Goal: Task Accomplishment & Management: Manage account settings

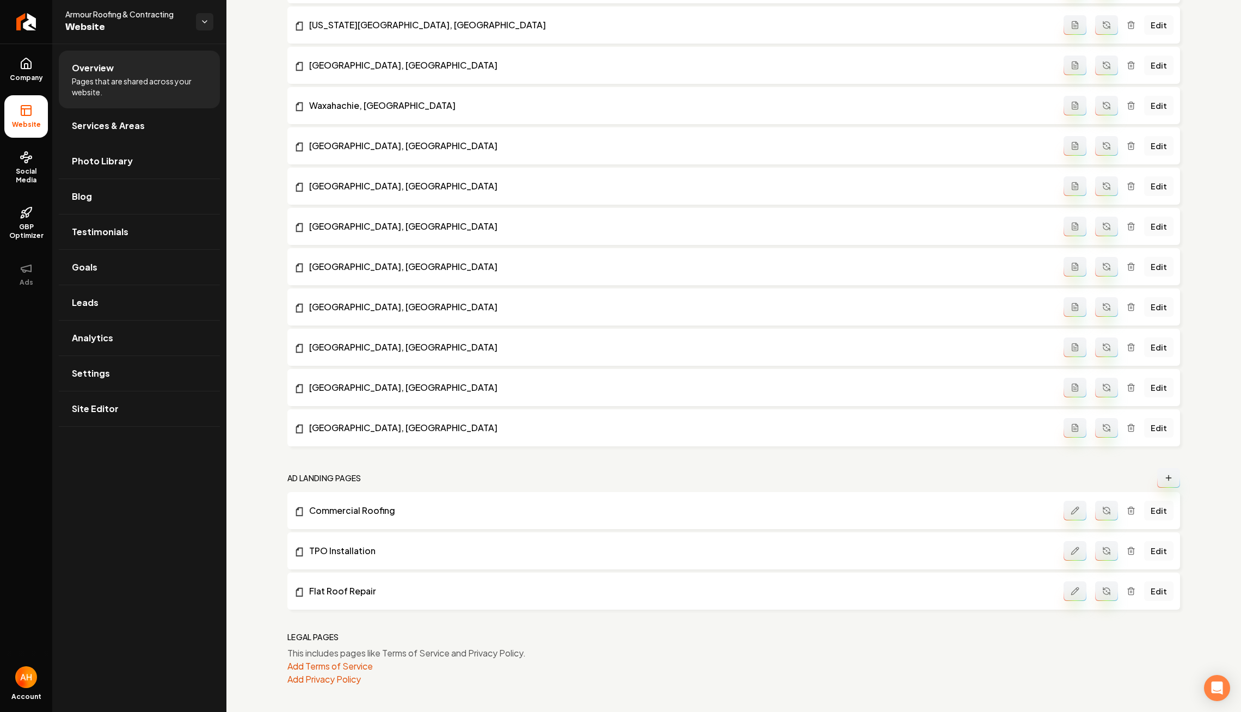
scroll to position [718, 0]
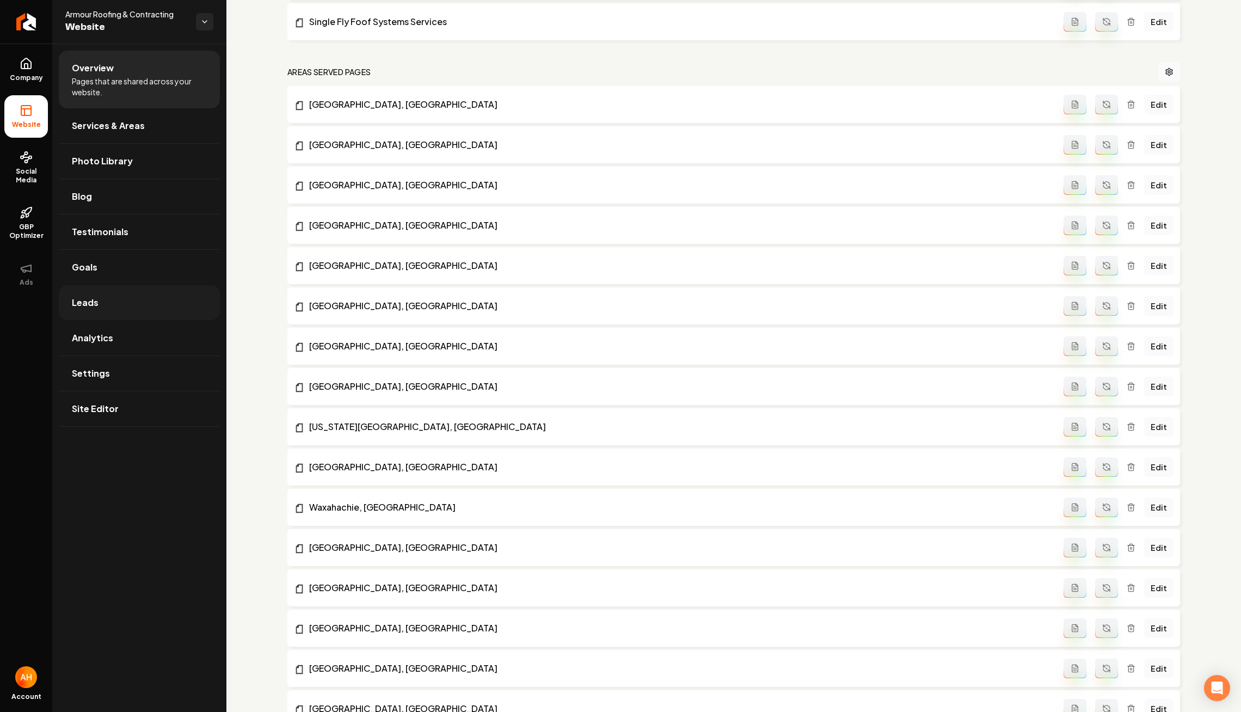
click at [146, 292] on link "Leads" at bounding box center [139, 302] width 161 height 35
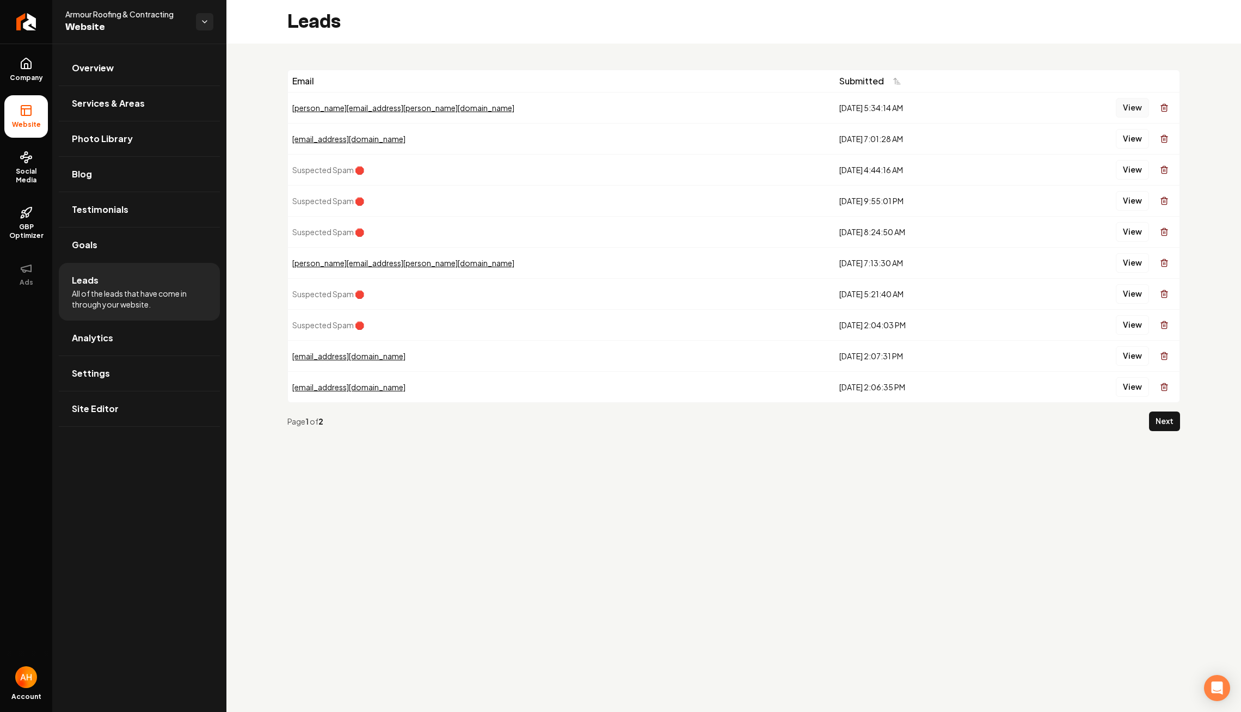
click at [1128, 111] on button "View" at bounding box center [1132, 108] width 33 height 20
click at [410, 58] on div "Email Submitted kevin.hults@gmail.com 8/29/2025, 5:34:14 AM View testing@gmail.…" at bounding box center [733, 255] width 1015 height 422
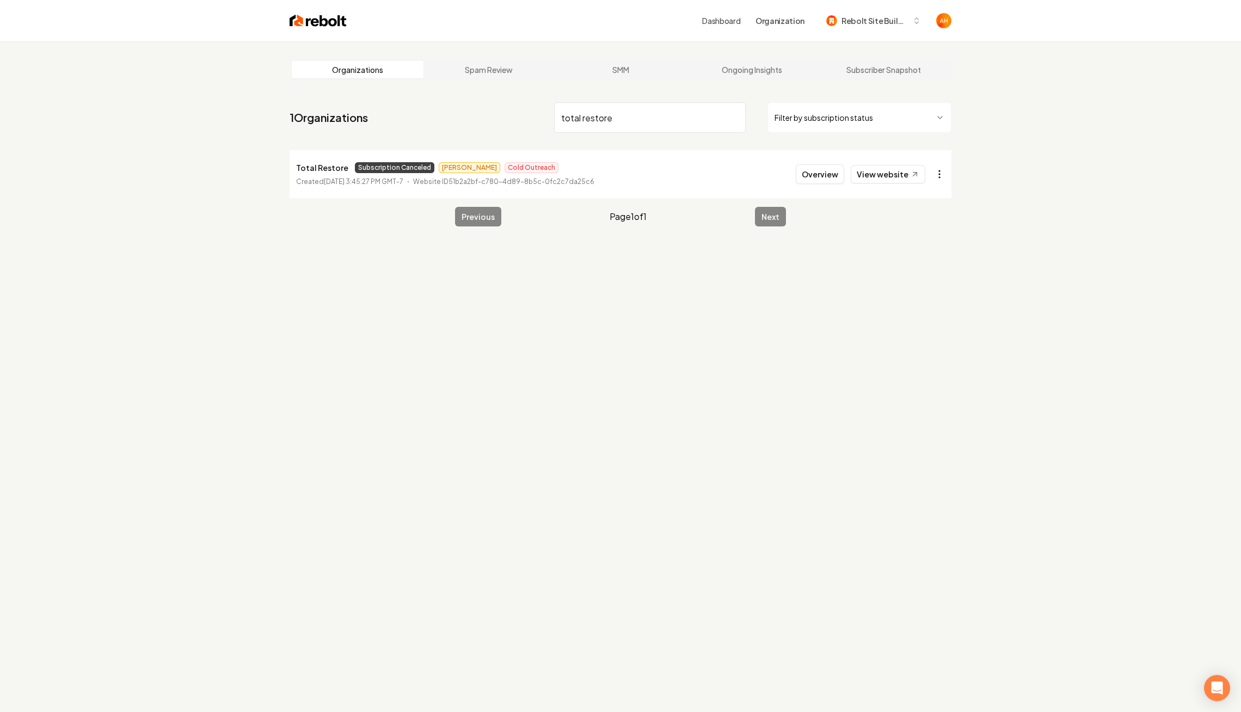
type input "total restore"
click at [941, 165] on html "Dashboard Organization Rebolt Site Builder Organizations Spam Review SMM Ongoin…" at bounding box center [620, 356] width 1241 height 712
click at [905, 261] on link "View in Stripe" at bounding box center [913, 268] width 69 height 17
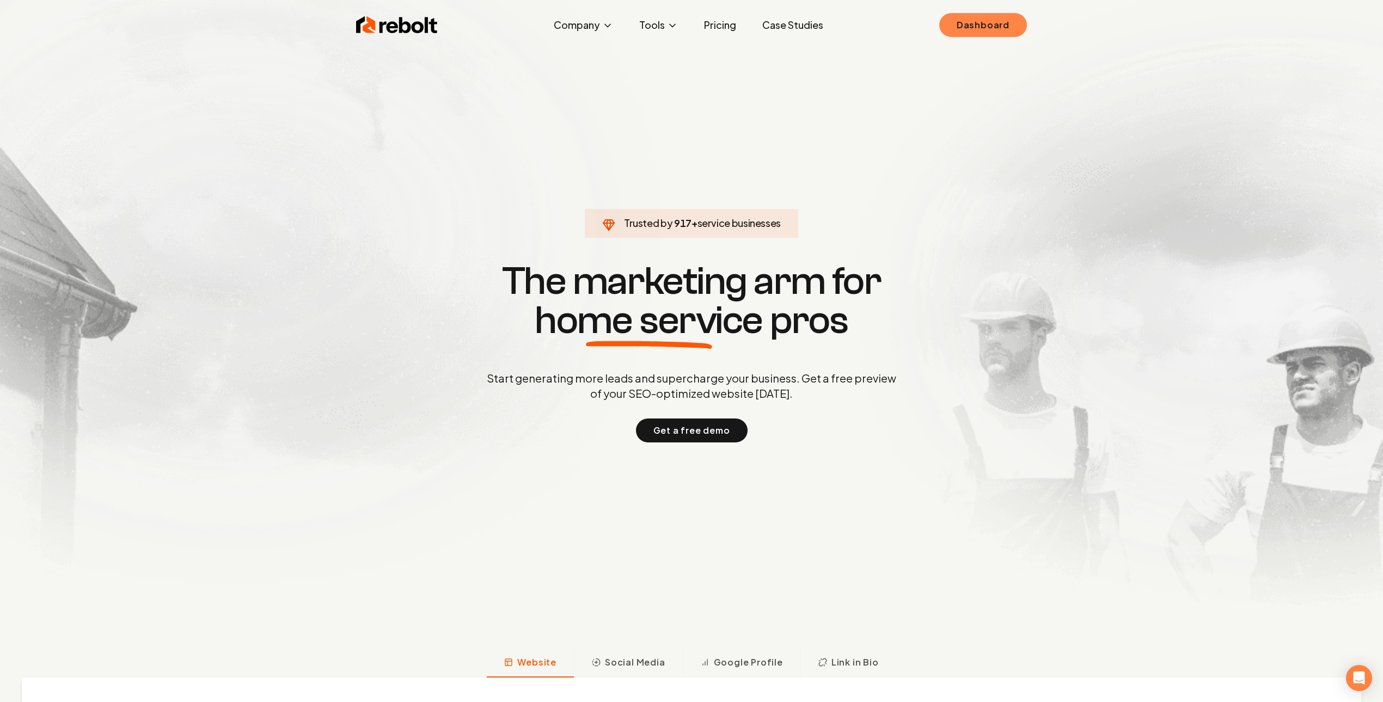
click at [974, 16] on link "Dashboard" at bounding box center [983, 25] width 88 height 24
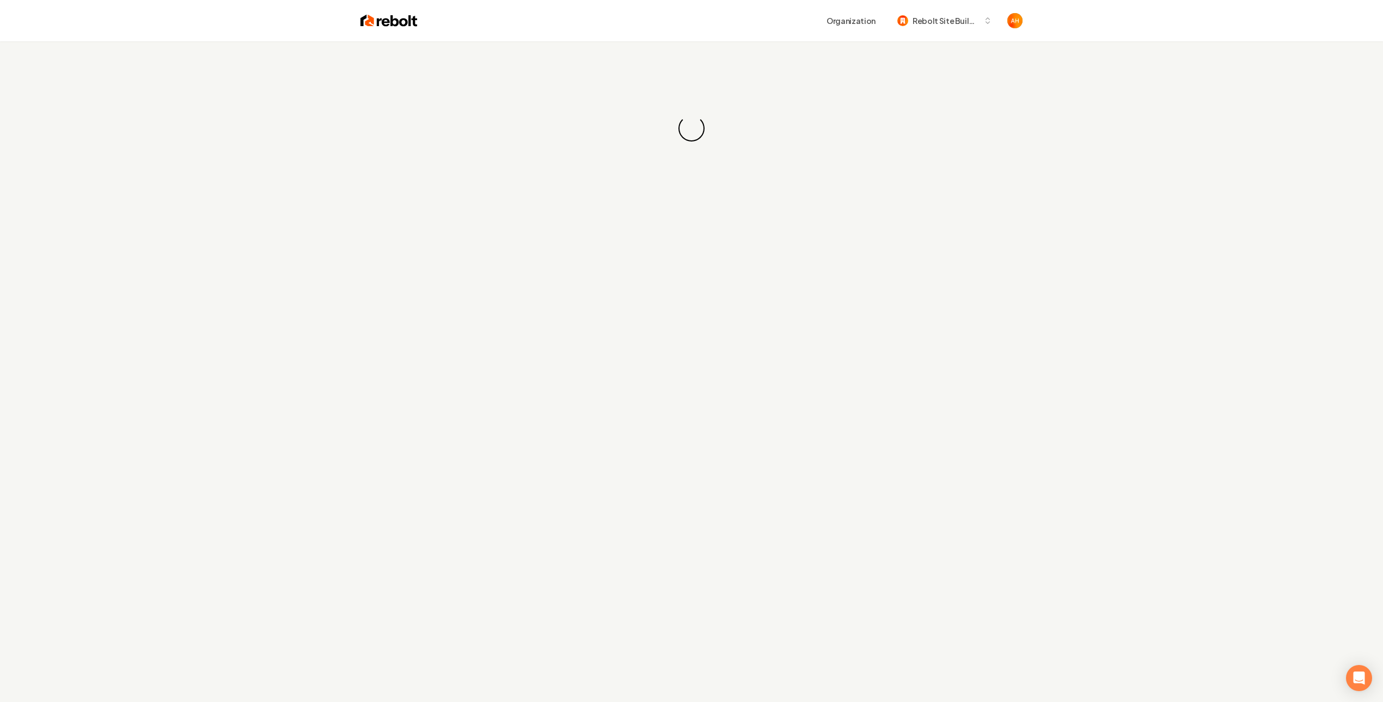
drag, startPoint x: 746, startPoint y: 19, endPoint x: 758, endPoint y: 42, distance: 25.8
click at [753, 34] on div "Organization Rebolt Site Builder" at bounding box center [691, 20] width 697 height 41
click at [758, 32] on div "Organization Rebolt Site Builder" at bounding box center [691, 20] width 697 height 41
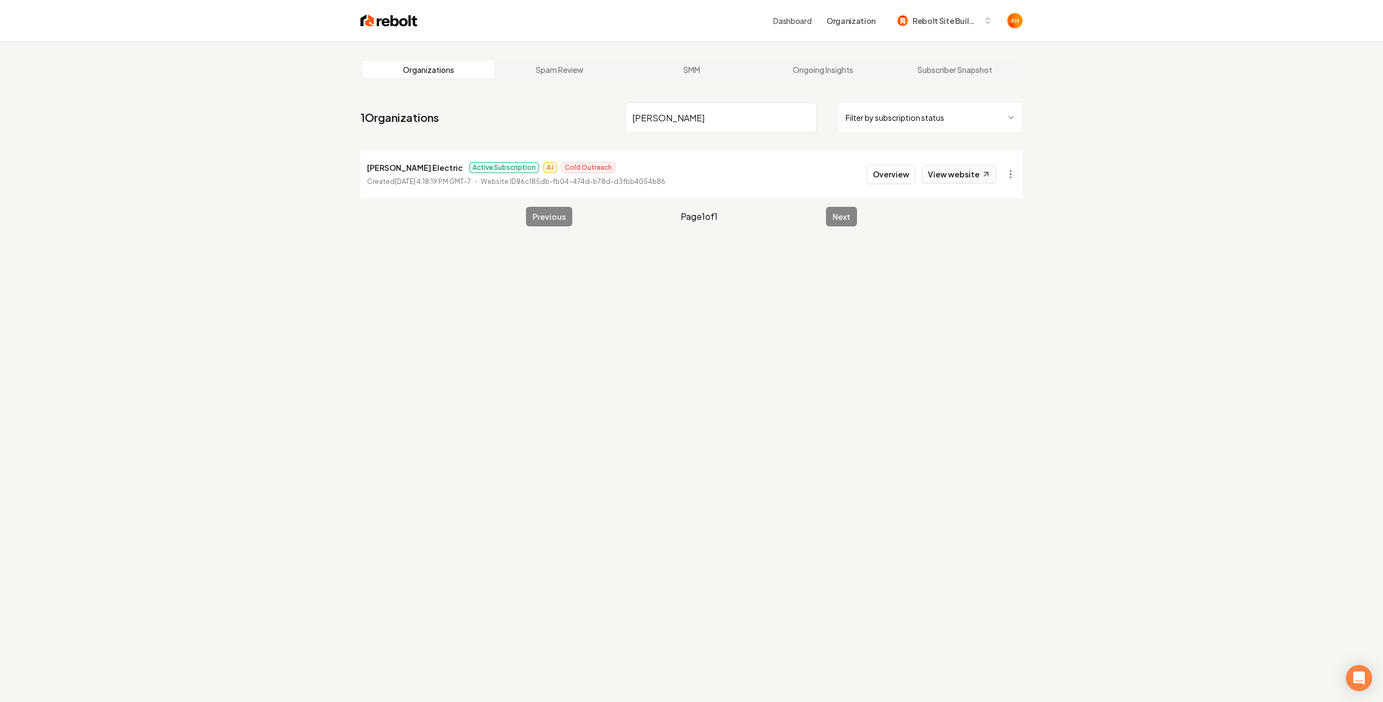
type input "drumm"
click at [942, 178] on link "View website" at bounding box center [959, 174] width 75 height 19
click at [899, 173] on button "Overview" at bounding box center [891, 174] width 48 height 20
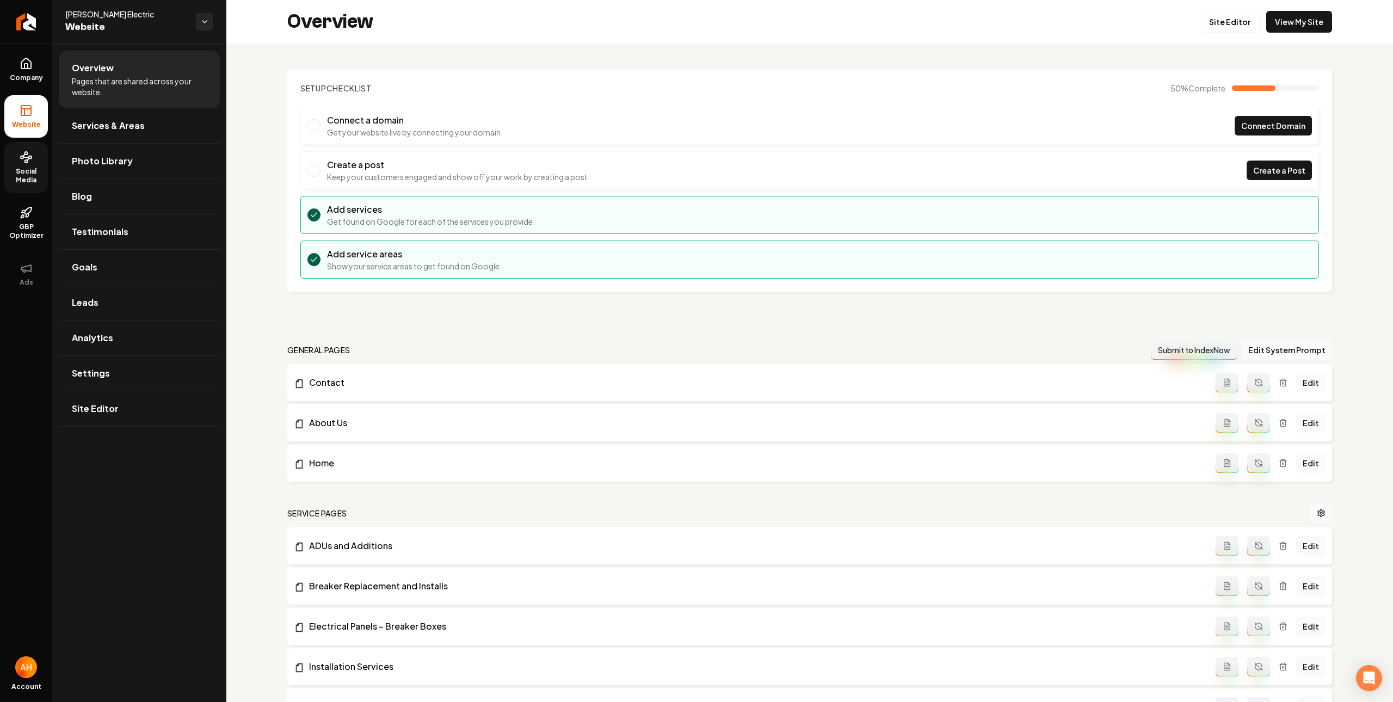
click at [9, 171] on span "Social Media" at bounding box center [26, 175] width 44 height 17
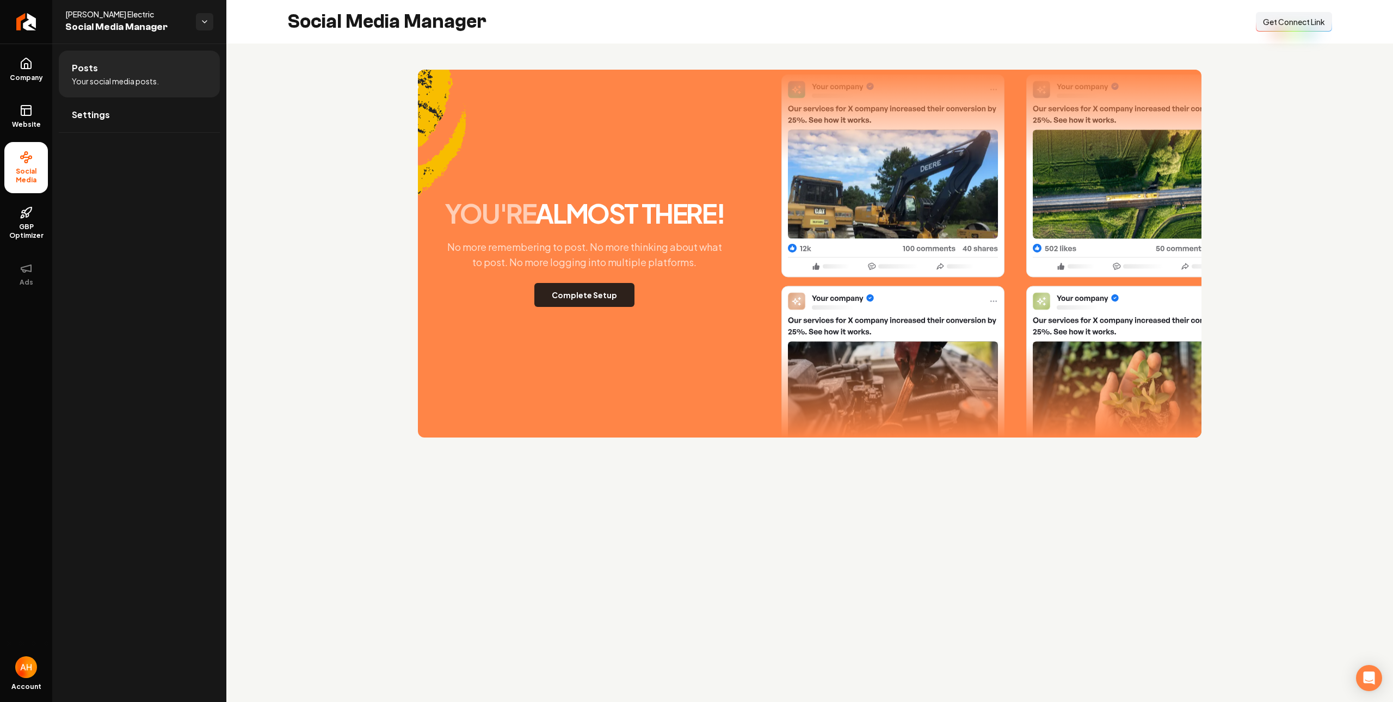
click at [610, 301] on button "Complete Setup" at bounding box center [585, 295] width 100 height 24
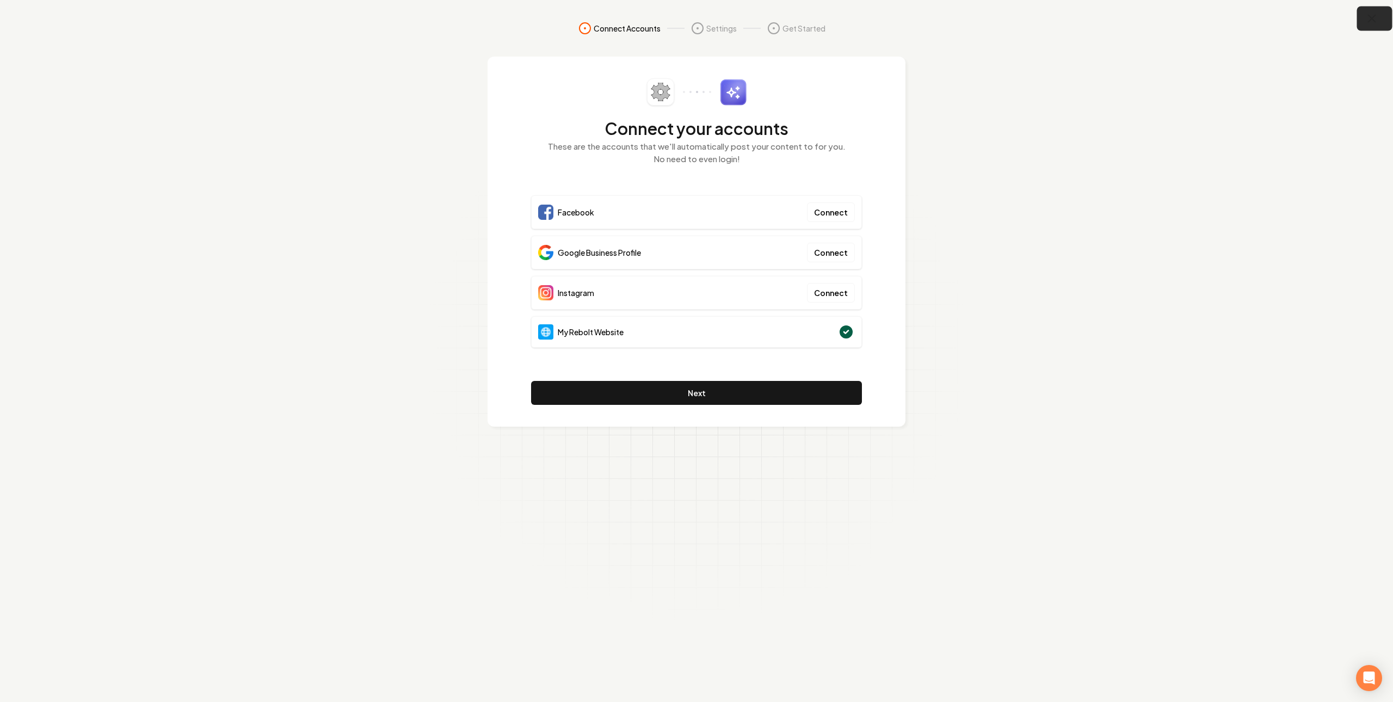
click at [1362, 17] on button "button" at bounding box center [1375, 19] width 35 height 24
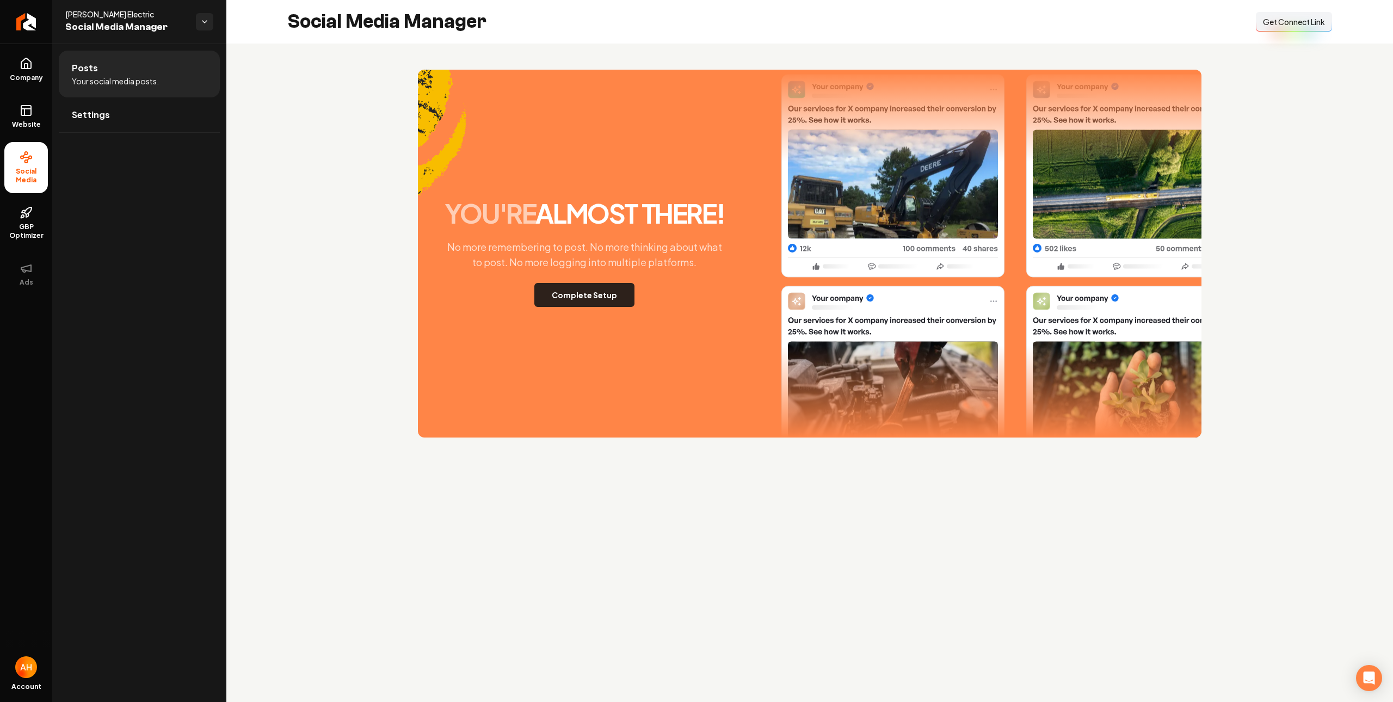
click at [583, 292] on button "Complete Setup" at bounding box center [585, 295] width 100 height 24
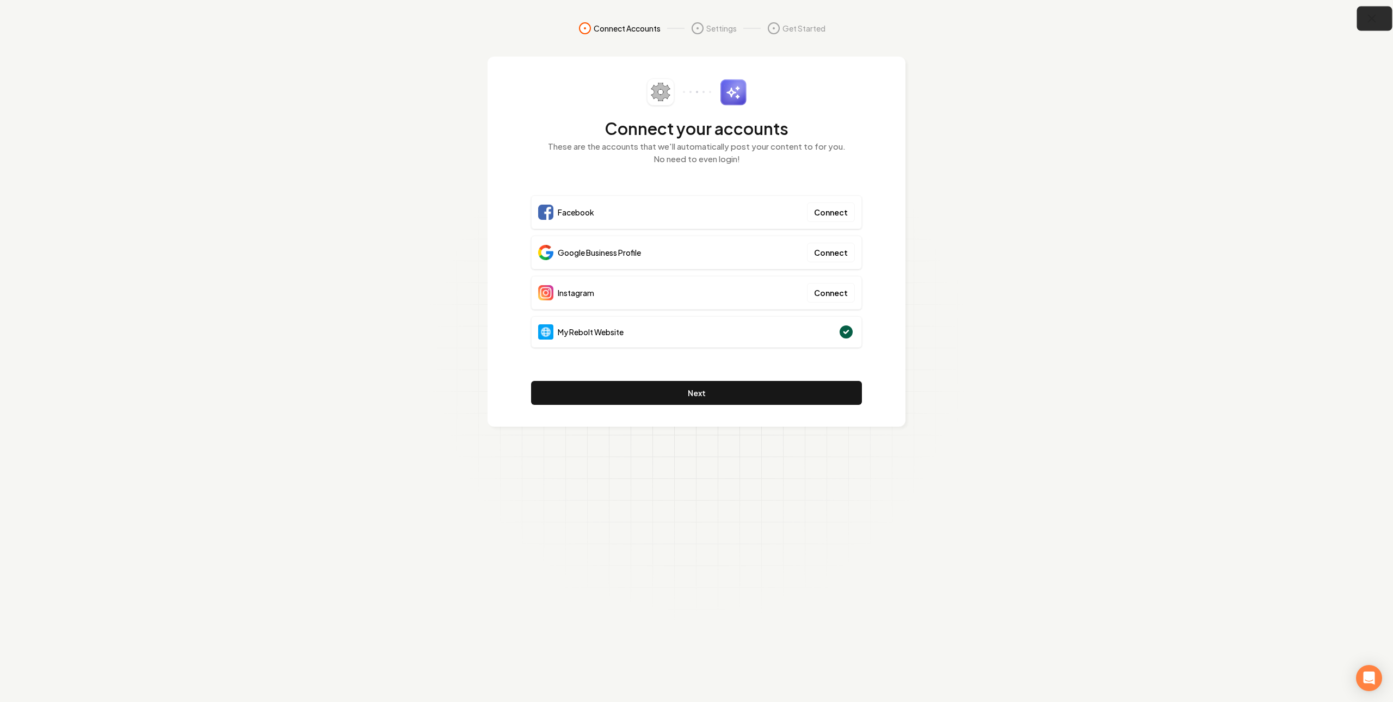
click at [1371, 21] on icon "button" at bounding box center [1373, 19] width 14 height 14
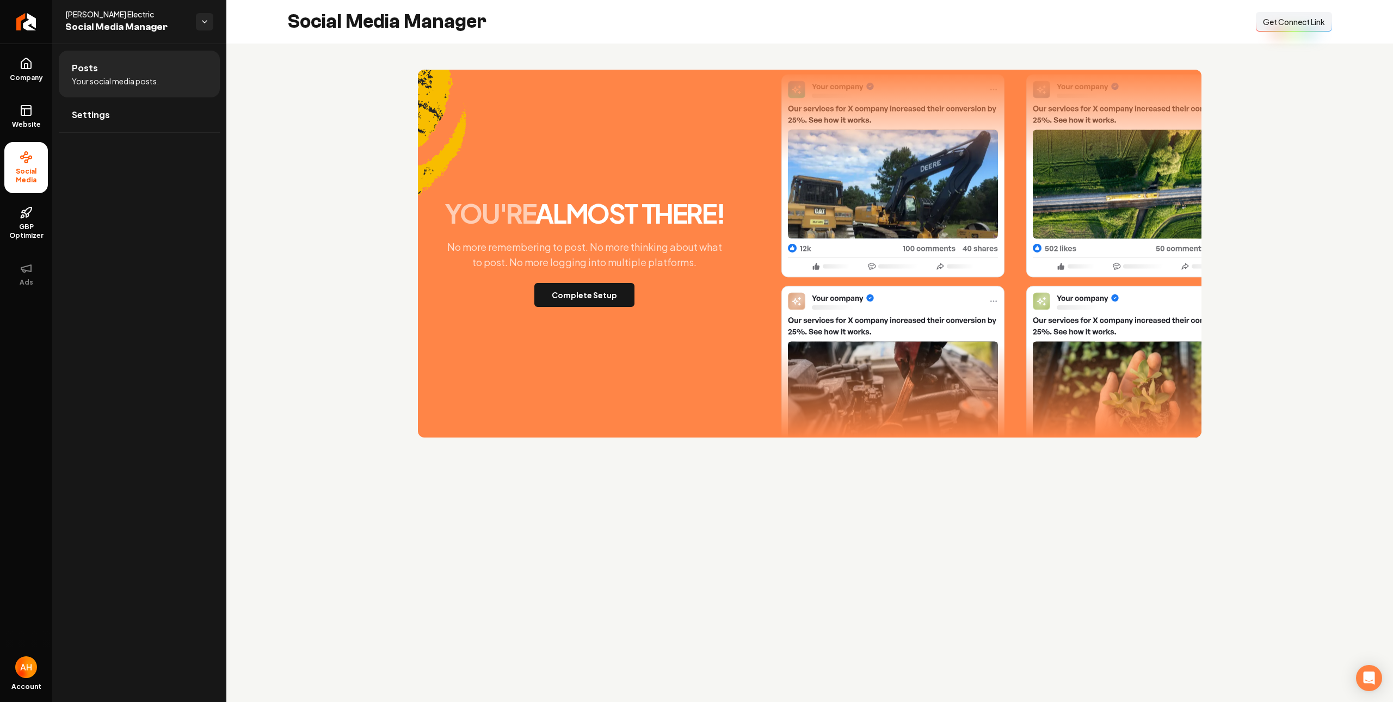
click at [1263, 27] on span "Get Connect Link" at bounding box center [1294, 21] width 62 height 11
click at [596, 296] on button "Complete Setup" at bounding box center [585, 295] width 100 height 24
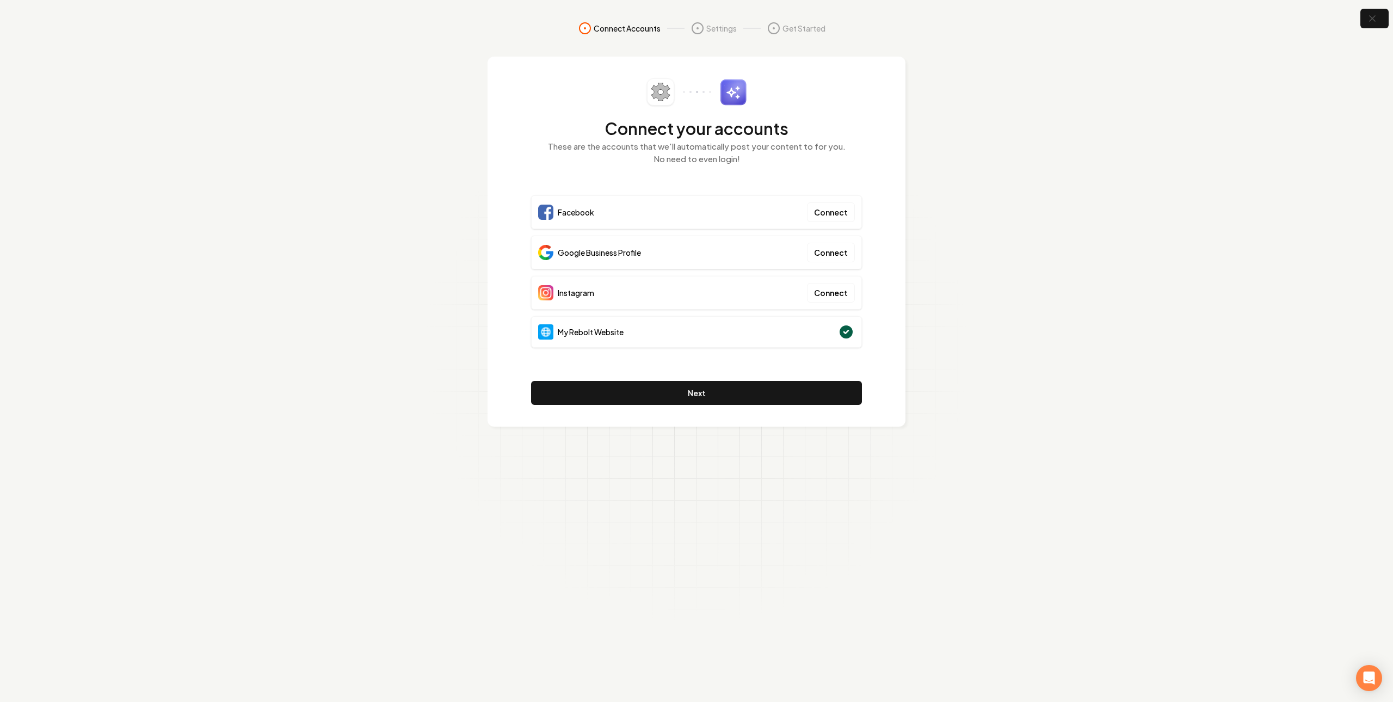
drag, startPoint x: 1020, startPoint y: 189, endPoint x: 1091, endPoint y: 131, distance: 92.1
click at [1035, 191] on section "Connect Accounts Settings Get Started Connect your accounts These are the accou…" at bounding box center [696, 351] width 1393 height 702
click at [1378, 14] on icon "button" at bounding box center [1373, 19] width 14 height 14
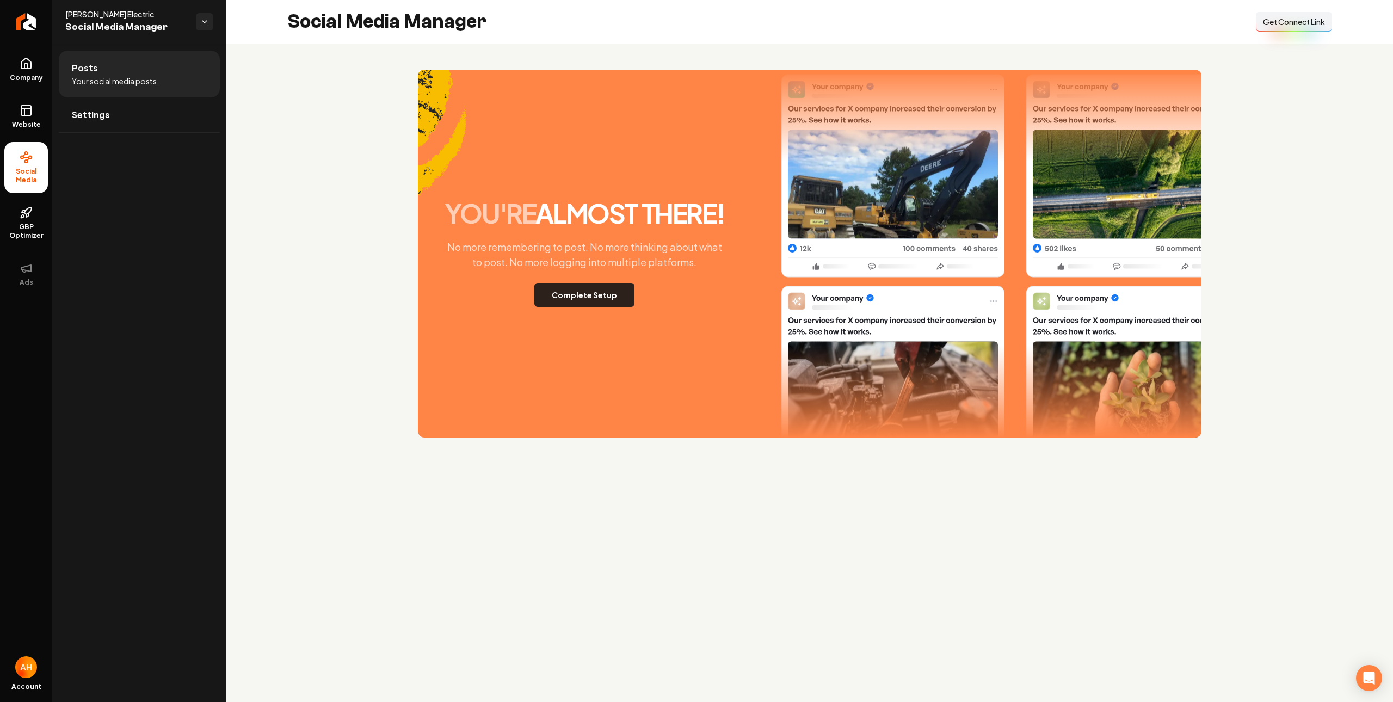
click at [629, 286] on button "Complete Setup" at bounding box center [585, 295] width 100 height 24
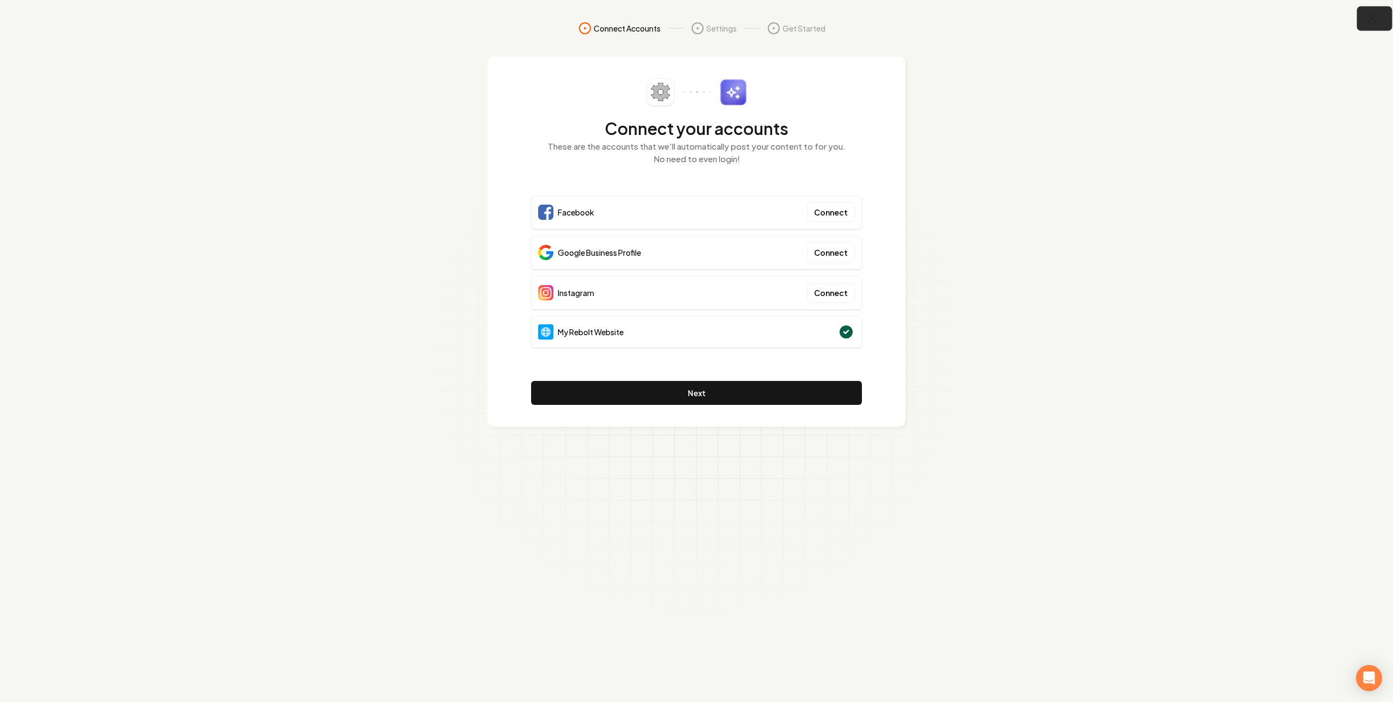
click at [1372, 18] on icon "button" at bounding box center [1372, 18] width 7 height 7
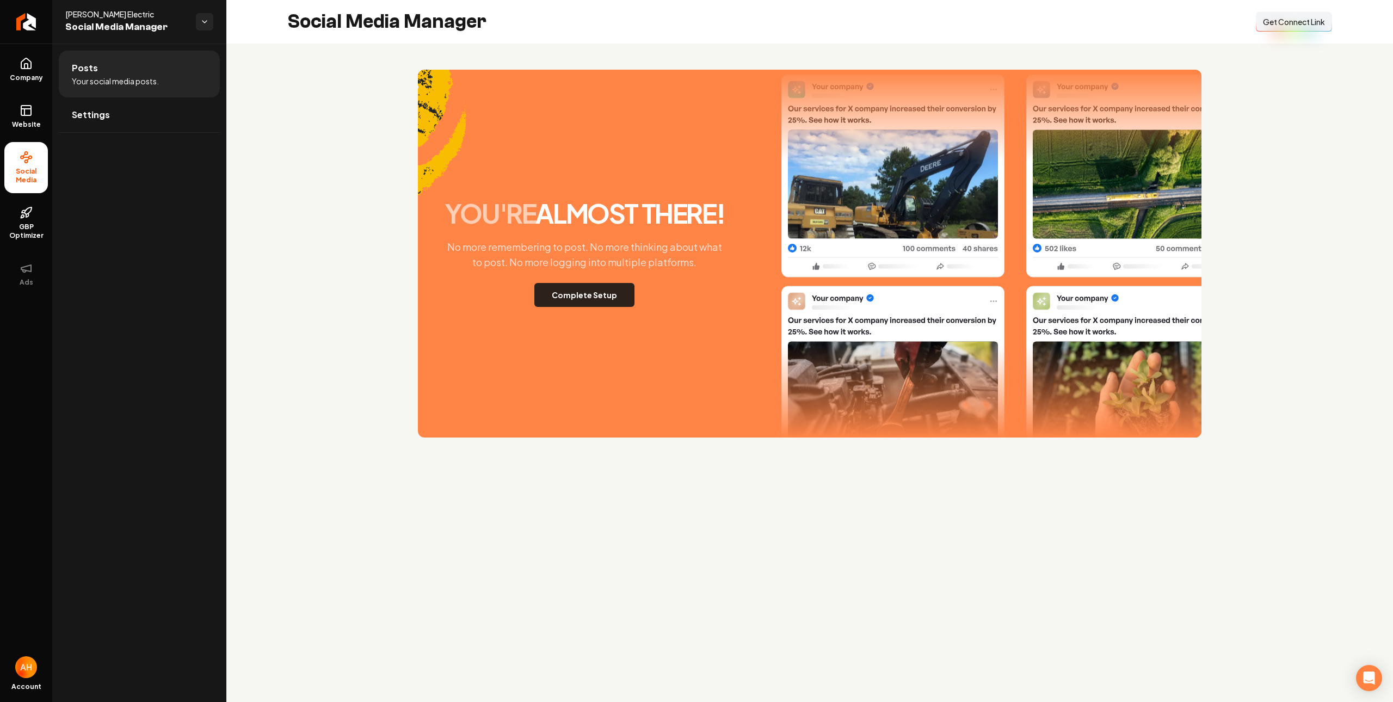
click at [578, 295] on button "Complete Setup" at bounding box center [585, 295] width 100 height 24
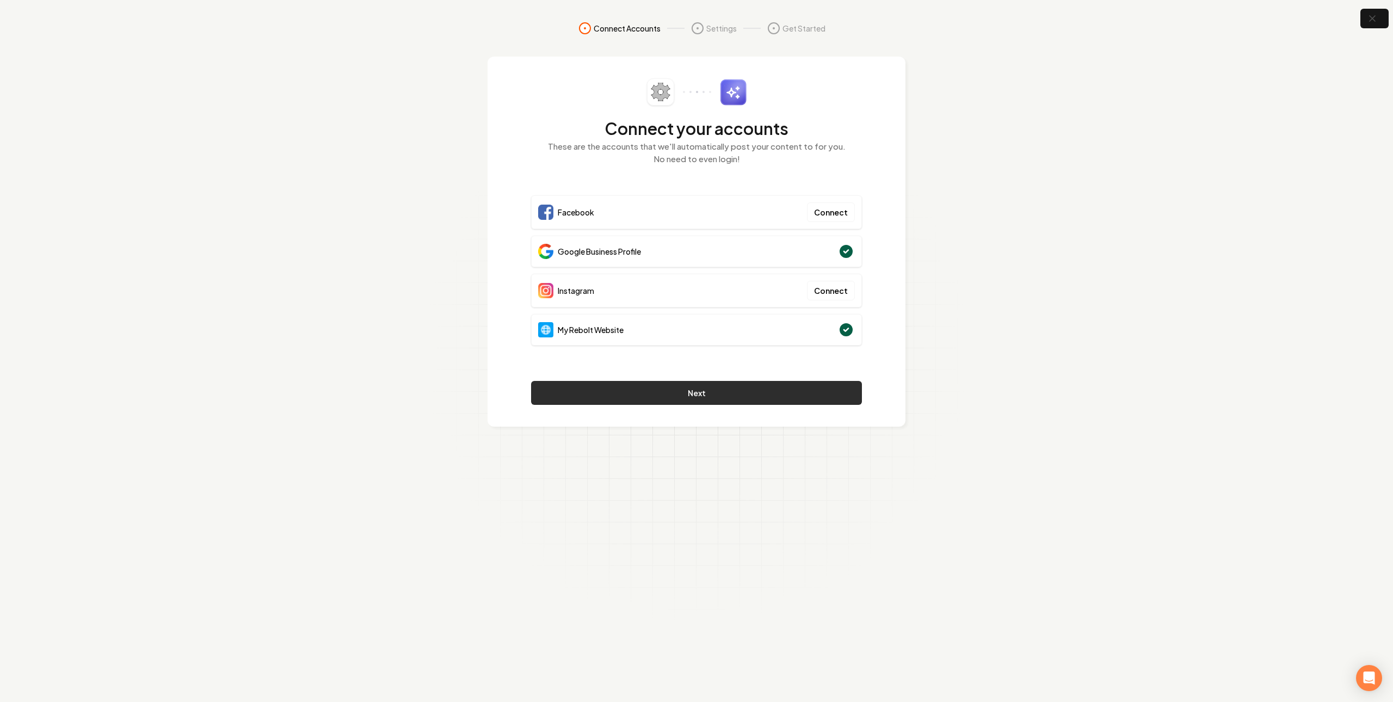
click at [758, 398] on button "Next" at bounding box center [696, 393] width 331 height 24
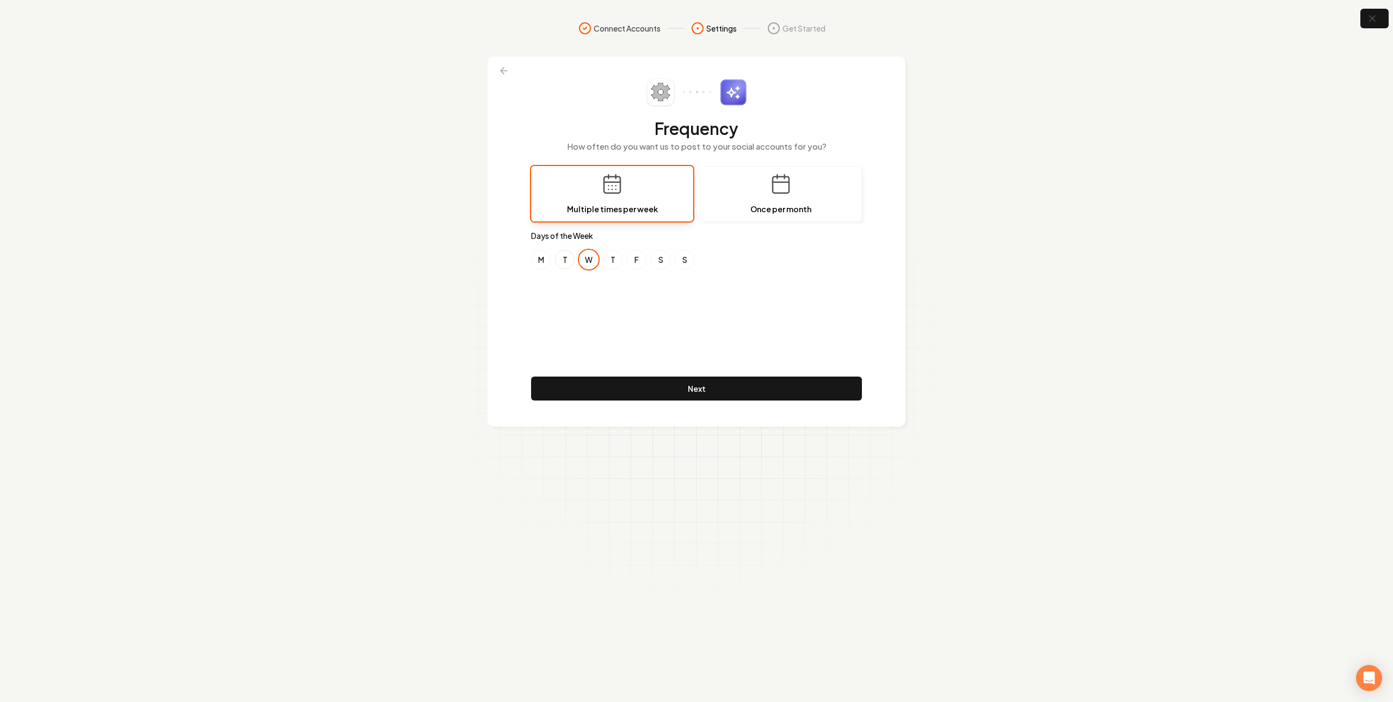
click at [567, 261] on button "T" at bounding box center [565, 260] width 20 height 20
click at [587, 251] on button "W" at bounding box center [589, 260] width 20 height 20
click at [635, 257] on button "F" at bounding box center [637, 260] width 20 height 20
click at [568, 265] on button "T" at bounding box center [565, 260] width 20 height 20
click at [635, 261] on button "F" at bounding box center [637, 260] width 20 height 20
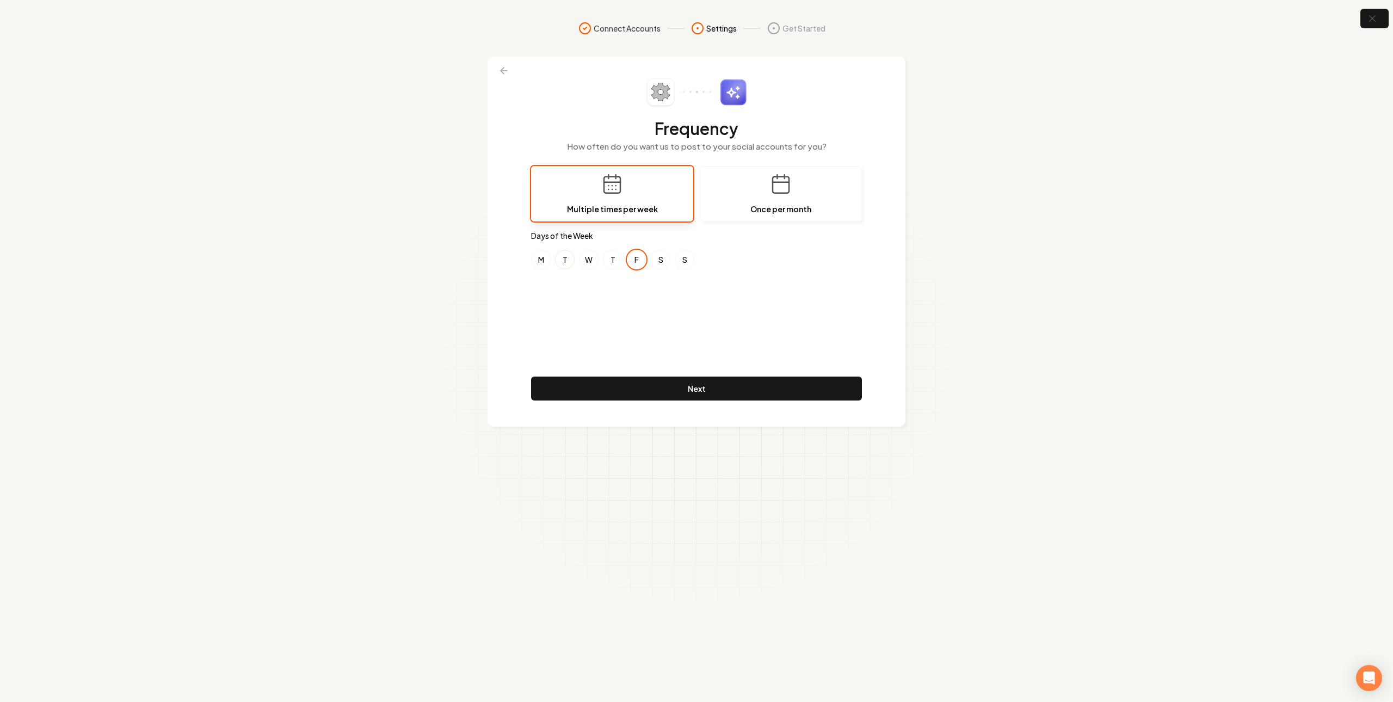
drag, startPoint x: 587, startPoint y: 266, endPoint x: 570, endPoint y: 265, distance: 16.3
click at [587, 266] on button "W" at bounding box center [589, 260] width 20 height 20
click at [636, 261] on button "F" at bounding box center [637, 260] width 20 height 20
click at [544, 260] on button "M" at bounding box center [541, 260] width 20 height 20
click at [636, 264] on button "F" at bounding box center [637, 260] width 20 height 20
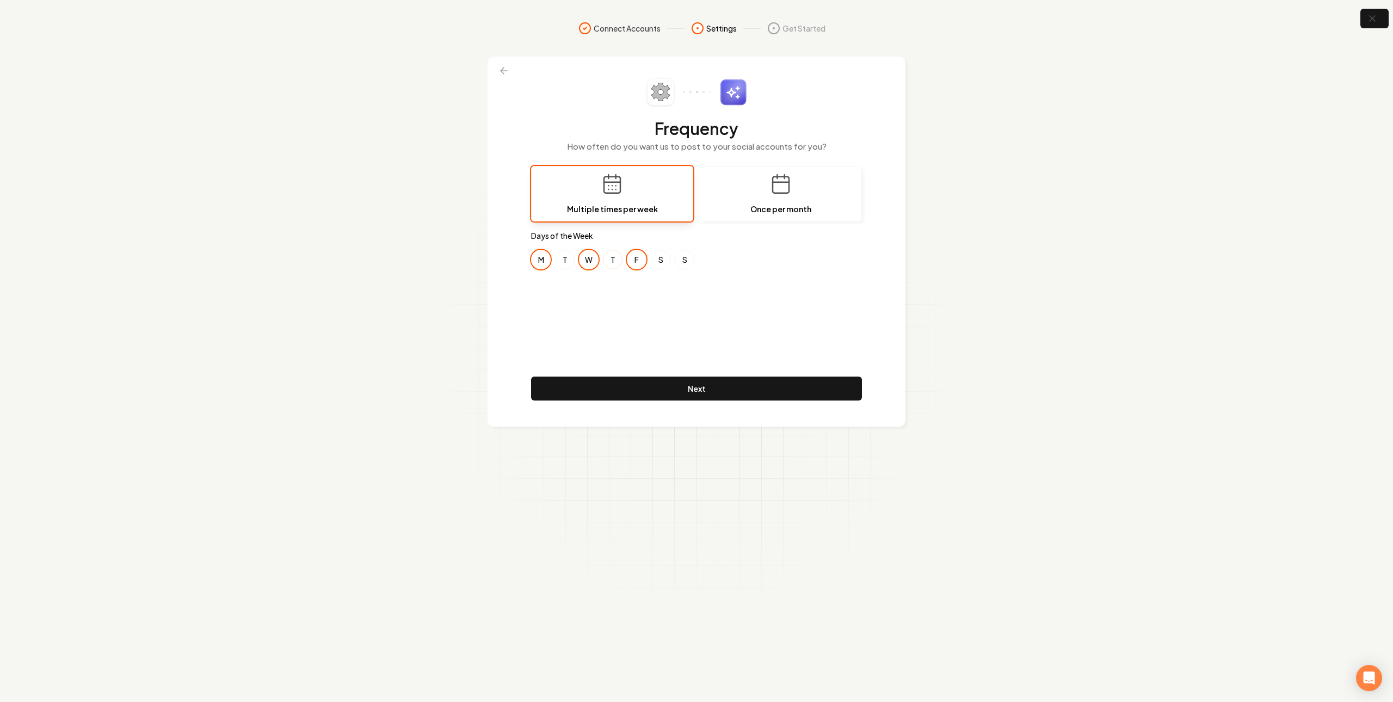
click at [606, 257] on button "T" at bounding box center [613, 260] width 20 height 20
click at [715, 389] on button "Next" at bounding box center [696, 389] width 331 height 24
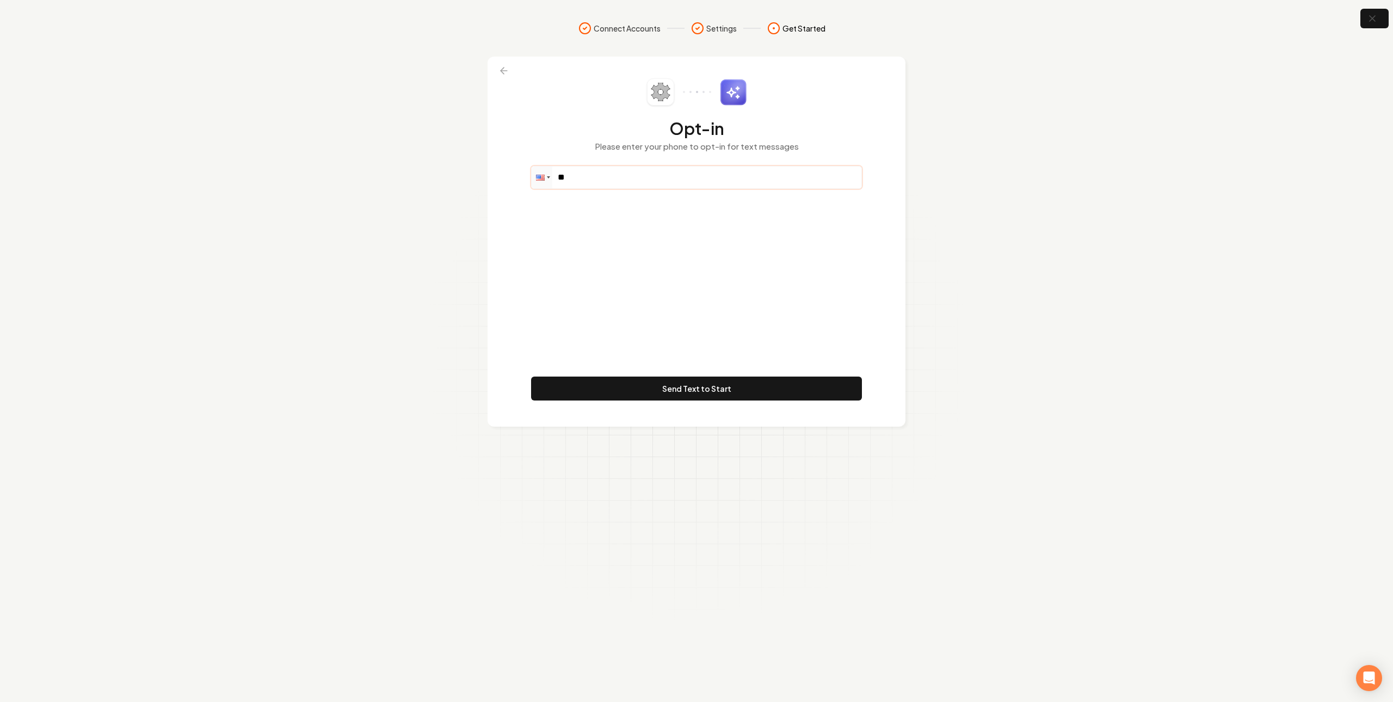
click at [684, 175] on input "**" at bounding box center [697, 178] width 330 height 22
paste input "**********"
type input "**********"
click at [726, 351] on div "**********" at bounding box center [696, 241] width 331 height 327
click at [693, 185] on input "**********" at bounding box center [697, 178] width 330 height 22
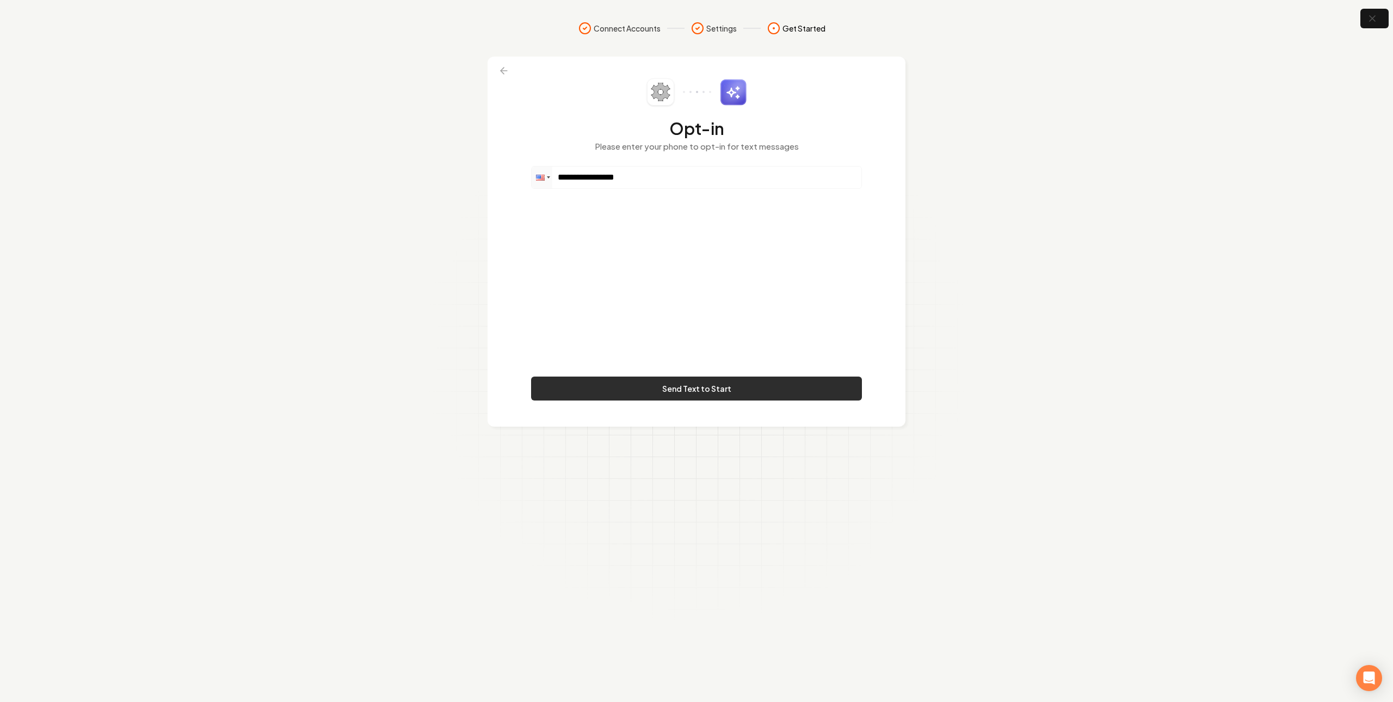
click at [678, 394] on button "Send Text to Start" at bounding box center [696, 389] width 331 height 24
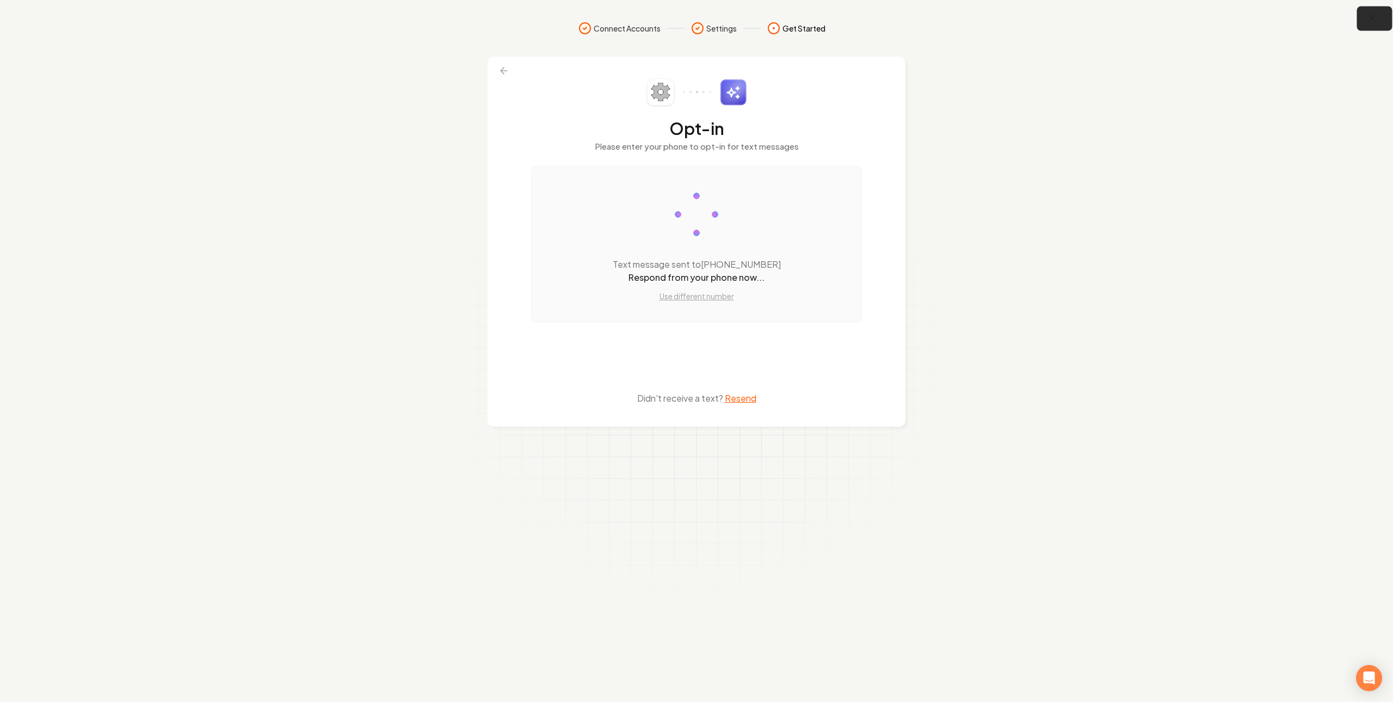
click at [1371, 11] on button "button" at bounding box center [1375, 19] width 35 height 24
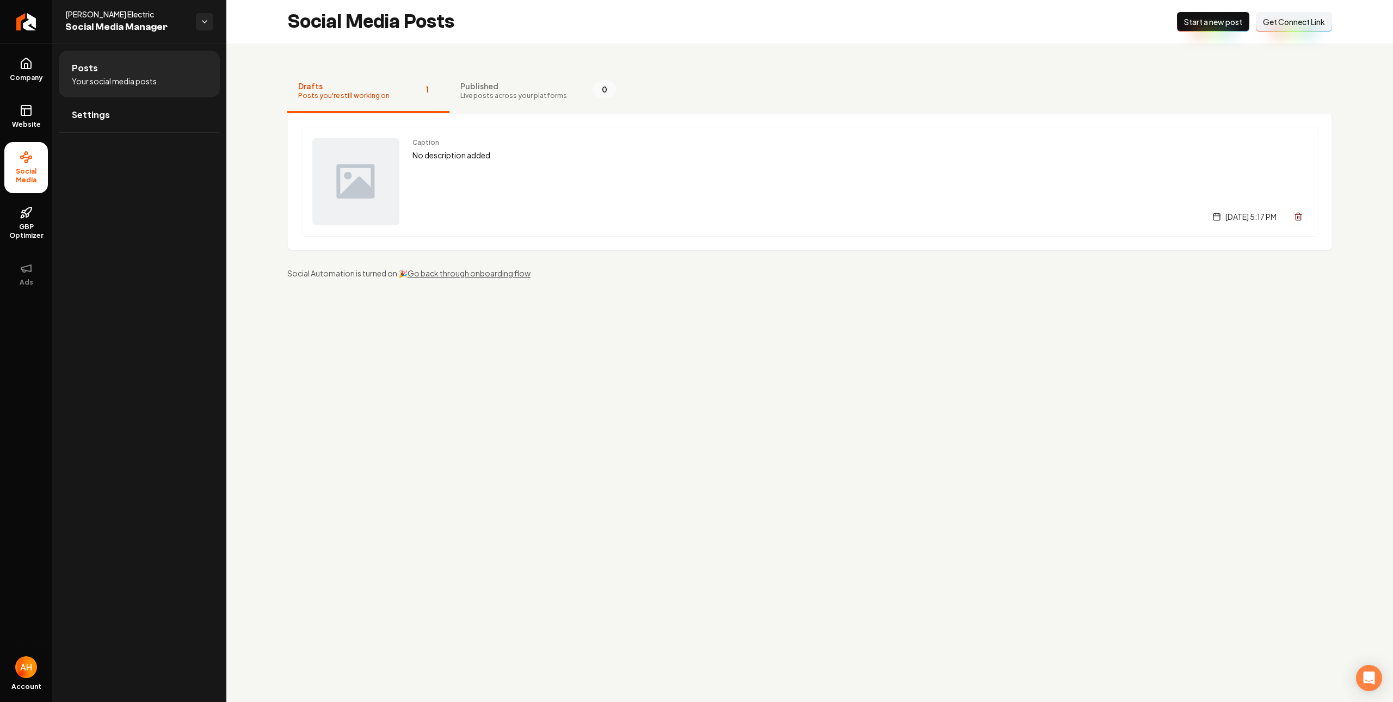
click at [790, 94] on nav "Drafts Posts you're still working on 1 Published Live posts across your platfor…" at bounding box center [809, 92] width 1045 height 44
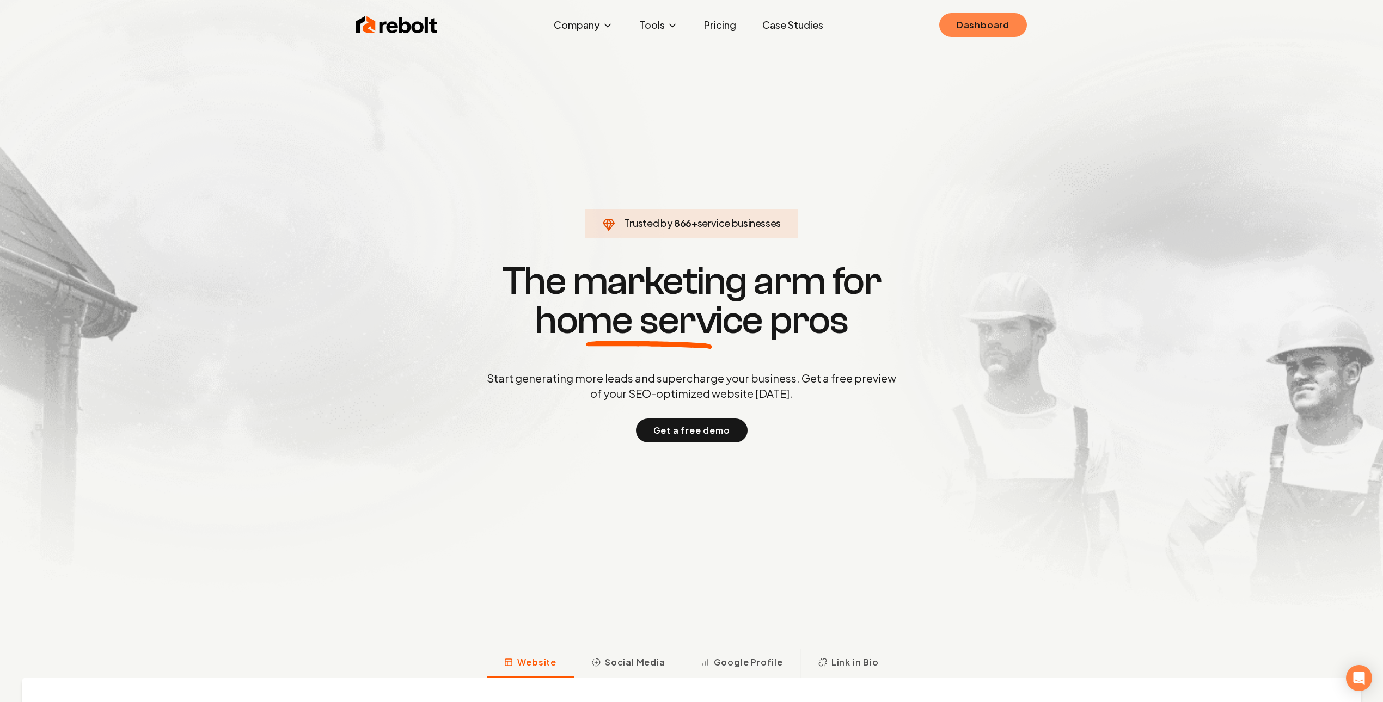
click at [1002, 29] on link "Dashboard" at bounding box center [983, 25] width 88 height 24
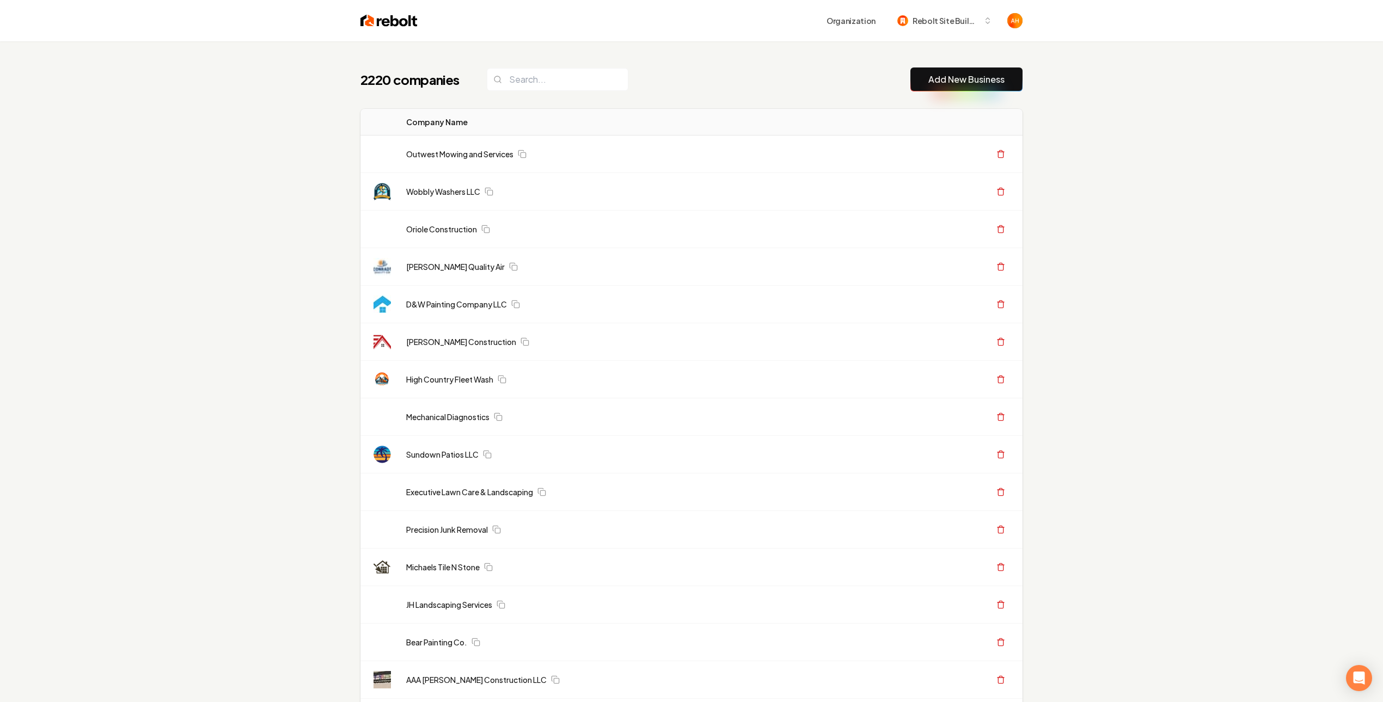
click at [765, 69] on div "2220 companies Add New Business" at bounding box center [691, 79] width 662 height 24
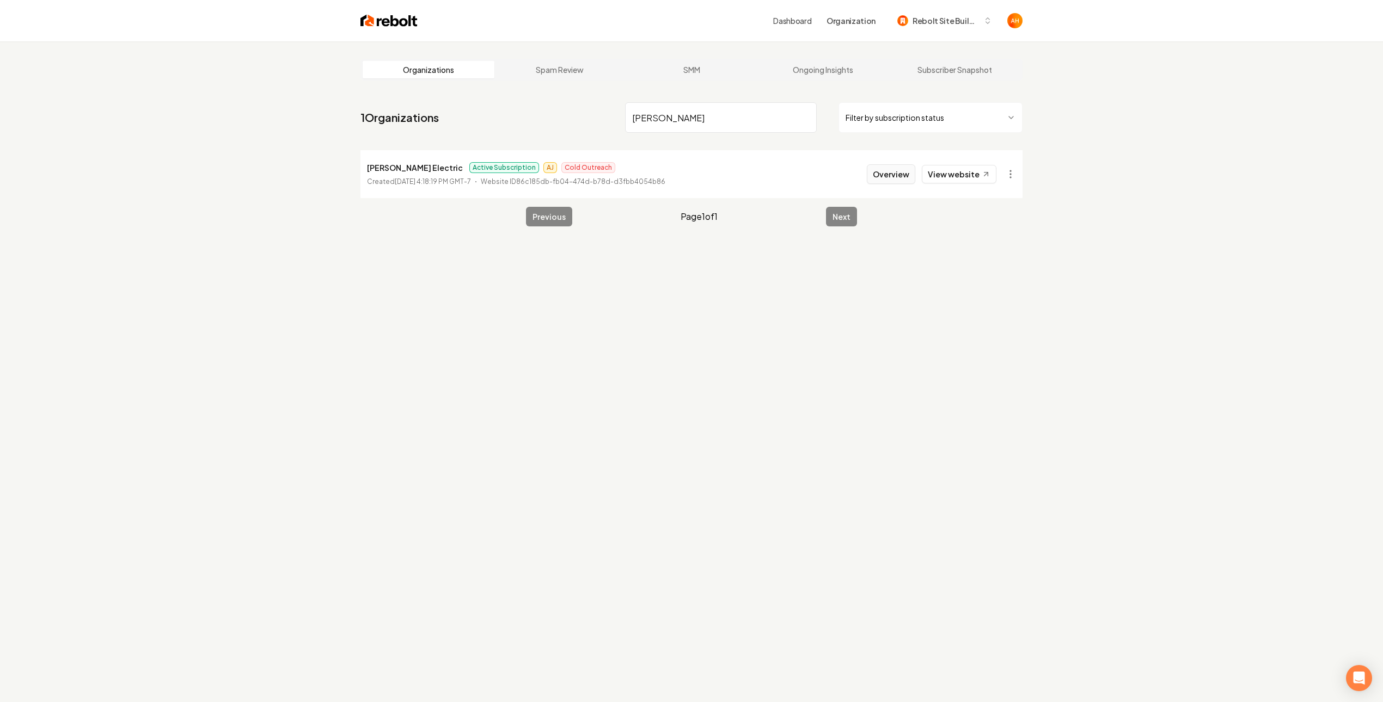
type input "drumm"
click at [887, 176] on button "Overview" at bounding box center [891, 174] width 48 height 20
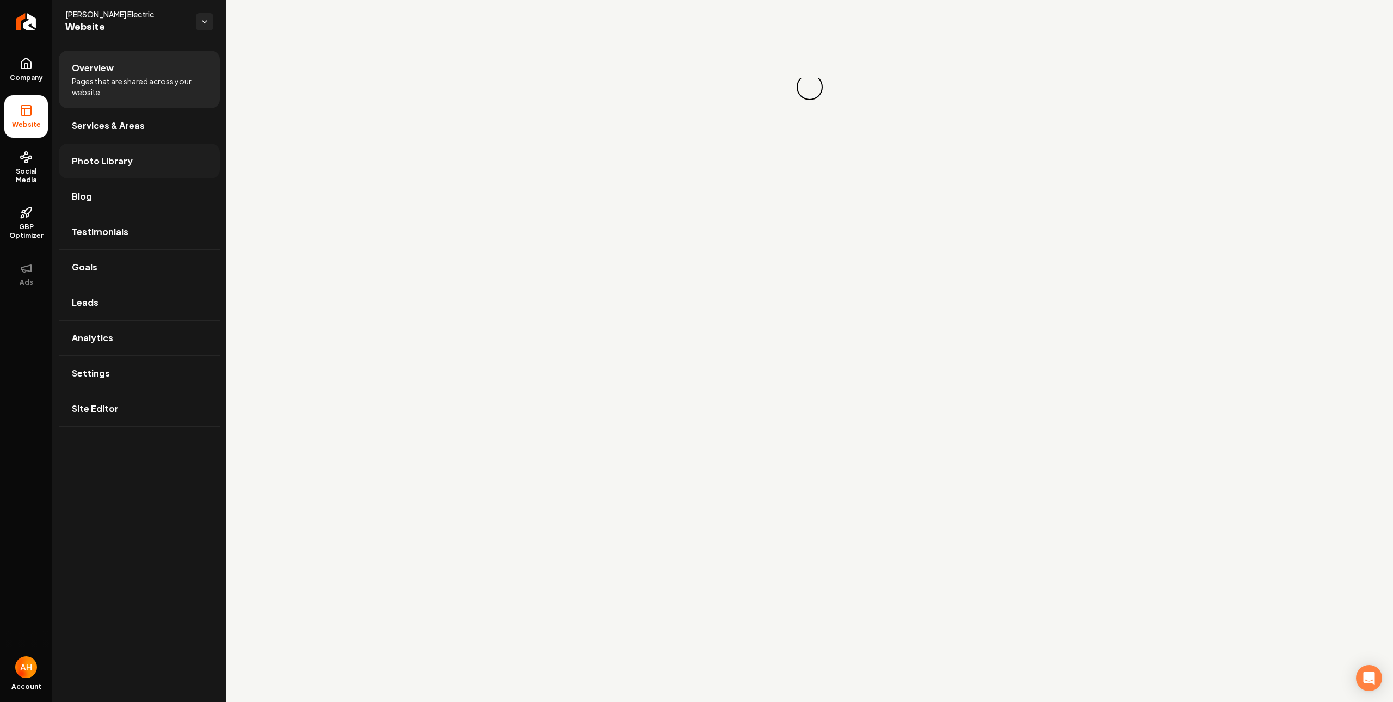
click at [112, 155] on span "Photo Library" at bounding box center [102, 161] width 61 height 13
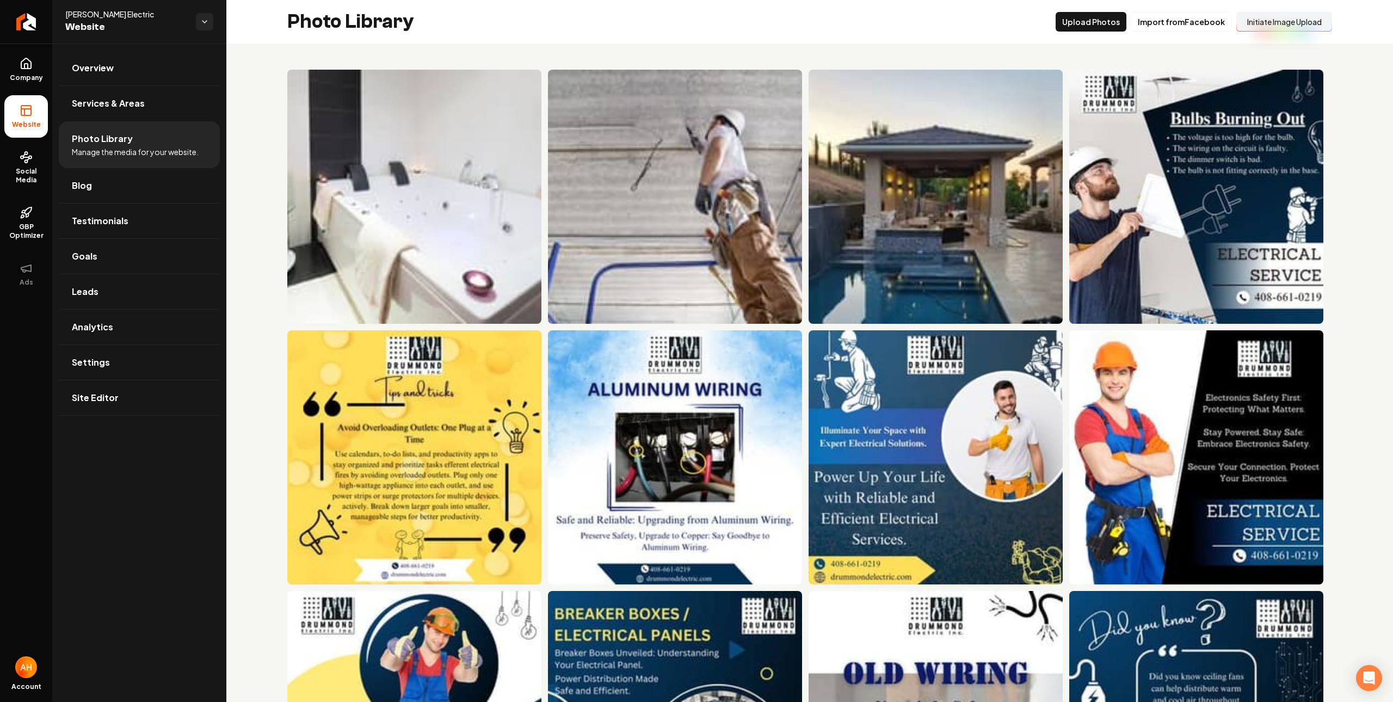
click at [1258, 17] on button "Initiate Image Upload" at bounding box center [1285, 22] width 96 height 20
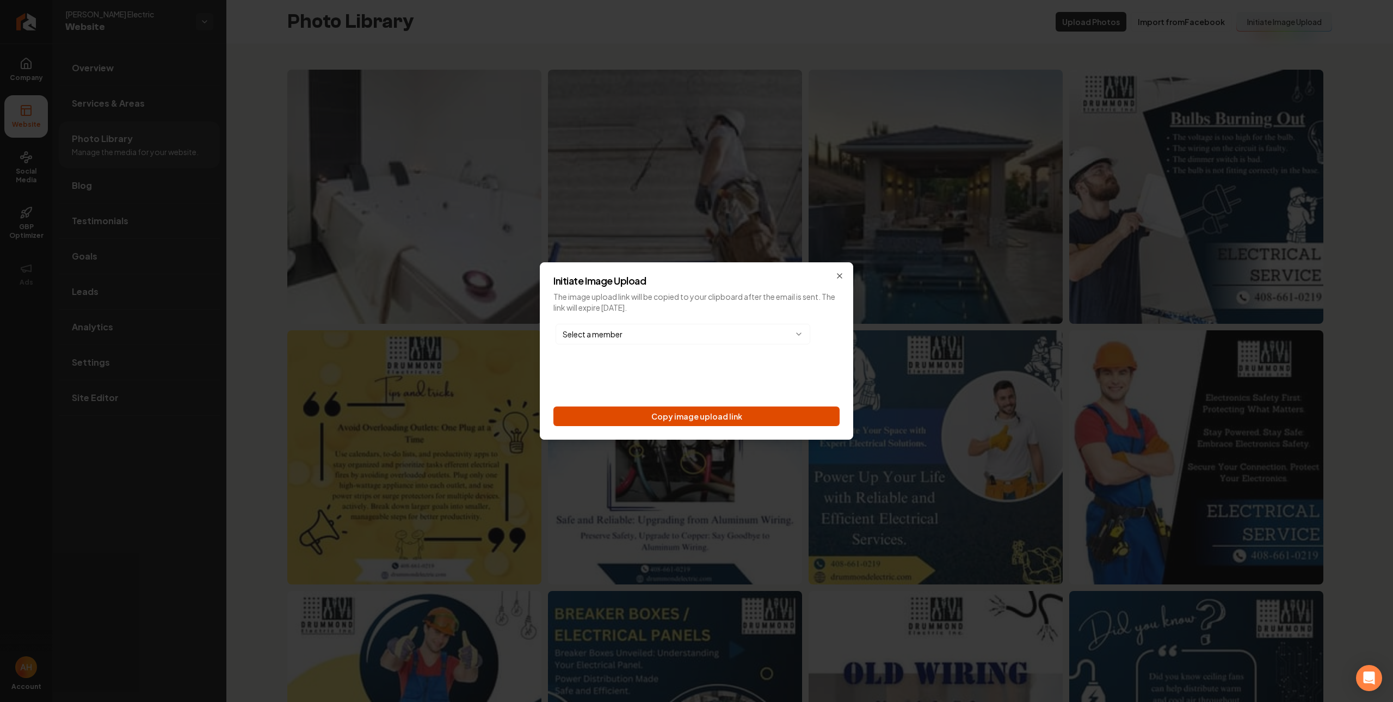
click at [733, 416] on button "Copy image upload link" at bounding box center [697, 417] width 286 height 20
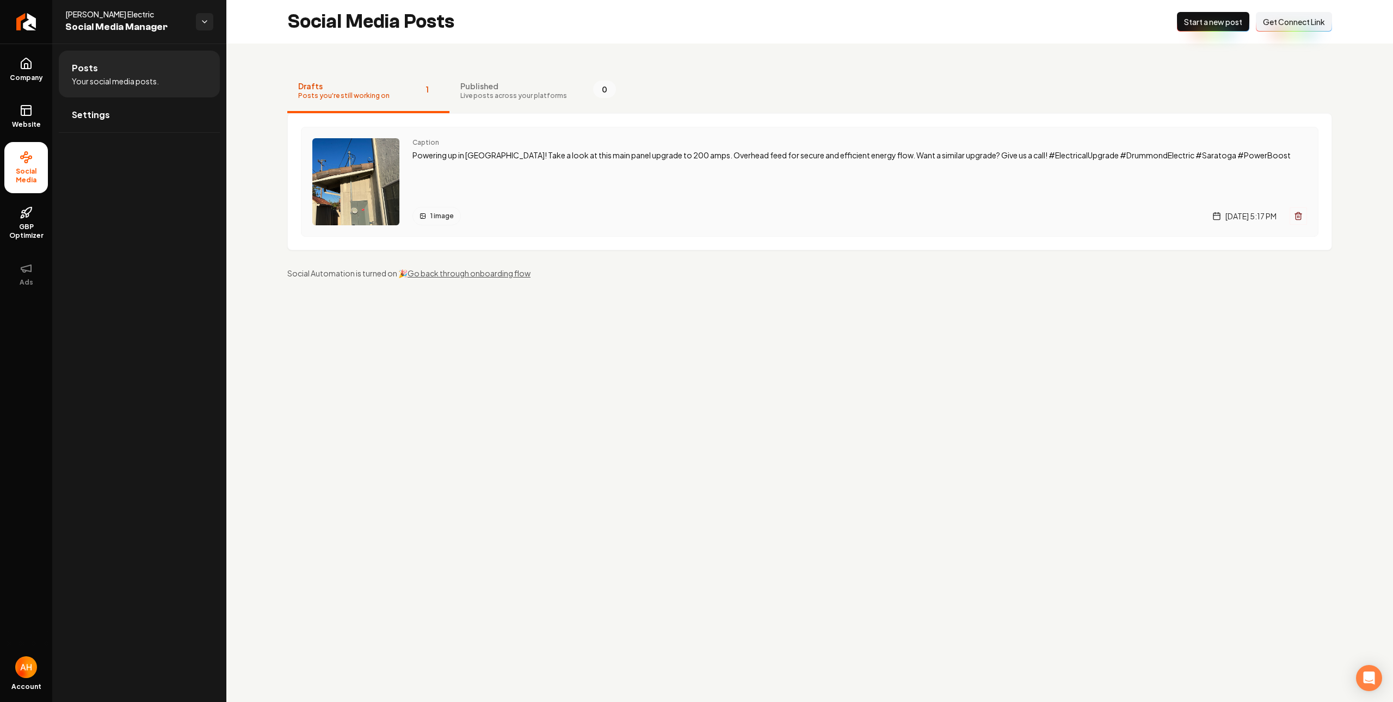
click at [563, 153] on p "Powering up in Saratoga! Take a look at this main panel upgrade to 200 amps. Ov…" at bounding box center [860, 155] width 895 height 13
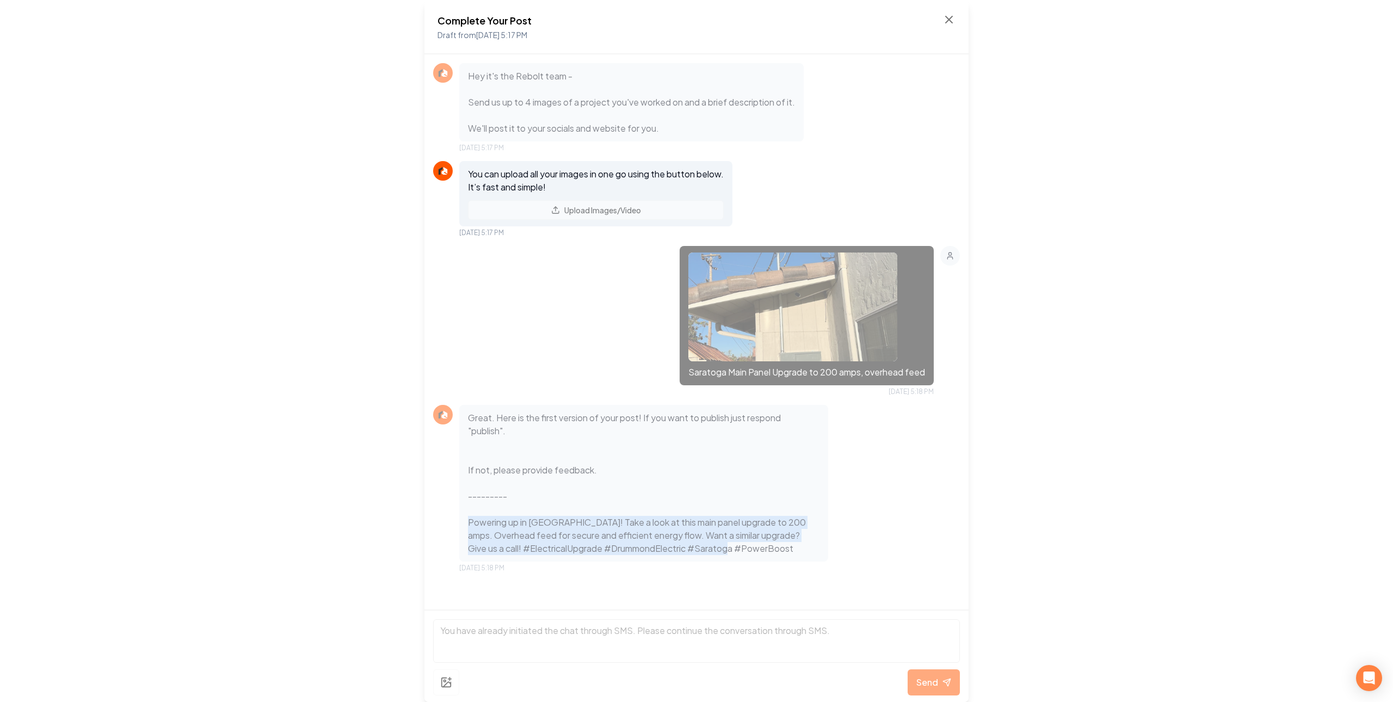
drag, startPoint x: 469, startPoint y: 520, endPoint x: 740, endPoint y: 554, distance: 273.2
click at [740, 554] on p "Great. Here is the first version of your post! If you want to publish just resp…" at bounding box center [644, 484] width 352 height 144
click at [746, 554] on p "Great. Here is the first version of your post! If you want to publish just resp…" at bounding box center [644, 484] width 352 height 144
drag, startPoint x: 766, startPoint y: 556, endPoint x: 466, endPoint y: 517, distance: 303.0
click at [466, 517] on div "Great. Here is the first version of your post! If you want to publish just resp…" at bounding box center [643, 483] width 369 height 157
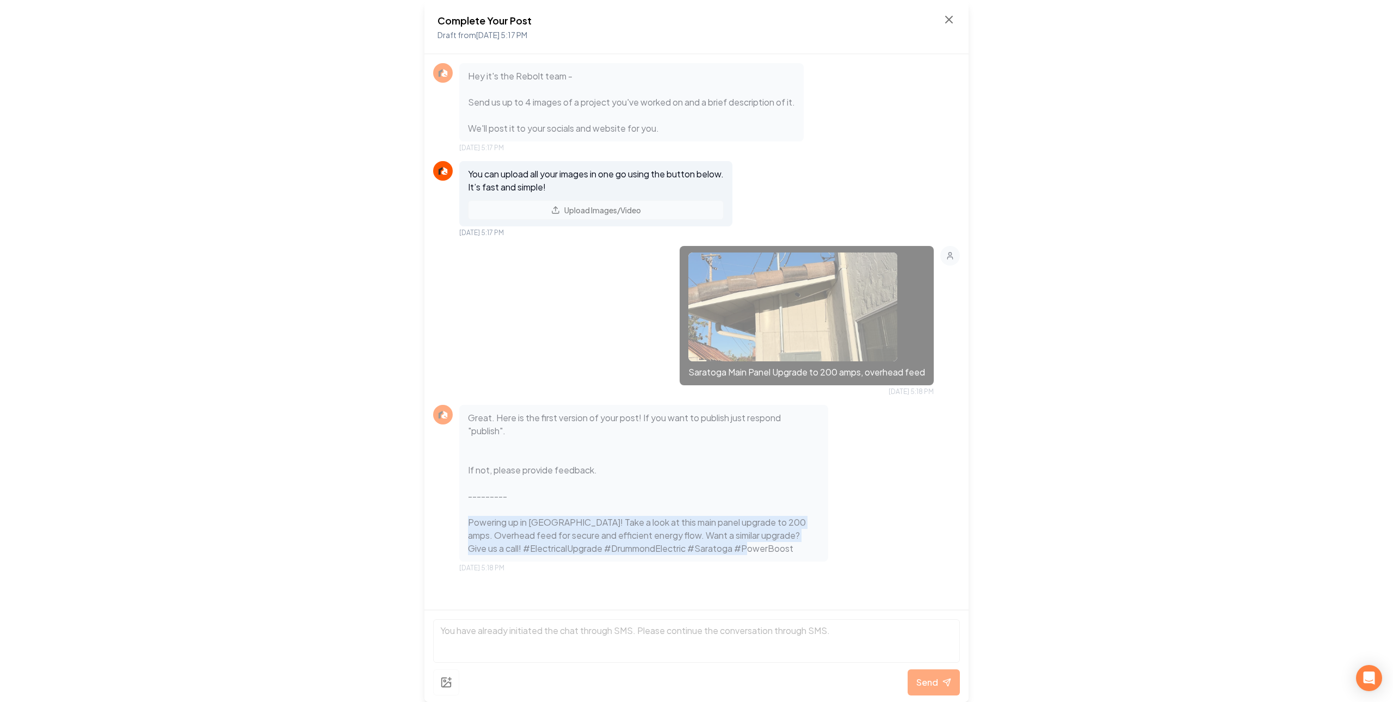
click at [507, 521] on p "Great. Here is the first version of your post! If you want to publish just resp…" at bounding box center [644, 484] width 352 height 144
click at [948, 22] on icon at bounding box center [949, 19] width 13 height 13
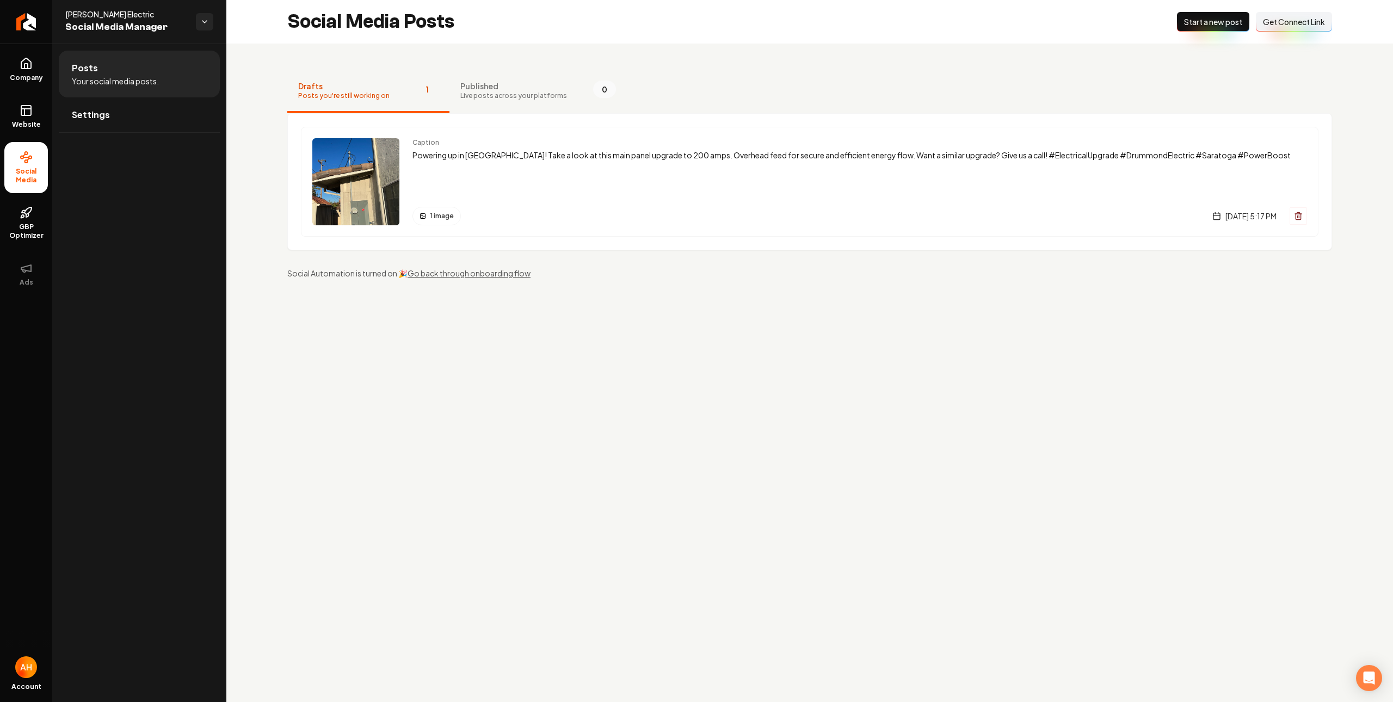
click at [578, 373] on main "Social Media Posts New Post Start a new post Connect Link Get Connect Link Draf…" at bounding box center [809, 351] width 1167 height 702
click at [748, 345] on main "Social Media Posts New Post Start a new post Connect Link Get Connect Link Draf…" at bounding box center [809, 351] width 1167 height 702
click at [755, 75] on nav "Drafts Posts you're still working on 1 Published Live posts across your platfor…" at bounding box center [809, 92] width 1045 height 44
drag, startPoint x: 475, startPoint y: 220, endPoint x: 494, endPoint y: 220, distance: 19.1
click at [101, 116] on span "Settings" at bounding box center [91, 114] width 38 height 13
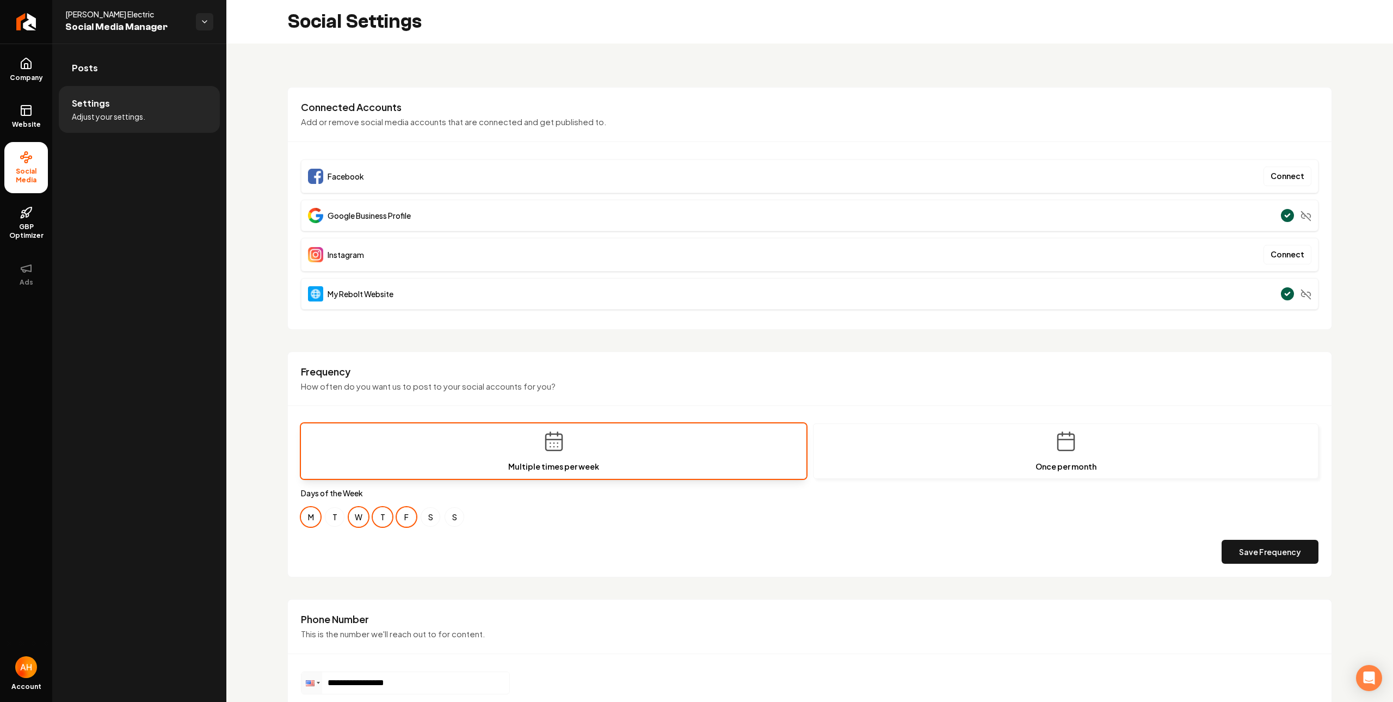
drag, startPoint x: 333, startPoint y: 522, endPoint x: 407, endPoint y: 524, distance: 74.1
click at [333, 522] on button "T" at bounding box center [335, 517] width 20 height 20
click at [425, 525] on button "S" at bounding box center [431, 517] width 20 height 20
click at [444, 521] on div "M T W T F S S" at bounding box center [810, 517] width 1018 height 20
click at [457, 521] on button "S" at bounding box center [455, 517] width 20 height 20
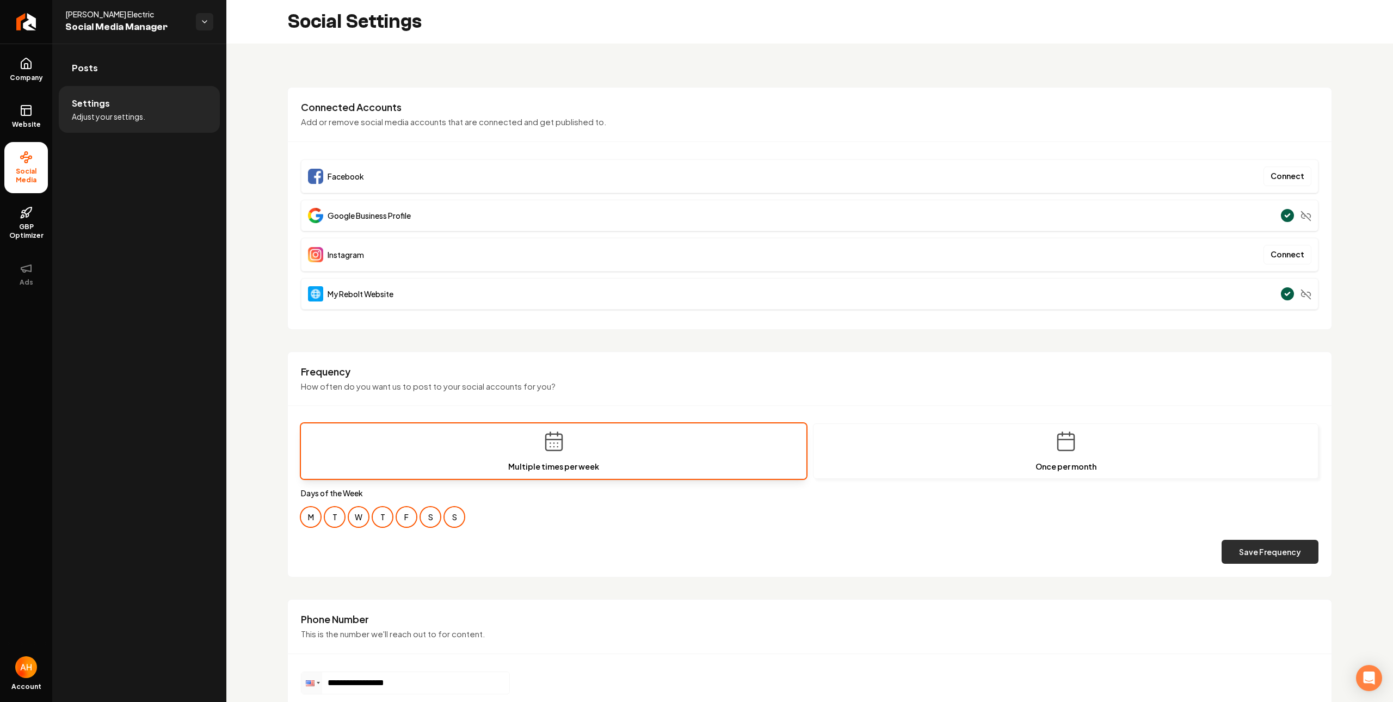
click at [1292, 550] on button "Save Frequency" at bounding box center [1270, 552] width 97 height 24
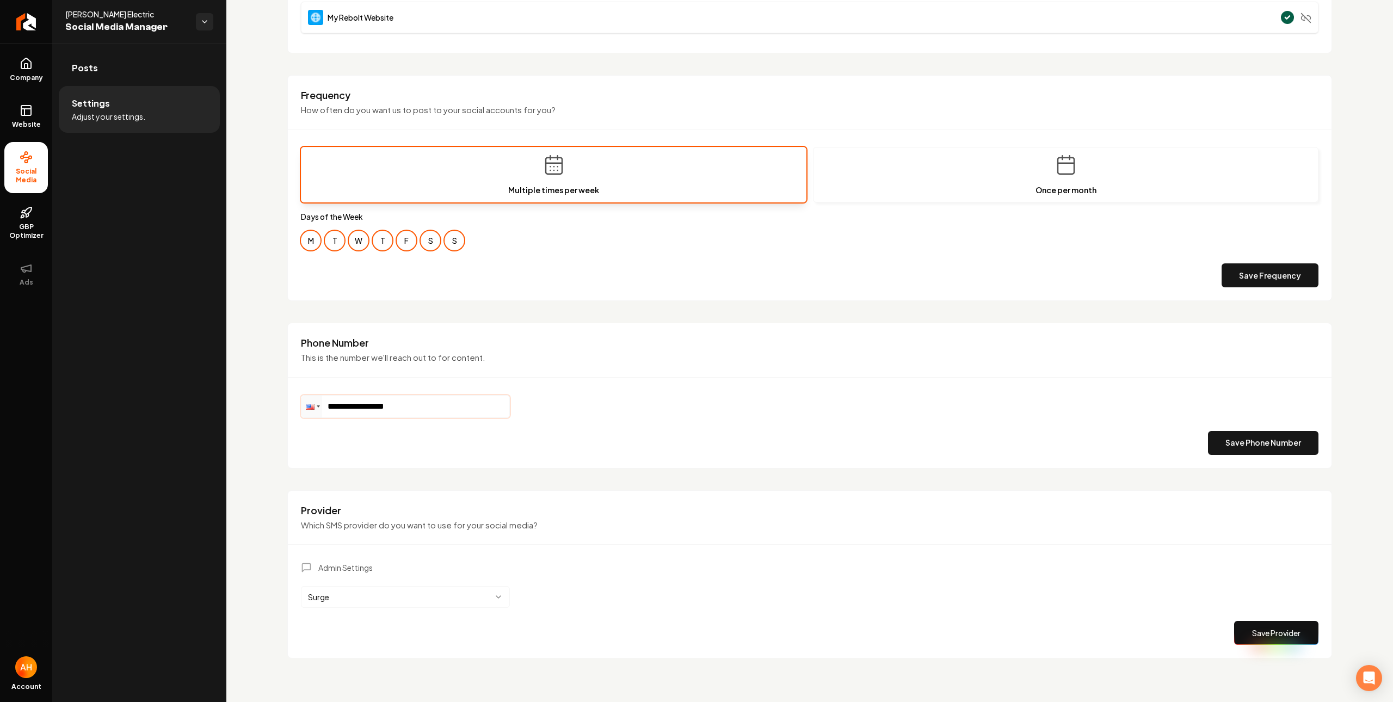
drag, startPoint x: 443, startPoint y: 403, endPoint x: 496, endPoint y: 291, distance: 124.2
click at [443, 403] on input "**********" at bounding box center [406, 407] width 208 height 22
click at [932, 104] on p "How often do you want us to post to your social accounts for you?" at bounding box center [810, 110] width 1018 height 13
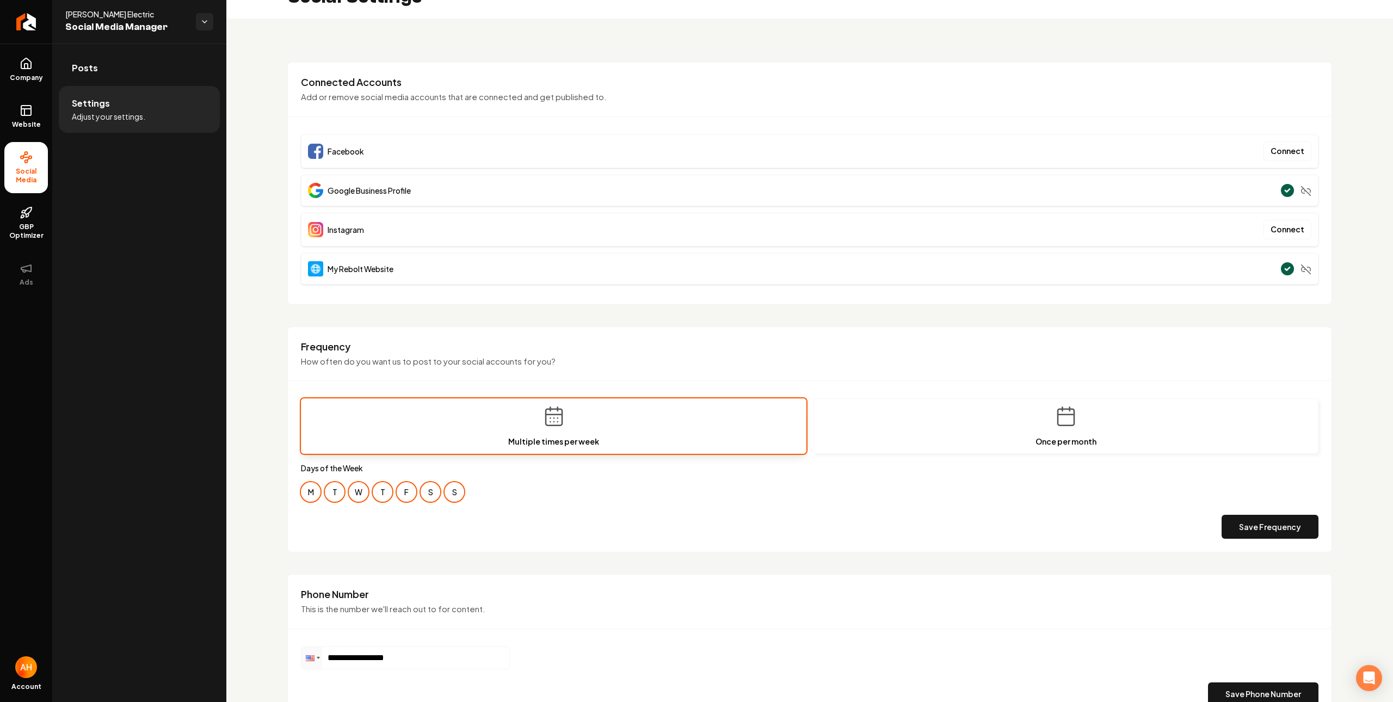
click at [771, 110] on div "Connected Accounts Add or remove social media accounts that are connected and g…" at bounding box center [810, 96] width 1044 height 41
click at [482, 365] on p "How often do you want us to post to your social accounts for you?" at bounding box center [810, 361] width 1018 height 13
drag, startPoint x: 482, startPoint y: 365, endPoint x: 424, endPoint y: 360, distance: 58.4
click at [480, 366] on p "How often do you want us to post to your social accounts for you?" at bounding box center [810, 361] width 1018 height 13
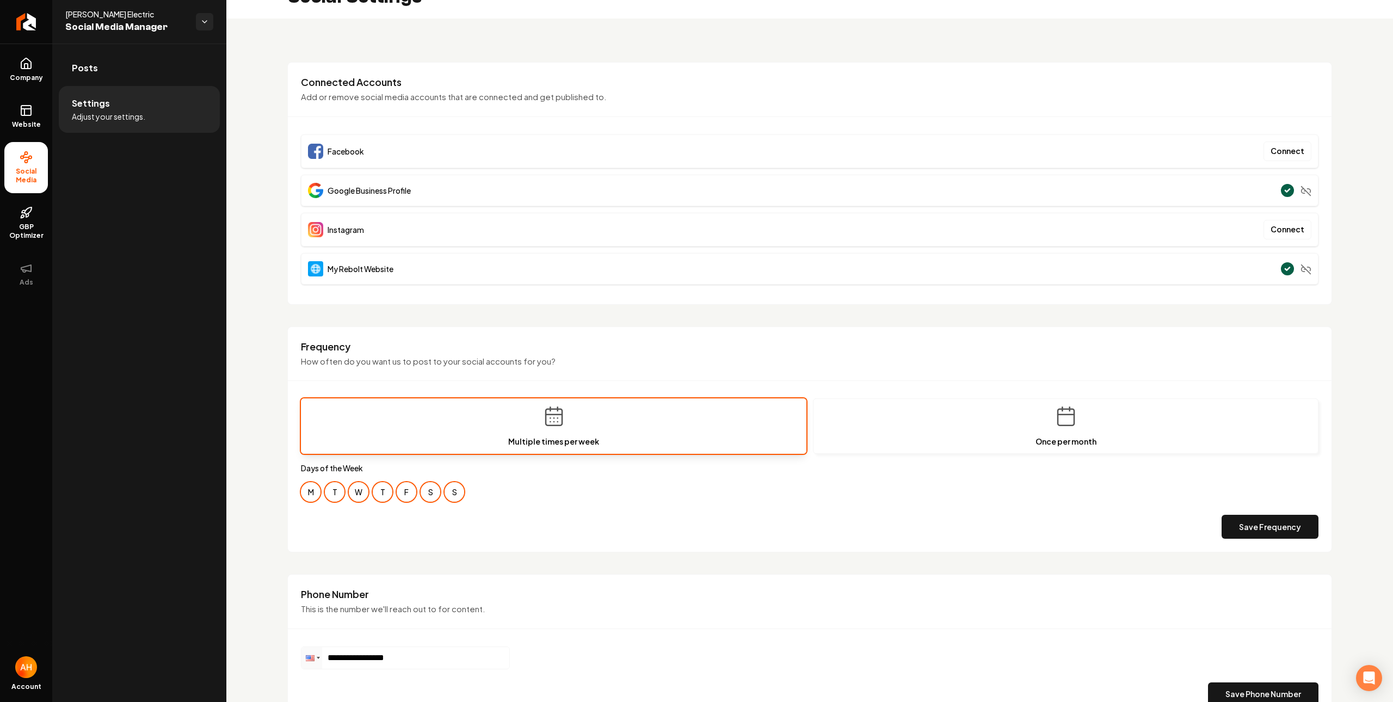
click at [331, 345] on h3 "Frequency" at bounding box center [810, 346] width 1018 height 13
click at [687, 52] on div "**********" at bounding box center [809, 486] width 1167 height 935
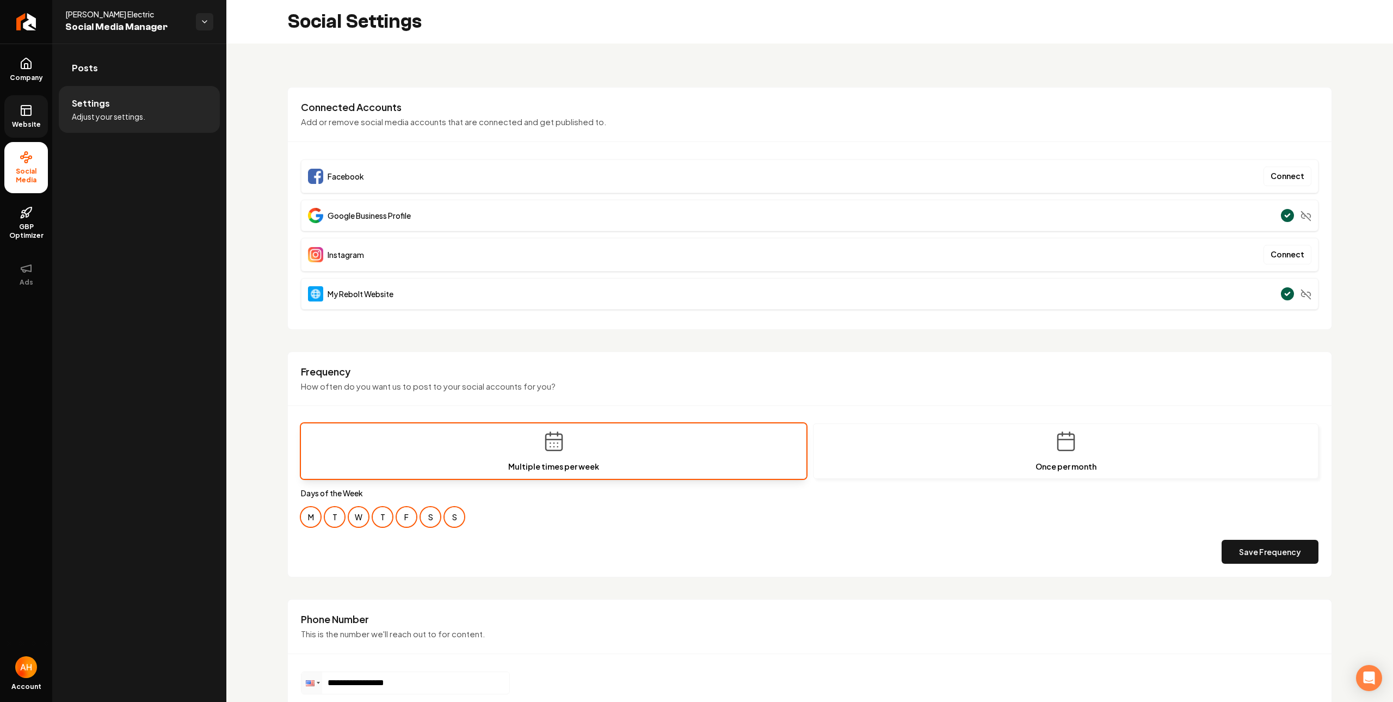
click at [31, 125] on span "Website" at bounding box center [27, 124] width 38 height 9
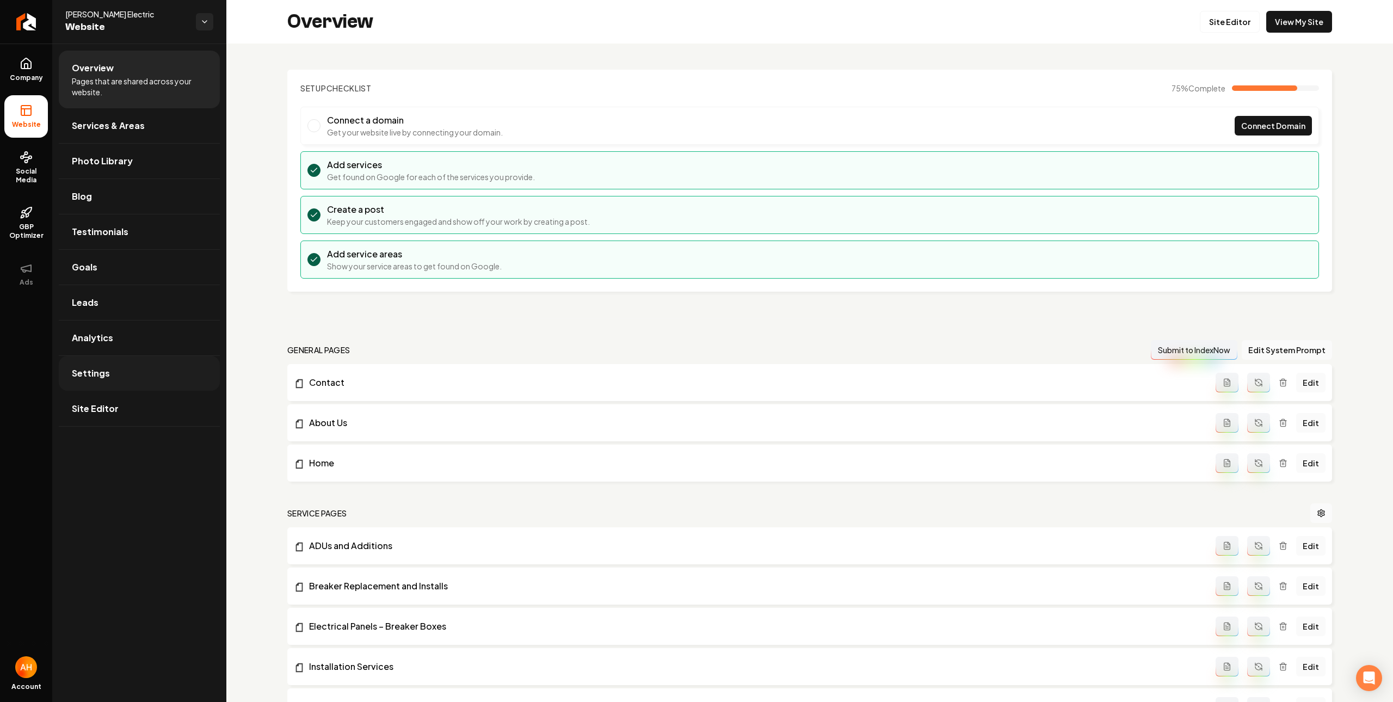
click at [164, 369] on link "Settings" at bounding box center [139, 373] width 161 height 35
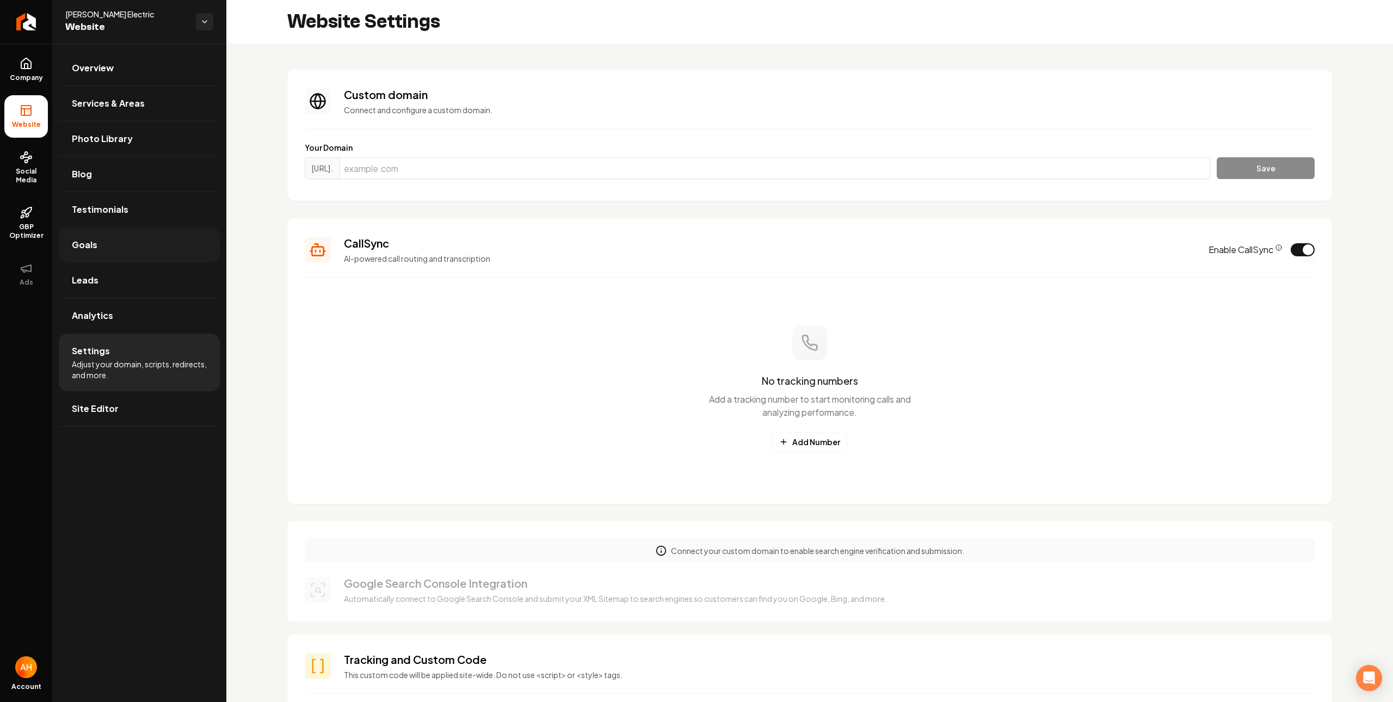
click at [126, 237] on link "Goals" at bounding box center [139, 245] width 161 height 35
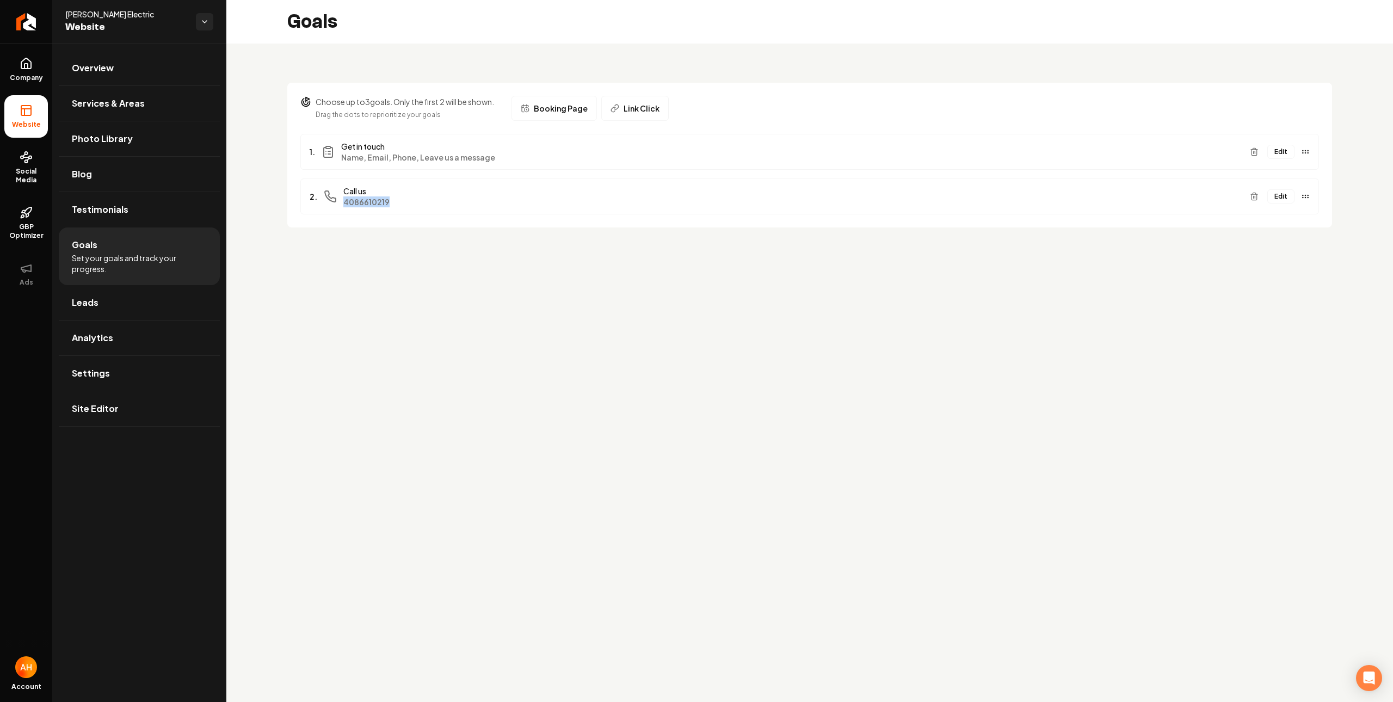
drag, startPoint x: 388, startPoint y: 210, endPoint x: 343, endPoint y: 206, distance: 45.4
click at [343, 205] on div "2. Call us 4086610219 Edit" at bounding box center [809, 197] width 1019 height 36
click at [360, 208] on div "2. Call us 4086610219 Edit" at bounding box center [809, 197] width 1019 height 36
drag, startPoint x: 357, startPoint y: 201, endPoint x: 372, endPoint y: 204, distance: 15.4
click at [372, 204] on span "4086610219" at bounding box center [792, 201] width 898 height 11
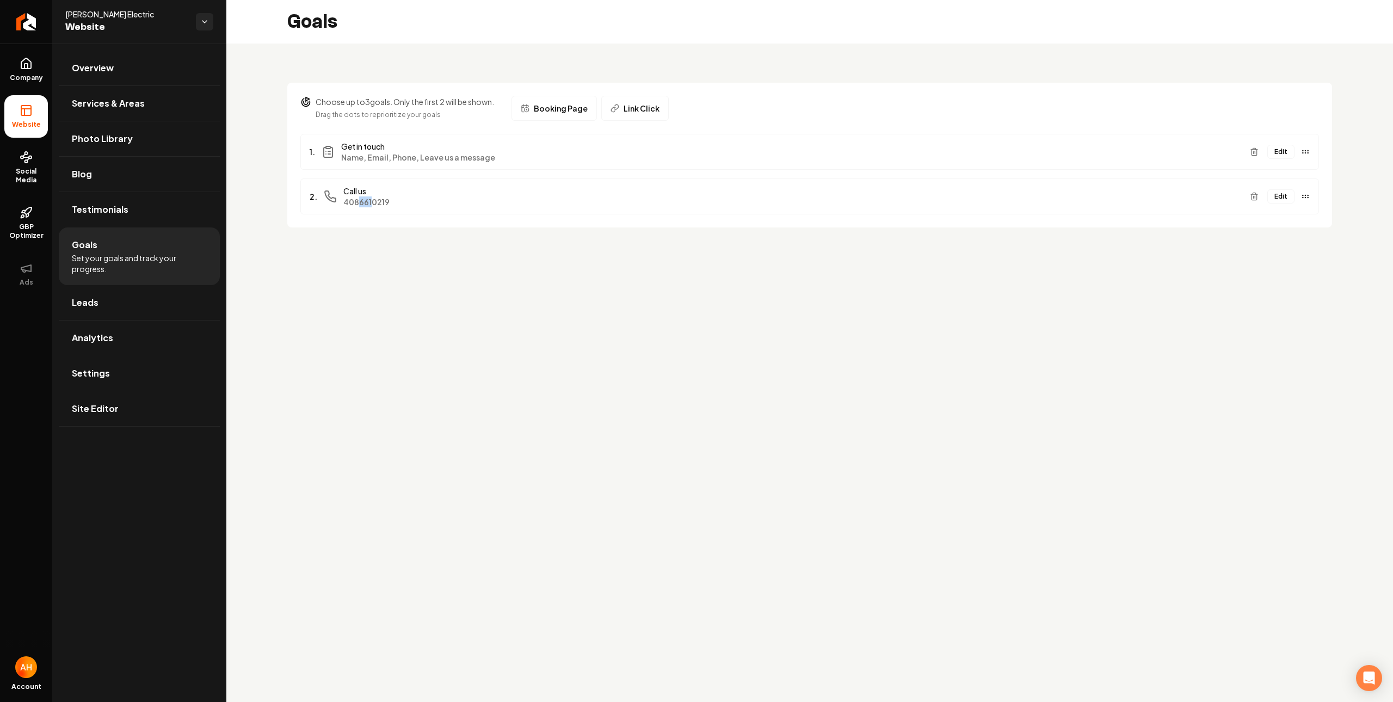
drag, startPoint x: 146, startPoint y: 365, endPoint x: 169, endPoint y: 351, distance: 27.4
click at [146, 364] on link "Settings" at bounding box center [139, 373] width 161 height 35
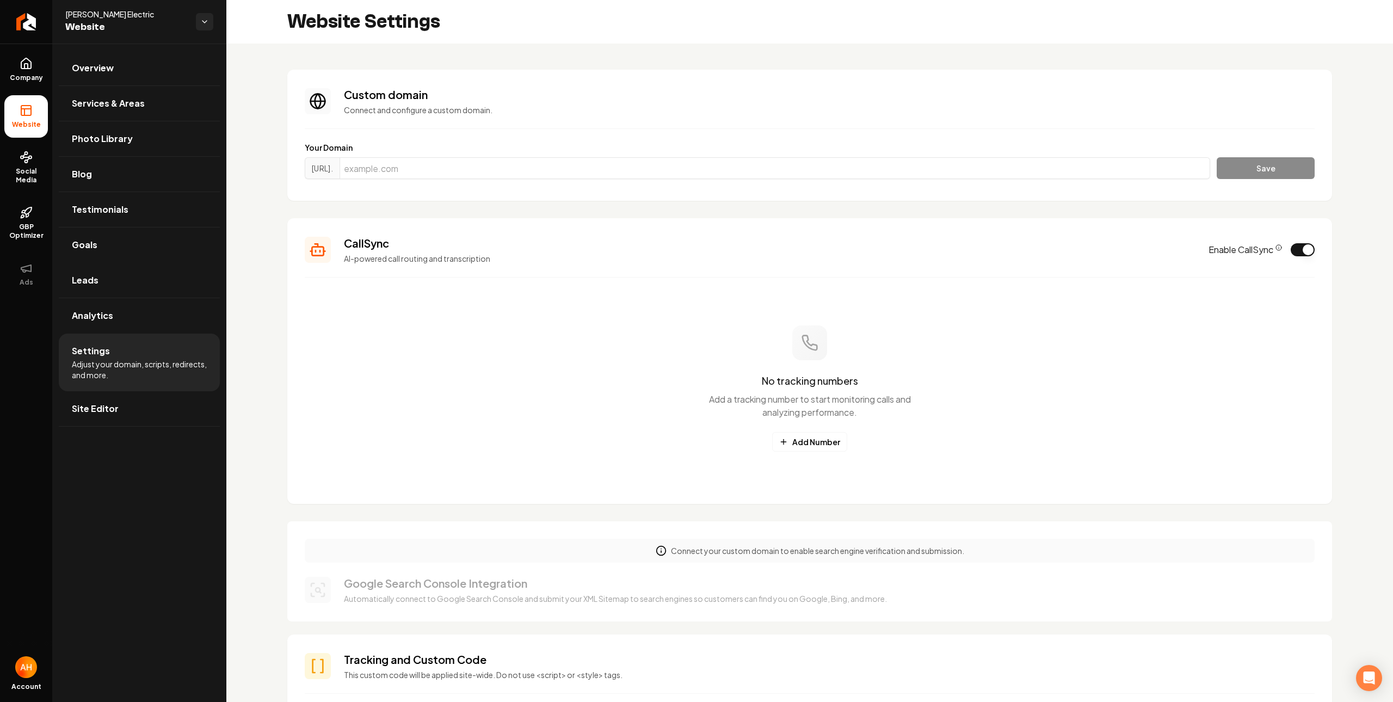
scroll to position [78, 0]
click at [145, 186] on link "Blog" at bounding box center [139, 174] width 161 height 35
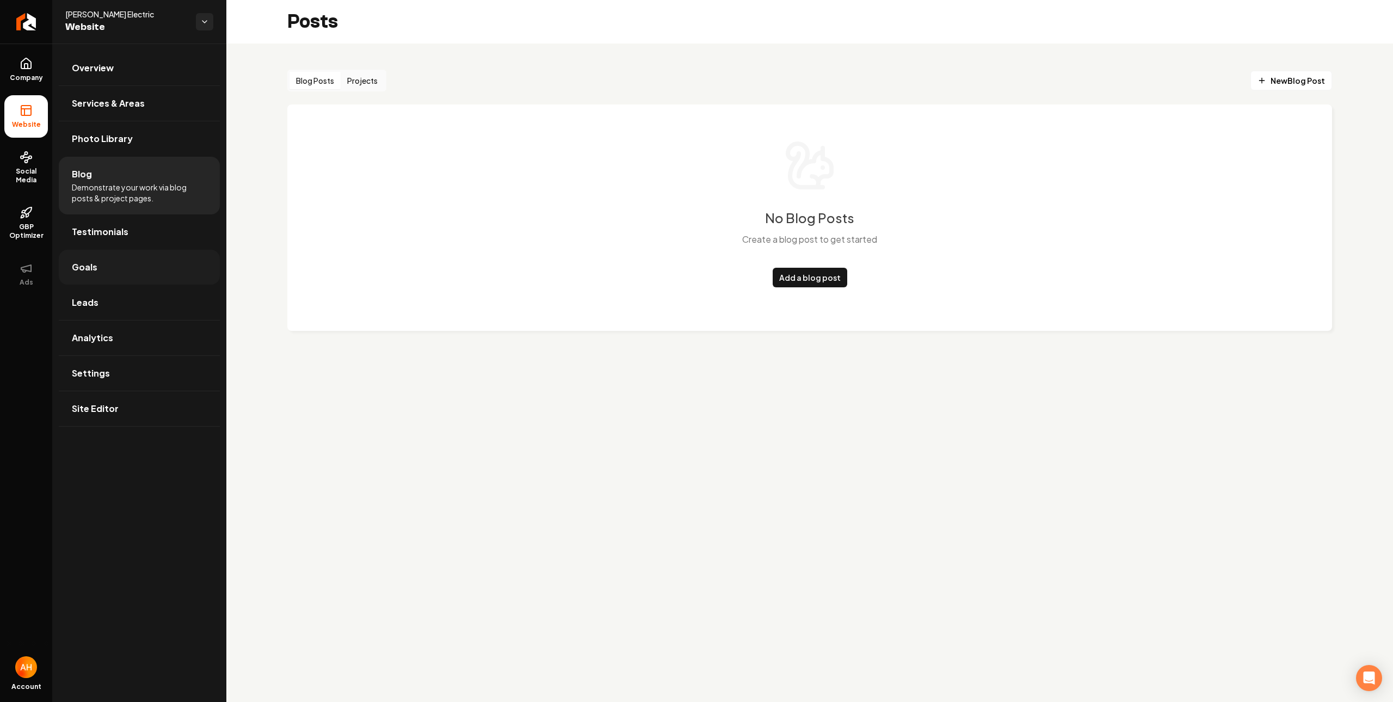
click at [139, 260] on link "Goals" at bounding box center [139, 267] width 161 height 35
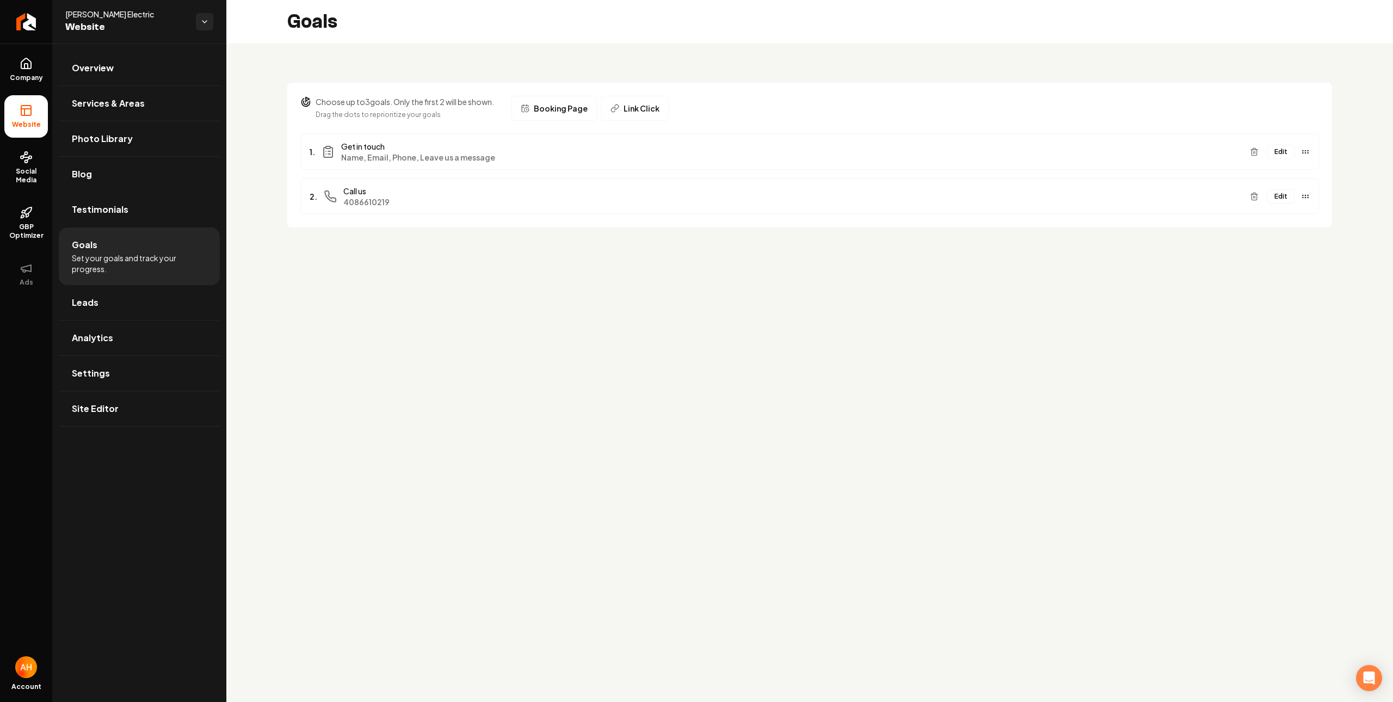
click at [1277, 197] on button "Edit" at bounding box center [1281, 196] width 27 height 14
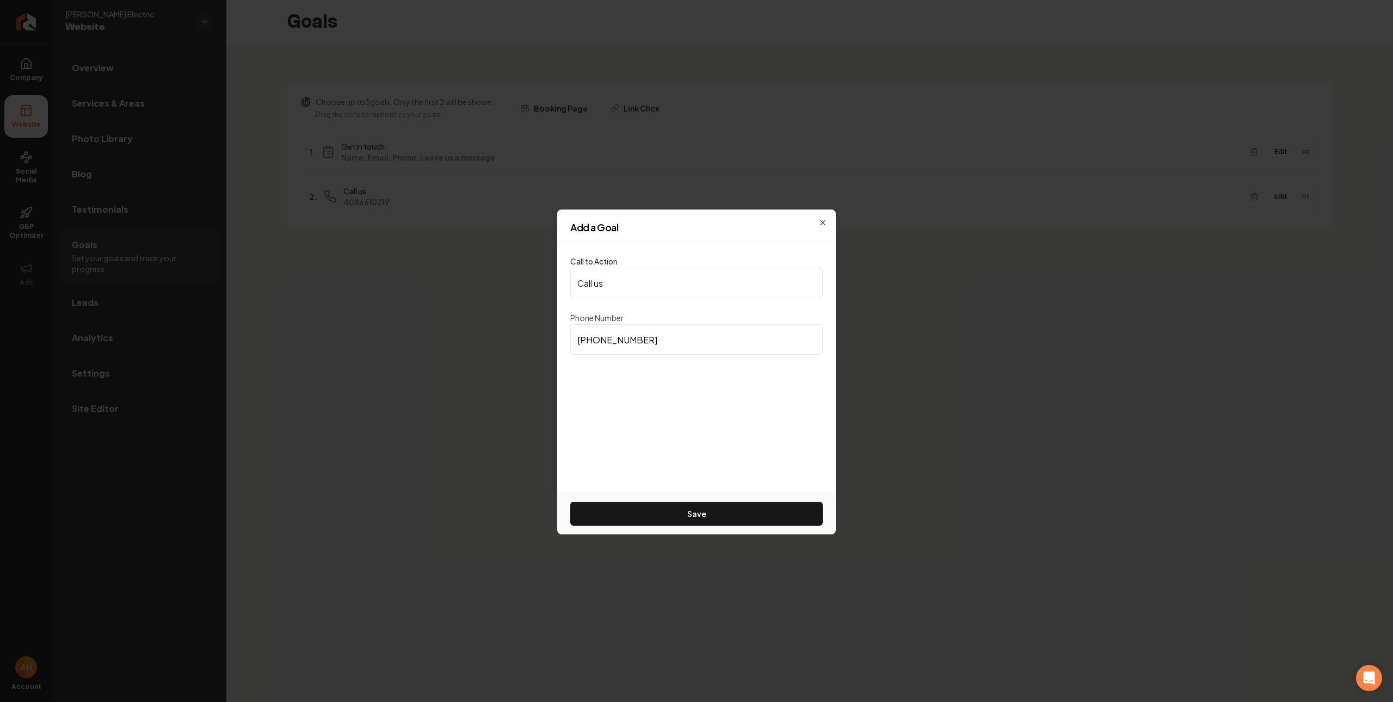
click at [662, 341] on input "(408) 661-0219" at bounding box center [696, 339] width 253 height 30
click at [648, 284] on input "Call us" at bounding box center [696, 283] width 253 height 30
paste input "(408) 661-0219"
type input "(408) 661-0219"
click at [707, 521] on button "Save" at bounding box center [696, 514] width 253 height 24
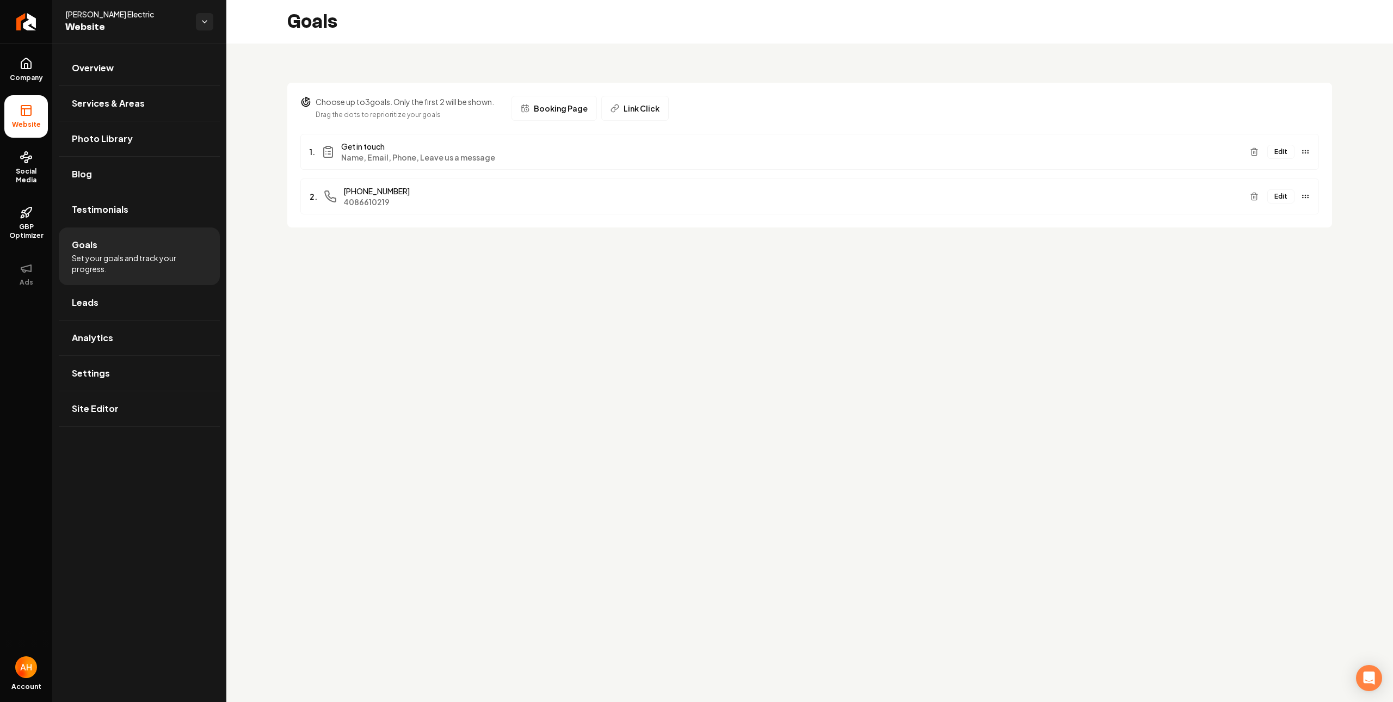
click at [1288, 200] on button "Edit" at bounding box center [1281, 196] width 27 height 14
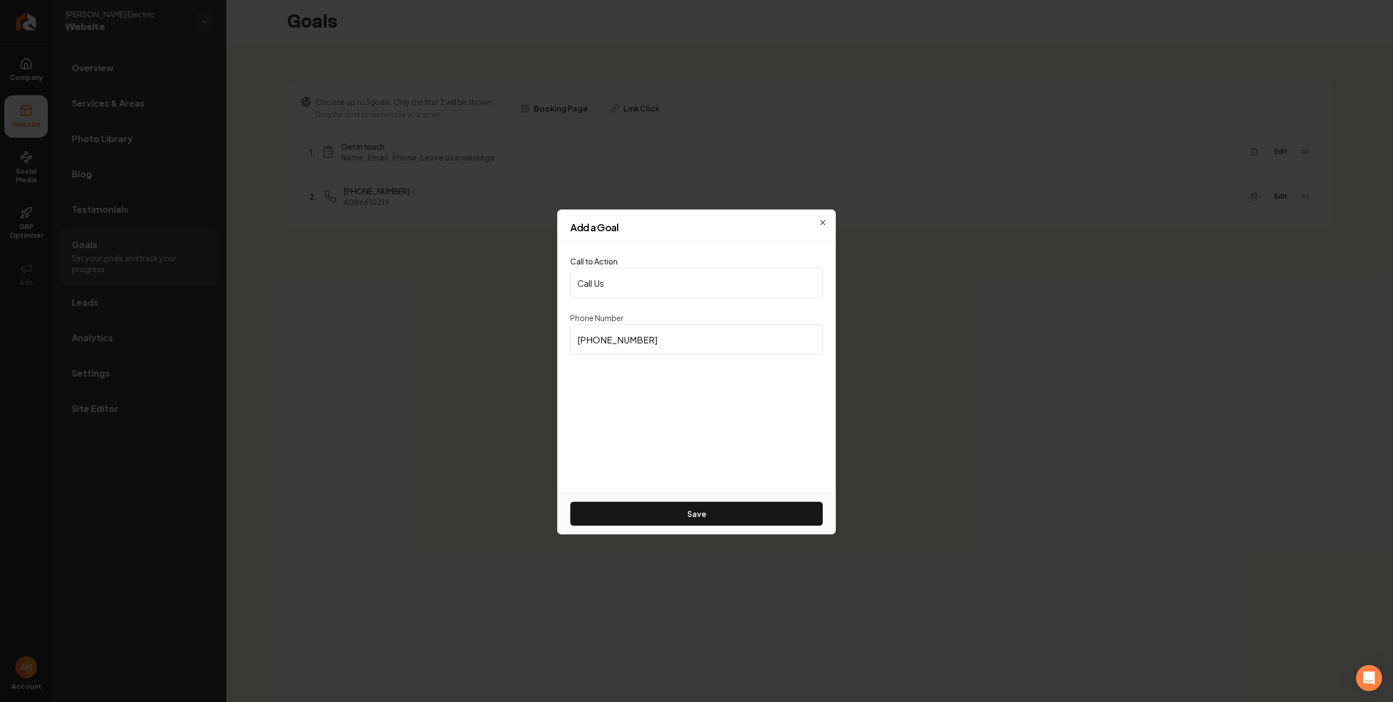
type input "Call Us"
click at [747, 507] on button "Save" at bounding box center [696, 514] width 253 height 24
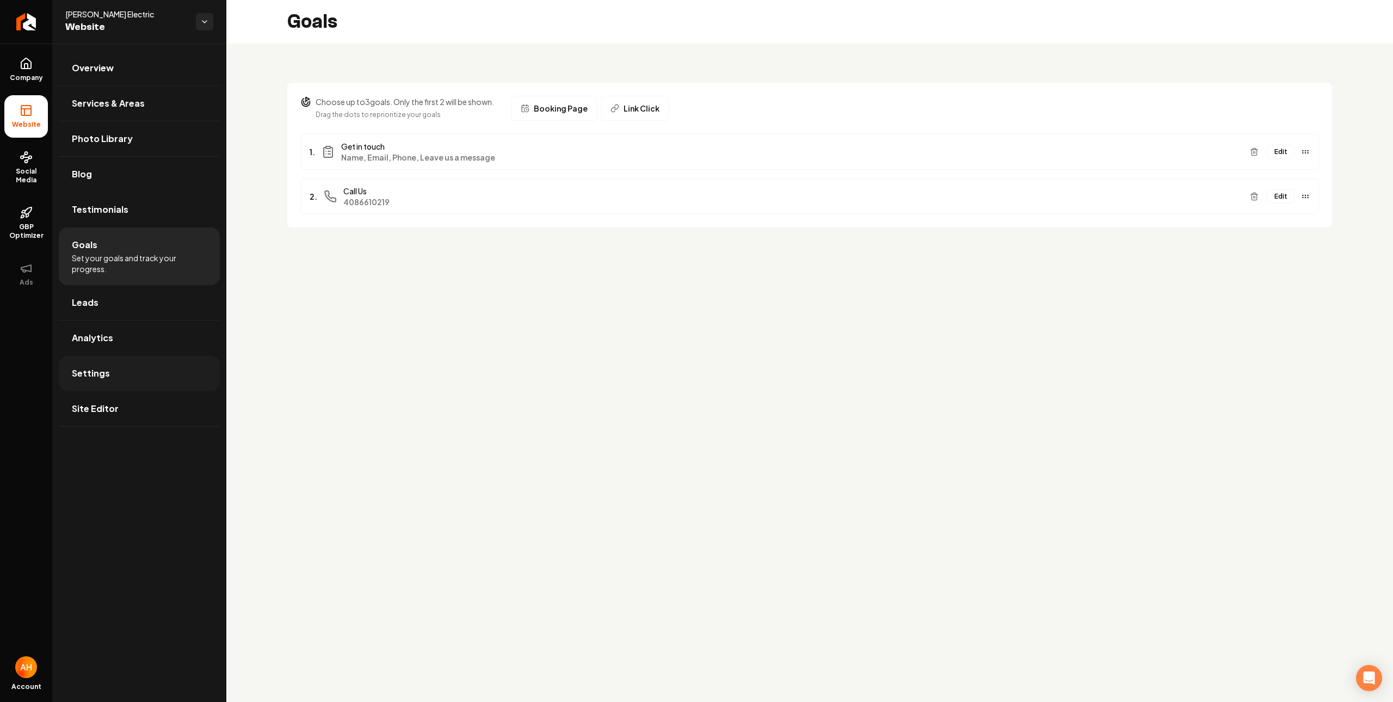
click at [163, 359] on link "Settings" at bounding box center [139, 373] width 161 height 35
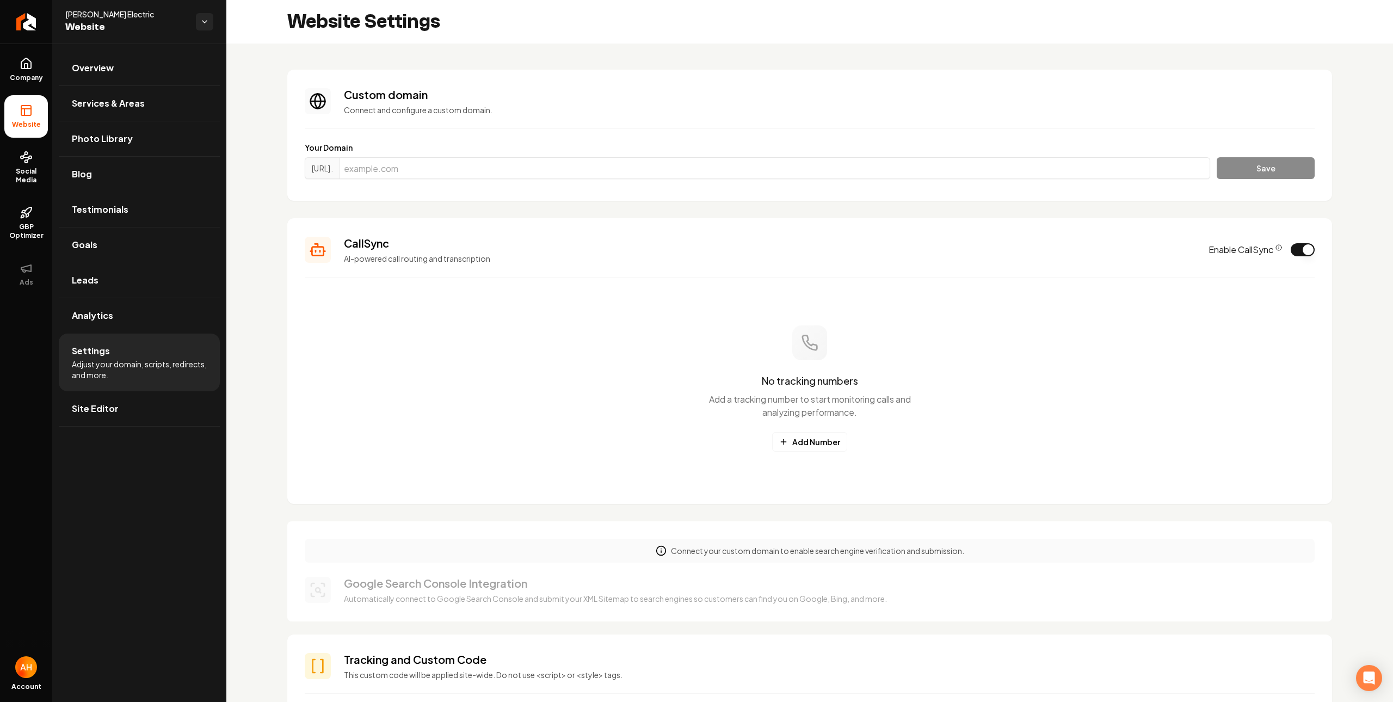
scroll to position [78, 0]
click at [26, 213] on icon at bounding box center [26, 212] width 13 height 13
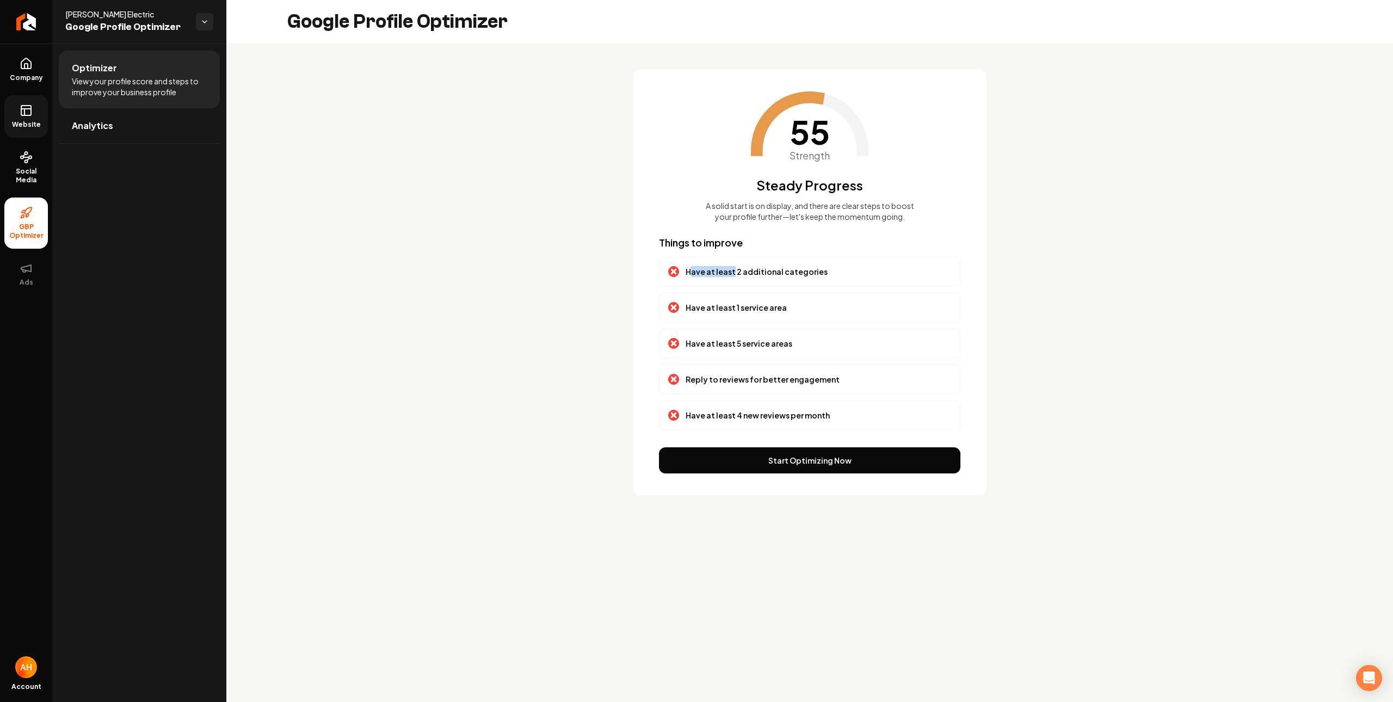
drag, startPoint x: 692, startPoint y: 280, endPoint x: 733, endPoint y: 288, distance: 41.0
click at [732, 277] on p "Have at least 2 additional categories" at bounding box center [757, 271] width 142 height 11
drag, startPoint x: 719, startPoint y: 316, endPoint x: 767, endPoint y: 314, distance: 47.9
click at [767, 313] on p "Have at least 1 service area" at bounding box center [736, 307] width 101 height 11
drag, startPoint x: 741, startPoint y: 350, endPoint x: 767, endPoint y: 349, distance: 26.1
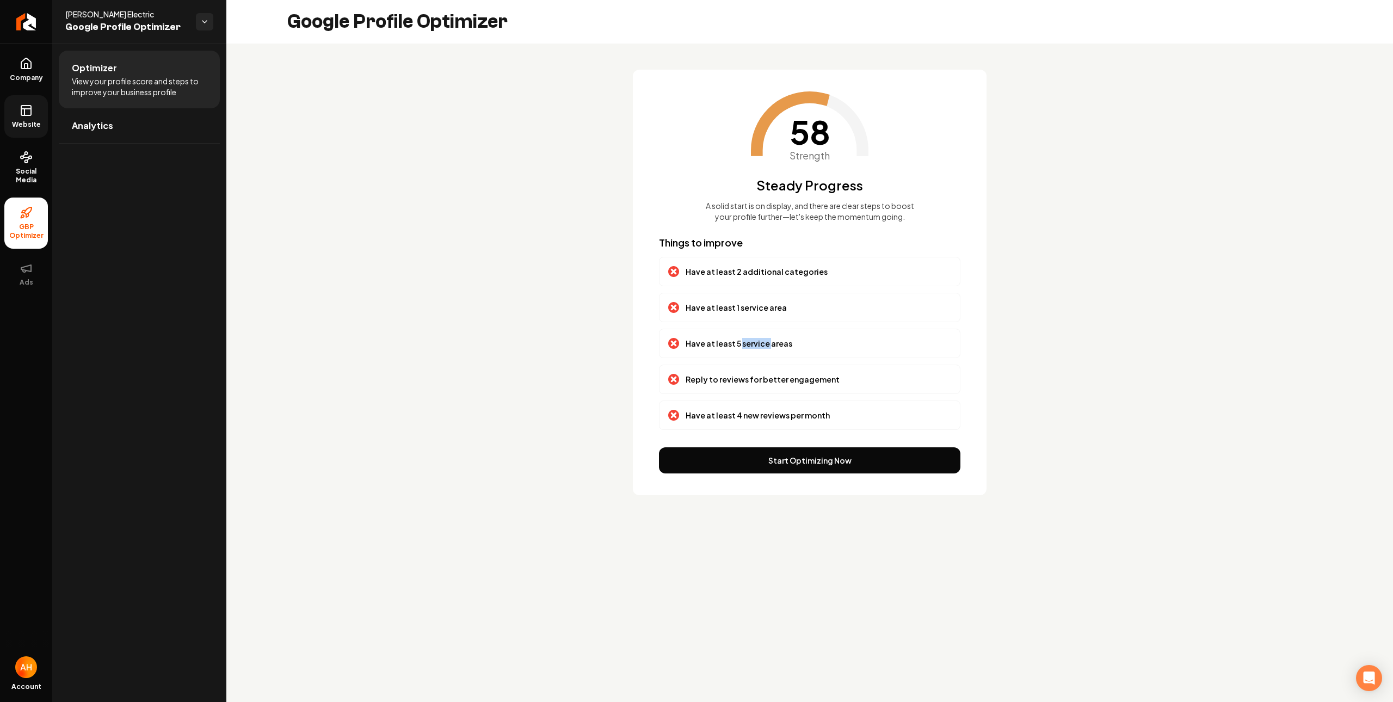
click at [767, 349] on p "Have at least 5 service areas" at bounding box center [739, 343] width 107 height 11
click at [775, 277] on p "Have at least 2 additional categories" at bounding box center [757, 271] width 142 height 11
click at [744, 313] on p "Have at least 1 service area" at bounding box center [736, 307] width 101 height 11
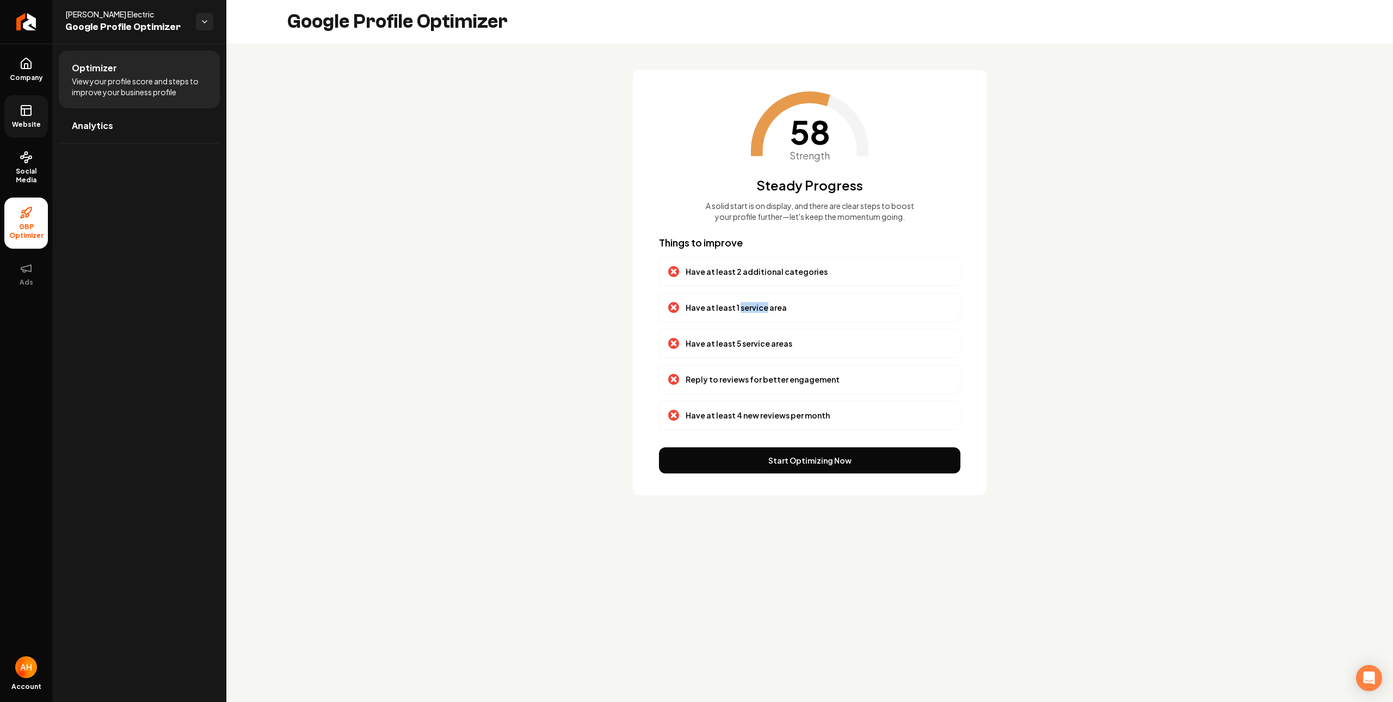
click at [744, 313] on p "Have at least 1 service area" at bounding box center [736, 307] width 101 height 11
click at [741, 349] on p "Have at least 5 service areas" at bounding box center [739, 343] width 107 height 11
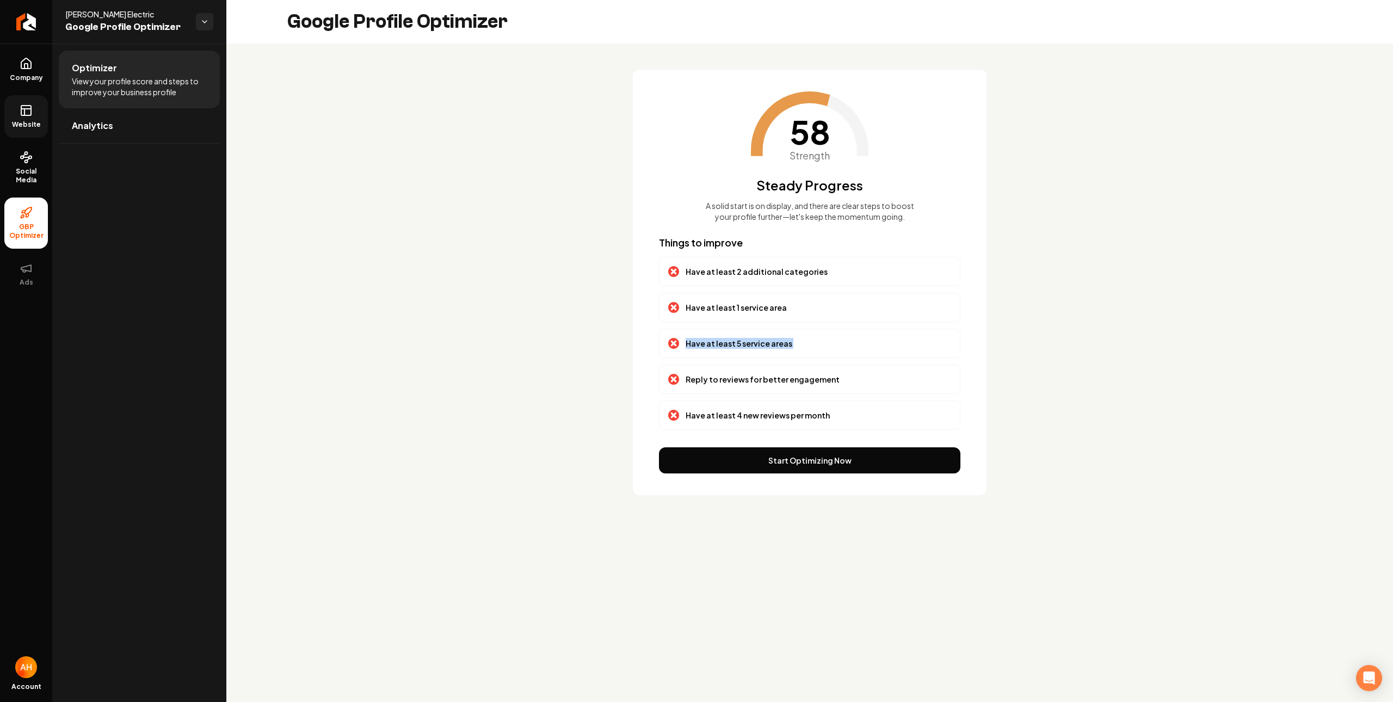
click at [741, 349] on p "Have at least 5 service areas" at bounding box center [739, 343] width 107 height 11
click at [743, 313] on p "Have at least 1 service area" at bounding box center [736, 307] width 101 height 11
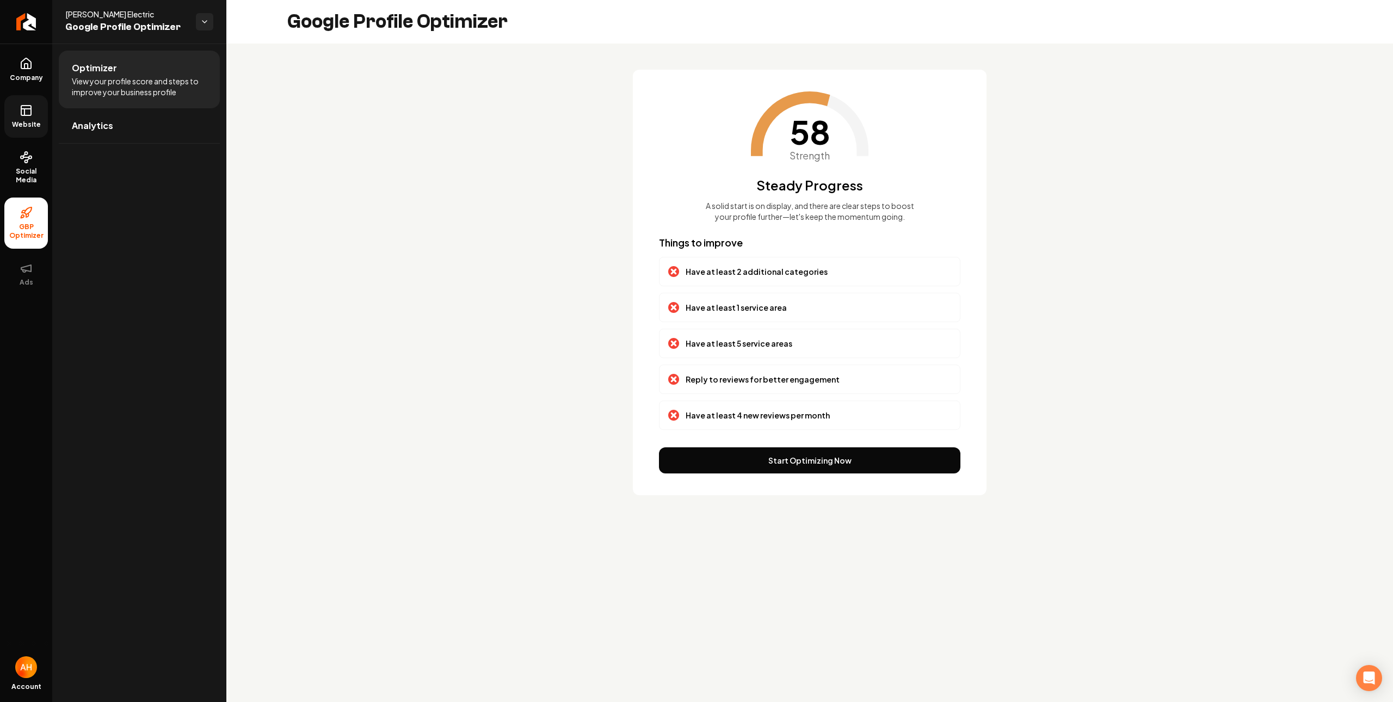
click at [758, 277] on p "Have at least 2 additional categories" at bounding box center [757, 271] width 142 height 11
click at [737, 286] on div "Have at least 2 additional categories" at bounding box center [810, 271] width 302 height 29
click at [738, 286] on div "Have at least 2 additional categories" at bounding box center [810, 271] width 302 height 29
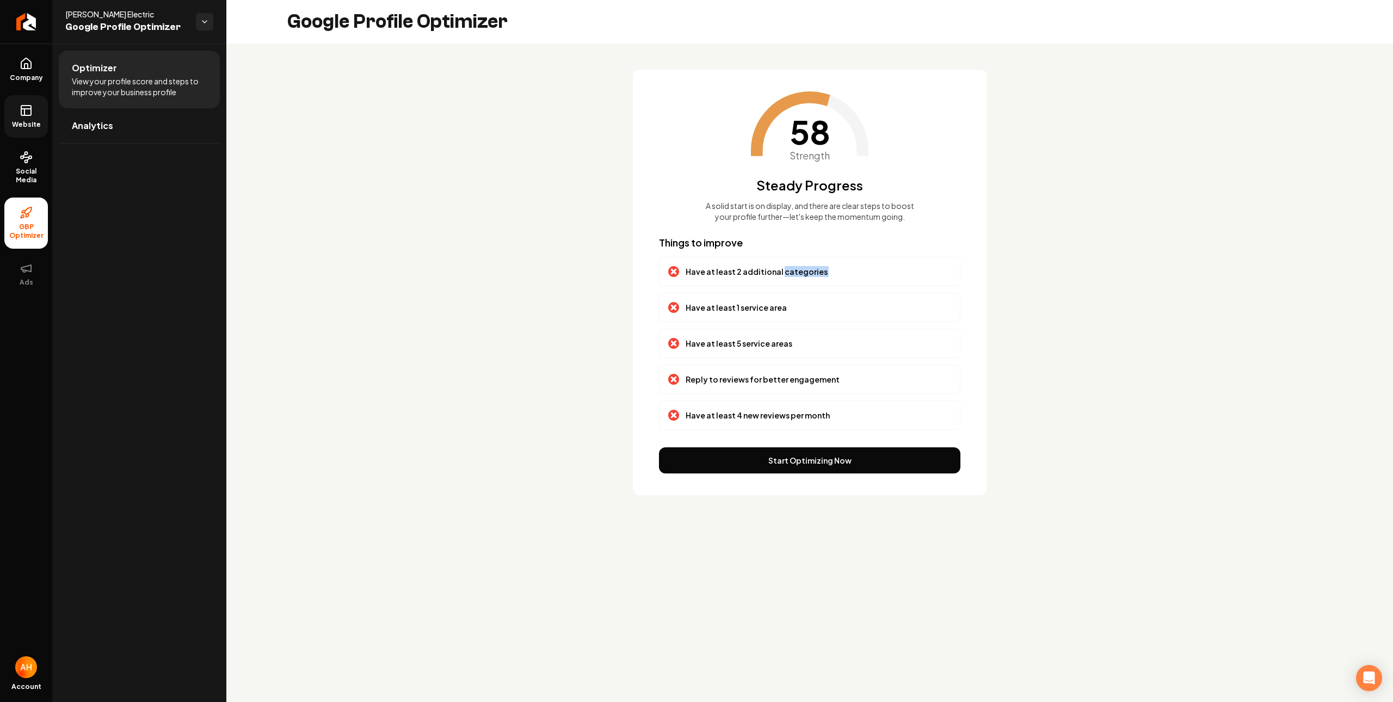
drag, startPoint x: 688, startPoint y: 290, endPoint x: 799, endPoint y: 284, distance: 111.2
click at [799, 284] on div "Have at least 2 additional categories" at bounding box center [810, 271] width 302 height 29
click at [799, 277] on p "Have at least 2 additional categories" at bounding box center [757, 271] width 142 height 11
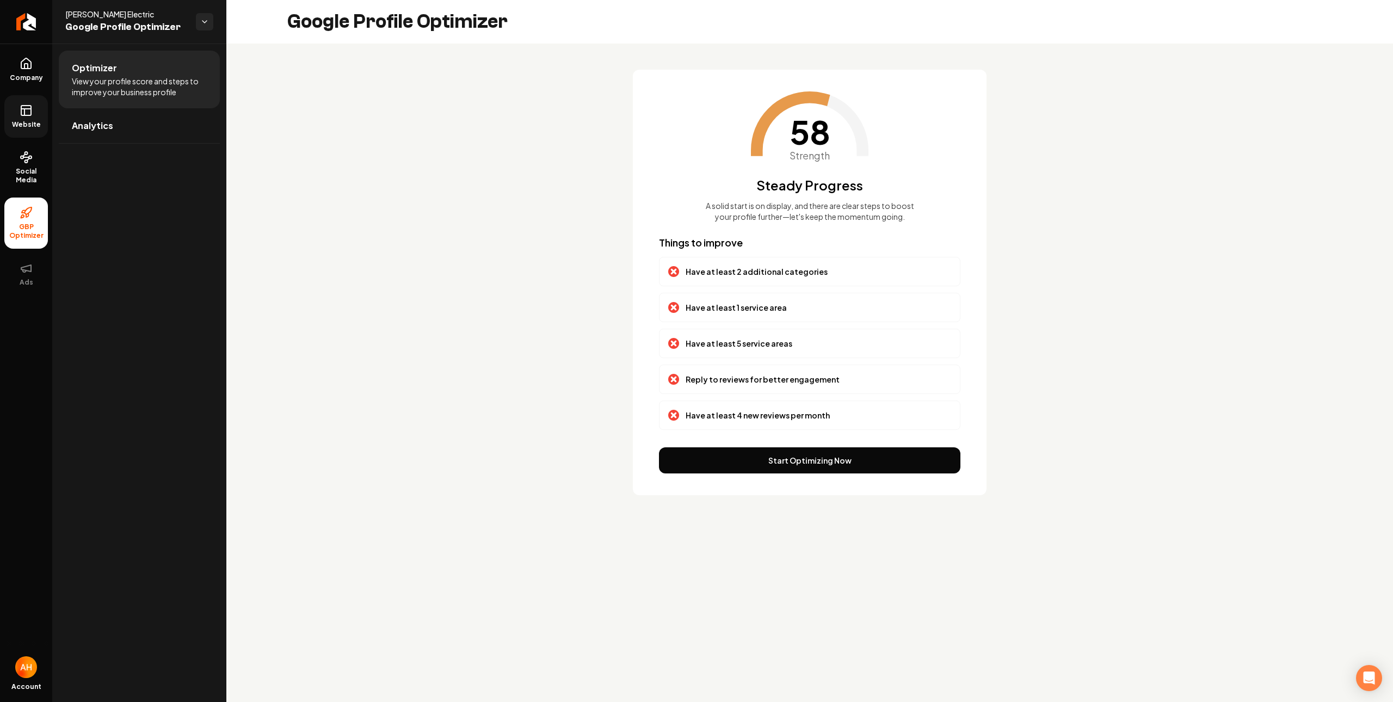
click at [756, 313] on p "Have at least 1 service area" at bounding box center [736, 307] width 101 height 11
click at [758, 349] on p "Have at least 5 service areas" at bounding box center [739, 343] width 107 height 11
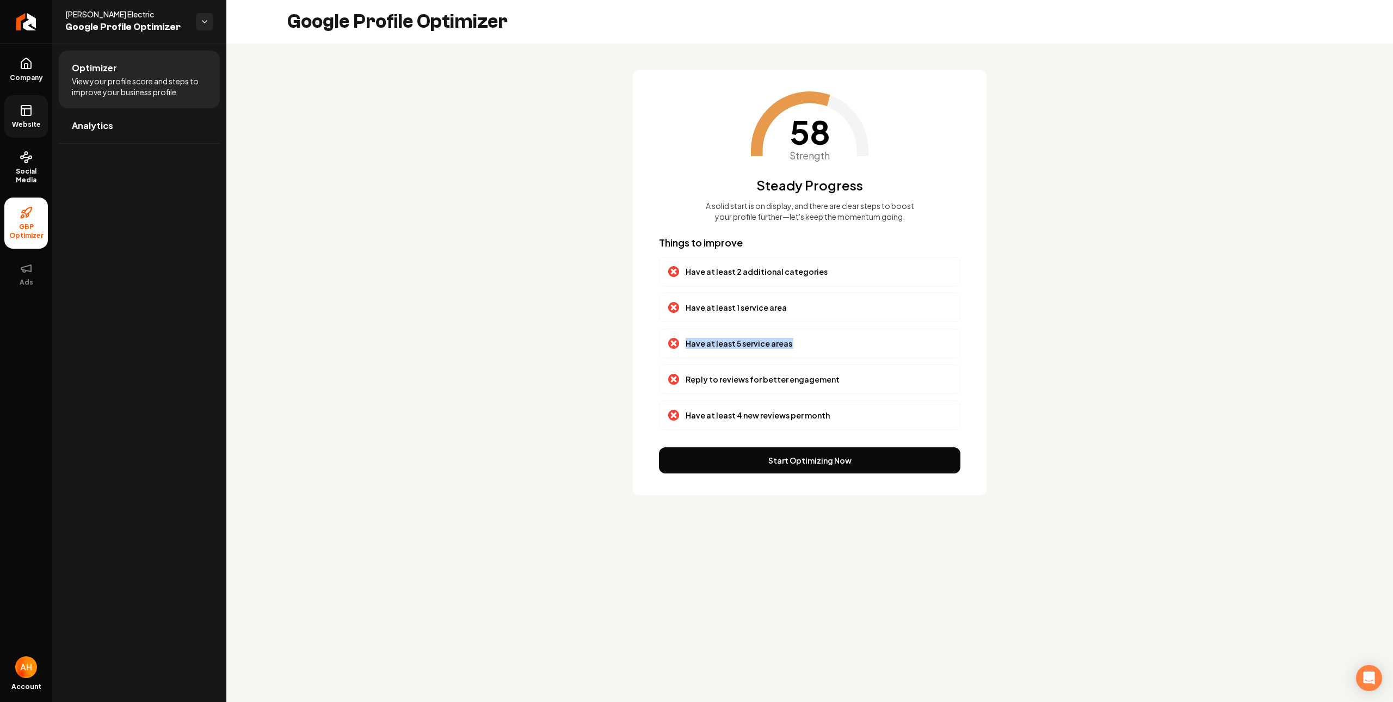
click at [758, 349] on p "Have at least 5 service areas" at bounding box center [739, 343] width 107 height 11
click at [46, 83] on link "Company" at bounding box center [26, 69] width 44 height 42
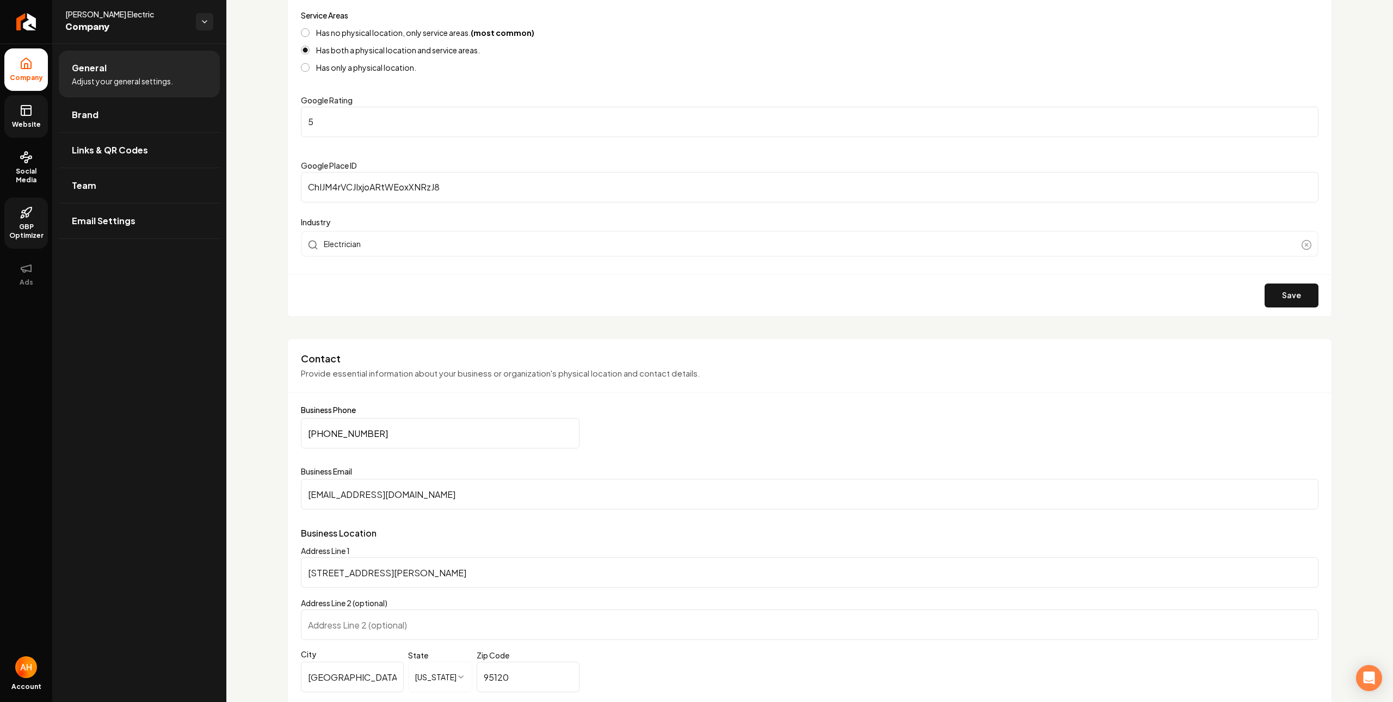
scroll to position [379, 0]
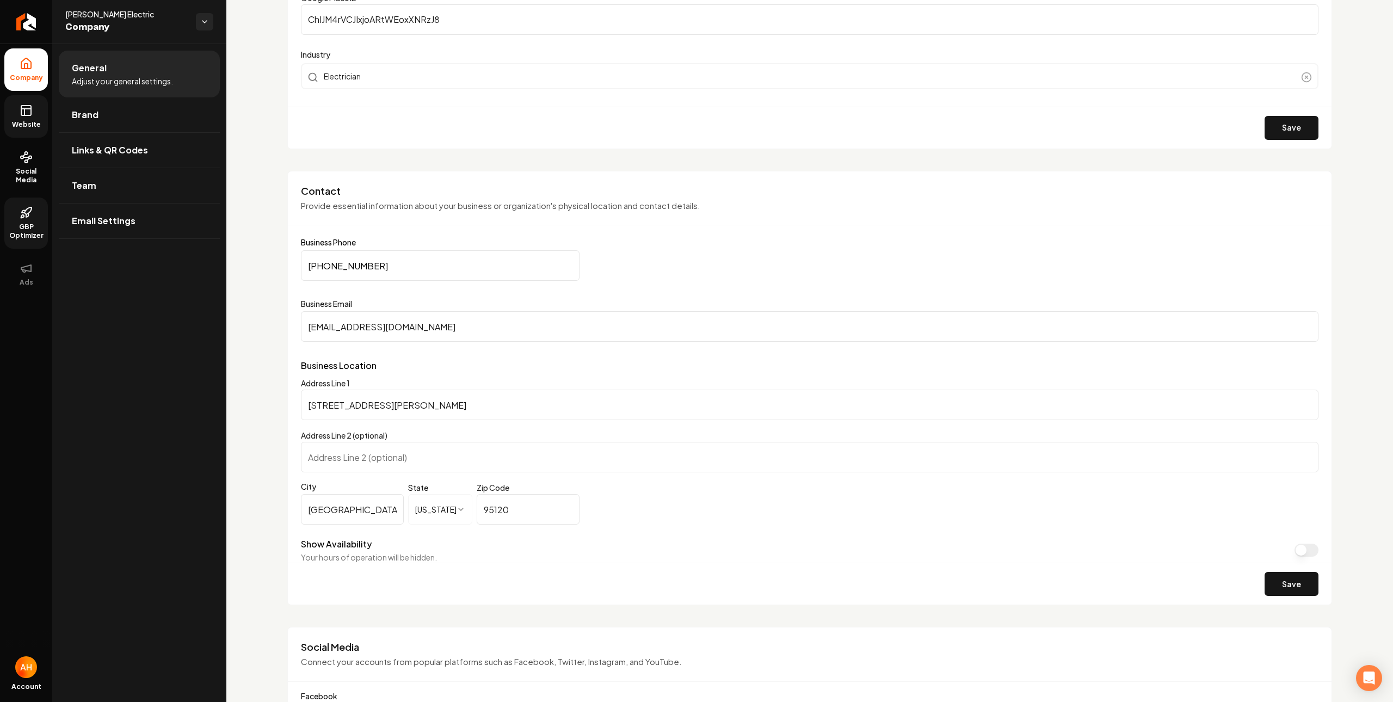
click at [477, 331] on input "trent@drummondelectric.com" at bounding box center [810, 326] width 1018 height 30
click at [150, 173] on link "Team" at bounding box center [139, 185] width 161 height 35
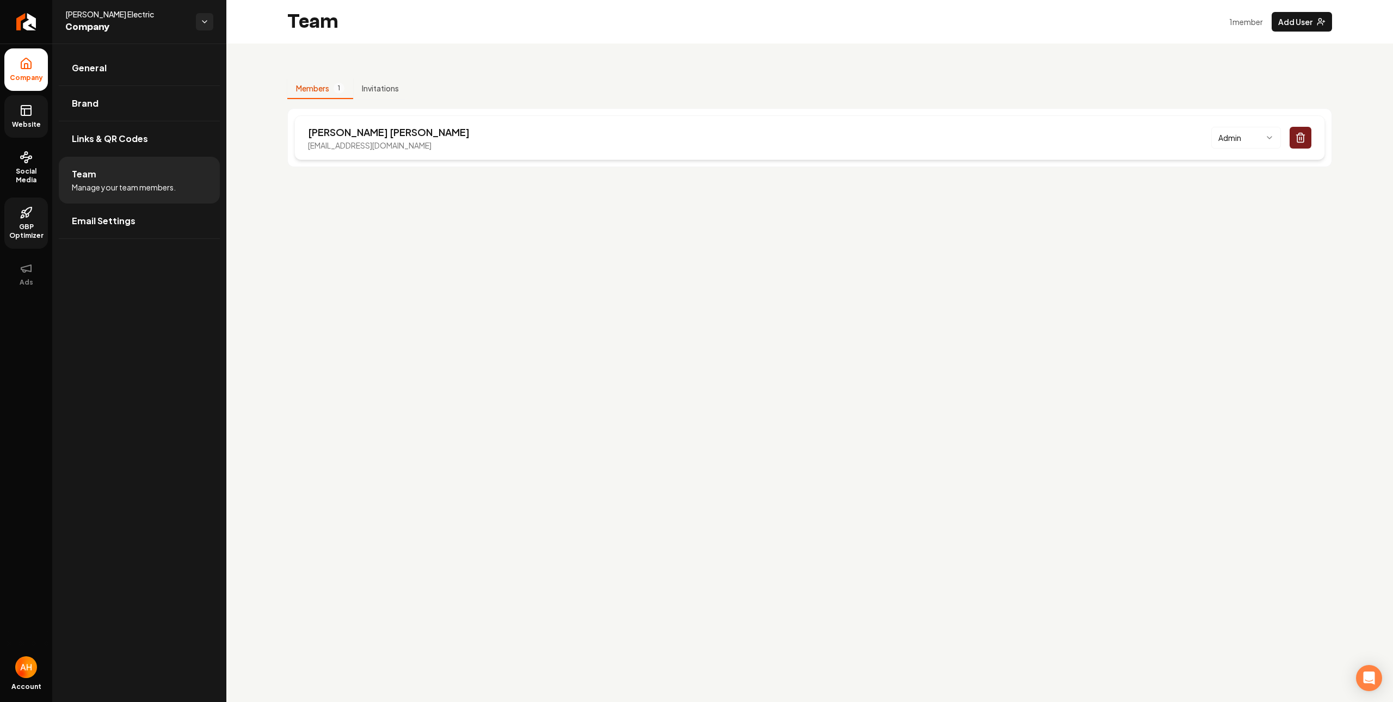
click at [389, 150] on p "trent@drummondelectric.com" at bounding box center [389, 145] width 162 height 11
copy p "trent@drummondelectric.com"
drag, startPoint x: 420, startPoint y: 310, endPoint x: 175, endPoint y: 106, distance: 319.2
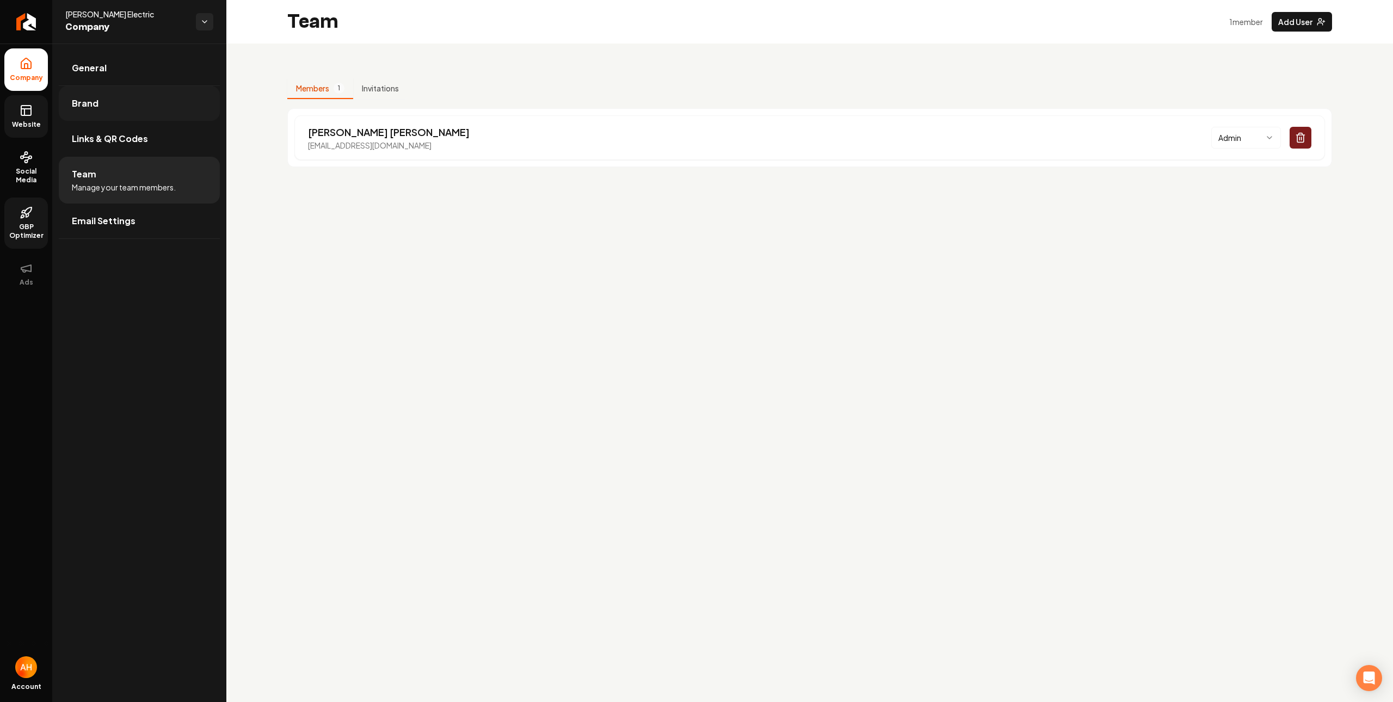
click at [419, 309] on main "Team 1 member Add User Members 1 Invitations Trent Drummond trent@drummondelect…" at bounding box center [809, 351] width 1167 height 702
click at [38, 127] on span "Website" at bounding box center [27, 124] width 38 height 9
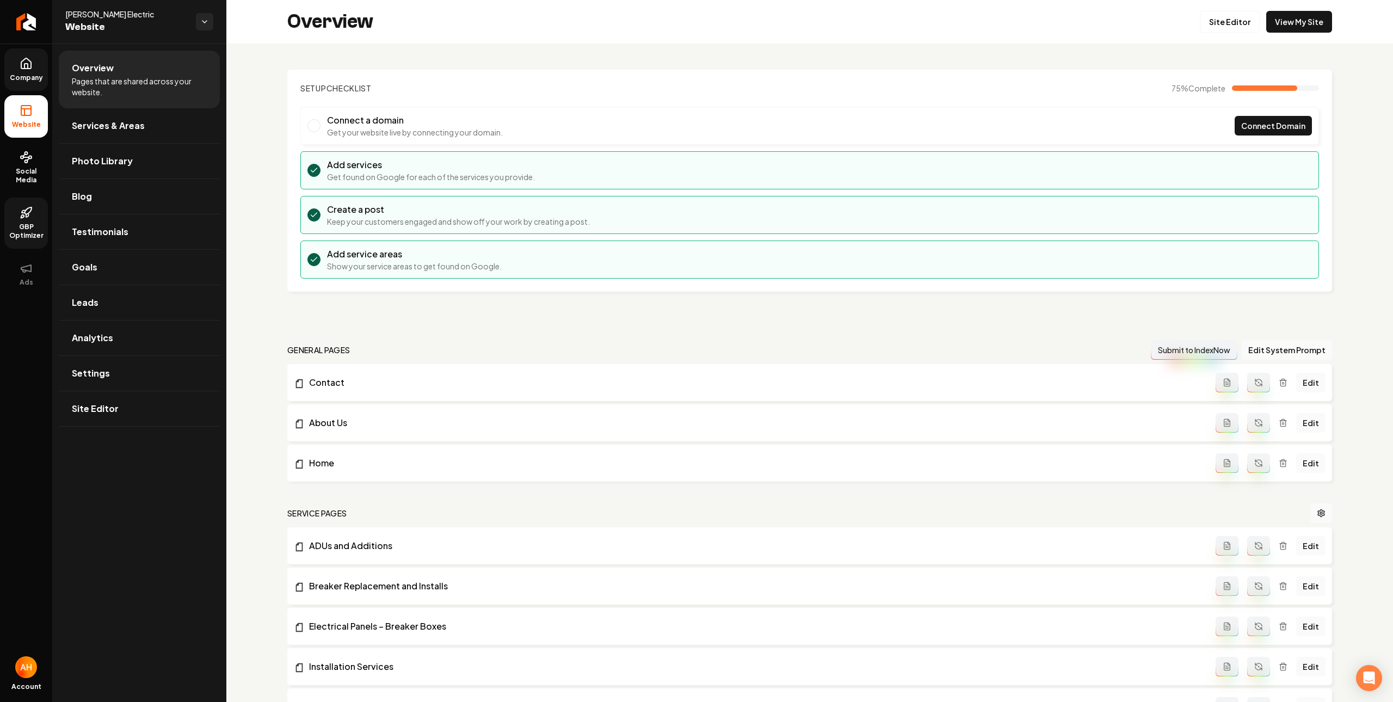
click at [31, 218] on icon at bounding box center [26, 212] width 13 height 13
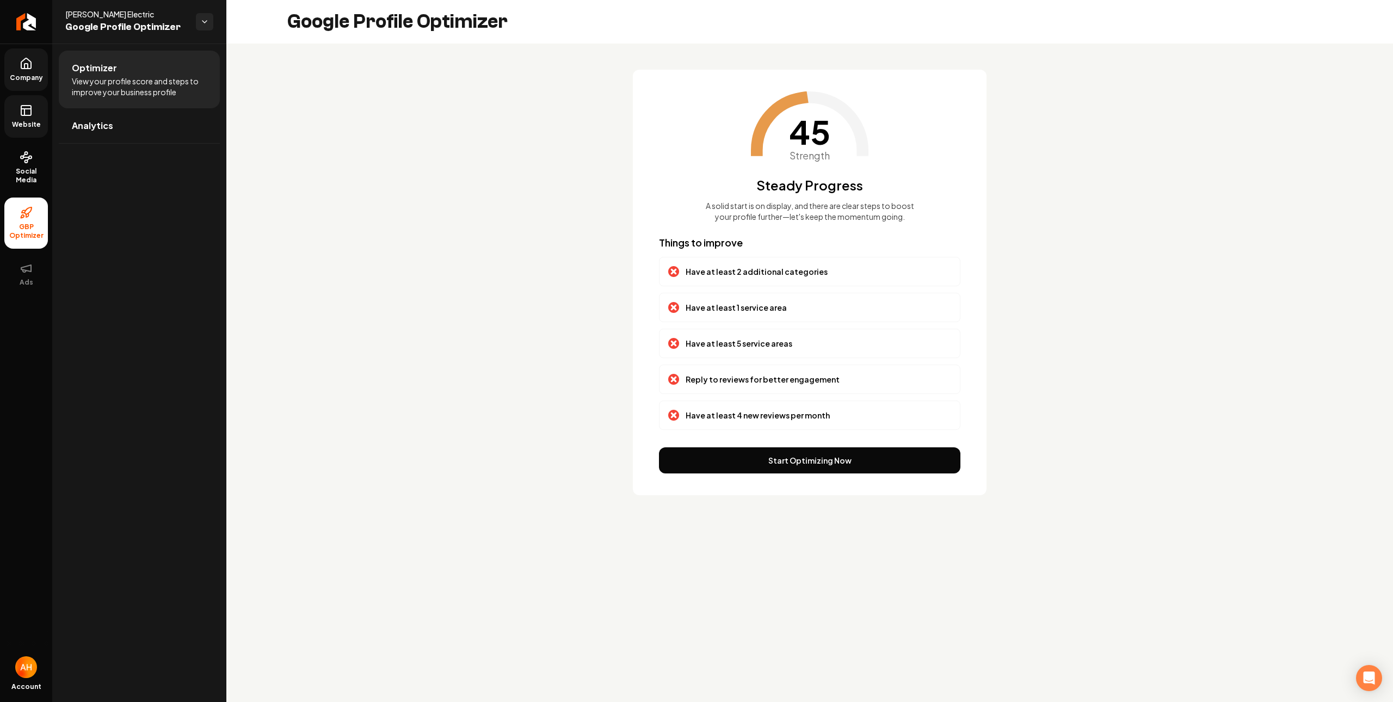
click at [723, 277] on p "Have at least 2 additional categories" at bounding box center [757, 271] width 142 height 11
drag, startPoint x: 682, startPoint y: 275, endPoint x: 858, endPoint y: 278, distance: 175.8
click at [858, 278] on div "Have at least 2 additional categories" at bounding box center [810, 271] width 302 height 29
drag, startPoint x: 680, startPoint y: 315, endPoint x: 818, endPoint y: 316, distance: 137.2
click at [818, 313] on div "Have at least 1 service area" at bounding box center [809, 307] width 283 height 11
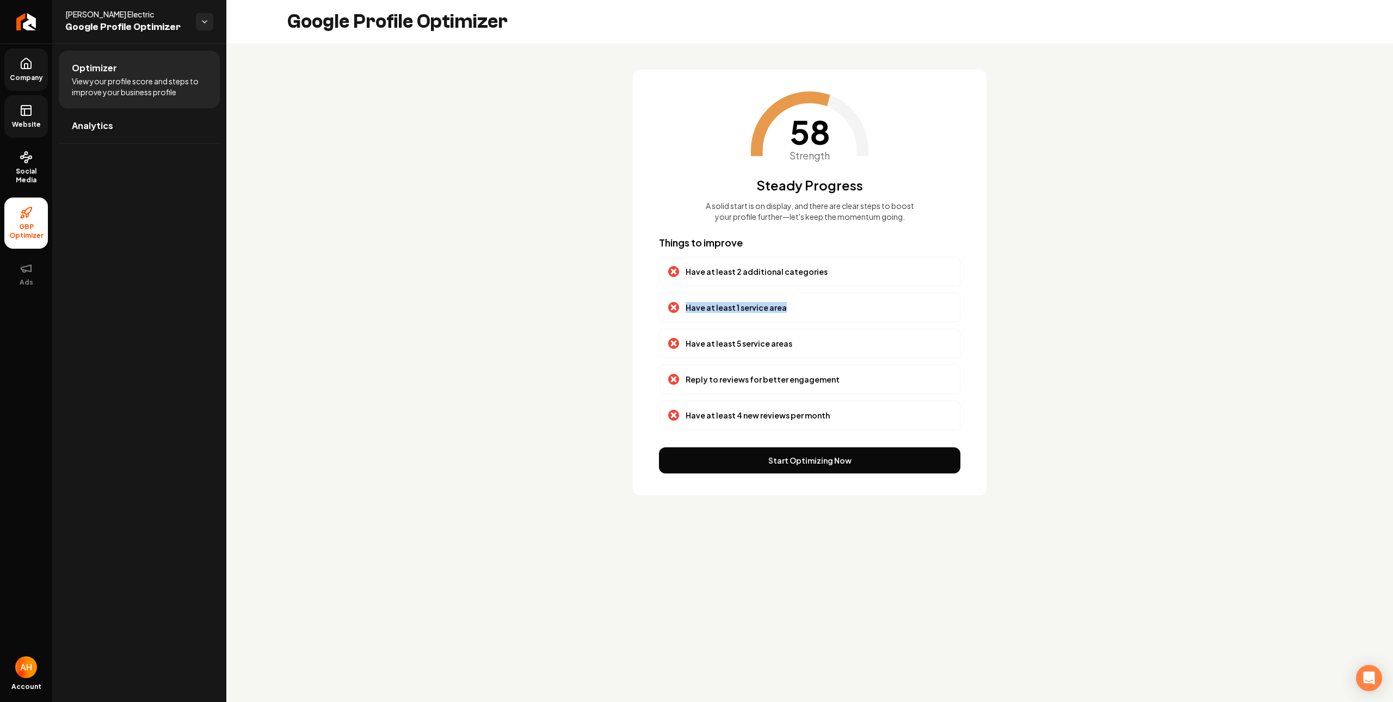
click at [709, 313] on p "Have at least 1 service area" at bounding box center [736, 307] width 101 height 11
click at [712, 349] on p "Have at least 5 service areas" at bounding box center [739, 343] width 107 height 11
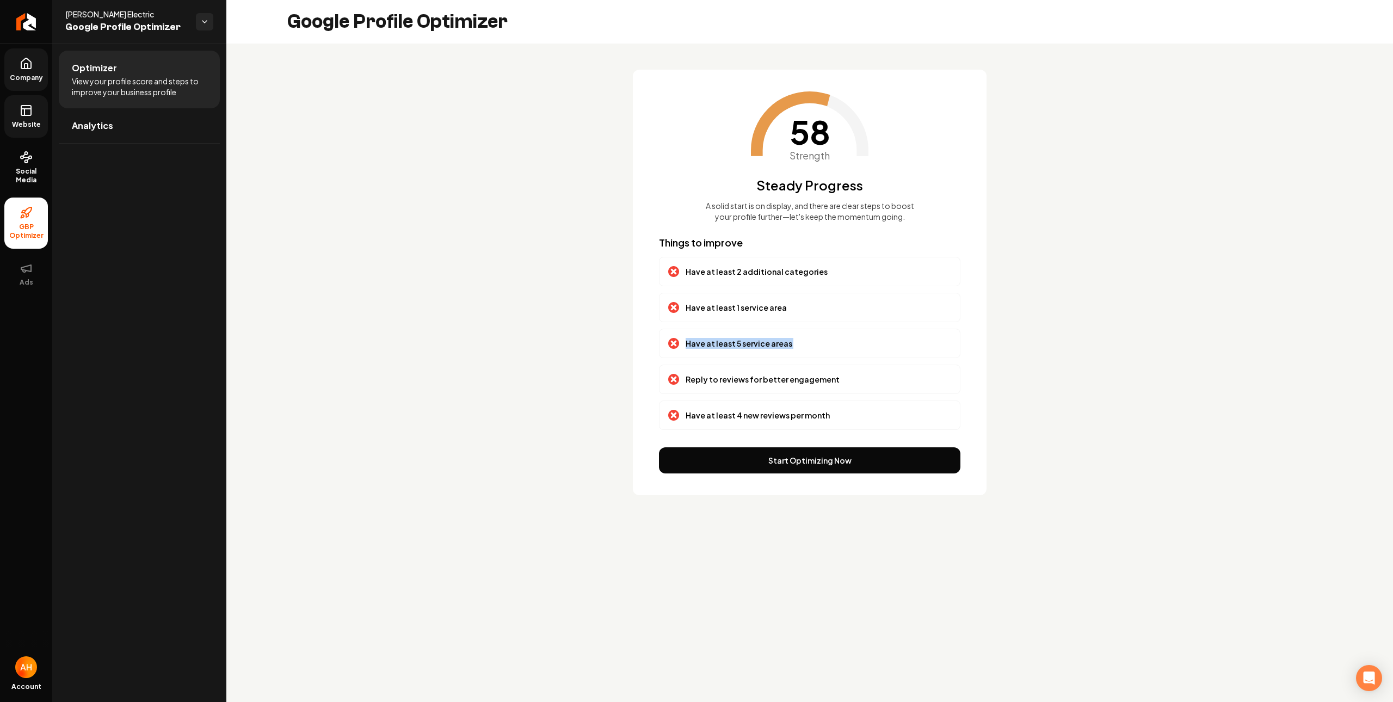
click at [712, 349] on p "Have at least 5 service areas" at bounding box center [739, 343] width 107 height 11
click at [723, 277] on p "Have at least 2 additional categories" at bounding box center [757, 271] width 142 height 11
click at [726, 277] on p "Have at least 2 additional categories" at bounding box center [757, 271] width 142 height 11
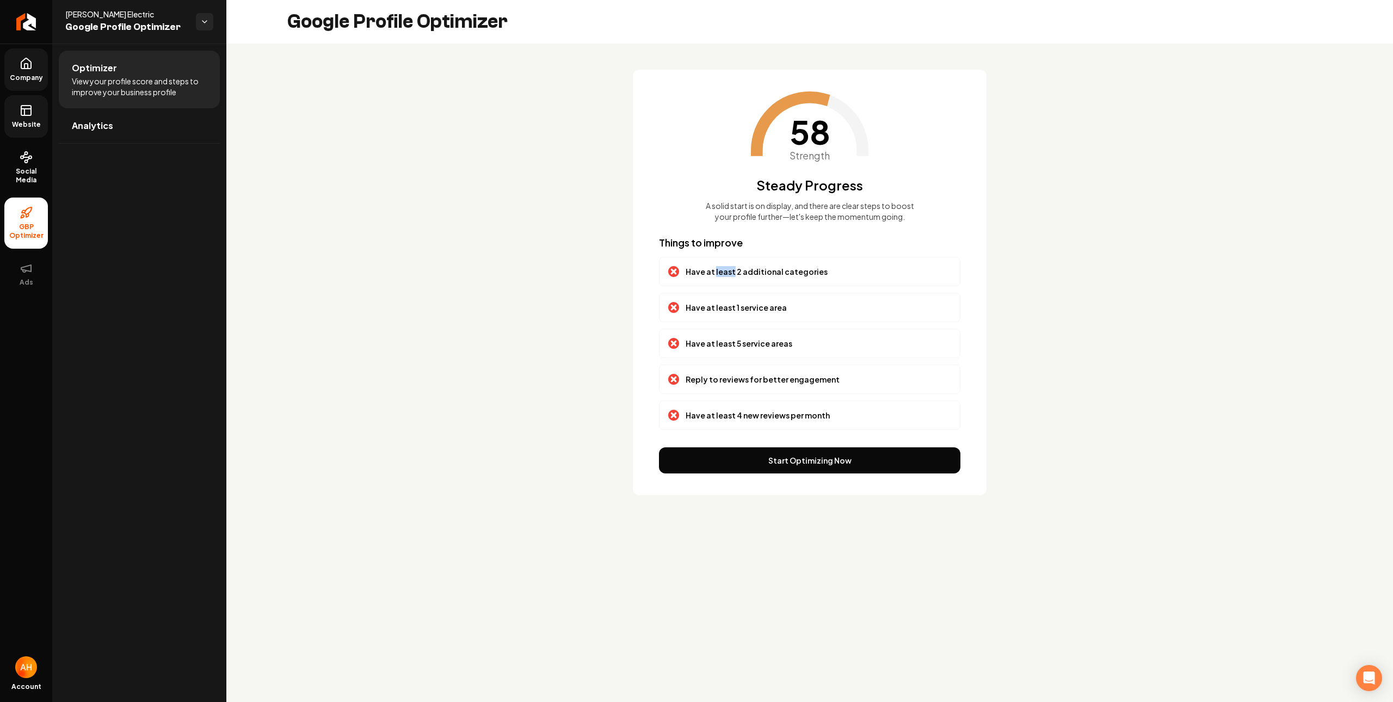
click at [726, 277] on p "Have at least 2 additional categories" at bounding box center [757, 271] width 142 height 11
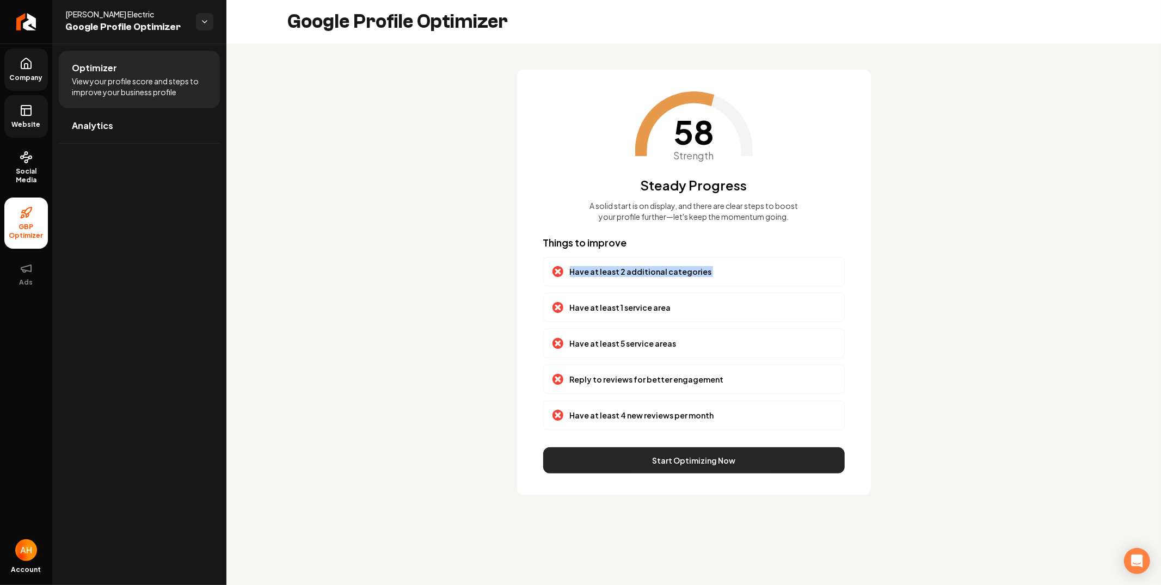
click at [685, 462] on button "Start Optimizing Now" at bounding box center [694, 460] width 302 height 26
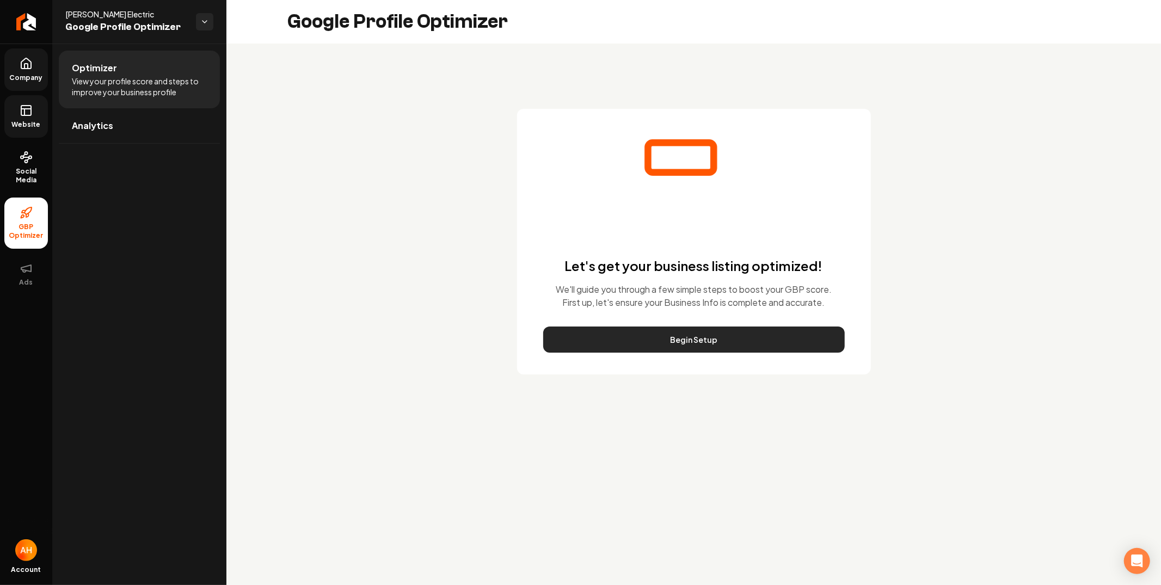
click at [697, 333] on button "Begin Setup" at bounding box center [694, 340] width 302 height 26
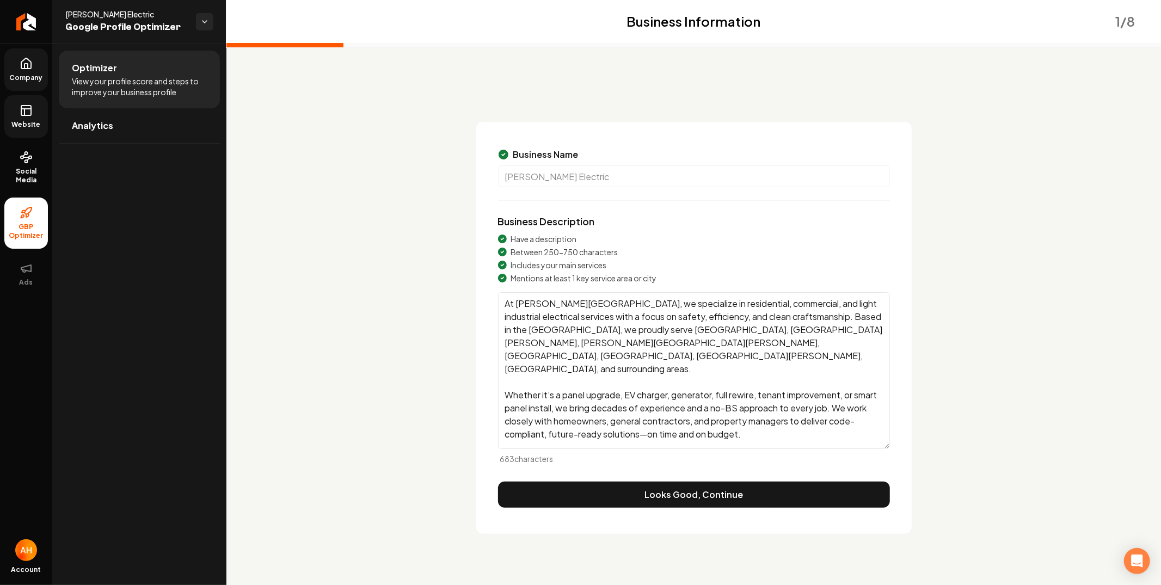
drag, startPoint x: 708, startPoint y: 422, endPoint x: 502, endPoint y: 296, distance: 241.4
click at [502, 296] on textarea "At Drummond Electric, we specialize in residential, commercial, and light indus…" at bounding box center [694, 370] width 392 height 157
drag, startPoint x: 603, startPoint y: 332, endPoint x: 623, endPoint y: 343, distance: 22.7
click at [603, 331] on textarea "At Drummond Electric, we specialize in residential, commercial, and light indus…" at bounding box center [694, 370] width 392 height 157
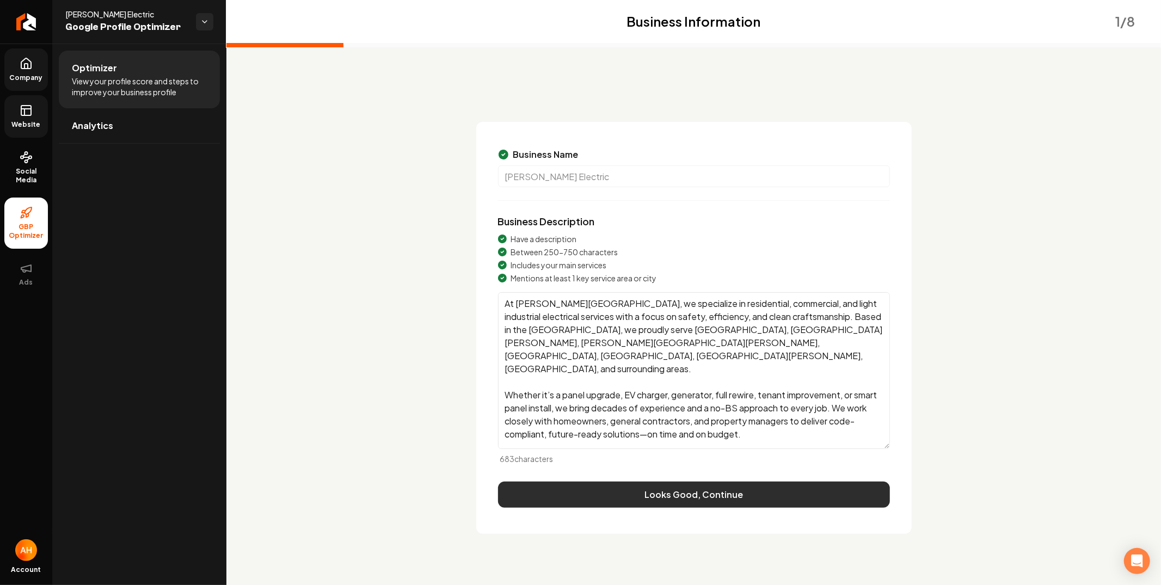
click at [684, 498] on button "Looks Good, Continue" at bounding box center [694, 495] width 392 height 26
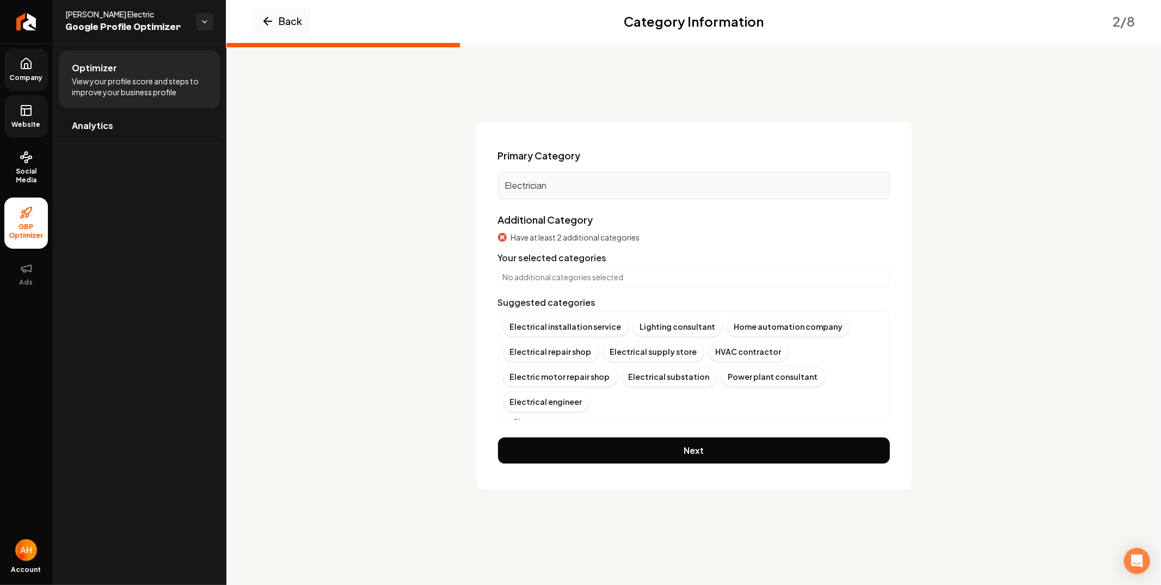
click at [551, 243] on div "Have at least 2 additional categories Your selected categories No additional ca…" at bounding box center [694, 326] width 392 height 188
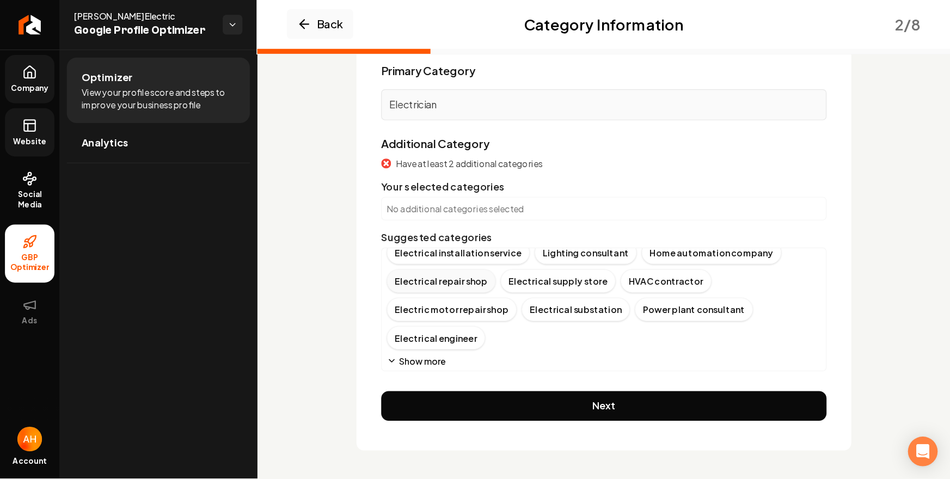
scroll to position [5, 0]
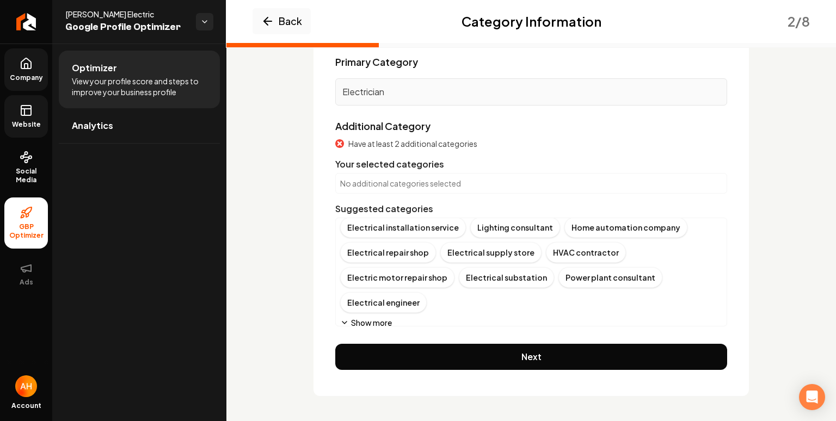
drag, startPoint x: 452, startPoint y: 400, endPoint x: 450, endPoint y: 380, distance: 20.2
click at [452, 400] on div "Back Category Information 2 / 8 Primary Category Electrician Additional Categor…" at bounding box center [531, 186] width 610 height 472
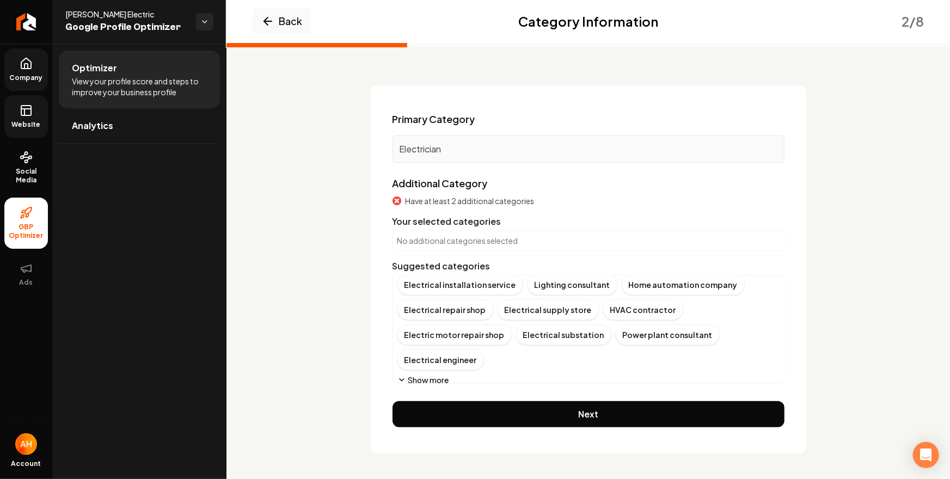
drag, startPoint x: 402, startPoint y: 472, endPoint x: 647, endPoint y: 434, distance: 248.4
click at [674, 453] on div "Back Category Information 2 / 8 Primary Category Electrician Additional Categor…" at bounding box center [587, 243] width 723 height 472
drag, startPoint x: 561, startPoint y: 347, endPoint x: 700, endPoint y: 325, distance: 140.6
click at [819, 130] on div "Back Category Information 2 / 8 Primary Category Electrician Additional Categor…" at bounding box center [587, 260] width 601 height 385
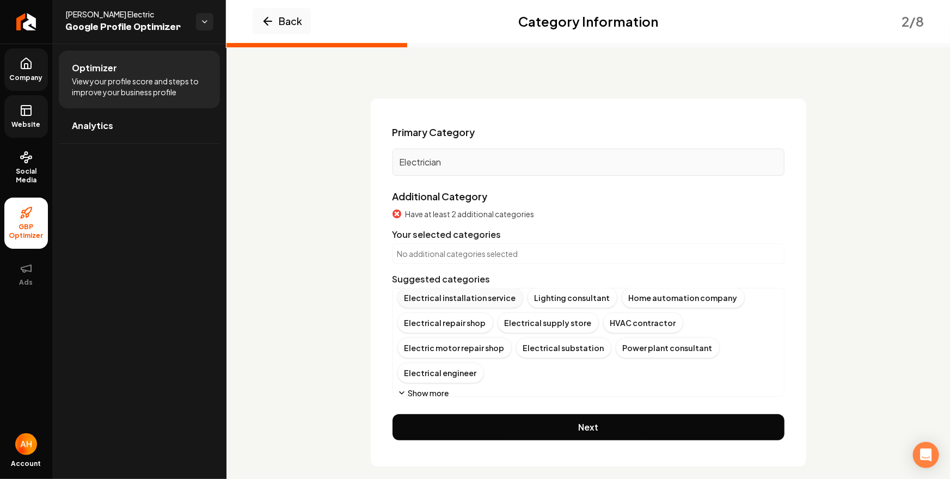
scroll to position [36, 0]
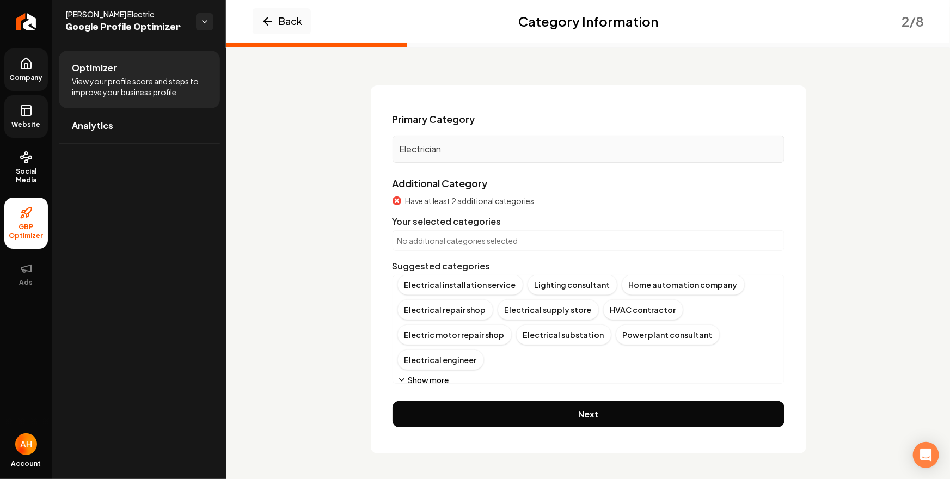
click at [401, 382] on icon "Main content area" at bounding box center [401, 380] width 9 height 9
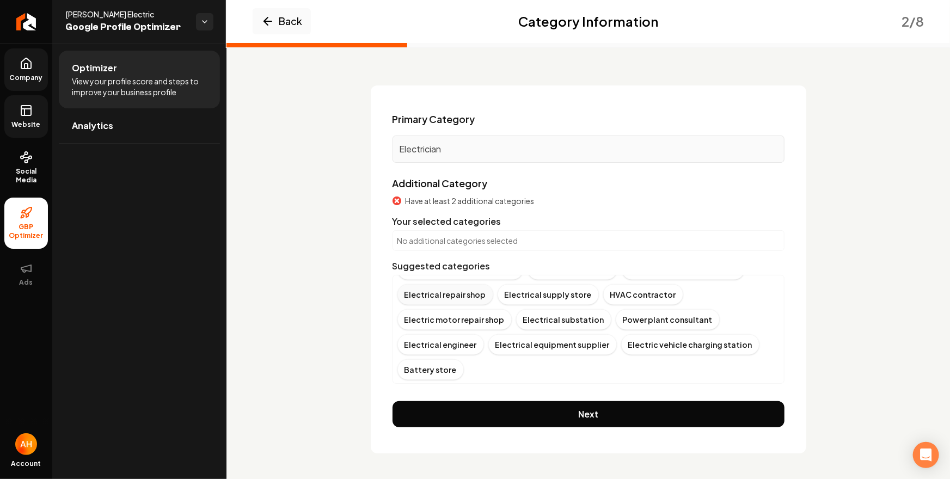
scroll to position [1, 0]
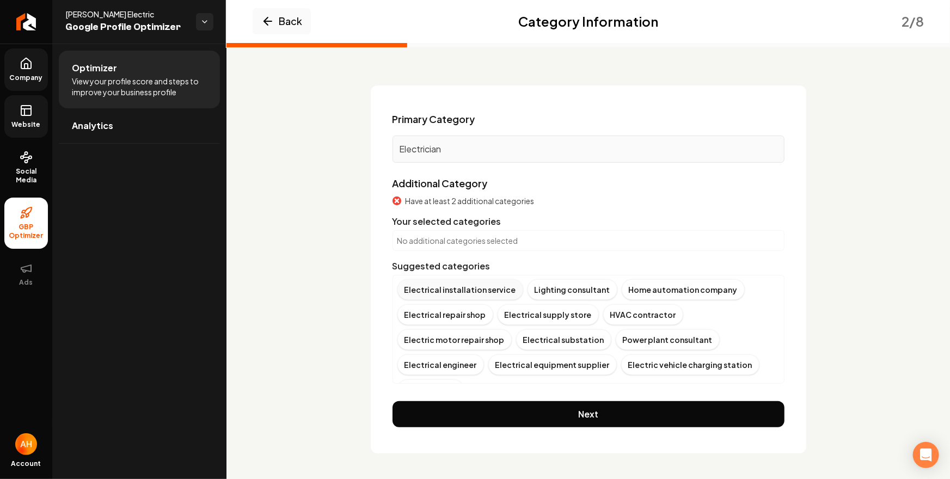
click at [483, 292] on div "Electrical installation service" at bounding box center [460, 289] width 126 height 21
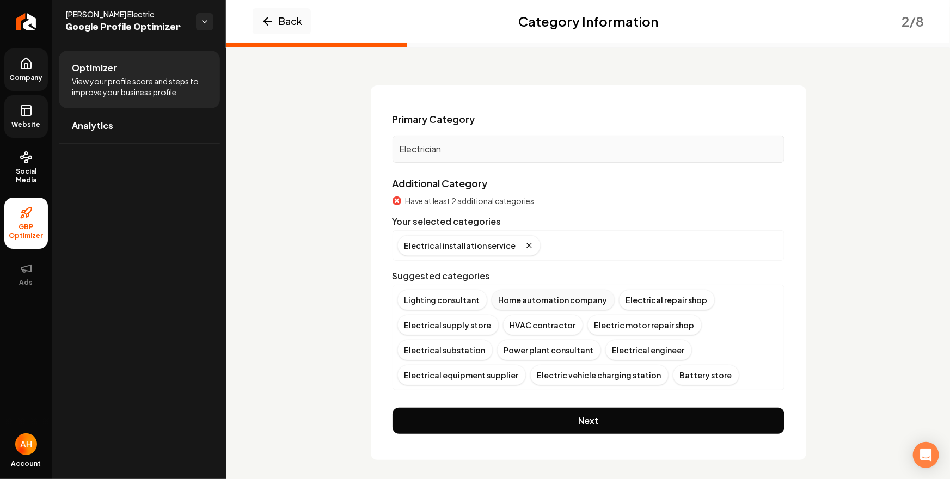
click at [579, 301] on div "Home automation company" at bounding box center [553, 300] width 123 height 21
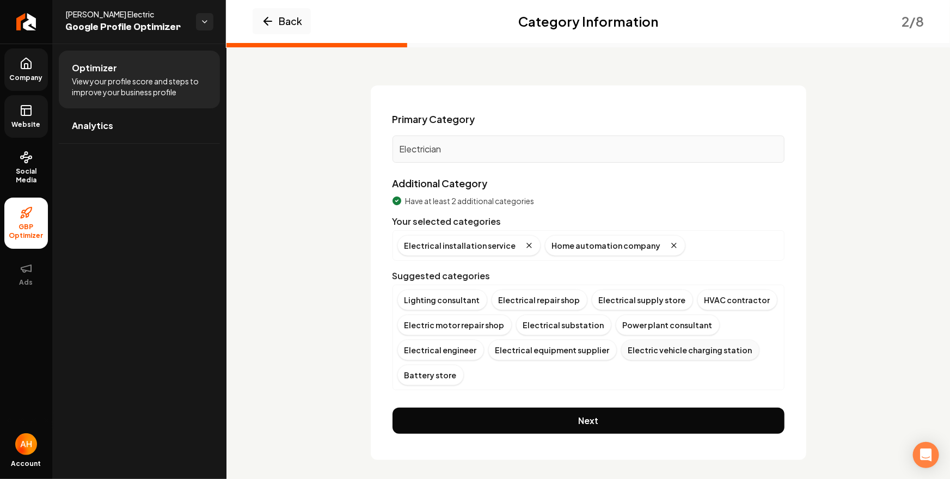
click at [646, 347] on div "Electric vehicle charging station" at bounding box center [690, 350] width 138 height 21
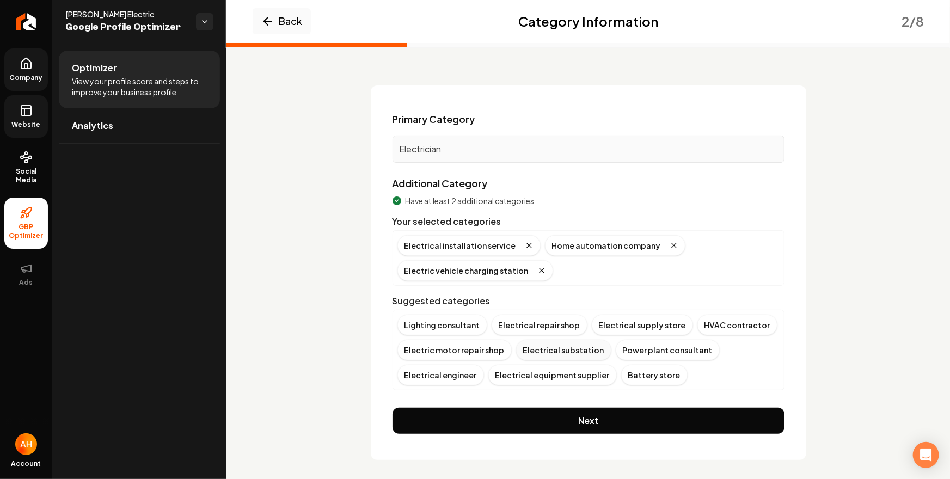
scroll to position [42, 0]
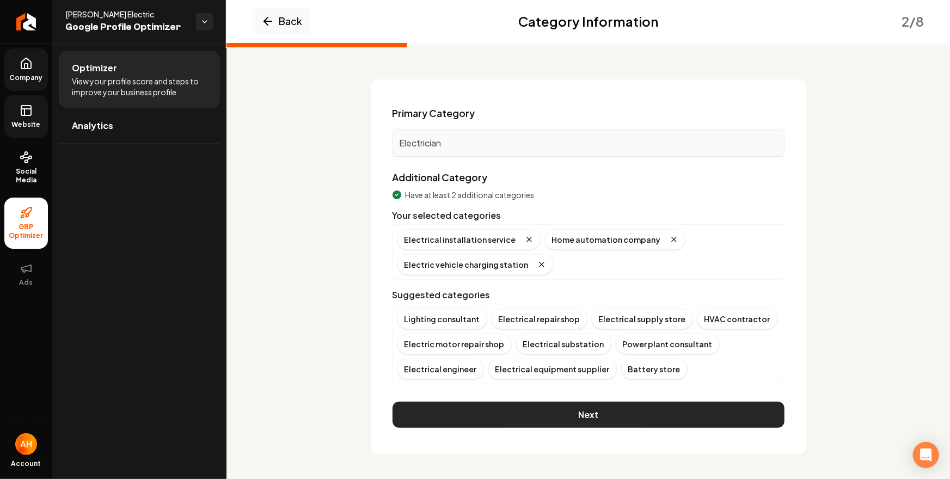
click at [606, 408] on button "Next" at bounding box center [588, 415] width 392 height 26
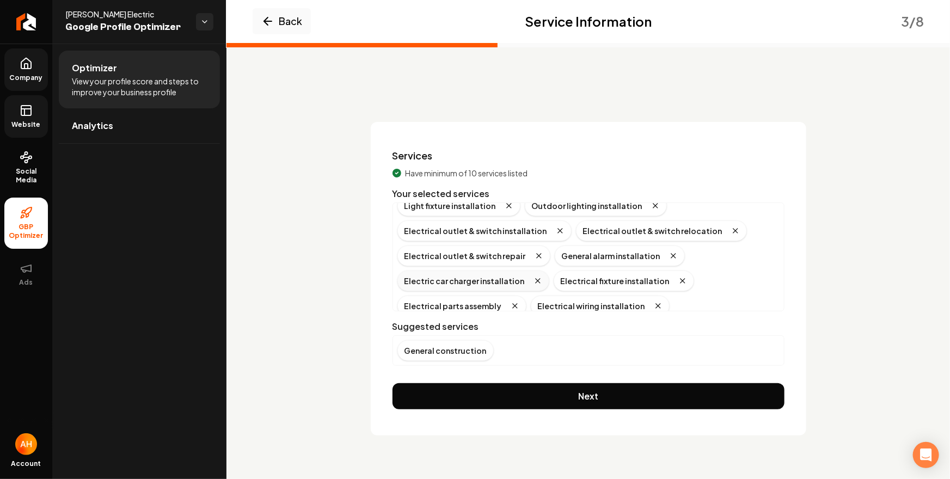
scroll to position [0, 0]
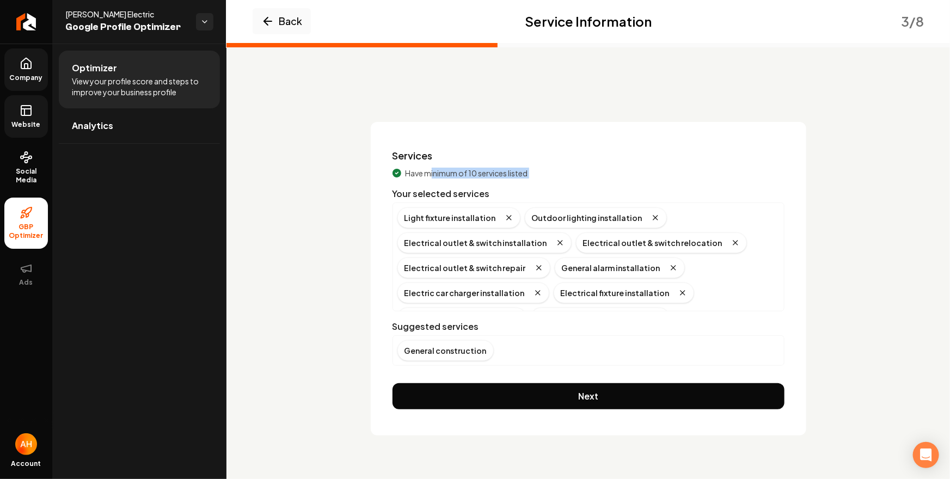
drag, startPoint x: 433, startPoint y: 176, endPoint x: 519, endPoint y: 179, distance: 86.6
click at [519, 179] on div "Have minimum of 10 services listed Your selected services Light fixture install…" at bounding box center [588, 267] width 392 height 198
click at [522, 174] on span "Have minimum of 10 services listed" at bounding box center [467, 173] width 122 height 11
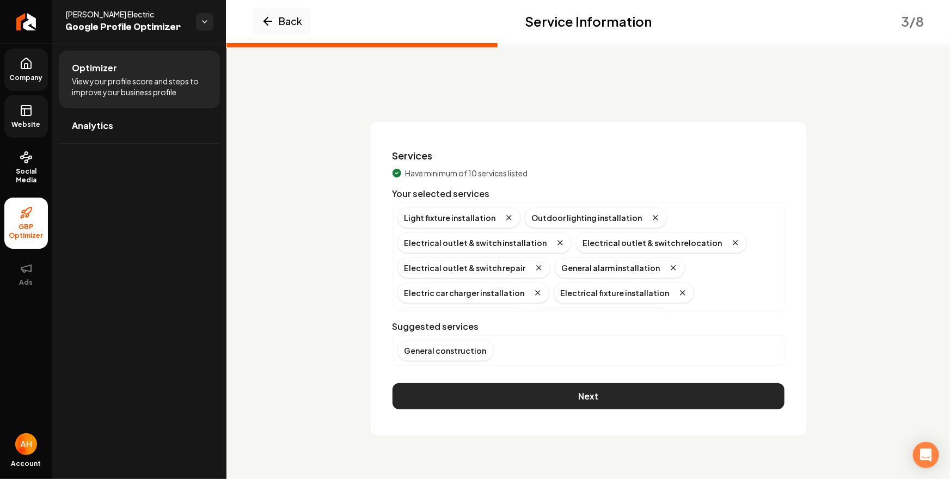
click at [532, 396] on button "Next" at bounding box center [588, 396] width 392 height 26
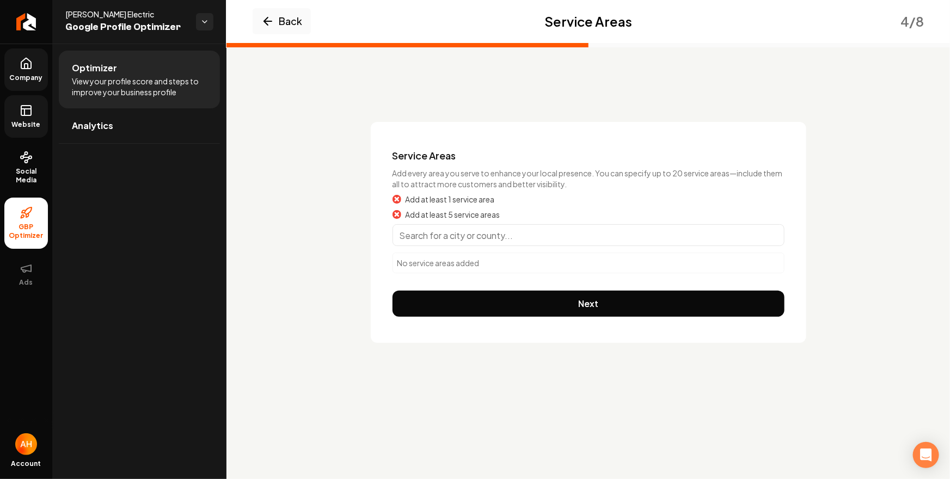
click at [484, 237] on input "Main content area" at bounding box center [588, 235] width 392 height 22
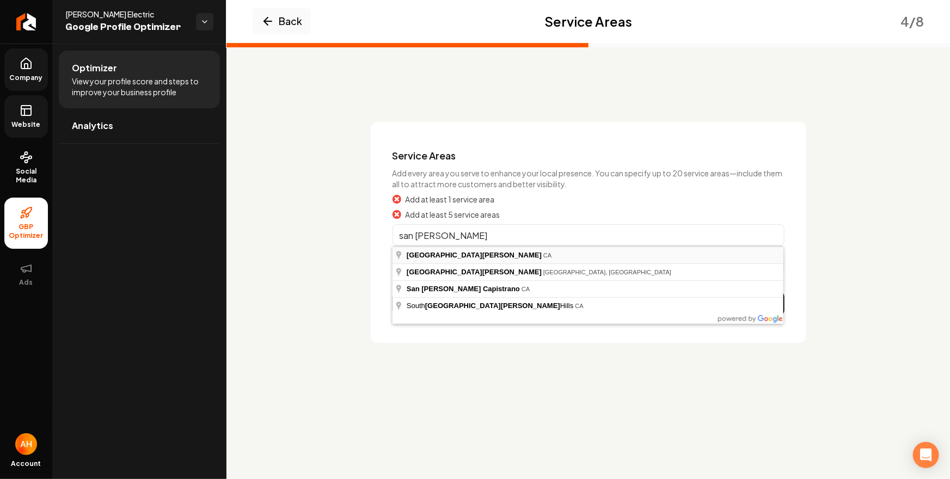
type input "San Jose, CA"
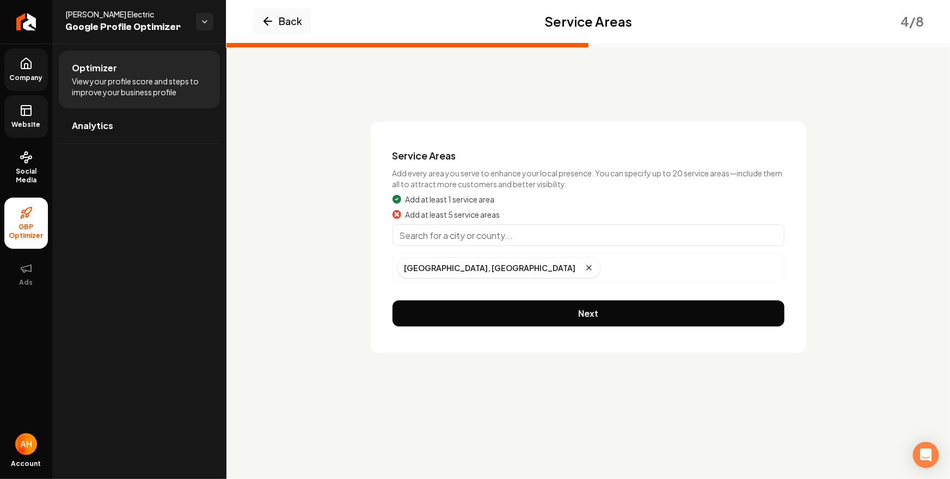
click at [495, 238] on input "Main content area" at bounding box center [588, 235] width 392 height 22
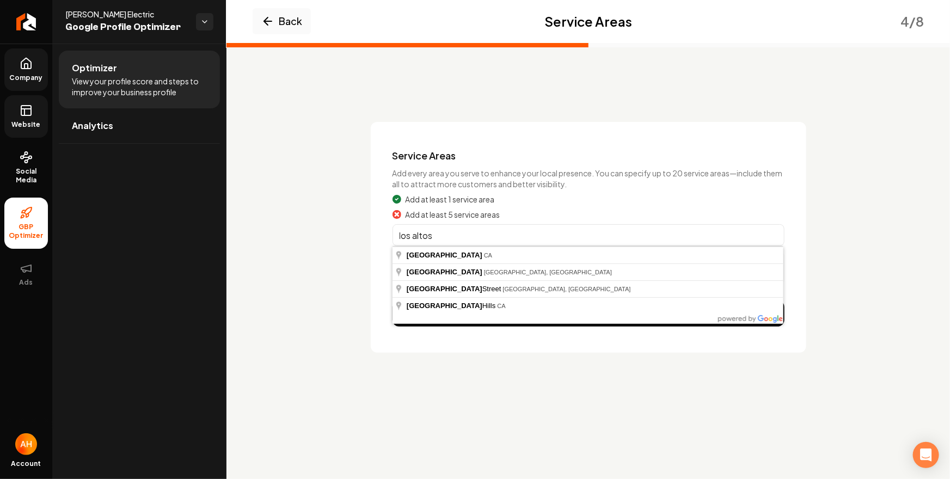
type input "Los Altos, CA"
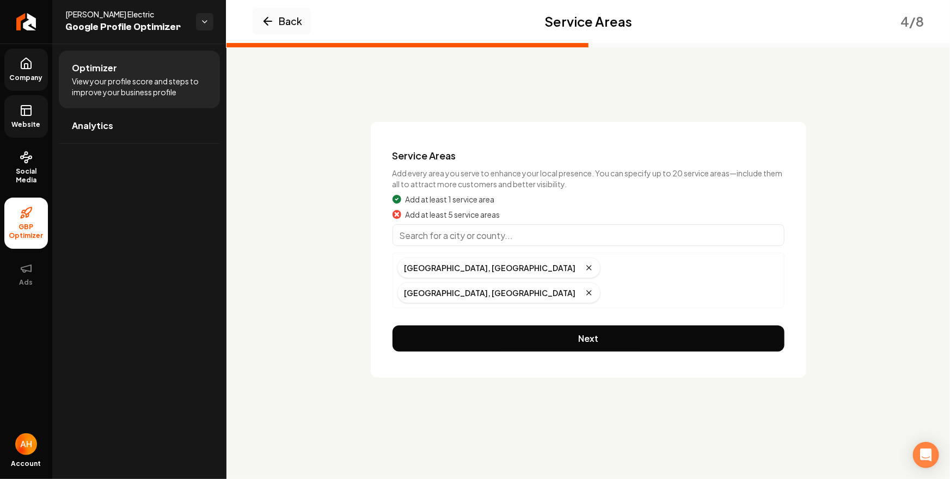
click at [514, 234] on input "Main content area" at bounding box center [588, 235] width 392 height 22
drag, startPoint x: 504, startPoint y: 250, endPoint x: 506, endPoint y: 237, distance: 13.7
click at [506, 235] on input "Los Altos Hills, CA" at bounding box center [588, 235] width 392 height 22
click at [514, 245] on input "Los Altos Hills, CA" at bounding box center [588, 235] width 392 height 22
click at [609, 253] on div "San Jose, CA Los Altos, CA" at bounding box center [588, 281] width 392 height 56
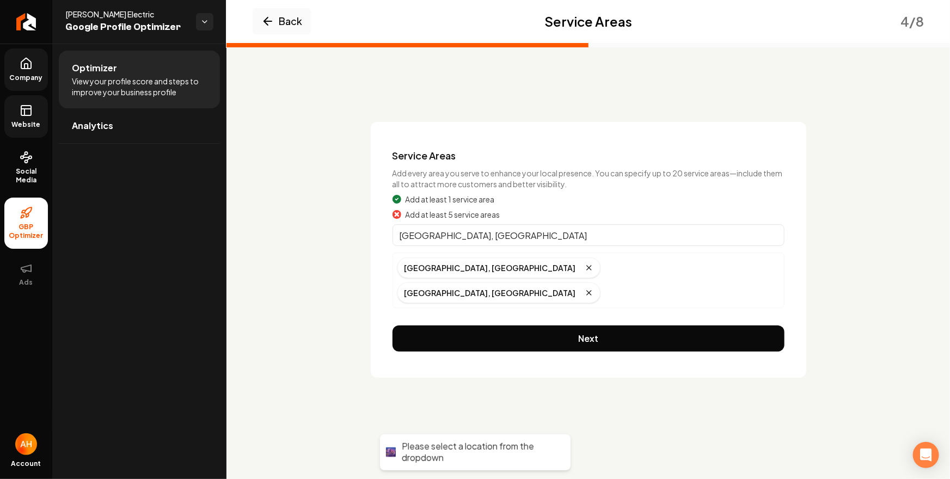
click at [563, 236] on input "Los Altos Hills, CA" at bounding box center [588, 235] width 392 height 22
type input "Los Altos Hills, CA"
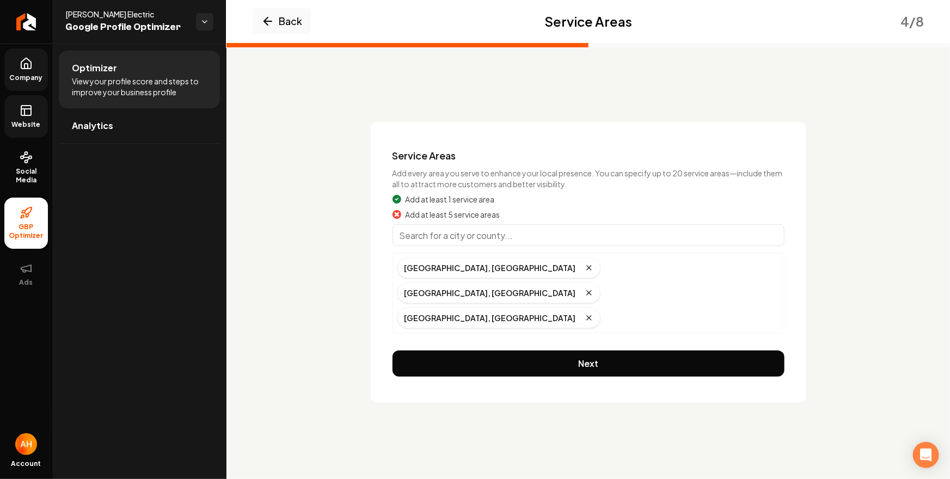
click at [521, 238] on input "Main content area" at bounding box center [588, 235] width 392 height 22
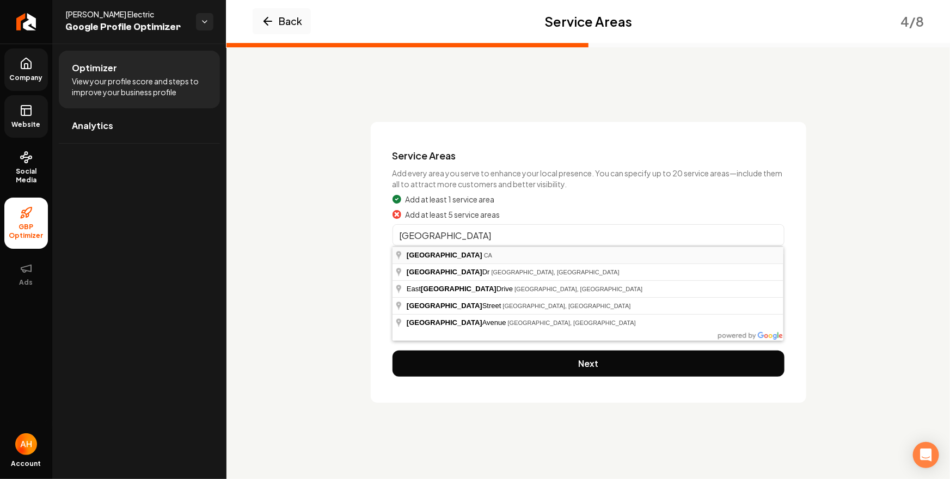
type input "Palo Alto, CA"
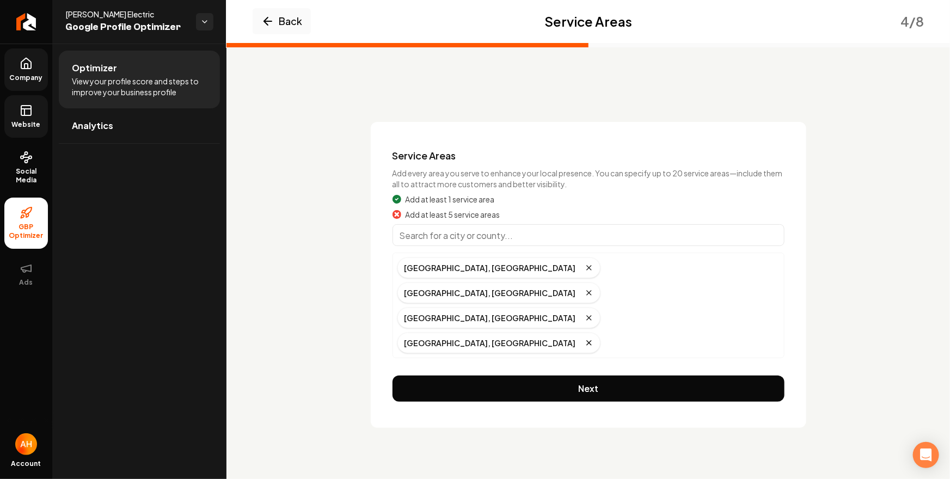
click at [466, 236] on input "Main content area" at bounding box center [588, 235] width 392 height 22
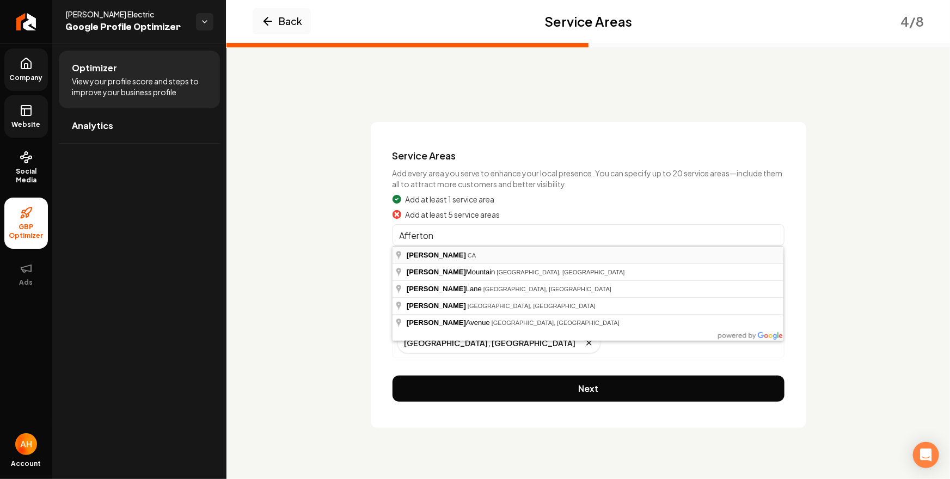
type input "Atherton, CA"
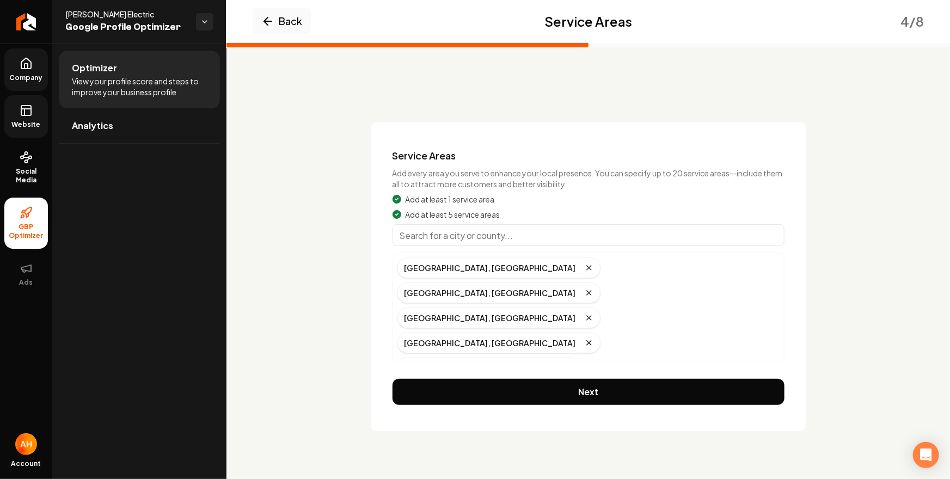
click at [457, 230] on input "Main content area" at bounding box center [588, 235] width 392 height 22
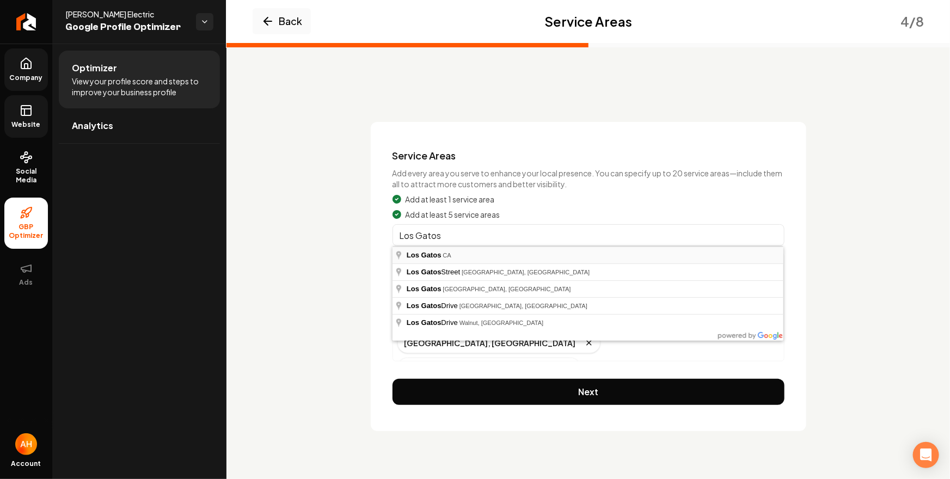
type input "Los Gatos, CA"
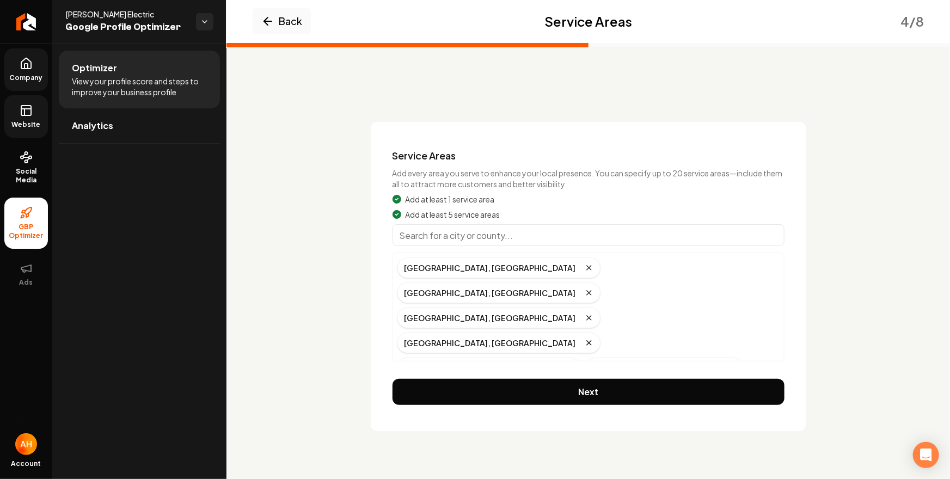
click at [499, 244] on input "Main content area" at bounding box center [588, 235] width 392 height 22
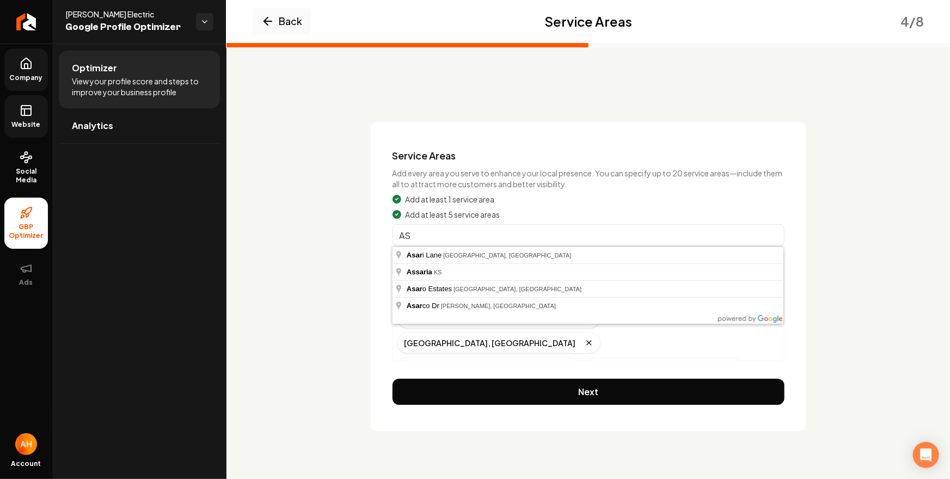
type input "A"
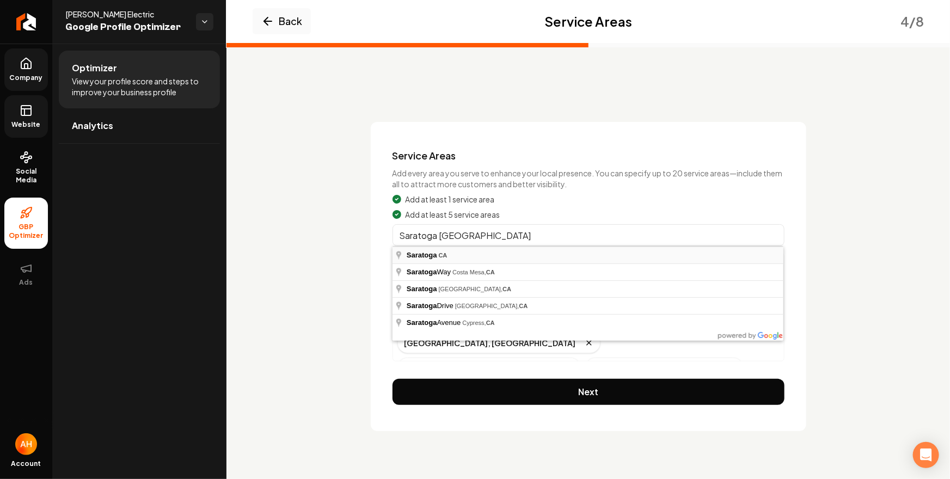
type input "Saratoga, CA"
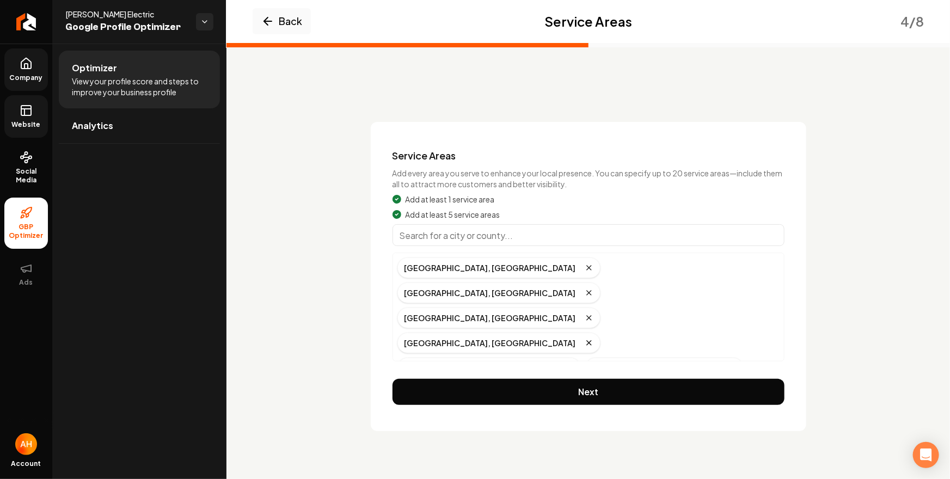
click at [509, 237] on input "Main content area" at bounding box center [588, 235] width 392 height 22
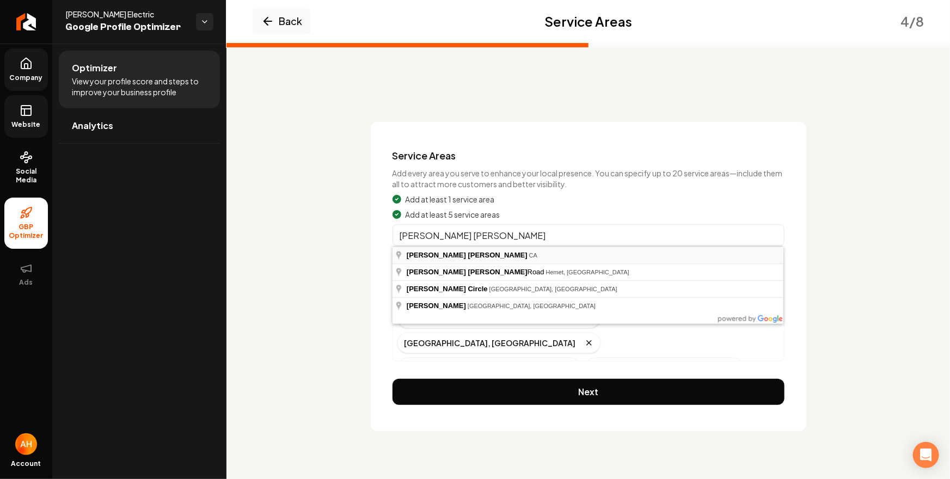
type input "Morgan Hill, CA"
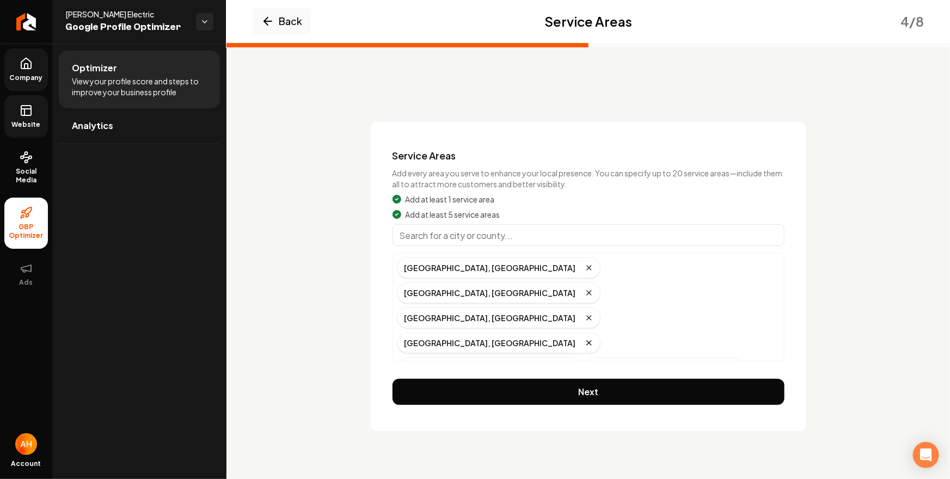
click at [496, 226] on input "Main content area" at bounding box center [588, 235] width 392 height 22
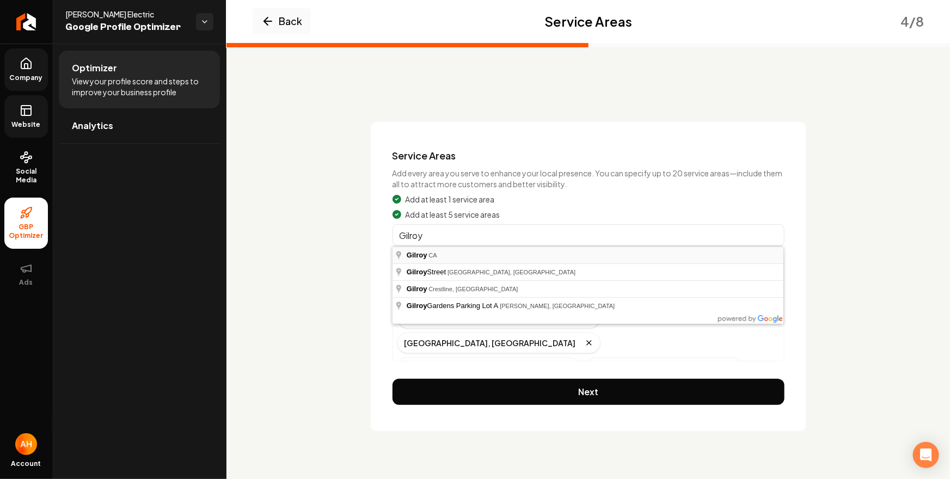
type input "Gilroy, CA"
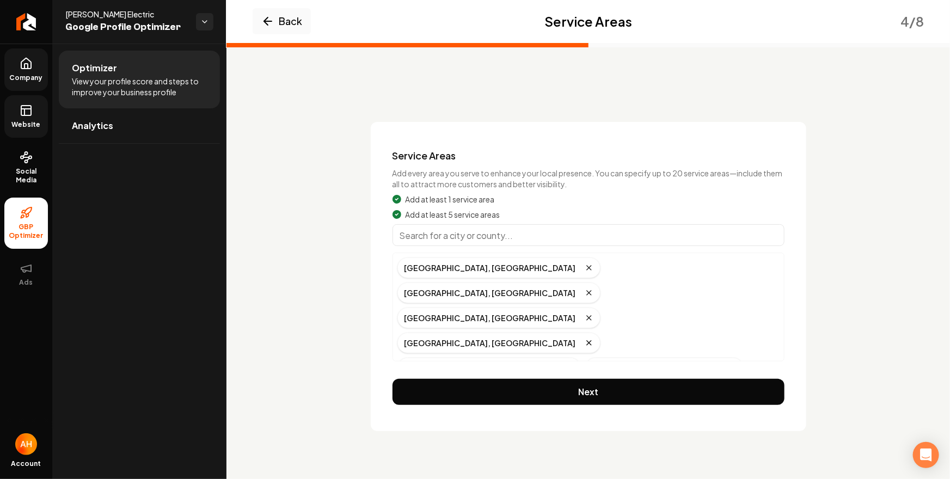
drag, startPoint x: 460, startPoint y: 237, endPoint x: 459, endPoint y: 227, distance: 9.8
click at [460, 237] on input "Main content area" at bounding box center [588, 235] width 392 height 22
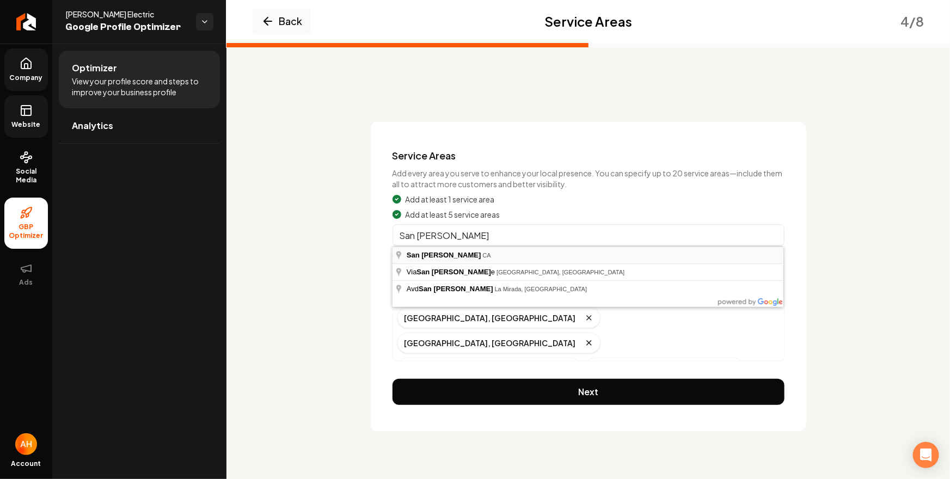
type input "San Martin, CA"
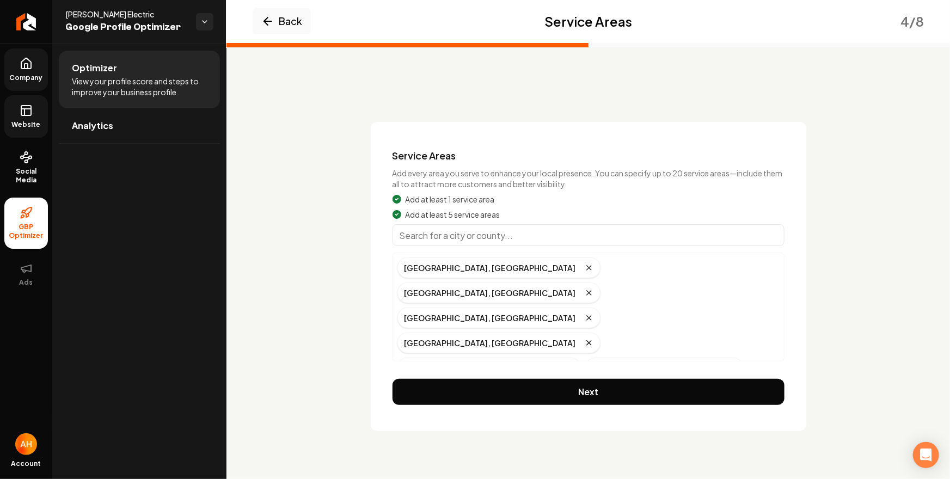
click at [469, 237] on input "Main content area" at bounding box center [588, 235] width 392 height 22
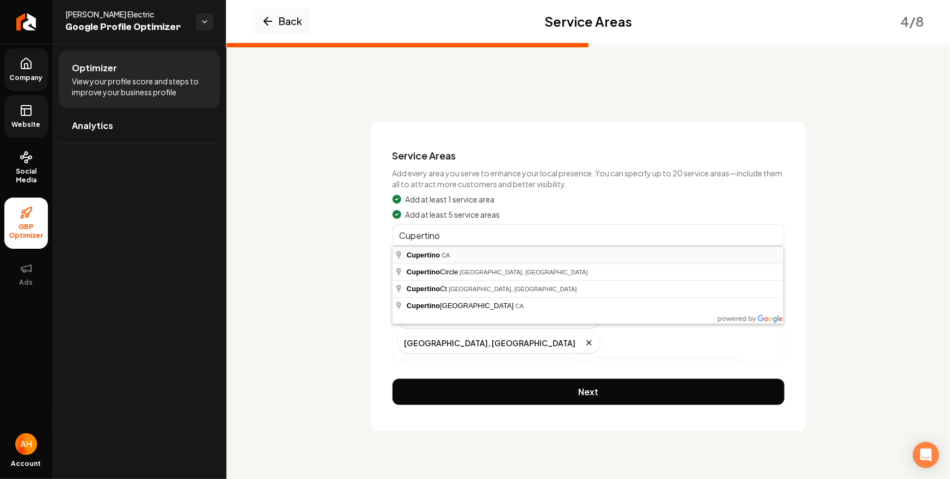
type input "Cupertino, CA"
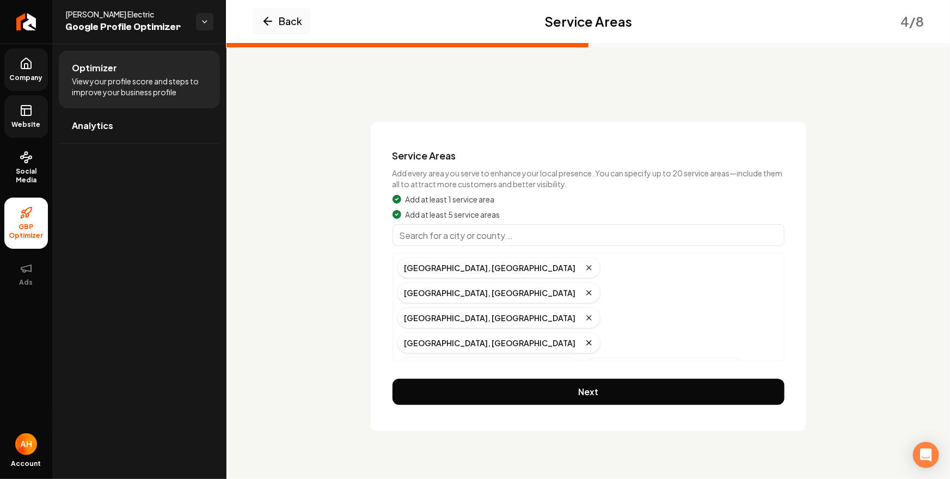
click at [450, 240] on input "Main content area" at bounding box center [588, 235] width 392 height 22
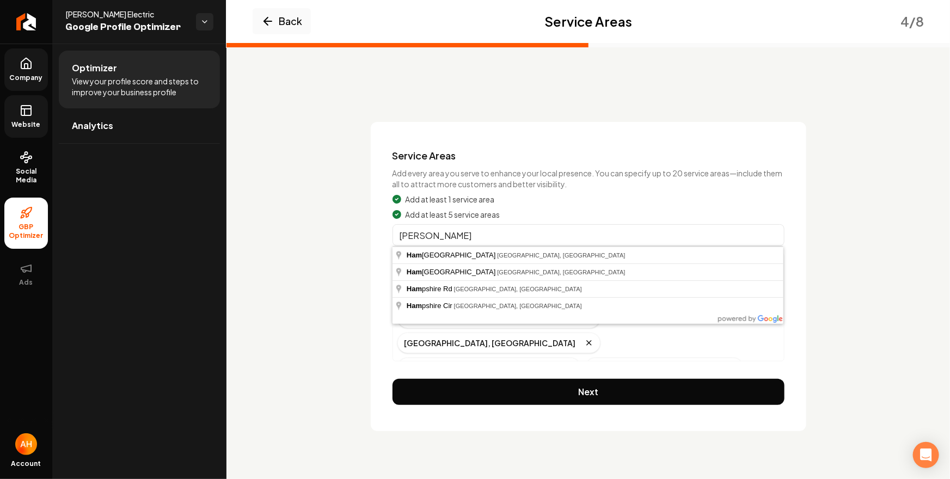
type input "Hambel"
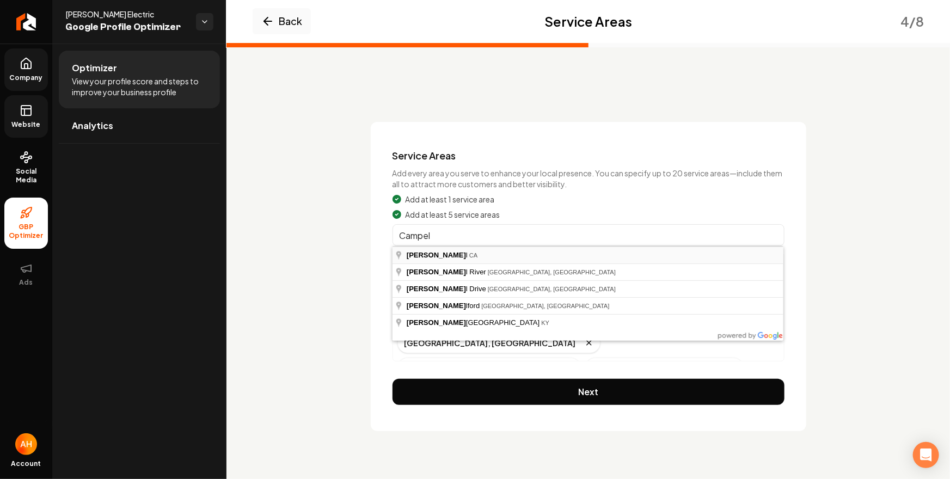
type input "Campbell, CA"
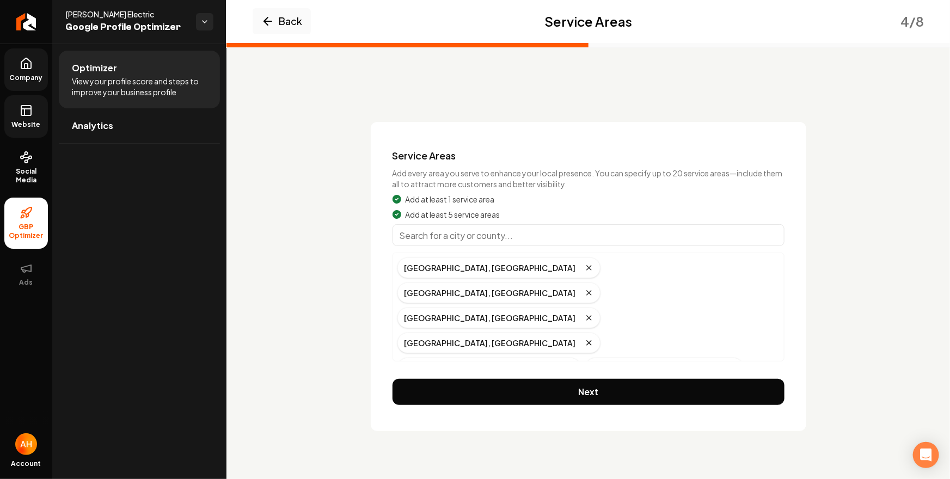
click at [452, 242] on input "Main content area" at bounding box center [588, 235] width 392 height 22
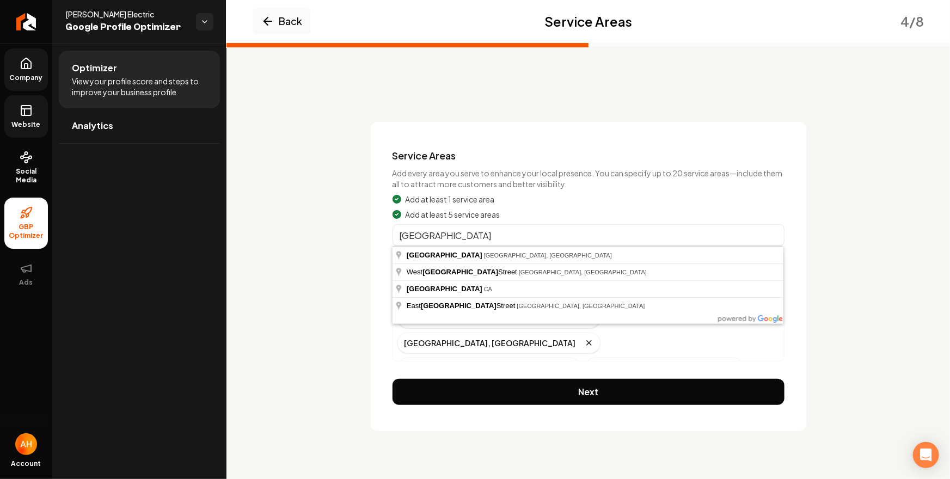
type input "Stanford, CA"
drag, startPoint x: 455, startPoint y: 286, endPoint x: 468, endPoint y: 249, distance: 38.7
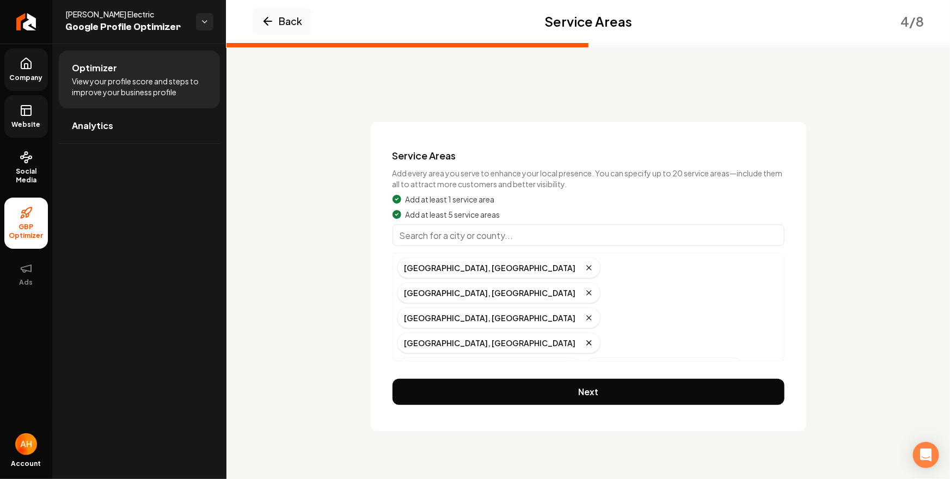
click at [470, 236] on input "Main content area" at bounding box center [588, 235] width 392 height 22
click at [580, 373] on div "Service Areas Add every area you serve to enhance your local presence. You can …" at bounding box center [588, 276] width 435 height 309
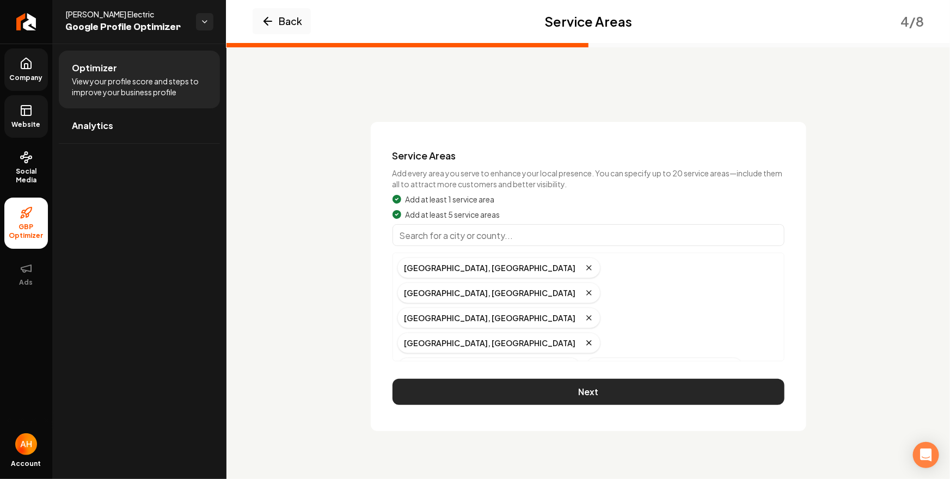
click at [597, 388] on button "Next" at bounding box center [588, 392] width 392 height 26
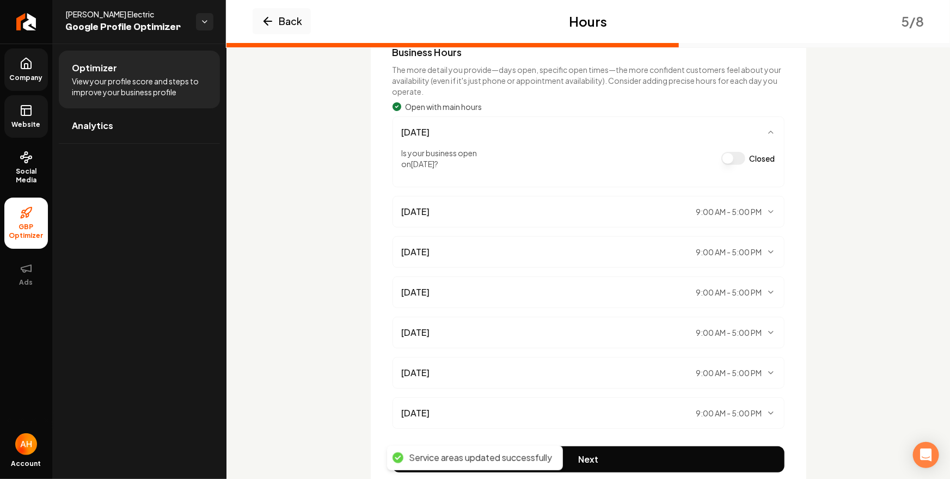
scroll to position [116, 0]
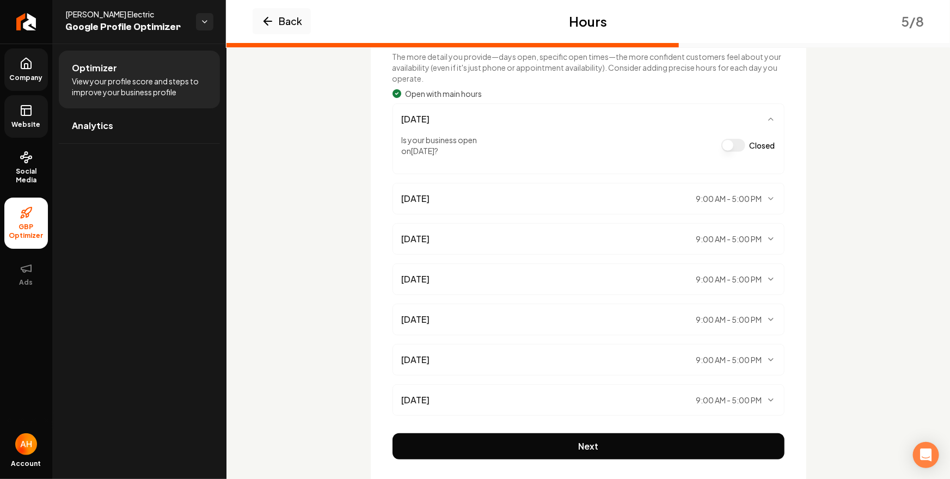
drag, startPoint x: 726, startPoint y: 194, endPoint x: 749, endPoint y: 192, distance: 23.0
click at [749, 192] on div "Monday 9:00 AM - 5:00 PM" at bounding box center [588, 198] width 373 height 13
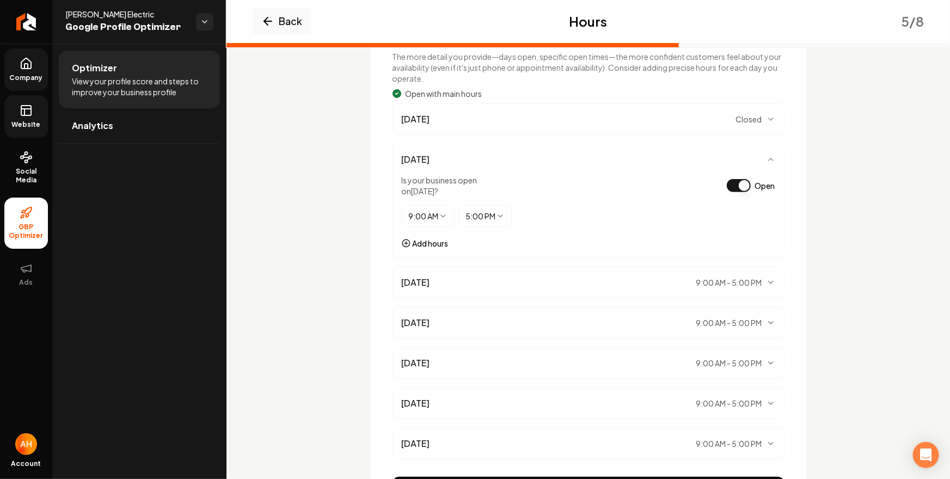
click at [770, 161] on icon "Main content area" at bounding box center [770, 159] width 9 height 9
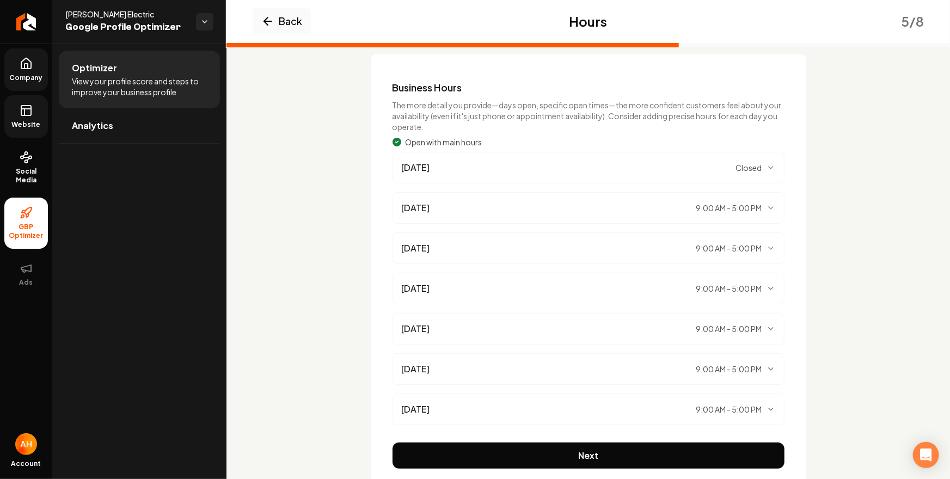
scroll to position [109, 0]
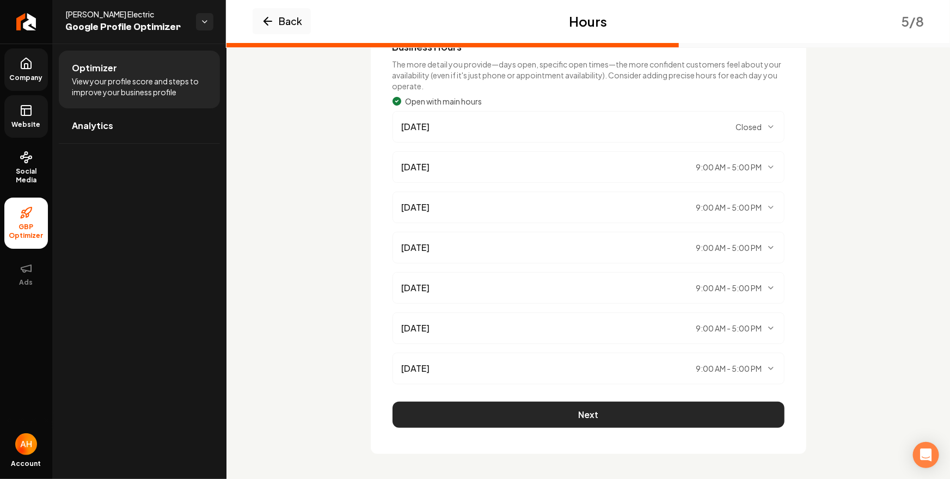
click at [651, 410] on button "Next" at bounding box center [588, 415] width 392 height 26
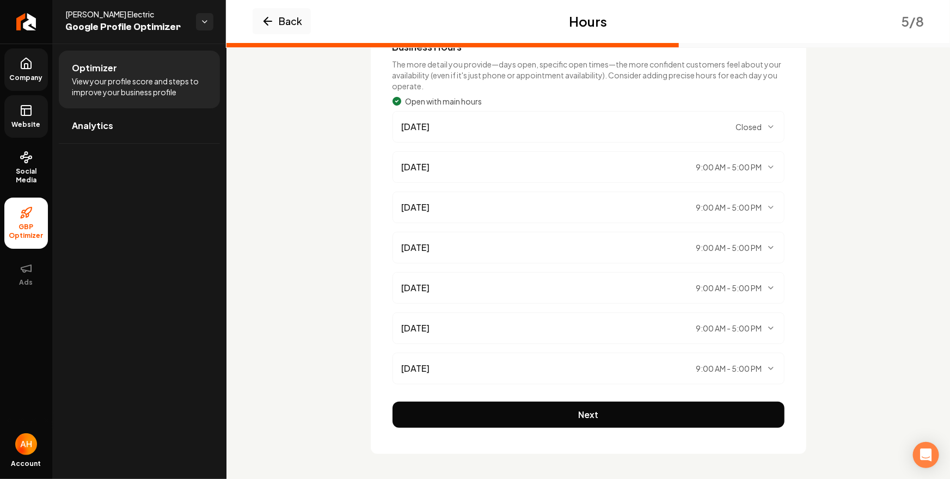
scroll to position [0, 0]
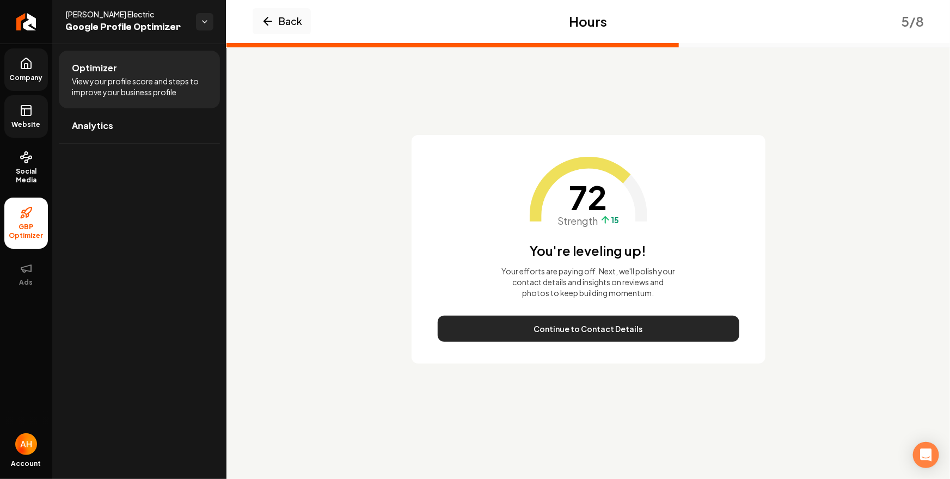
click at [575, 329] on button "Continue to Contact Details" at bounding box center [589, 329] width 302 height 26
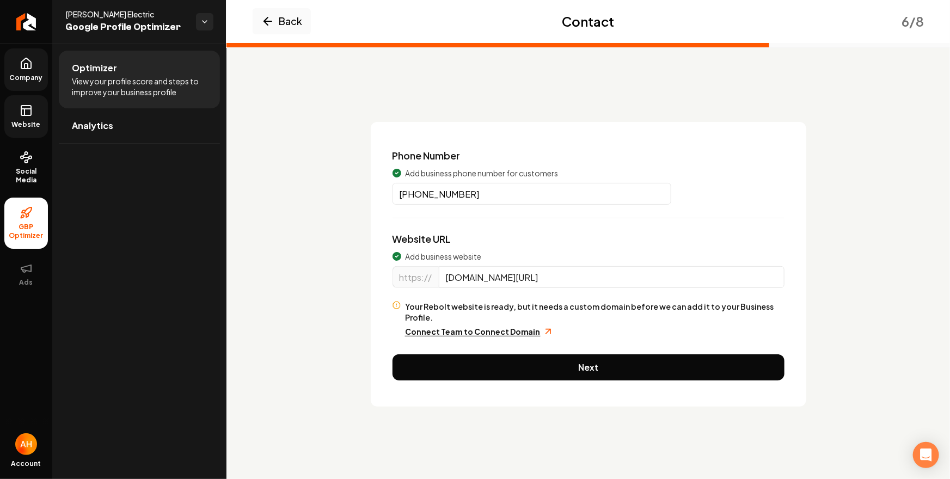
click at [577, 275] on input "www.drummondelectric.com/" at bounding box center [612, 277] width 346 height 22
click at [539, 188] on input "(408) 661-0219" at bounding box center [531, 194] width 279 height 22
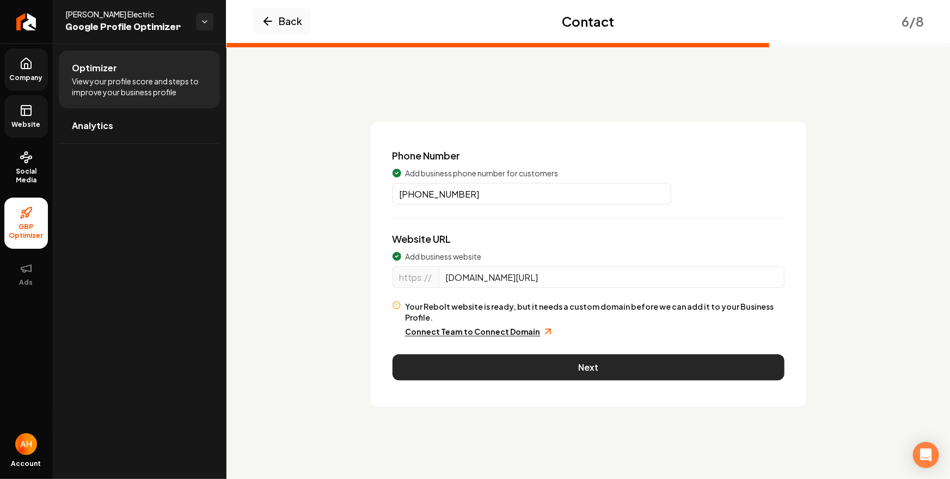
click at [581, 357] on button "Next" at bounding box center [588, 367] width 392 height 26
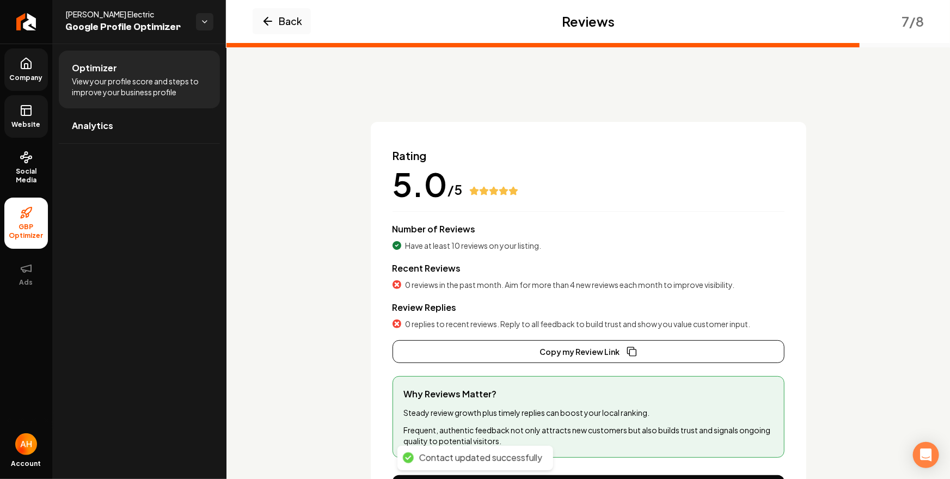
scroll to position [62, 0]
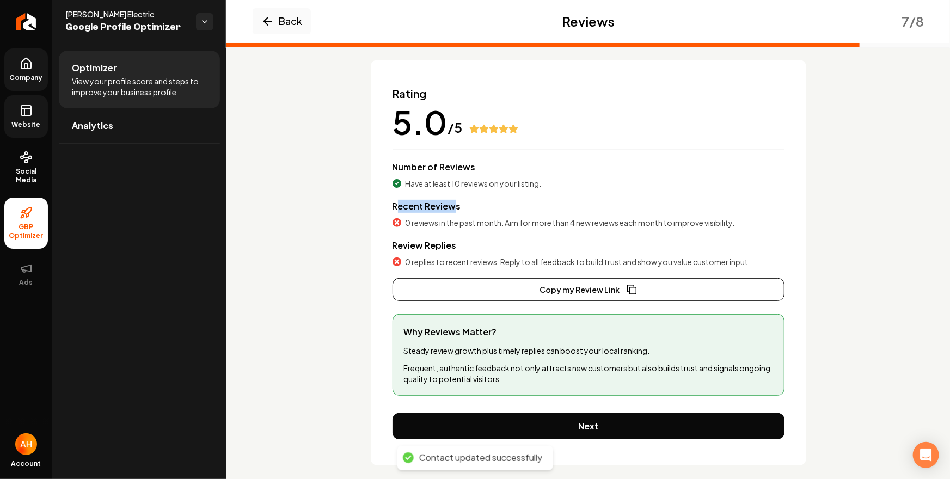
drag, startPoint x: 395, startPoint y: 206, endPoint x: 451, endPoint y: 206, distance: 56.6
click at [451, 206] on span "Recent Reviews" at bounding box center [426, 205] width 69 height 11
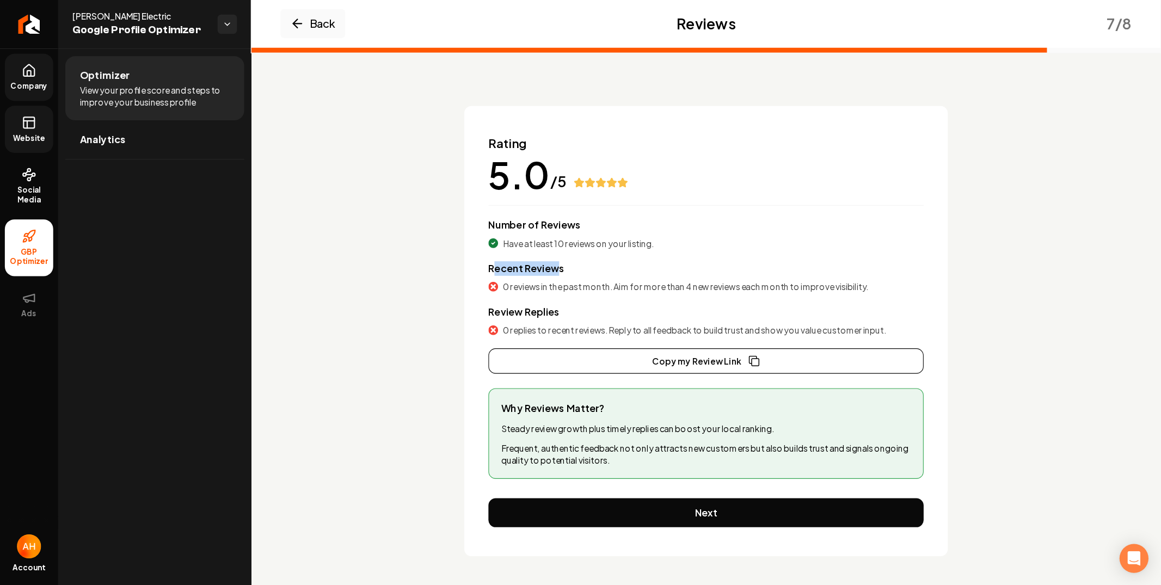
scroll to position [0, 0]
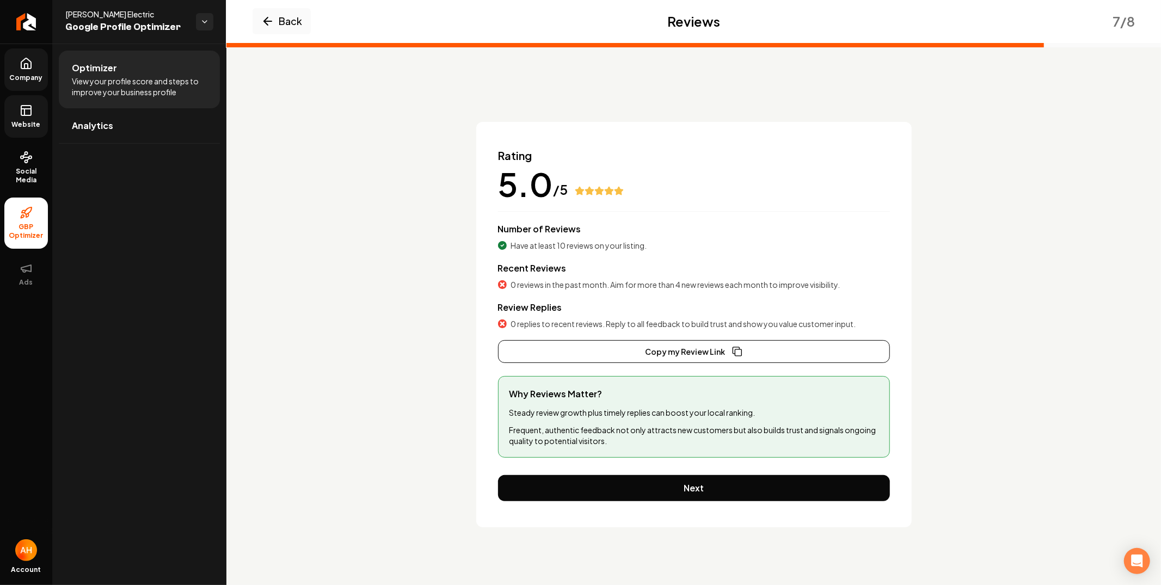
click at [517, 285] on span "0 reviews in the past month. Aim for more than 4 new reviews each month to impr…" at bounding box center [675, 284] width 329 height 11
click at [515, 285] on span "0 reviews in the past month. Aim for more than 4 new reviews each month to impr…" at bounding box center [675, 284] width 329 height 11
click at [589, 284] on span "0 reviews in the past month. Aim for more than 4 new reviews each month to impr…" at bounding box center [675, 284] width 329 height 11
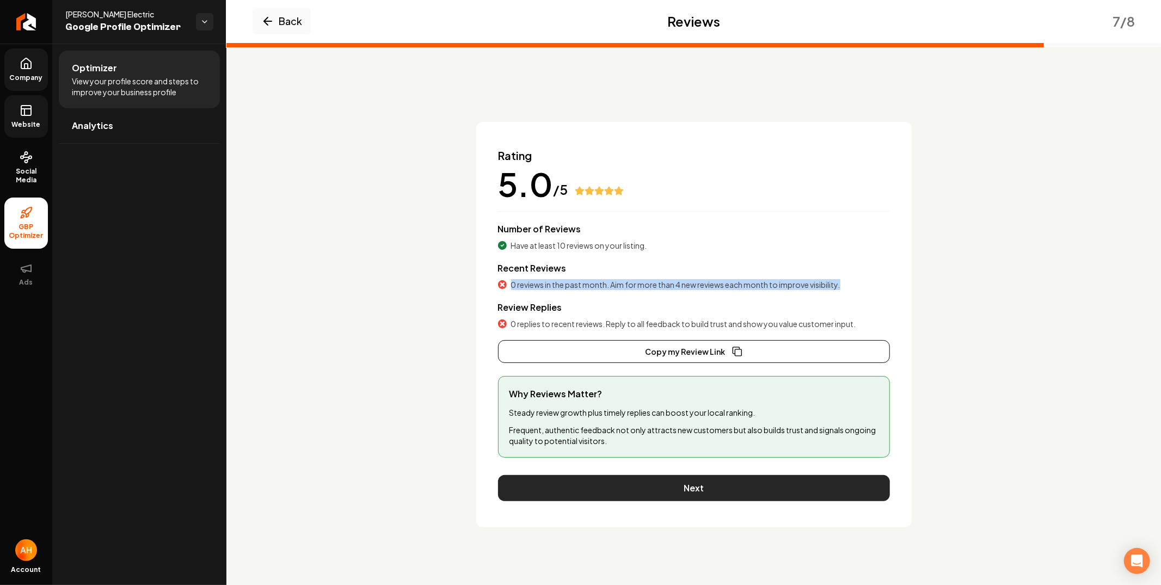
click at [720, 489] on button "Next" at bounding box center [694, 488] width 392 height 26
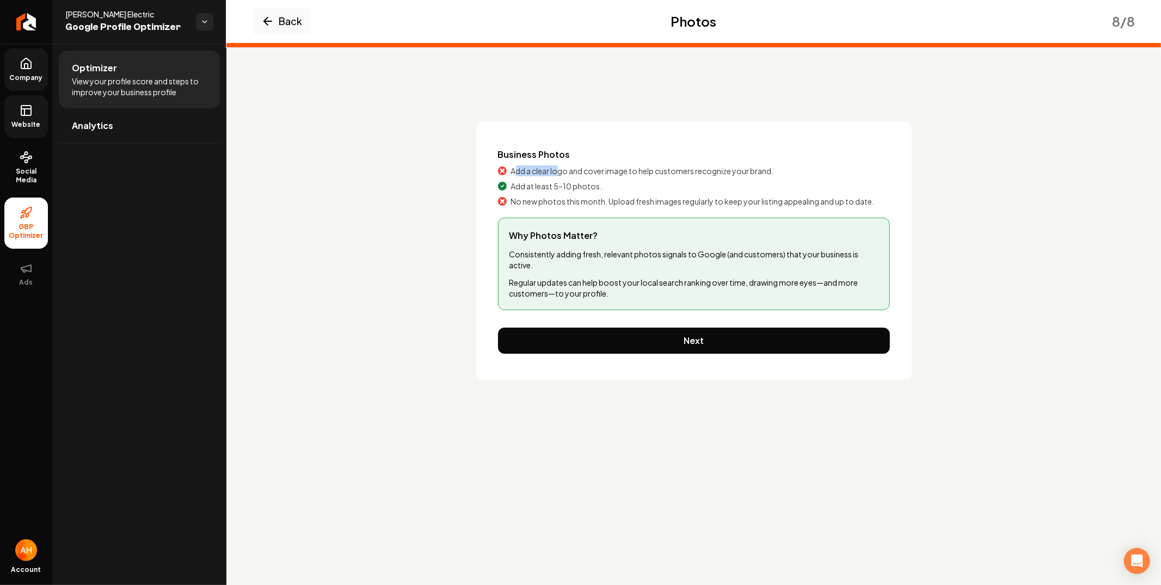
drag, startPoint x: 516, startPoint y: 168, endPoint x: 557, endPoint y: 171, distance: 40.9
click at [557, 171] on span "Add a clear logo and cover image to help customers recognize your brand." at bounding box center [642, 170] width 263 height 11
click at [557, 170] on span "Add a clear logo and cover image to help customers recognize your brand." at bounding box center [642, 170] width 263 height 11
click at [561, 170] on span "Add a clear logo and cover image to help customers recognize your brand." at bounding box center [642, 170] width 263 height 11
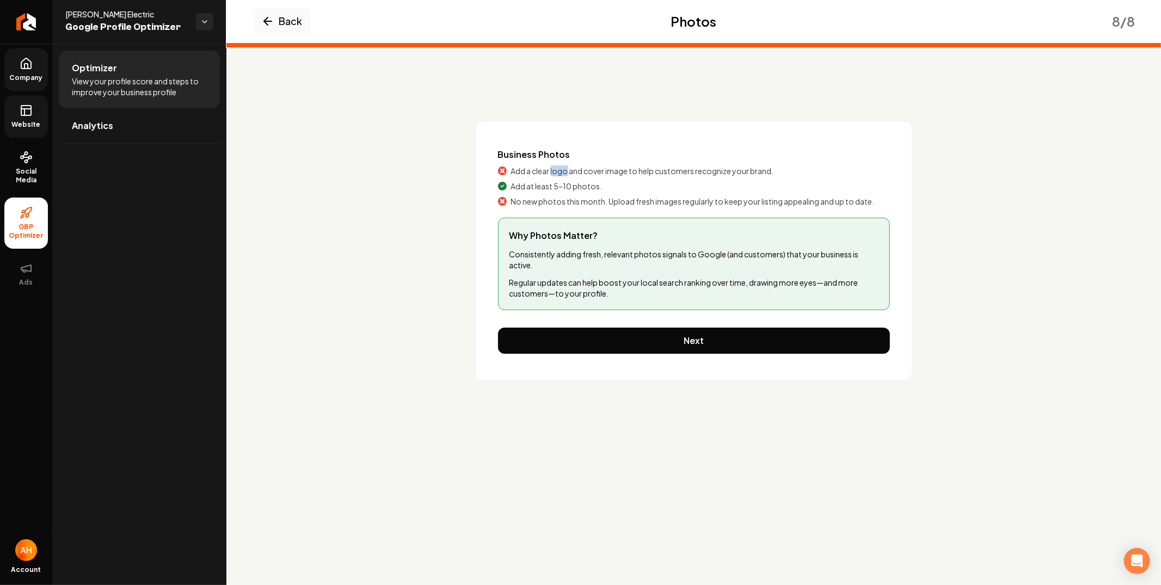
click at [561, 170] on span "Add a clear logo and cover image to help customers recognize your brand." at bounding box center [642, 170] width 263 height 11
click at [567, 167] on span "Add a clear logo and cover image to help customers recognize your brand." at bounding box center [642, 170] width 263 height 11
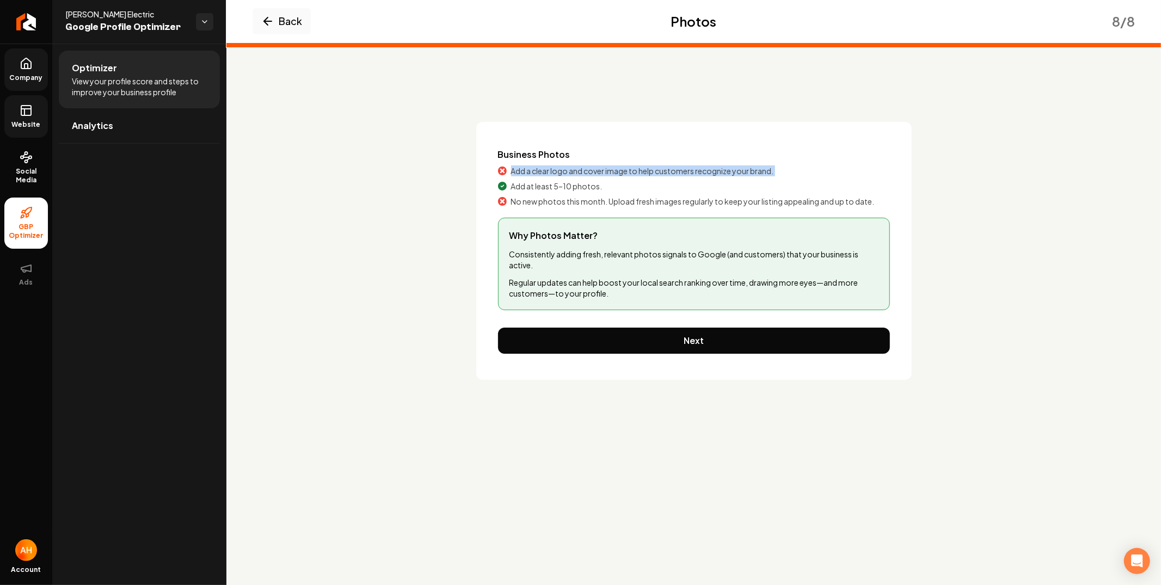
click at [567, 167] on span "Add a clear logo and cover image to help customers recognize your brand." at bounding box center [642, 170] width 263 height 11
click at [564, 183] on span "Add at least 5–10 photos." at bounding box center [556, 186] width 91 height 11
click at [568, 167] on span "Add a clear logo and cover image to help customers recognize your brand." at bounding box center [642, 170] width 263 height 11
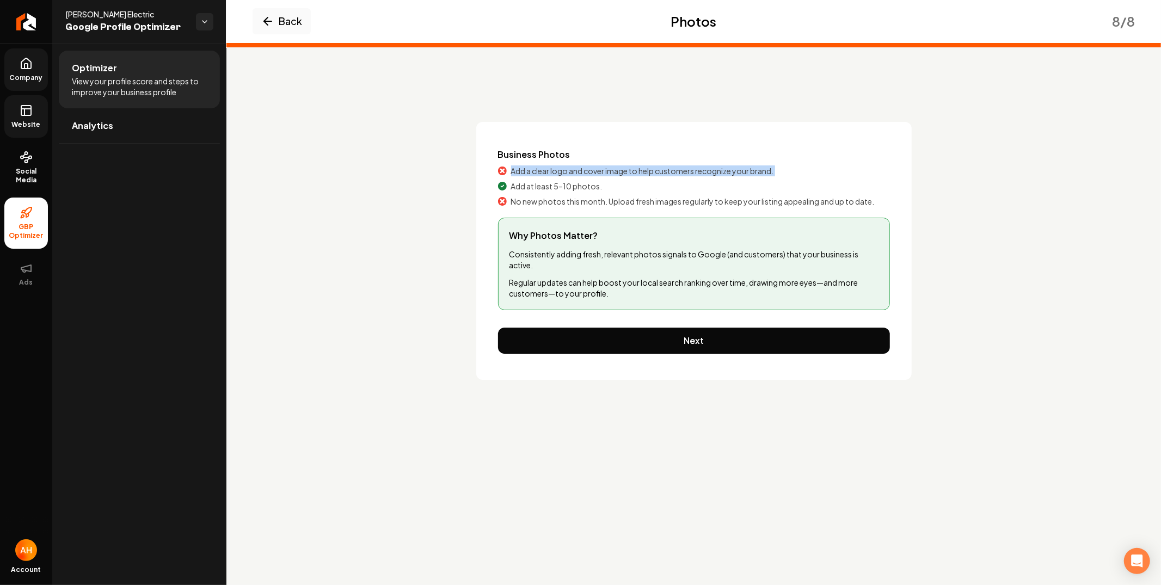
click at [568, 167] on span "Add a clear logo and cover image to help customers recognize your brand." at bounding box center [642, 170] width 263 height 11
click at [679, 342] on button "Next" at bounding box center [694, 341] width 392 height 26
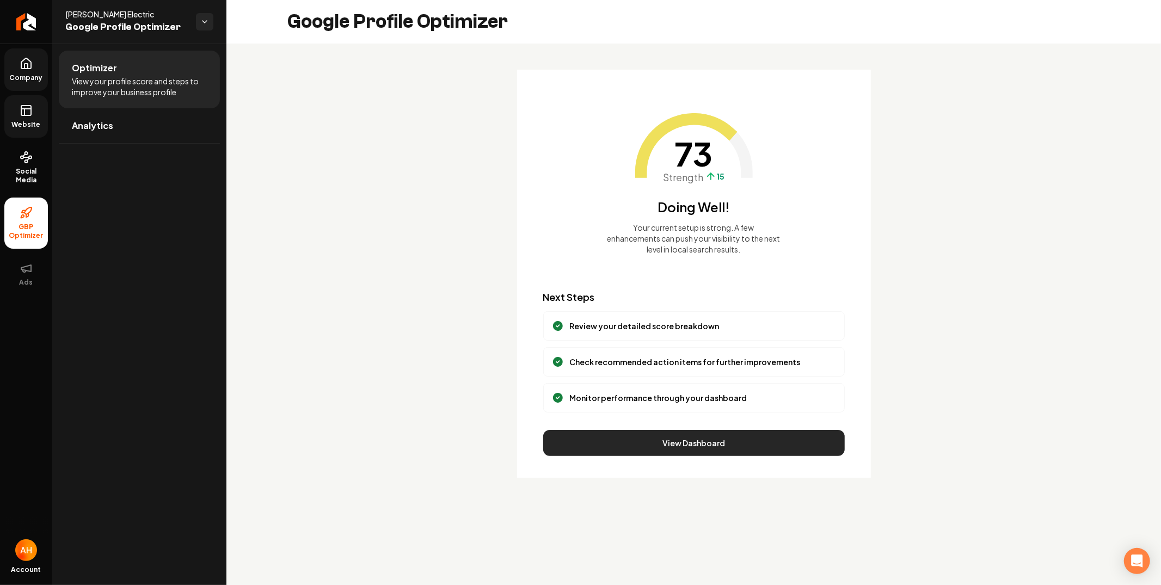
click at [739, 442] on button "View Dashboard" at bounding box center [694, 443] width 302 height 26
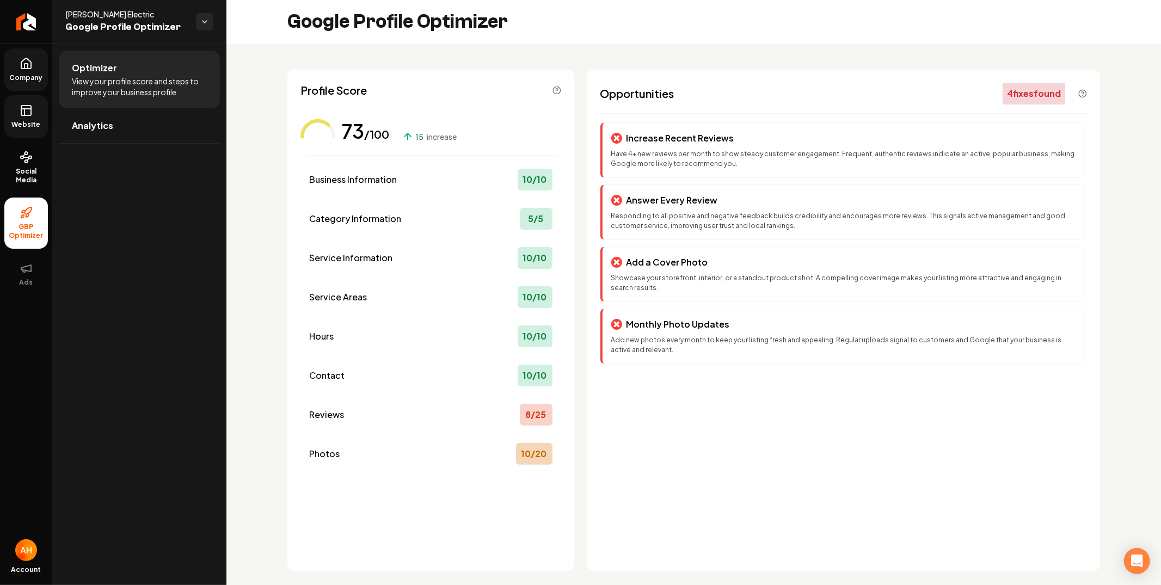
click at [32, 116] on icon at bounding box center [26, 110] width 13 height 13
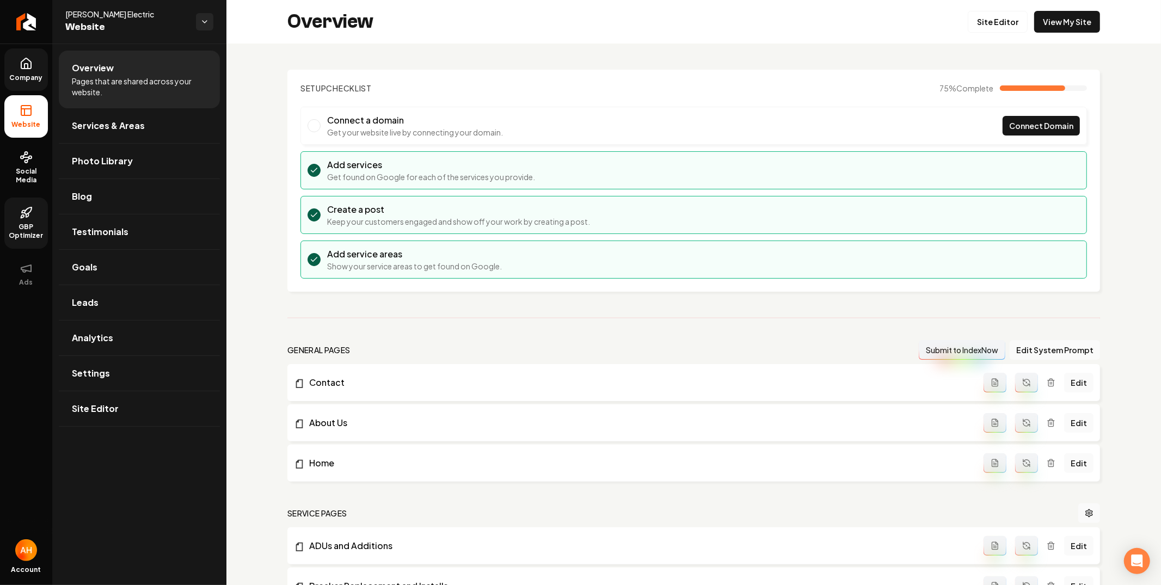
scroll to position [689, 0]
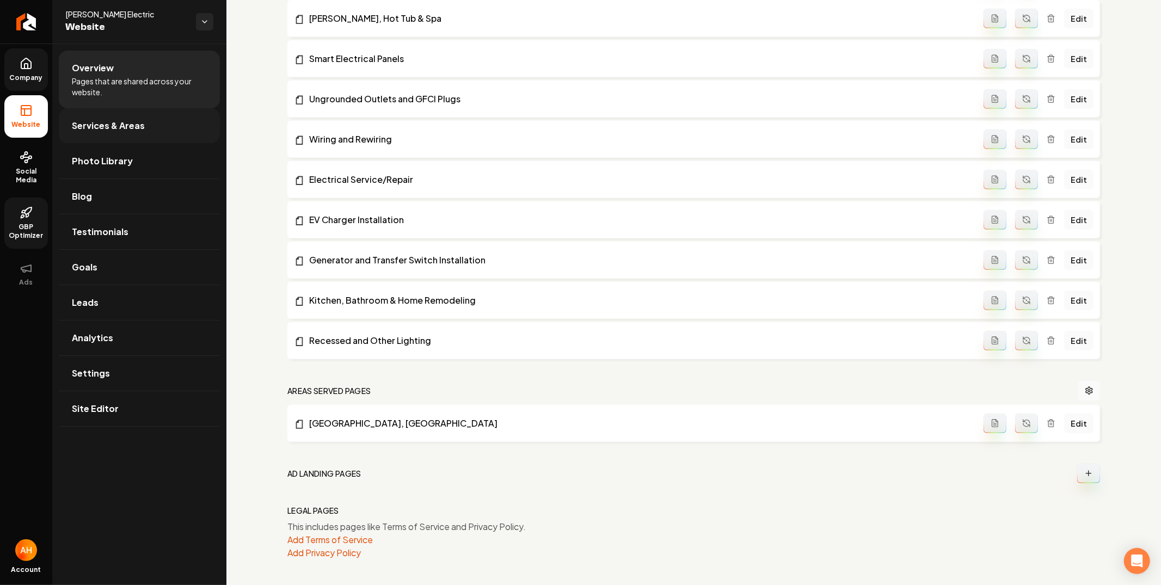
click at [169, 132] on link "Services & Areas" at bounding box center [139, 125] width 161 height 35
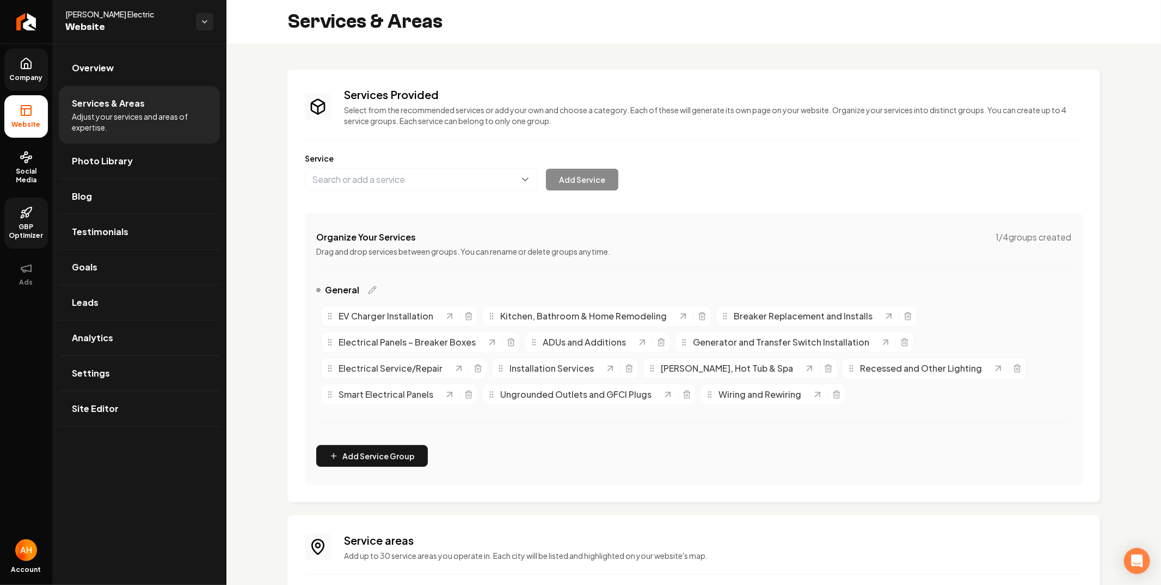
scroll to position [120, 0]
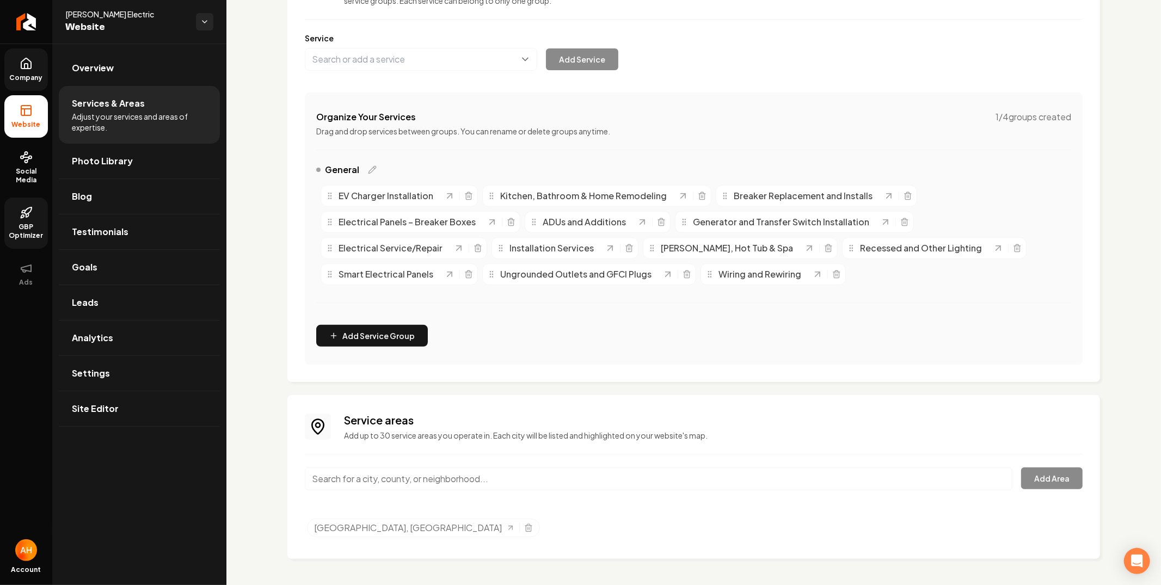
click at [451, 475] on input "Main content area" at bounding box center [659, 479] width 708 height 23
type input "Los Alamos, CA"
click at [1023, 476] on button "Add Area" at bounding box center [1052, 479] width 62 height 22
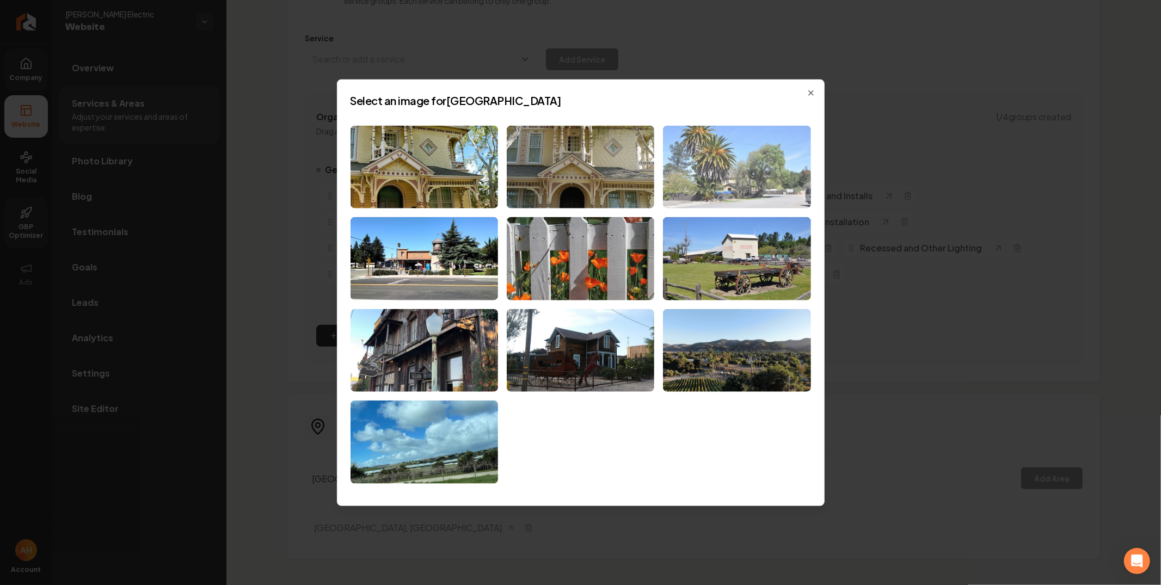
click at [727, 180] on img at bounding box center [737, 166] width 148 height 83
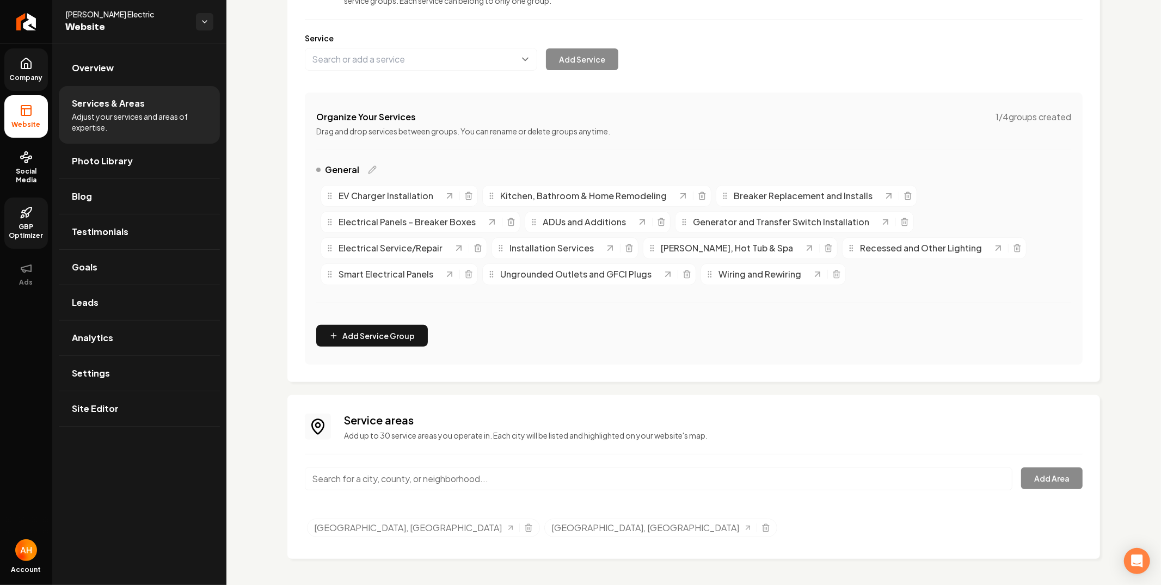
click at [480, 478] on input "Main content area" at bounding box center [659, 479] width 708 height 23
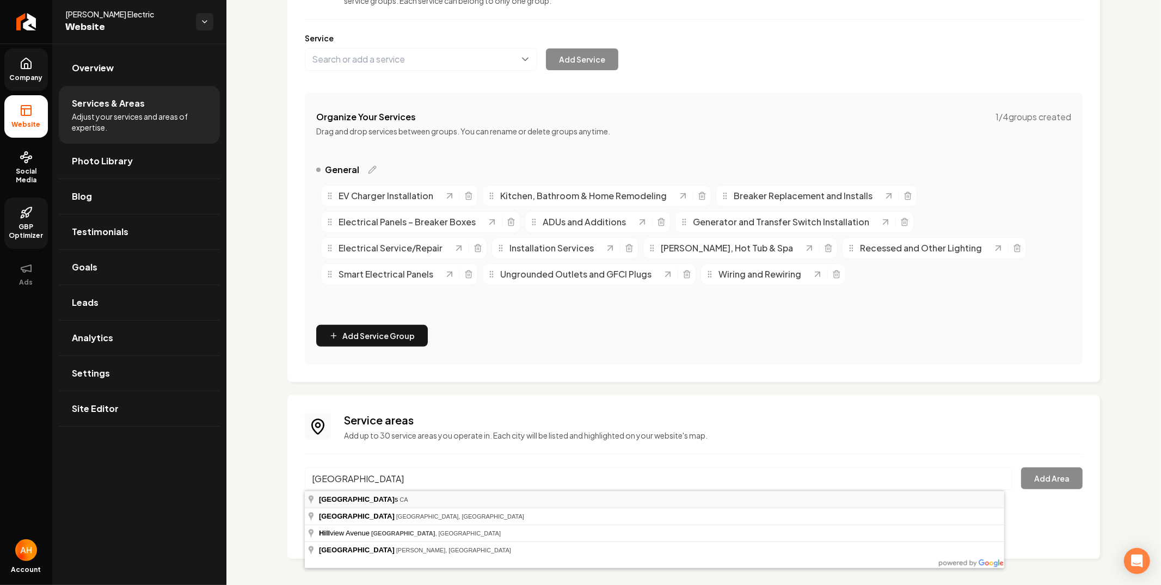
type input "Los Altos Hills, CA"
drag, startPoint x: 413, startPoint y: 499, endPoint x: 451, endPoint y: 496, distance: 38.8
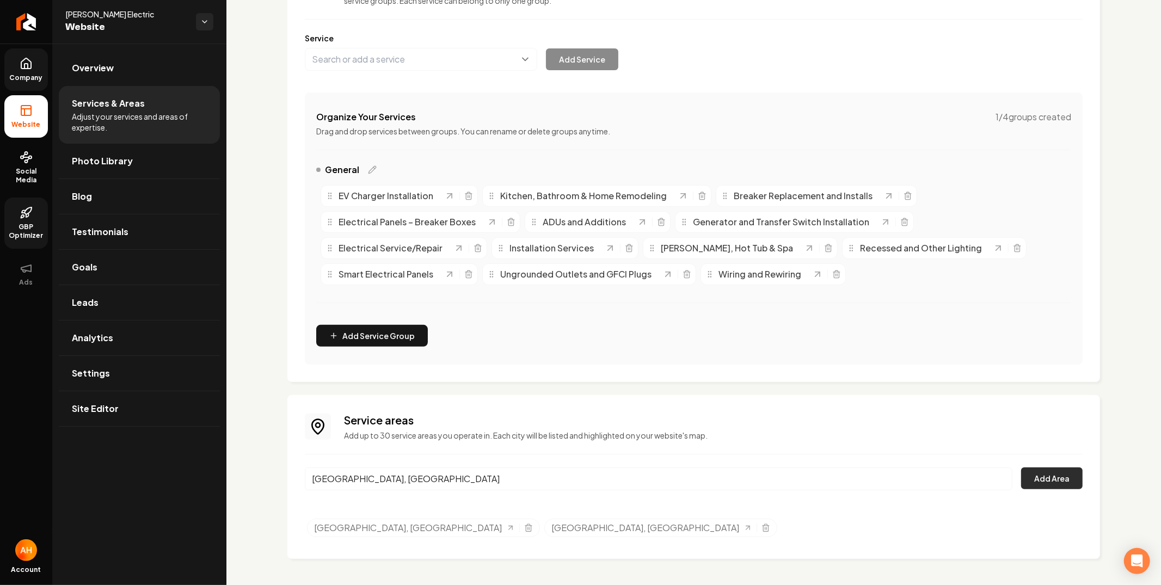
click at [1023, 477] on button "Add Area" at bounding box center [1052, 479] width 62 height 22
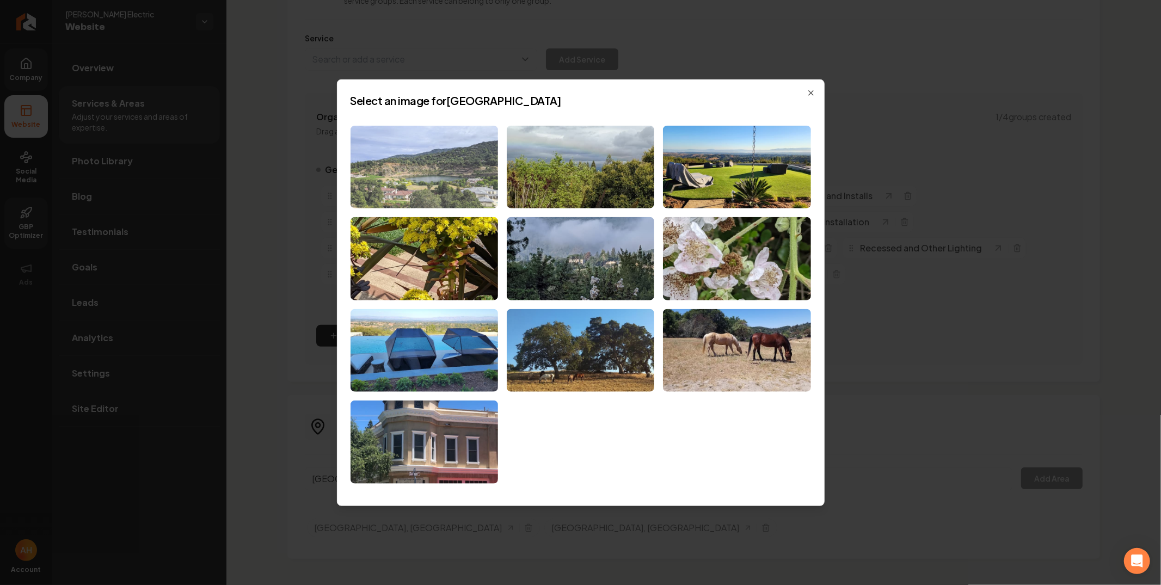
click at [476, 162] on img at bounding box center [425, 166] width 148 height 83
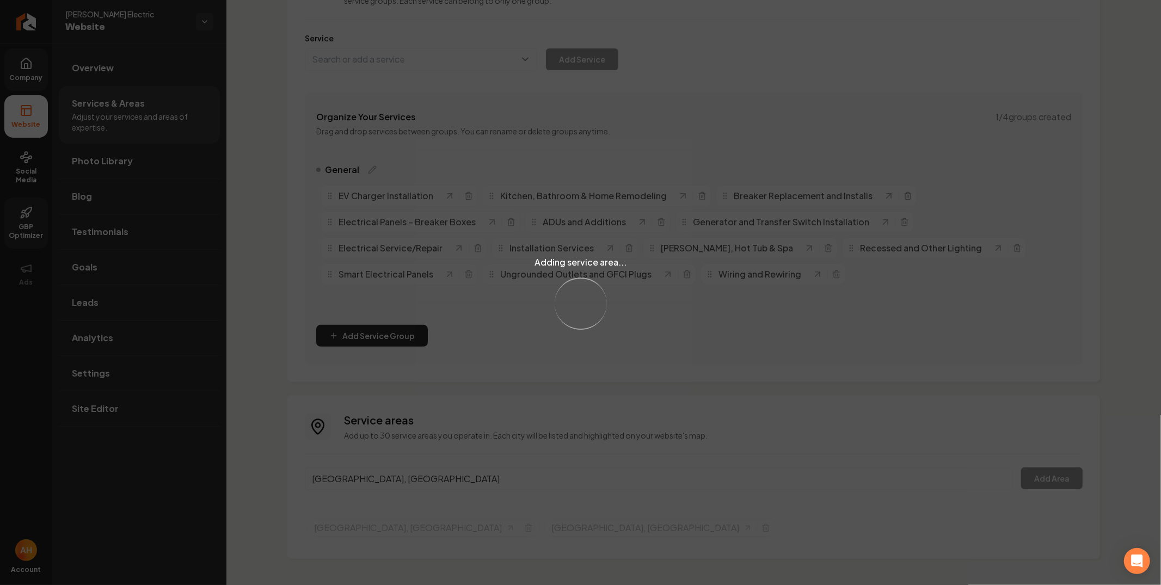
click at [490, 481] on div "Adding service area... Loading..." at bounding box center [580, 292] width 1161 height 585
click at [469, 478] on div "Adding service area... Loading..." at bounding box center [580, 292] width 1161 height 585
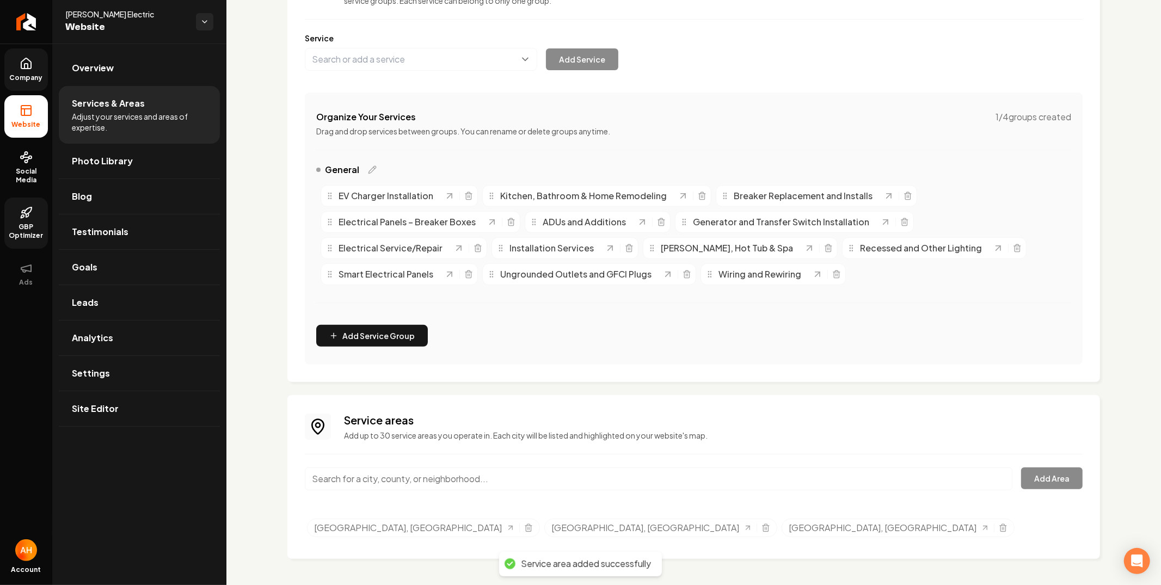
click at [434, 484] on input "Main content area" at bounding box center [659, 479] width 708 height 23
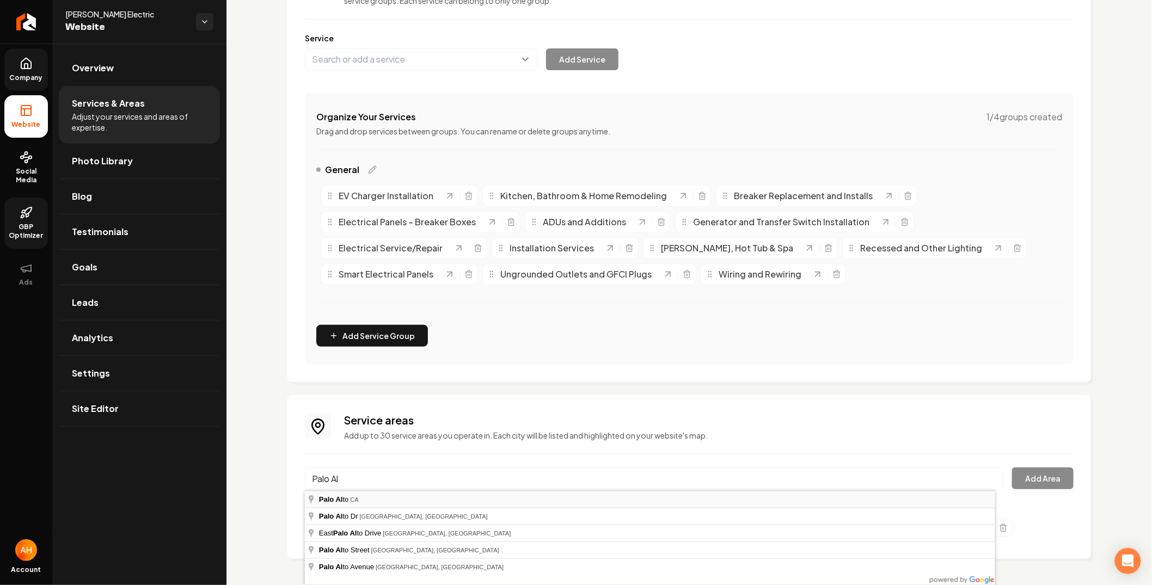
type input "Palo Alto, CA"
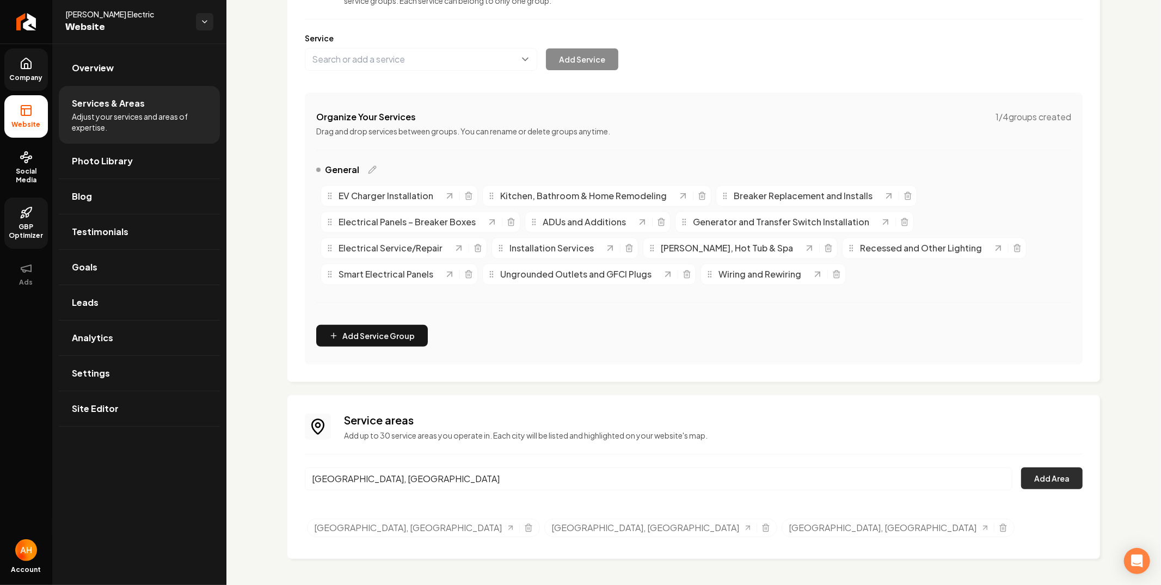
click at [1021, 476] on button "Add Area" at bounding box center [1052, 479] width 62 height 22
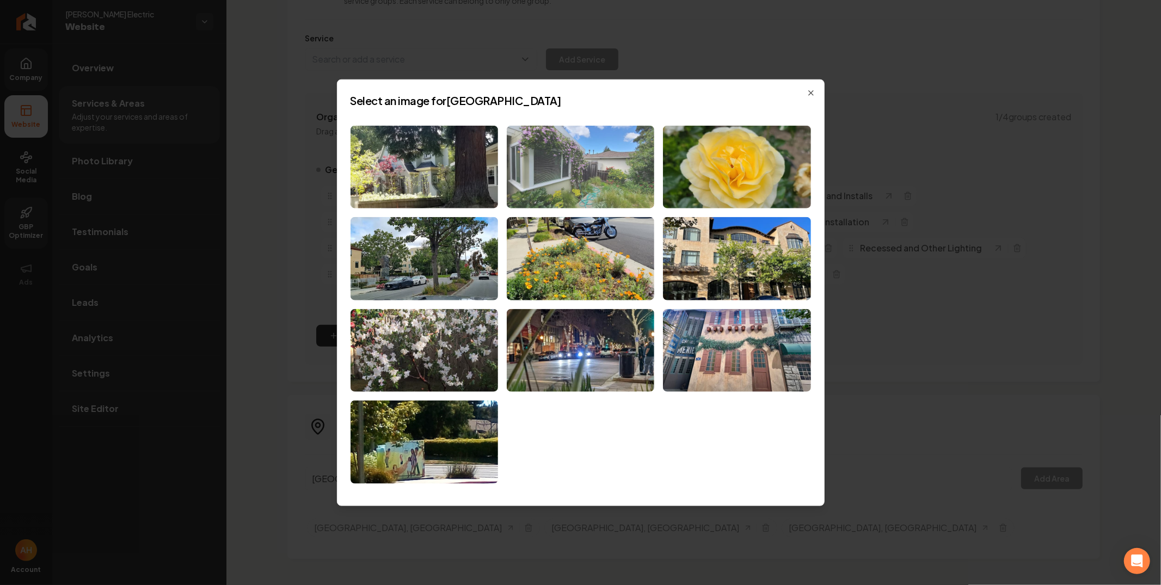
click at [588, 165] on img at bounding box center [581, 166] width 148 height 83
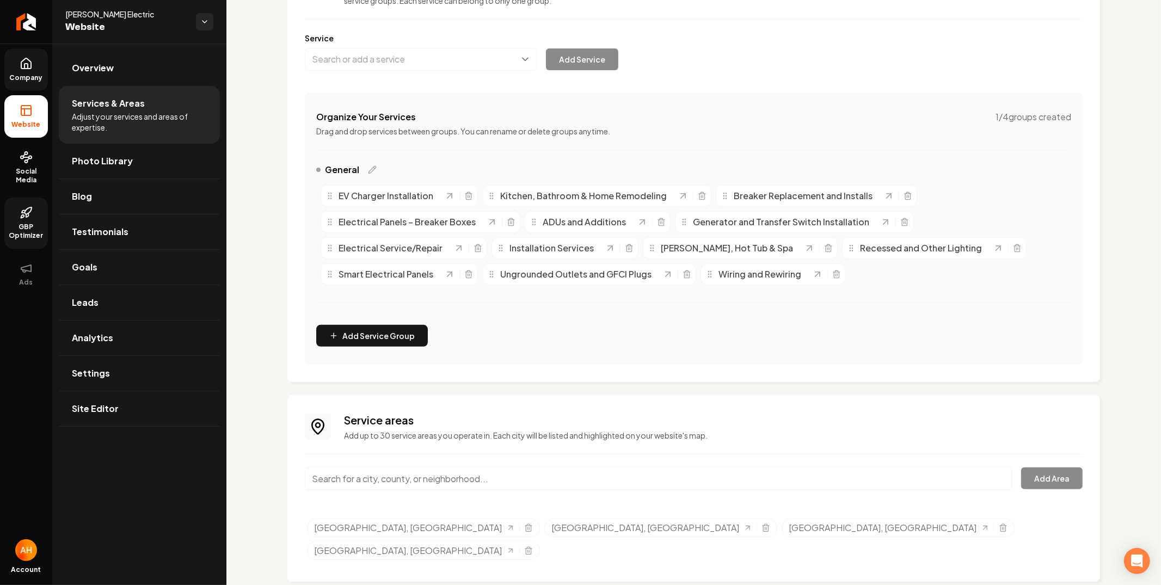
click at [536, 478] on input "Main content area" at bounding box center [659, 479] width 708 height 23
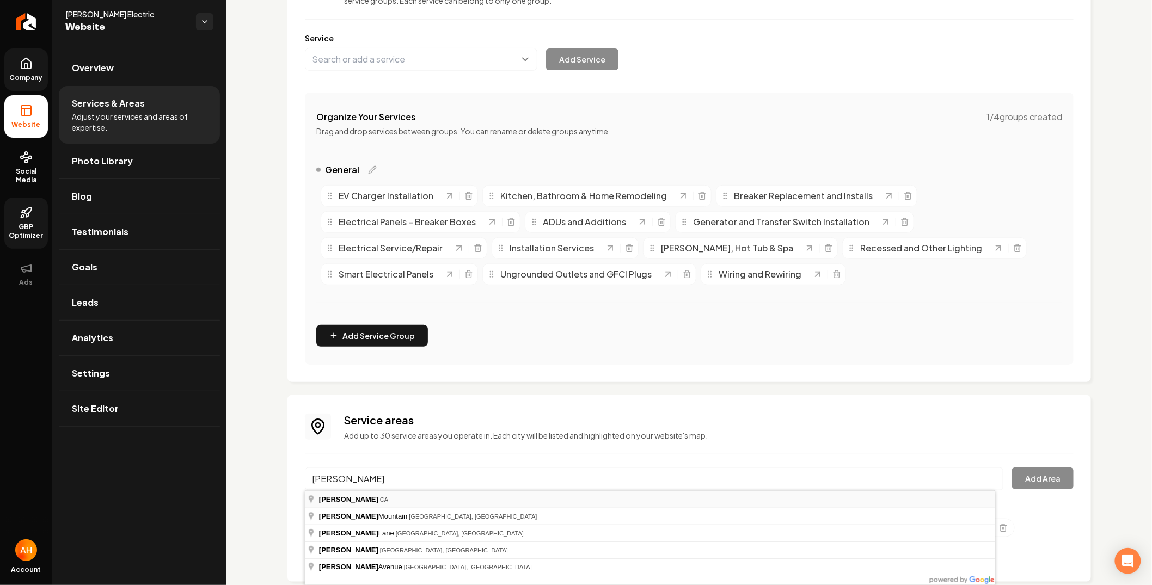
type input "Atherton, CA"
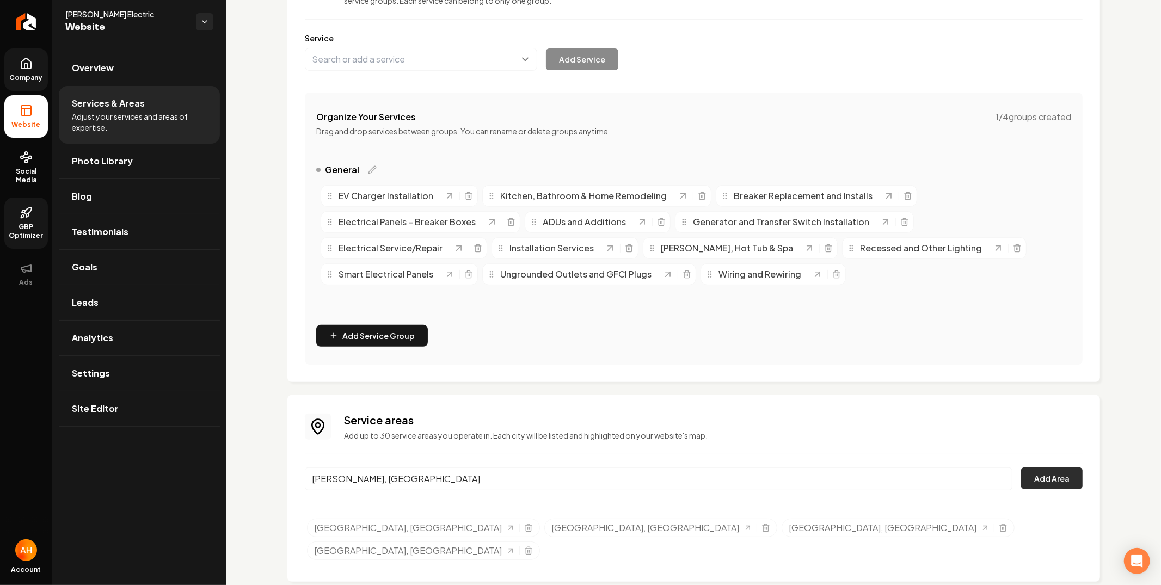
click at [1029, 476] on button "Add Area" at bounding box center [1052, 479] width 62 height 22
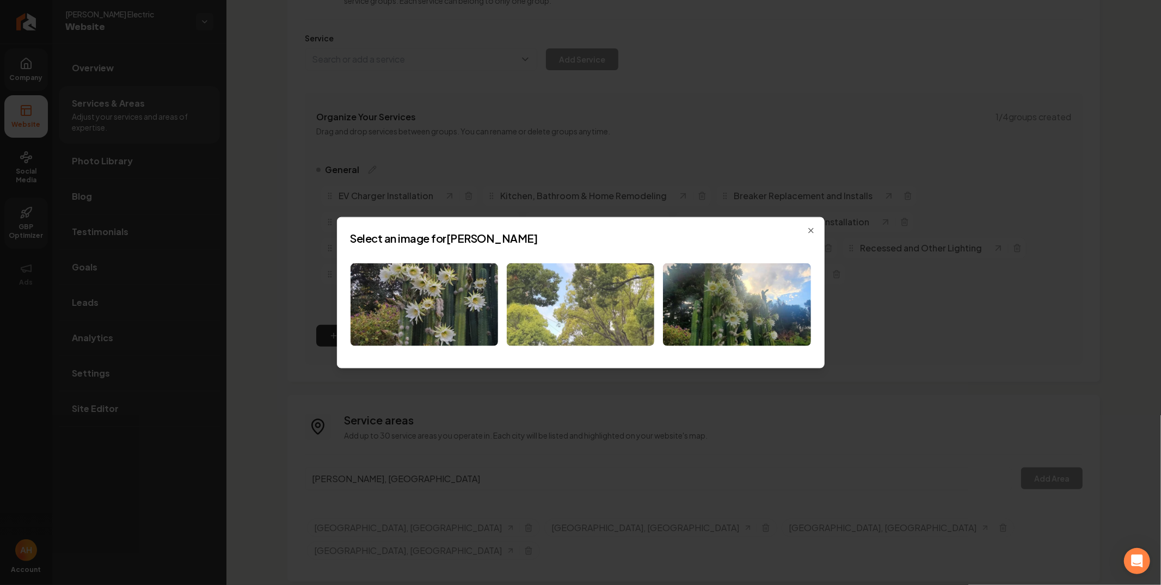
click at [613, 305] on img at bounding box center [581, 304] width 148 height 83
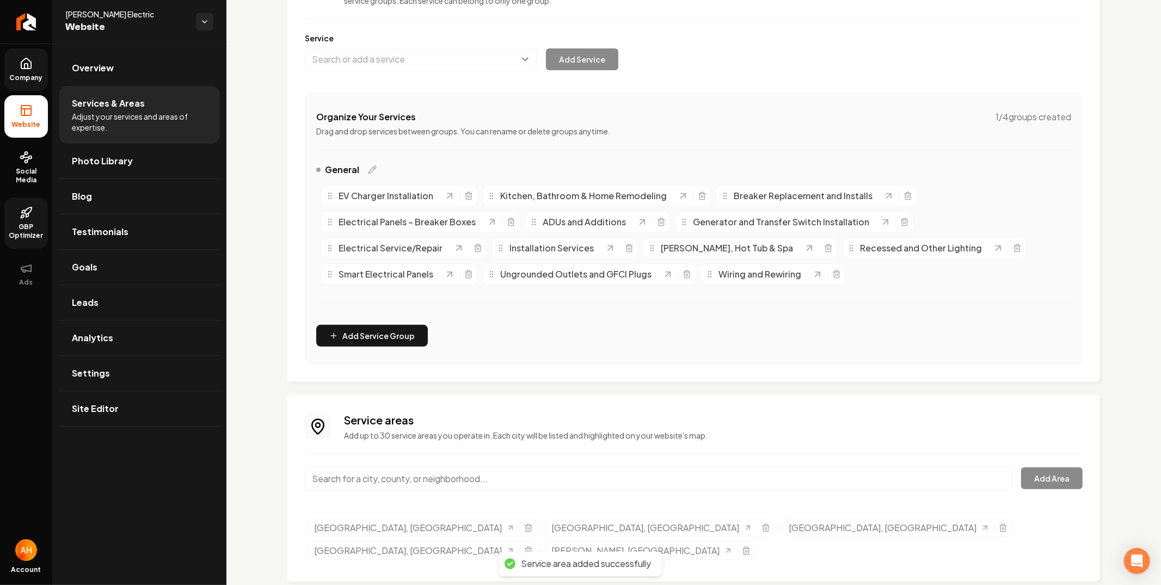
click at [428, 481] on input "Main content area" at bounding box center [659, 479] width 708 height 23
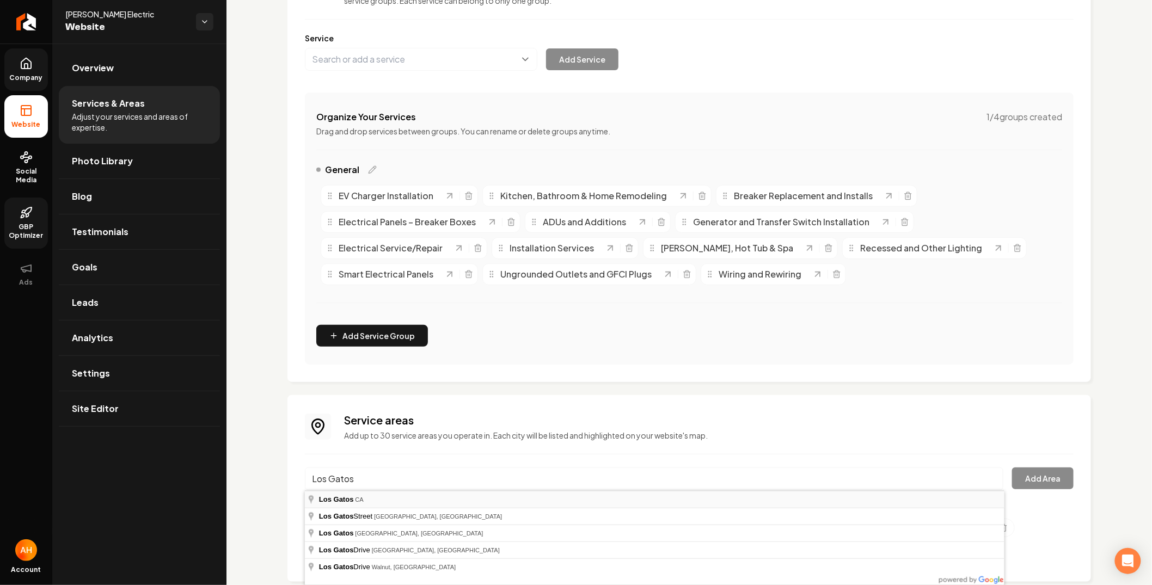
type input "Los Gatos, CA"
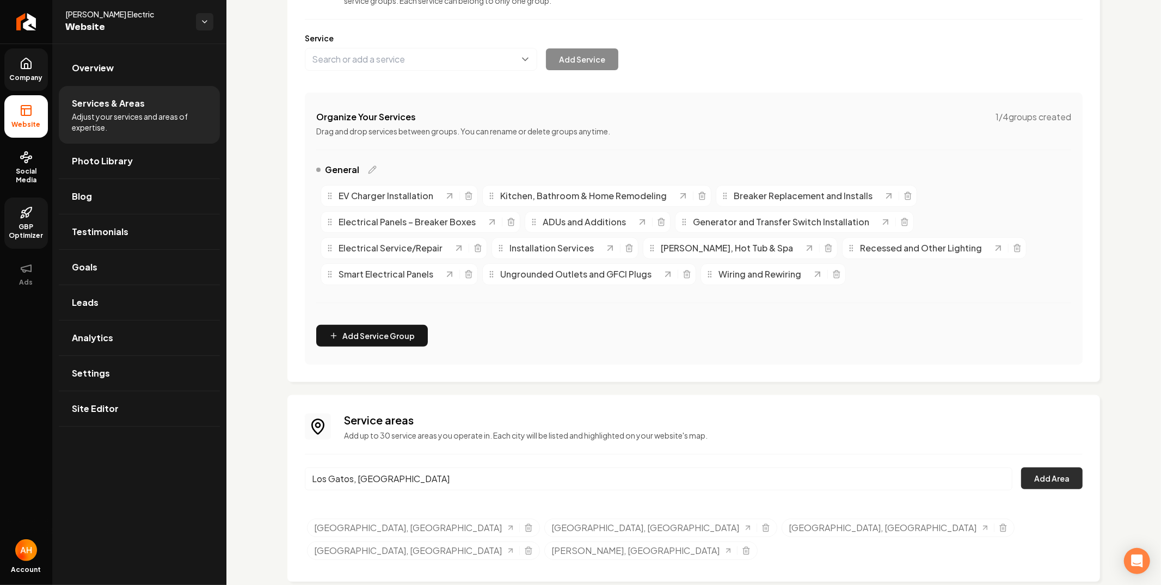
click at [1054, 478] on button "Add Area" at bounding box center [1052, 479] width 62 height 22
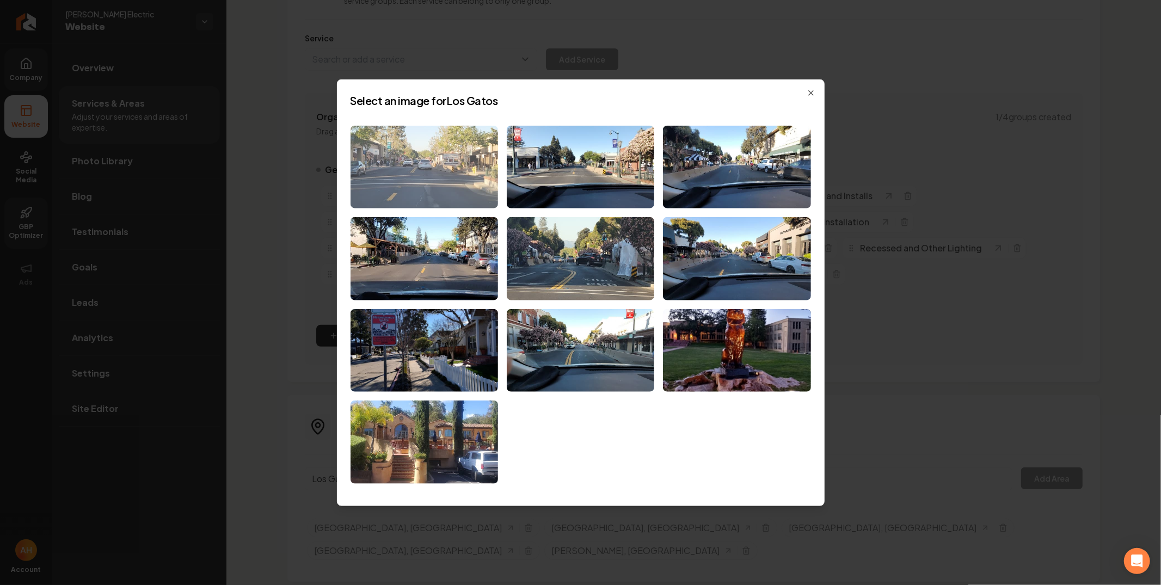
click at [479, 178] on img at bounding box center [425, 166] width 148 height 83
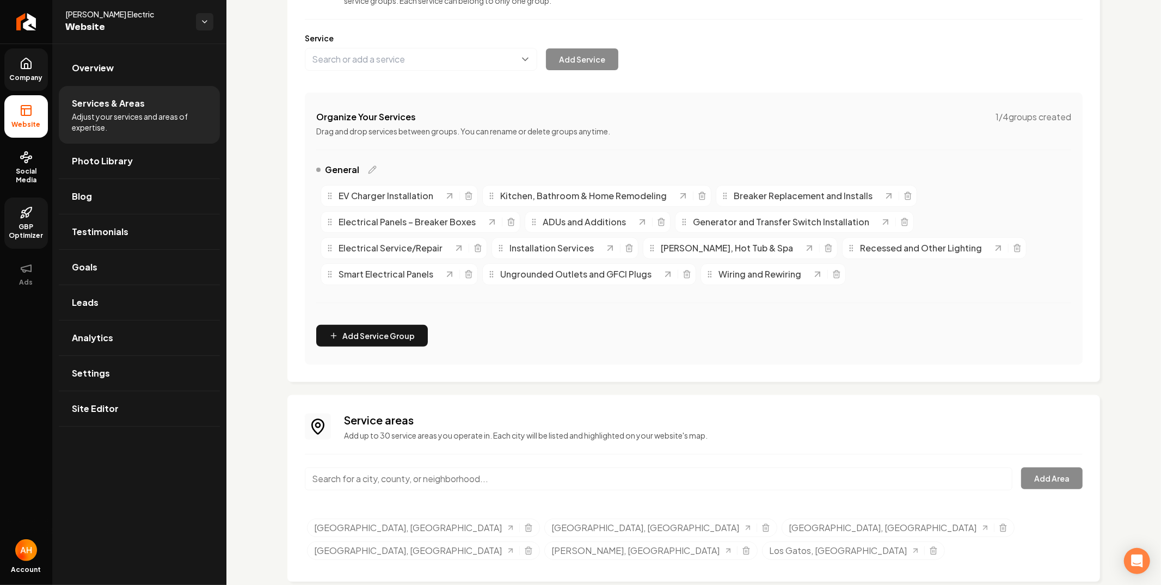
click at [507, 483] on input "Main content area" at bounding box center [659, 479] width 708 height 23
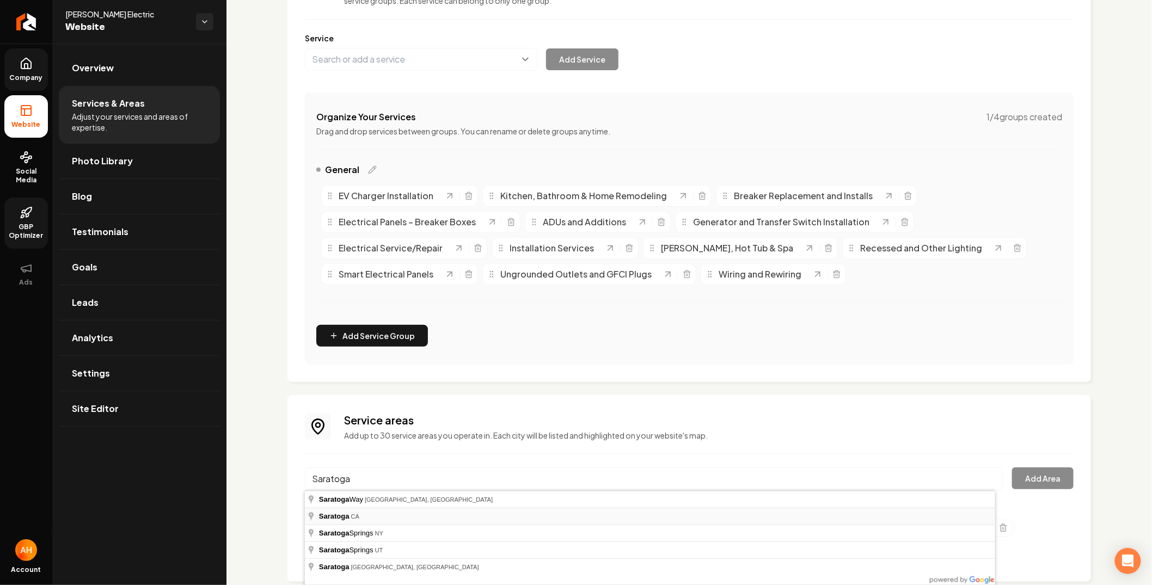
type input "Saratoga, CA"
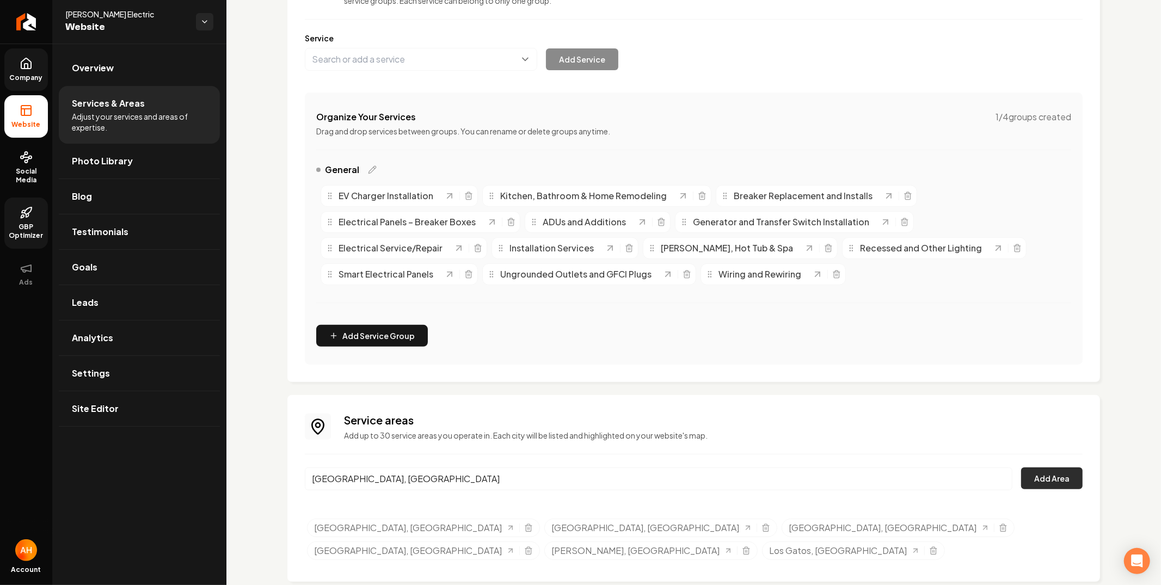
click at [1031, 477] on button "Add Area" at bounding box center [1052, 479] width 62 height 22
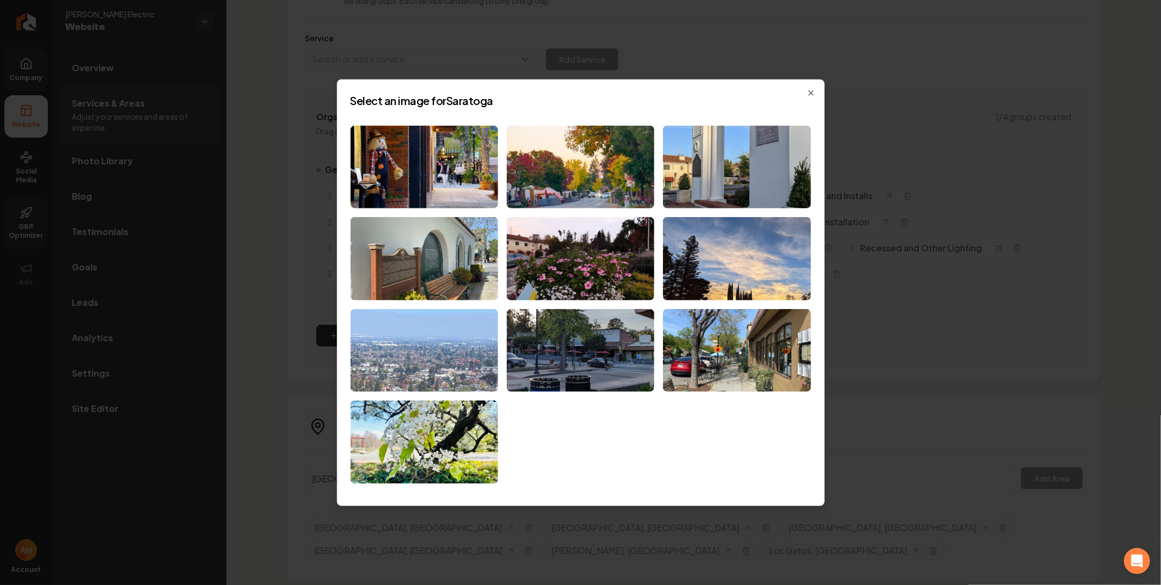
click at [438, 346] on img at bounding box center [425, 350] width 148 height 83
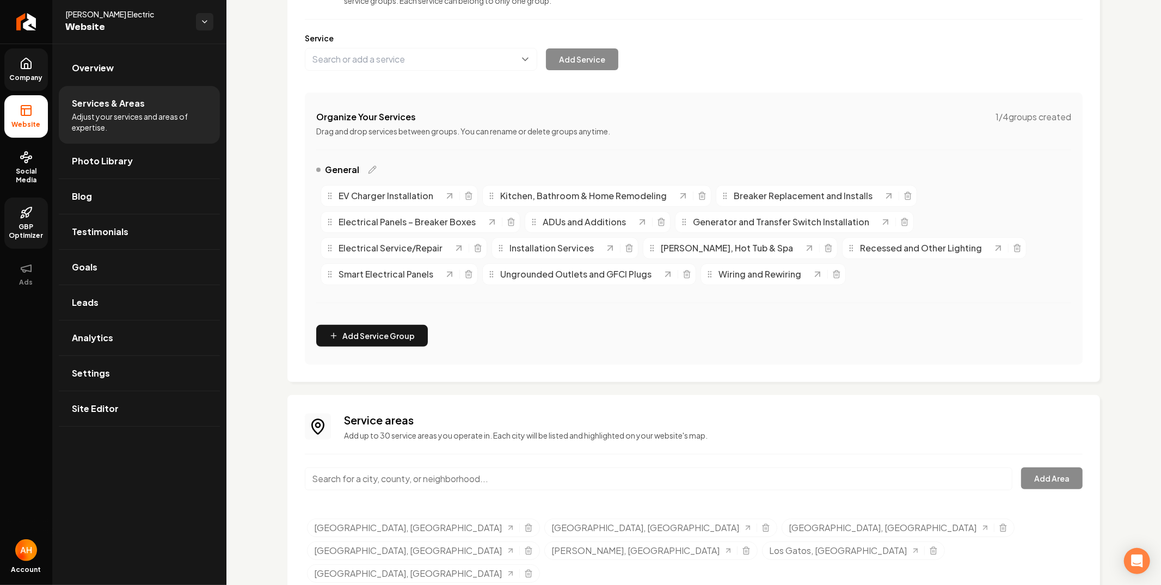
click at [384, 486] on input "Main content area" at bounding box center [659, 479] width 708 height 23
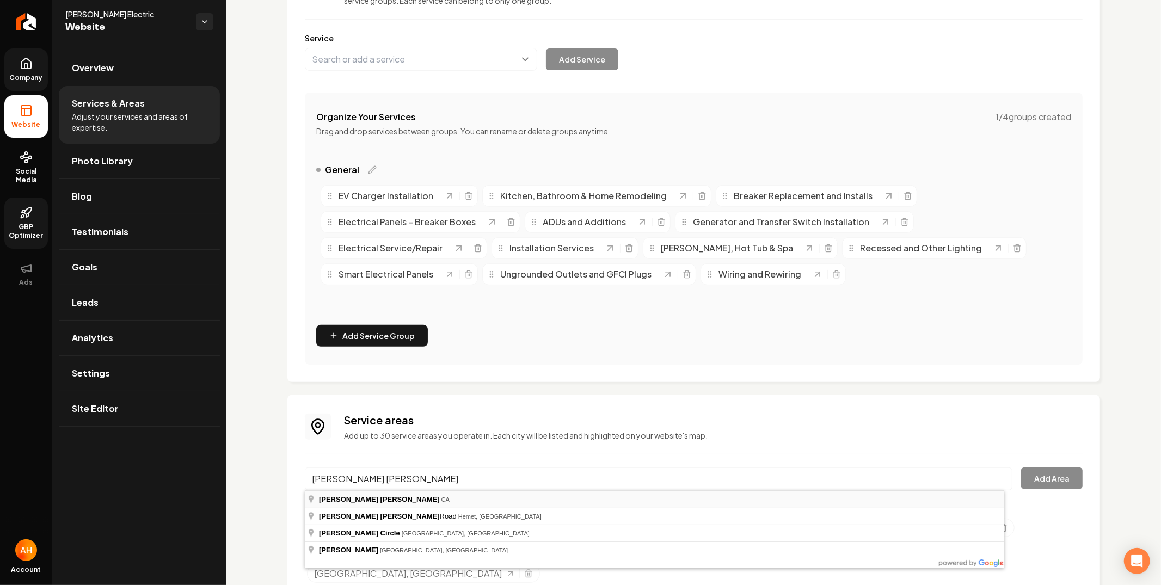
type input "Morgan Hill, CA"
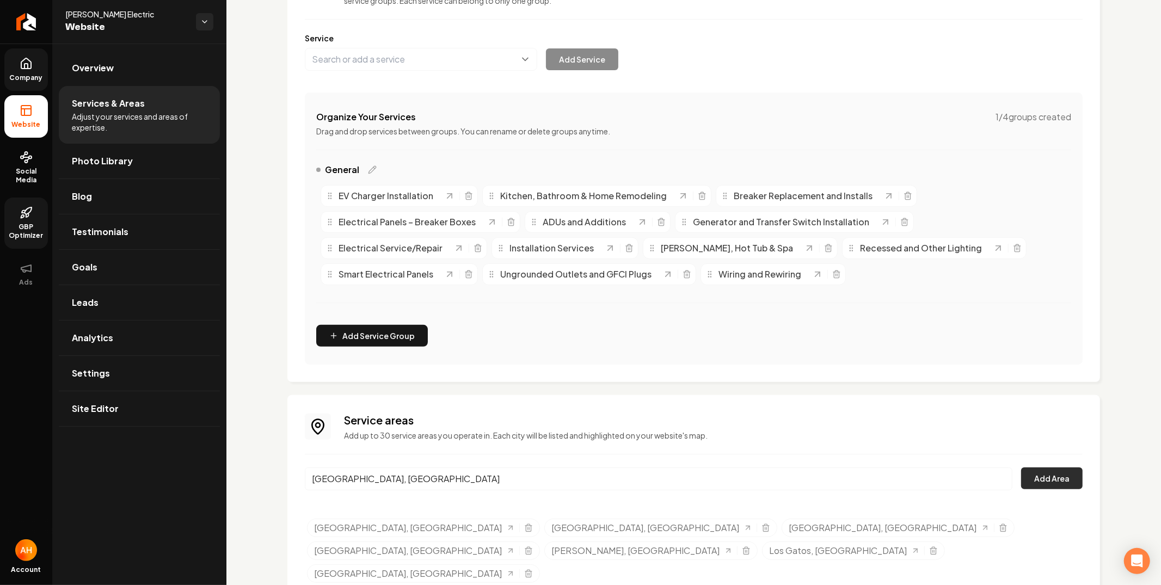
click at [1029, 486] on button "Add Area" at bounding box center [1052, 479] width 62 height 22
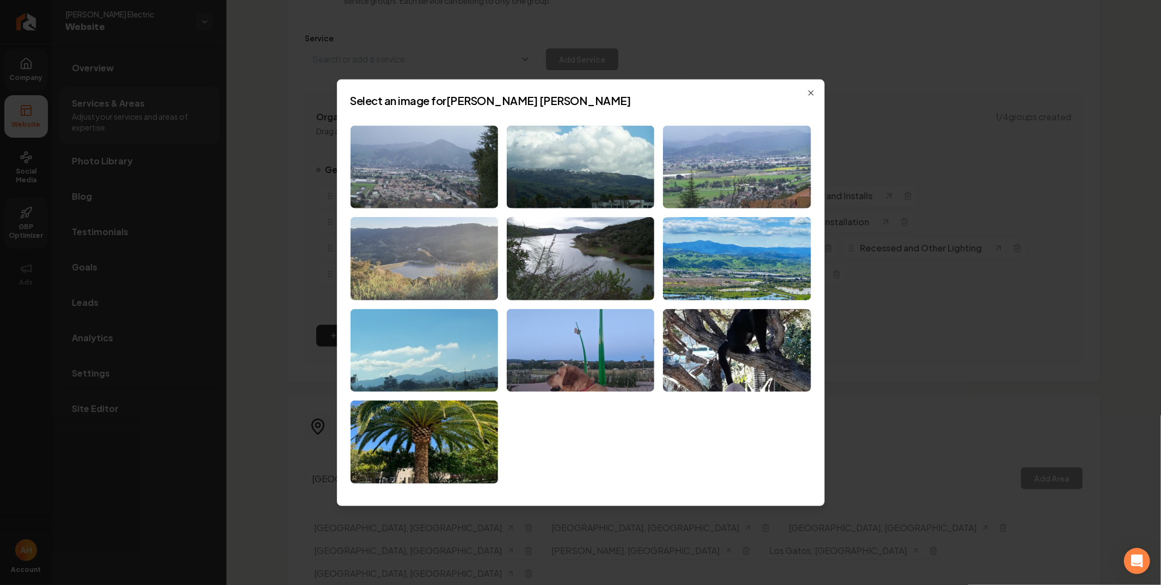
click at [434, 265] on img at bounding box center [425, 258] width 148 height 83
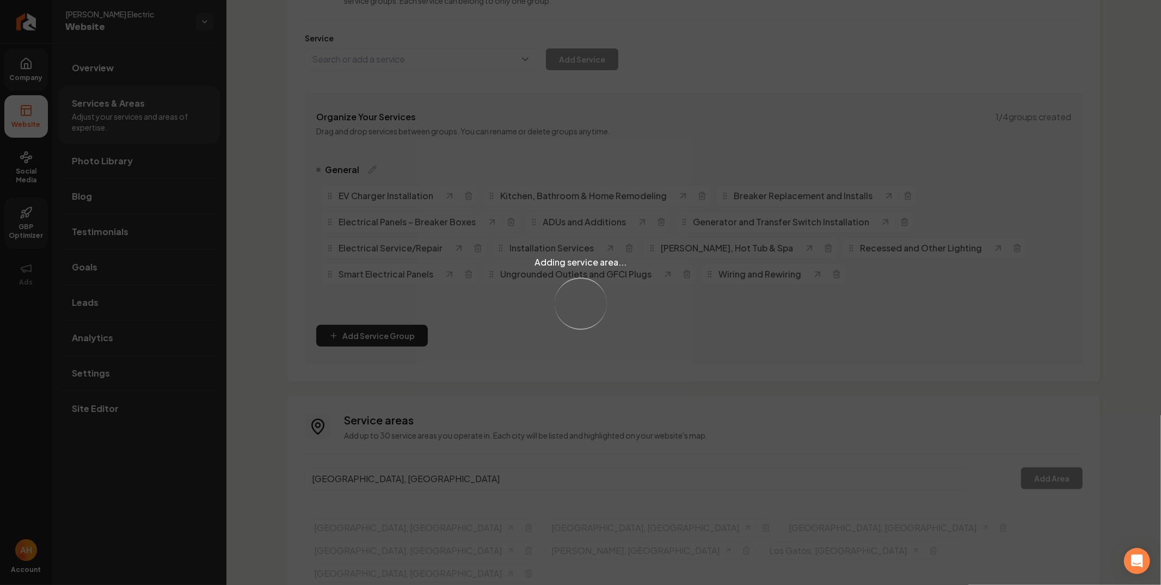
click at [567, 313] on div "Loading..." at bounding box center [581, 304] width 74 height 74
click at [445, 476] on div "Adding service area... Loading..." at bounding box center [580, 292] width 1161 height 585
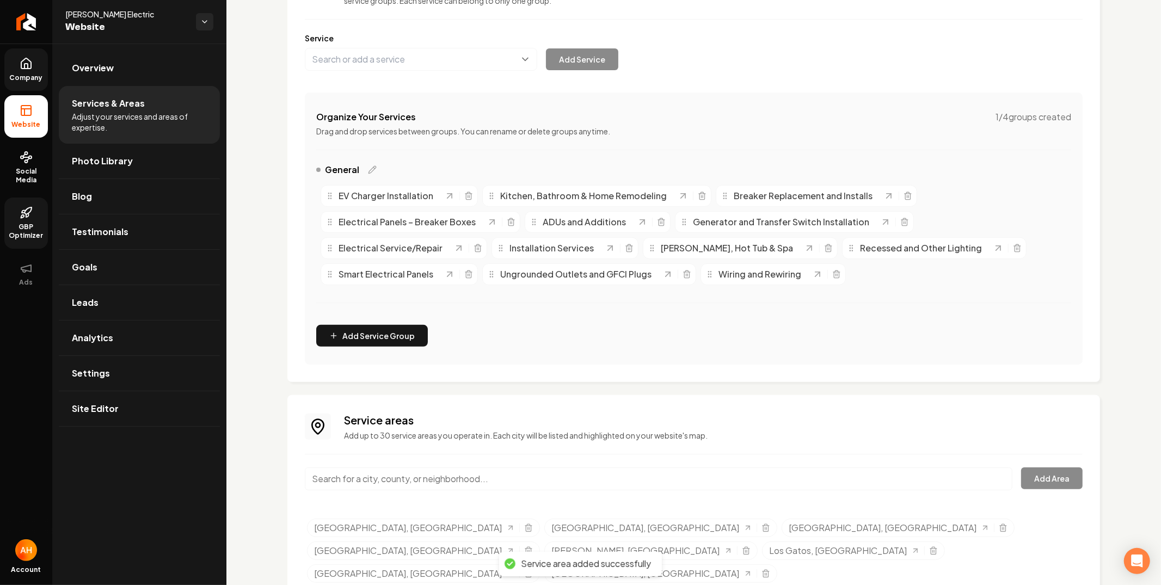
click at [378, 484] on input "Main content area" at bounding box center [659, 479] width 708 height 23
paste input "Gilroy,"
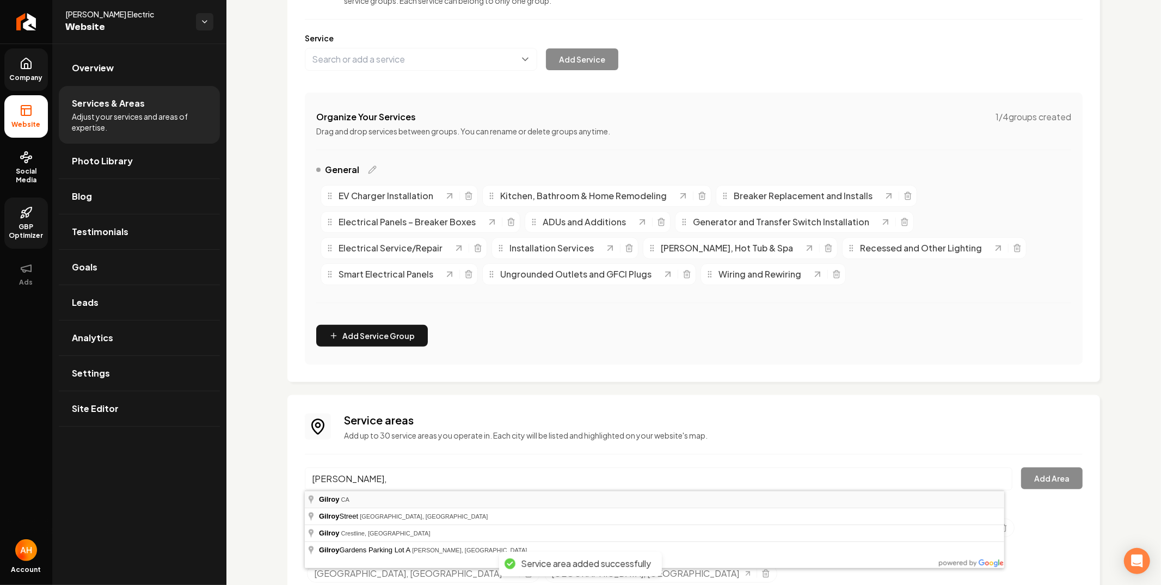
type input "Gilroy, CA"
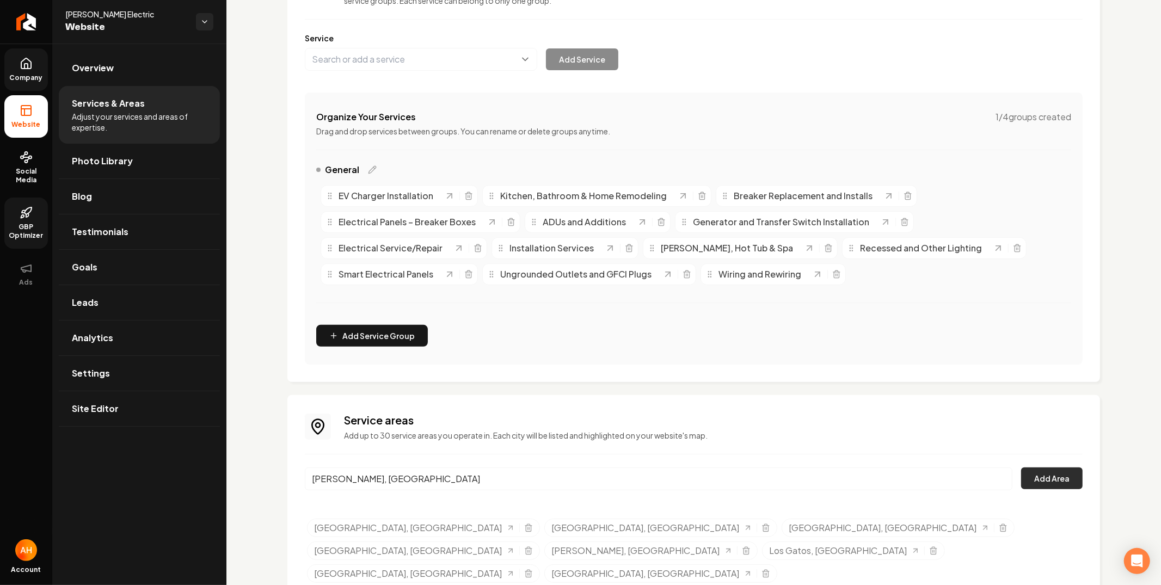
click at [1038, 476] on button "Add Area" at bounding box center [1052, 479] width 62 height 22
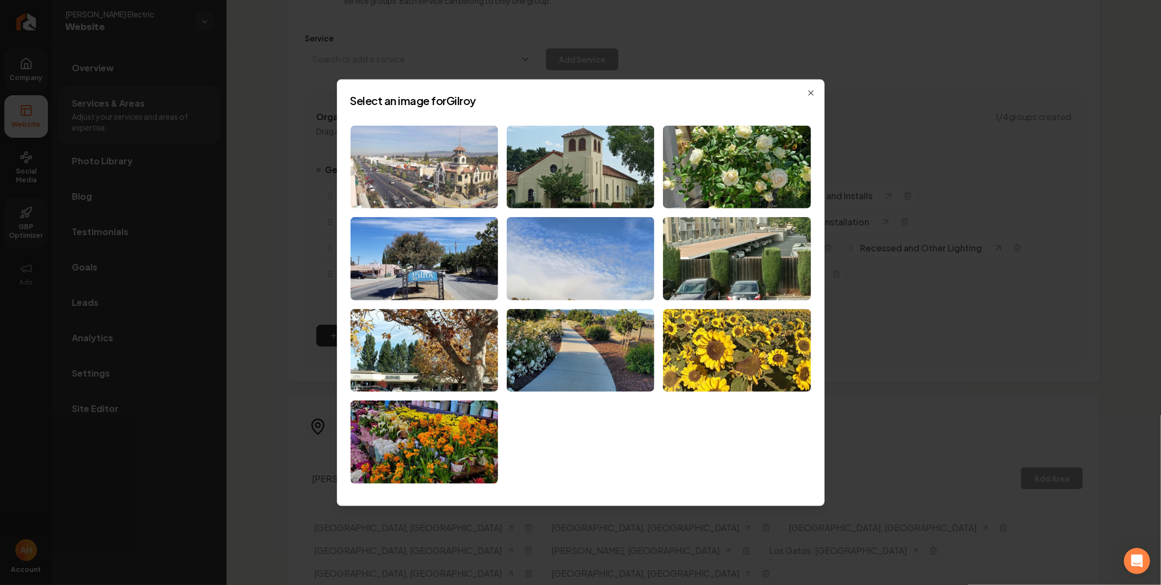
click at [417, 175] on img at bounding box center [425, 166] width 148 height 83
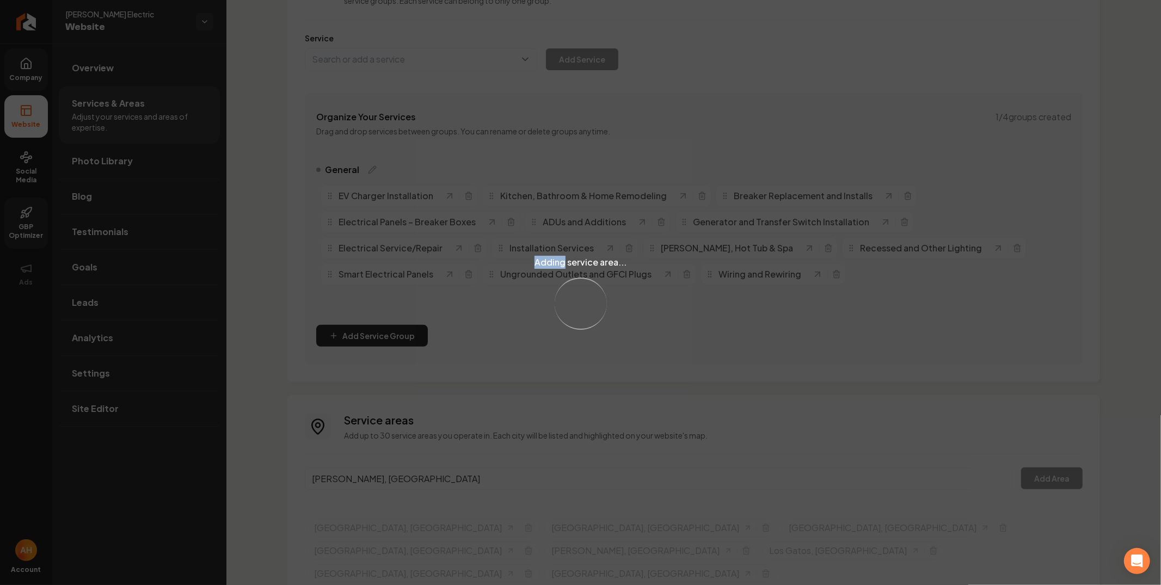
click at [417, 176] on div "Adding service area... Loading..." at bounding box center [580, 292] width 1161 height 585
click at [486, 460] on div "Adding service area... Loading..." at bounding box center [580, 292] width 1161 height 585
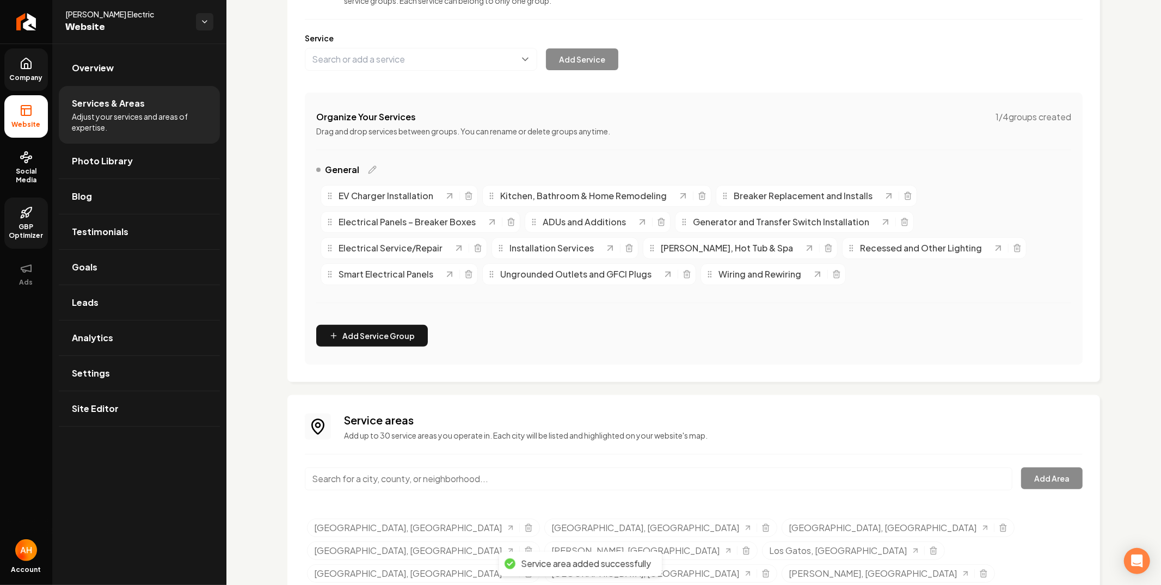
drag, startPoint x: 562, startPoint y: 506, endPoint x: 563, endPoint y: 492, distance: 14.7
click at [562, 503] on div "Service areas Add up to 30 service areas you operate in. Each city will be list…" at bounding box center [694, 500] width 778 height 175
click at [563, 492] on div "Main content area" at bounding box center [659, 486] width 708 height 36
click at [565, 484] on input "Main content area" at bounding box center [659, 479] width 708 height 23
paste input "San Martin,"
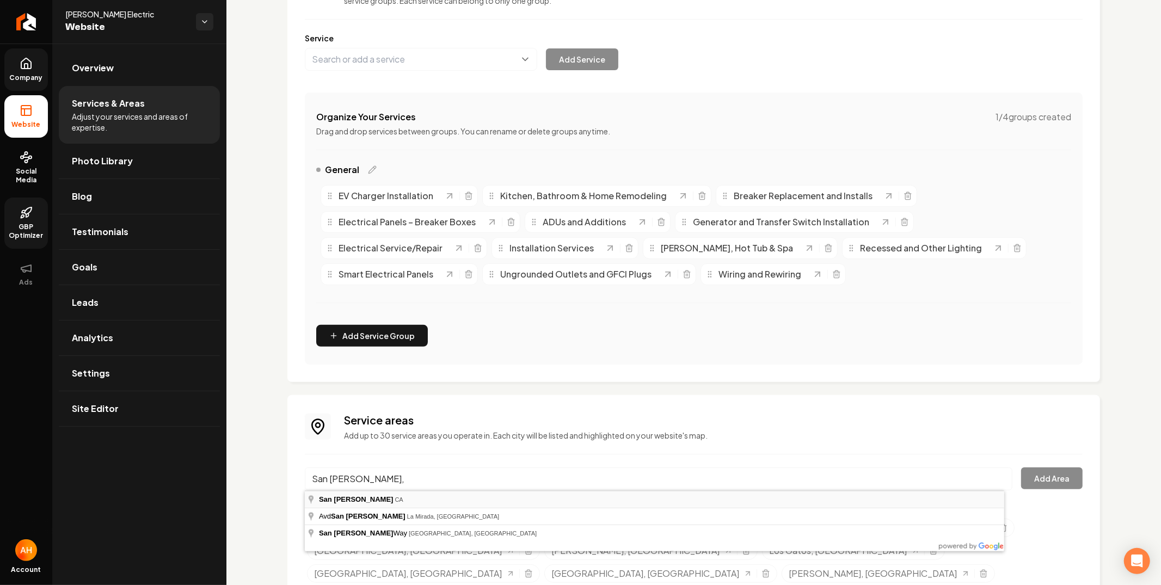
type input "San Martin, CA"
drag, startPoint x: 434, startPoint y: 502, endPoint x: 502, endPoint y: 504, distance: 68.1
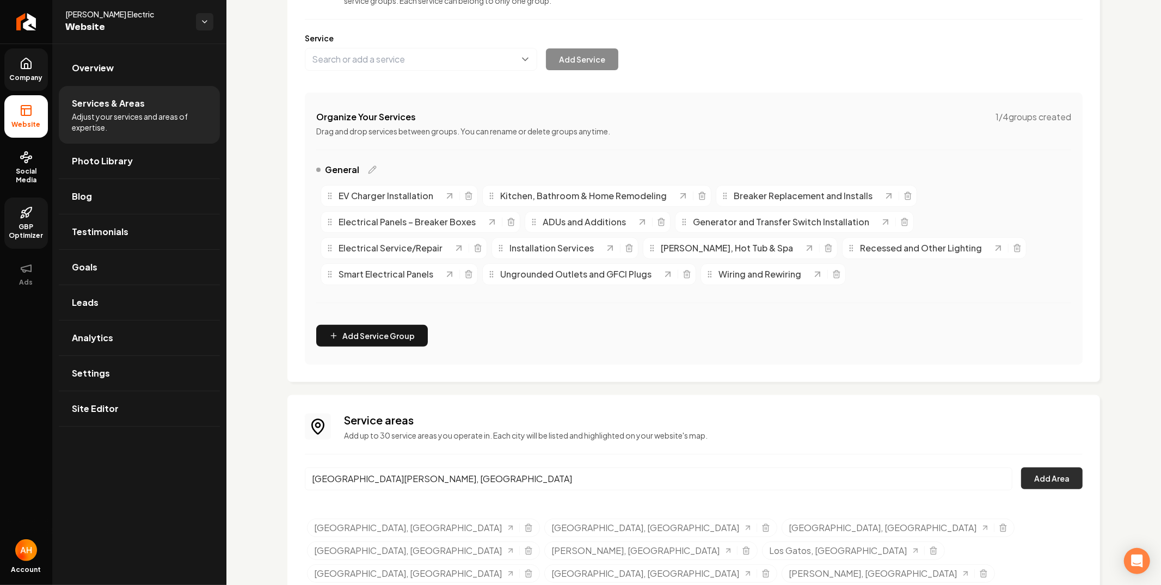
click at [1027, 477] on button "Add Area" at bounding box center [1052, 479] width 62 height 22
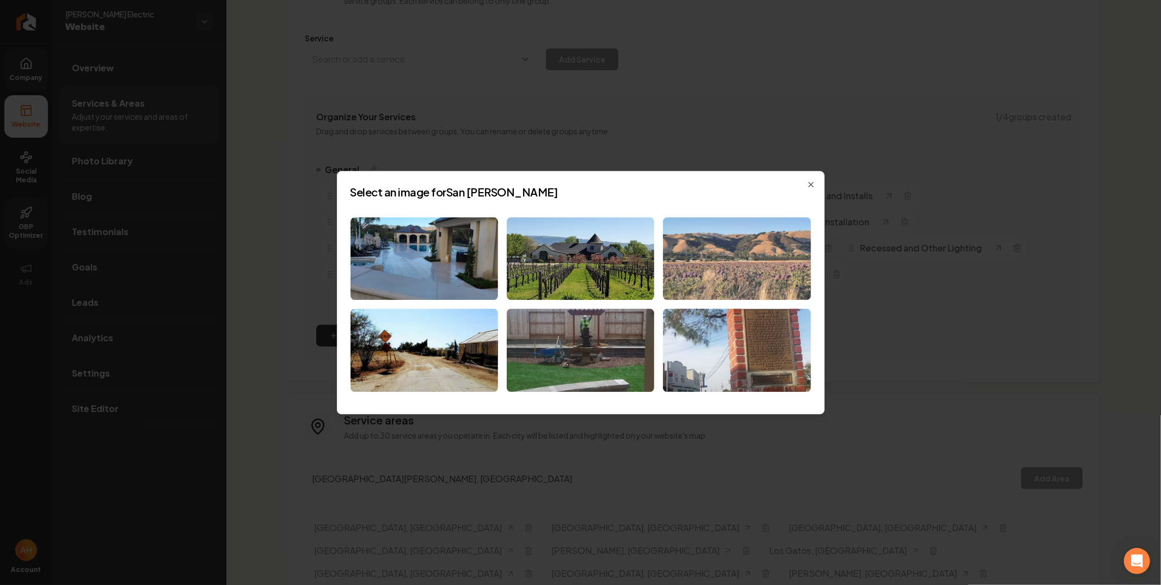
click at [709, 262] on img at bounding box center [737, 258] width 148 height 83
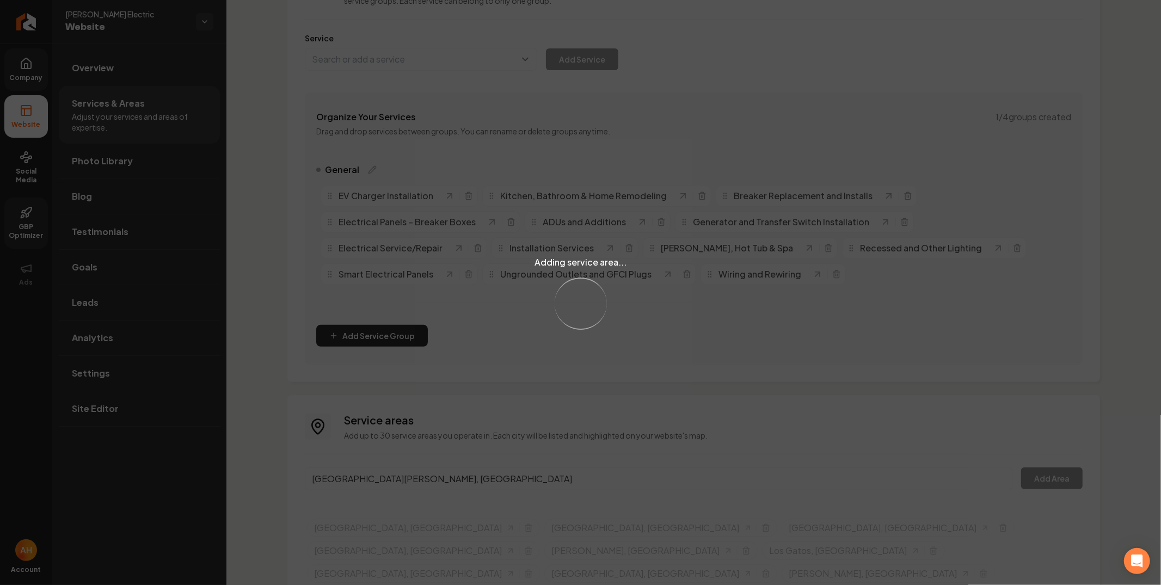
click at [491, 423] on div "Adding service area... Loading..." at bounding box center [580, 292] width 1161 height 585
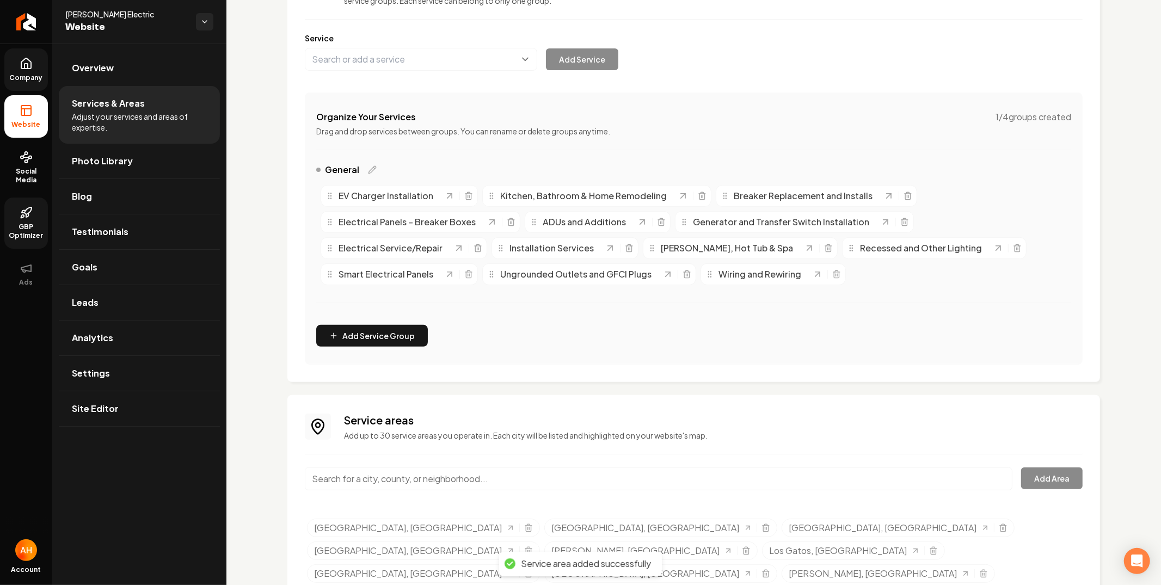
scroll to position [143, 0]
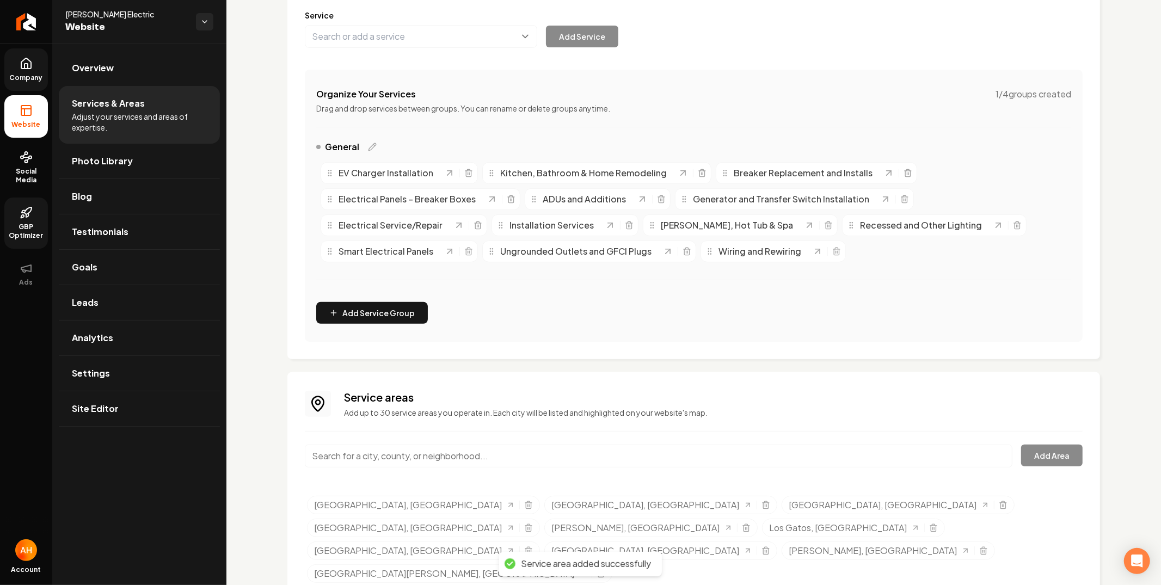
click at [450, 462] on input "Main content area" at bounding box center [659, 456] width 708 height 23
paste input "Cupertino,"
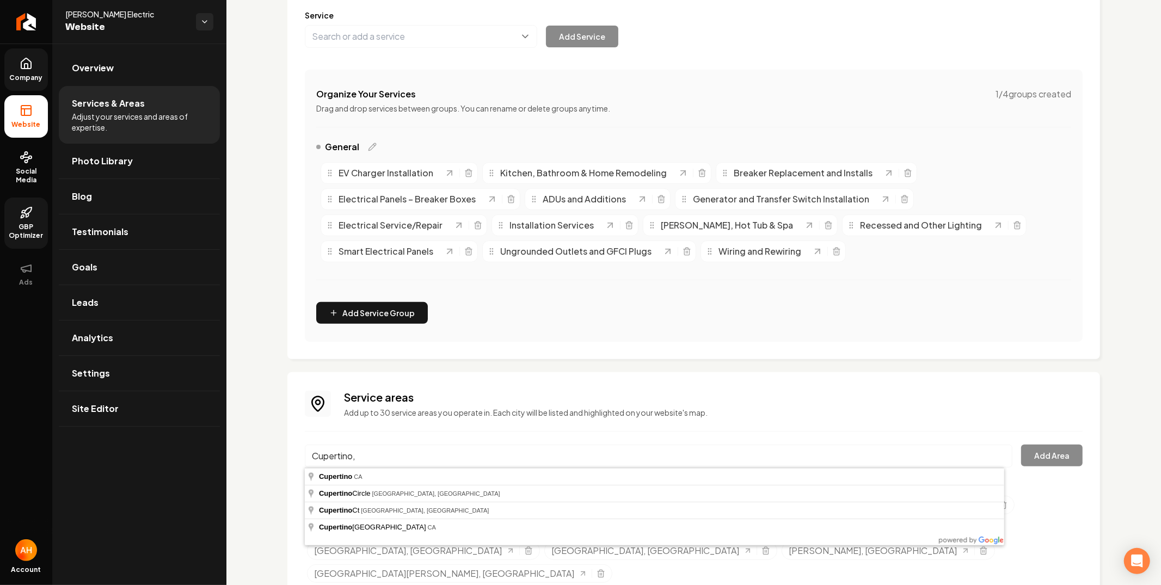
type input "Cupertino, CA"
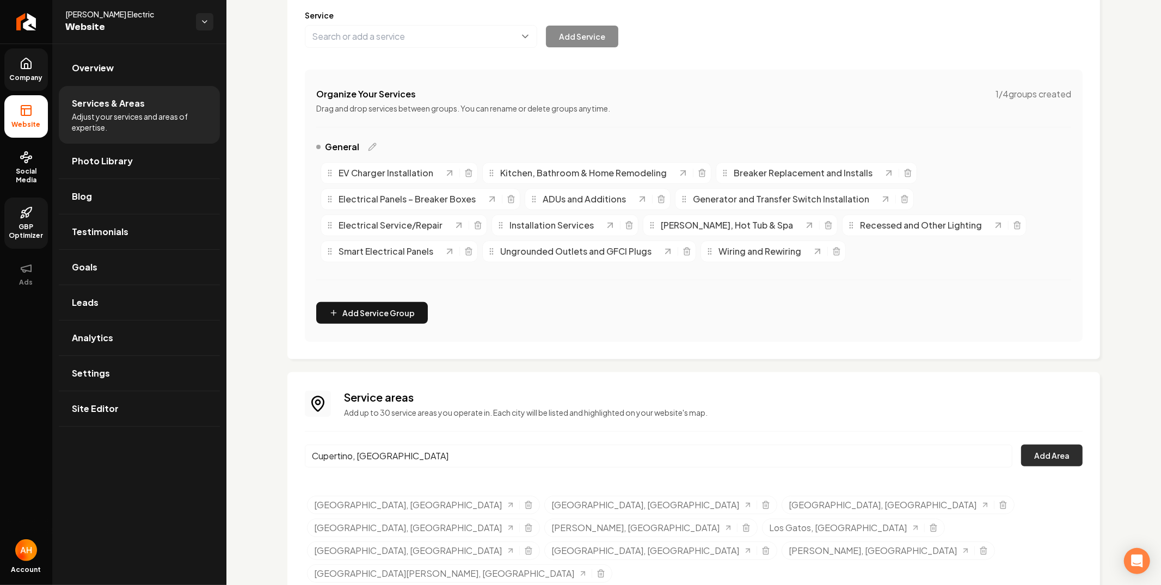
click at [1034, 452] on button "Add Area" at bounding box center [1052, 456] width 62 height 22
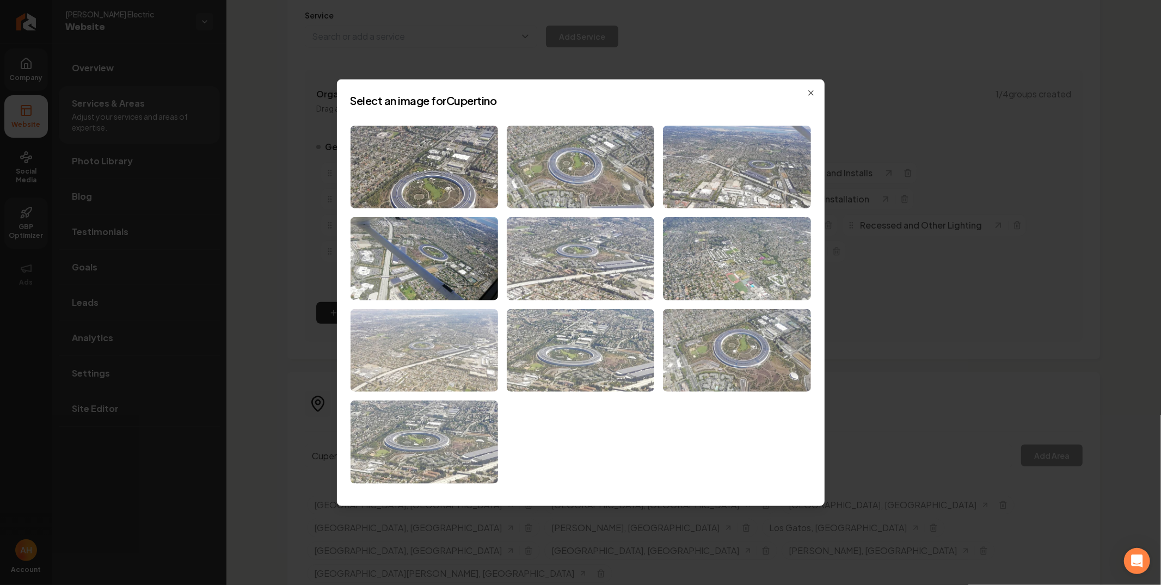
click at [425, 358] on img at bounding box center [425, 350] width 148 height 83
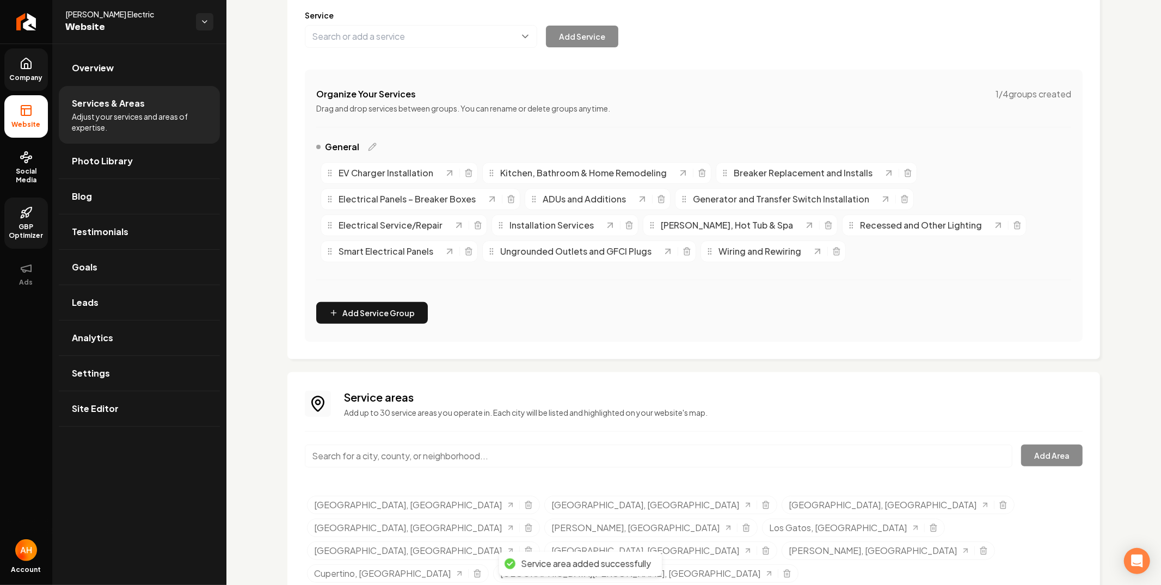
drag, startPoint x: 644, startPoint y: 396, endPoint x: 595, endPoint y: 430, distance: 59.0
click at [644, 396] on h3 "Service areas" at bounding box center [713, 397] width 739 height 15
click at [567, 444] on div "Service areas Add up to 30 service areas you operate in. Each city will be list…" at bounding box center [694, 489] width 778 height 198
paste input "Campbell,"
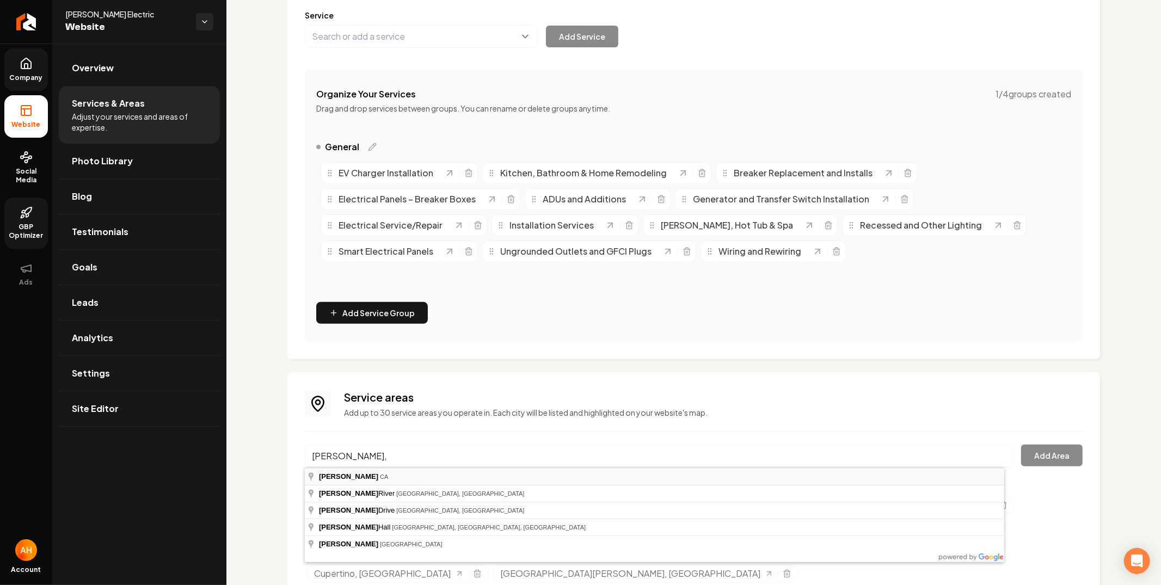
type input "Campbell, CA"
drag, startPoint x: 455, startPoint y: 482, endPoint x: 470, endPoint y: 482, distance: 15.3
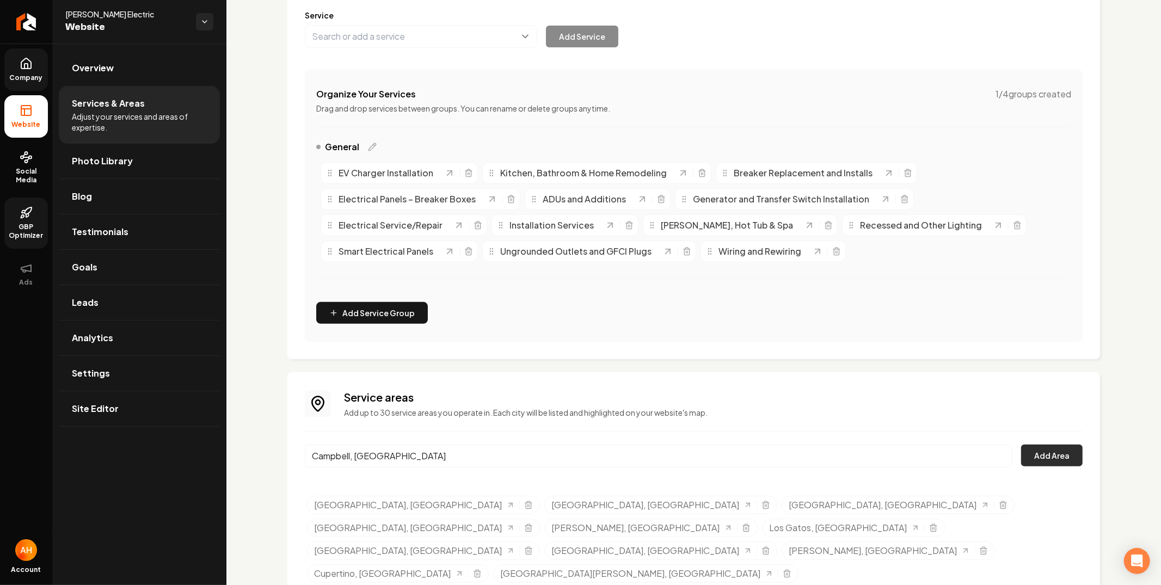
click at [1031, 446] on button "Add Area" at bounding box center [1052, 456] width 62 height 22
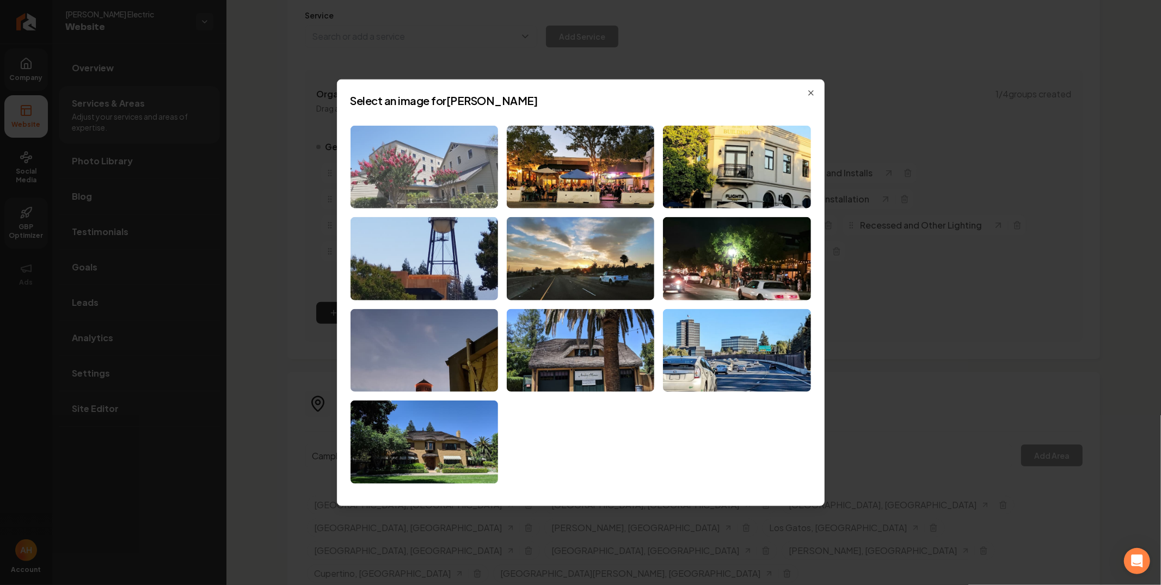
click at [422, 173] on img at bounding box center [425, 166] width 148 height 83
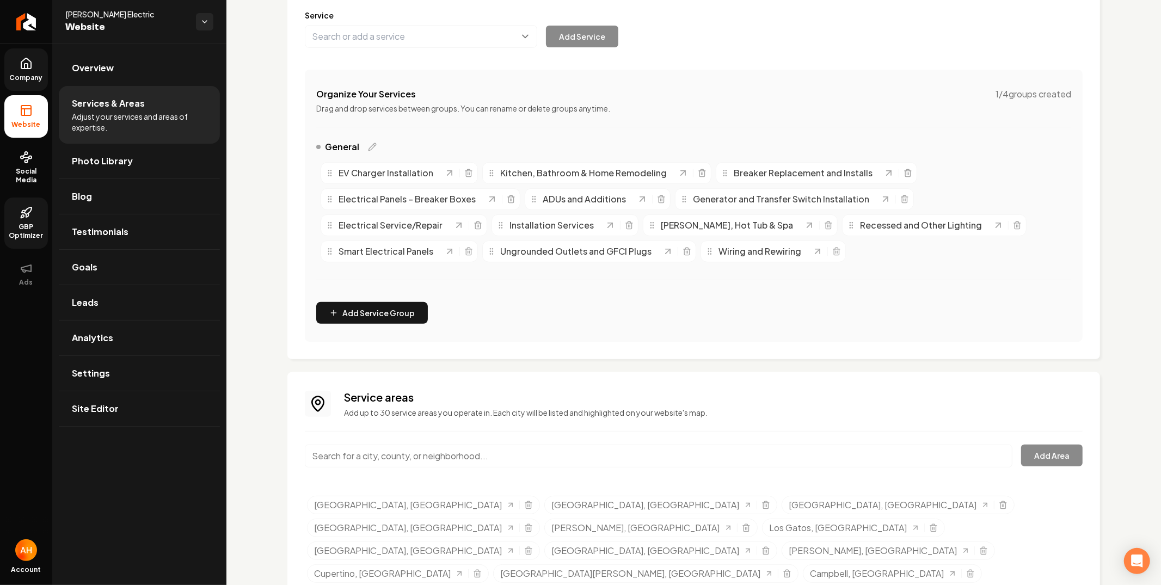
click at [542, 433] on div "Service areas Add up to 30 service areas you operate in. Each city will be list…" at bounding box center [694, 489] width 778 height 198
click at [526, 446] on input "Main content area" at bounding box center [659, 456] width 708 height 23
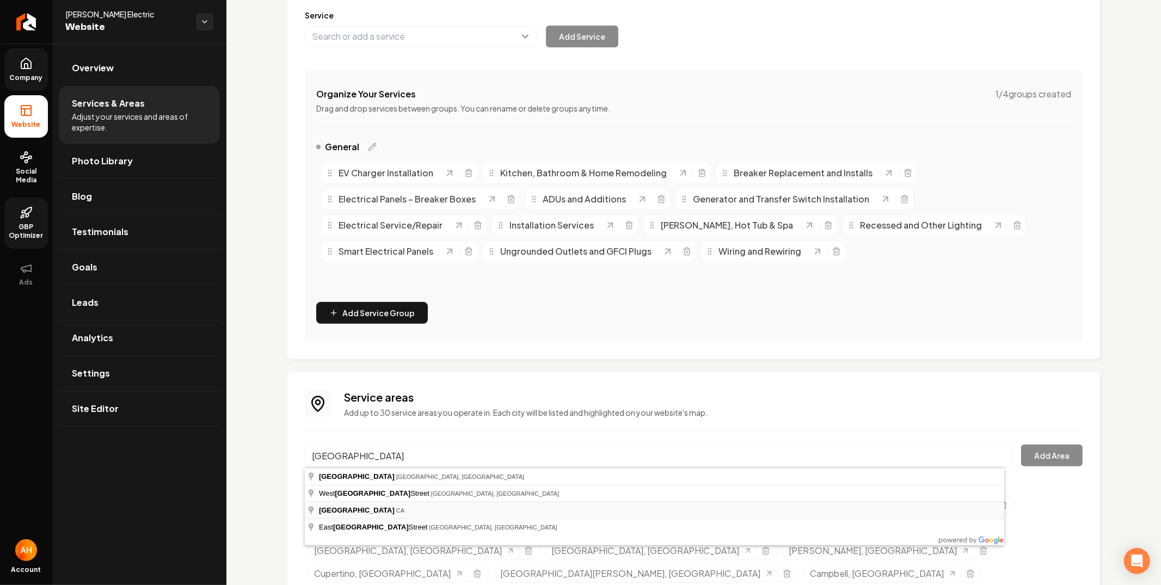
type input "Stanford, CA"
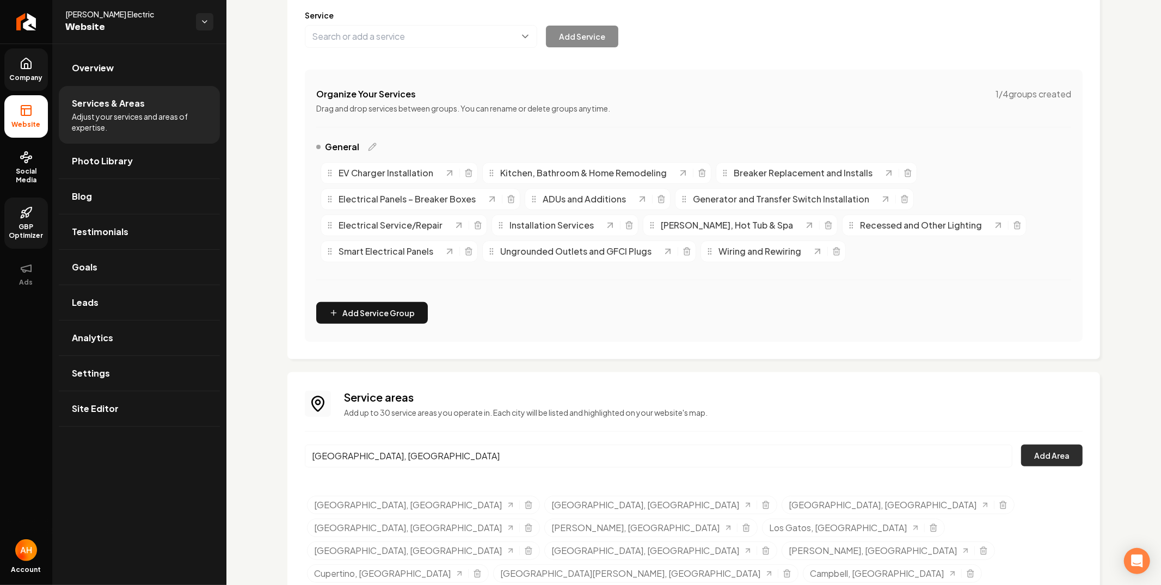
click at [1025, 449] on button "Add Area" at bounding box center [1052, 456] width 62 height 22
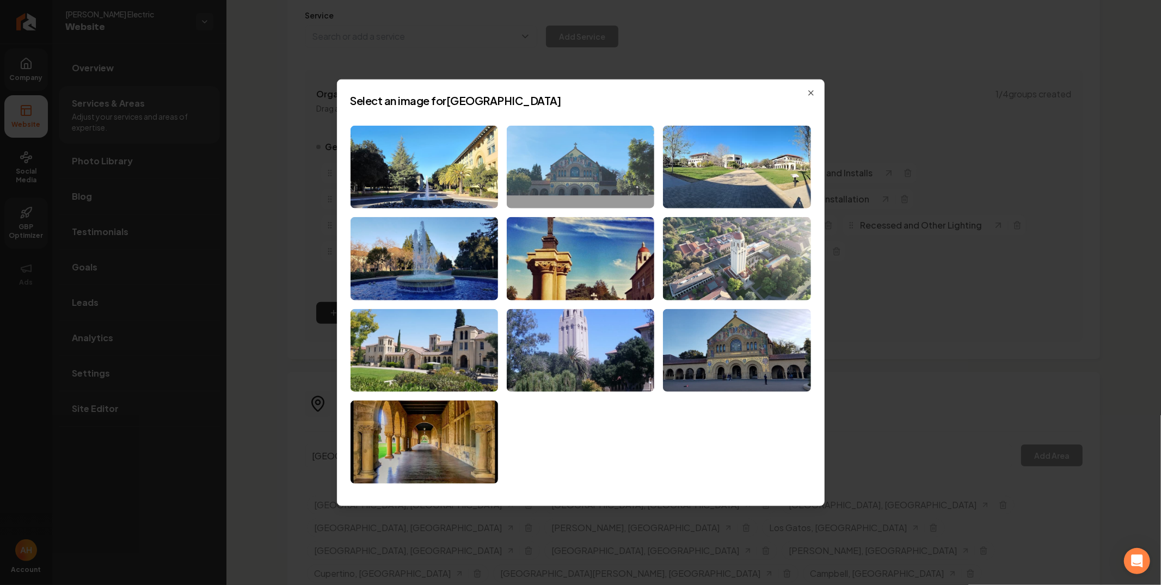
click at [556, 176] on img at bounding box center [581, 166] width 148 height 83
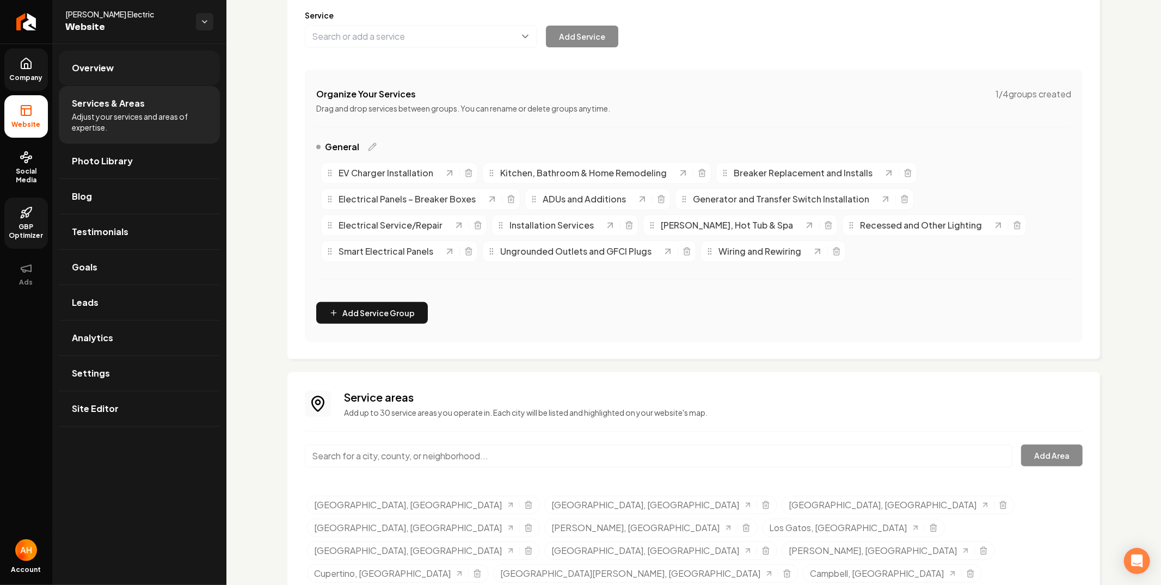
click at [98, 65] on span "Overview" at bounding box center [93, 68] width 42 height 13
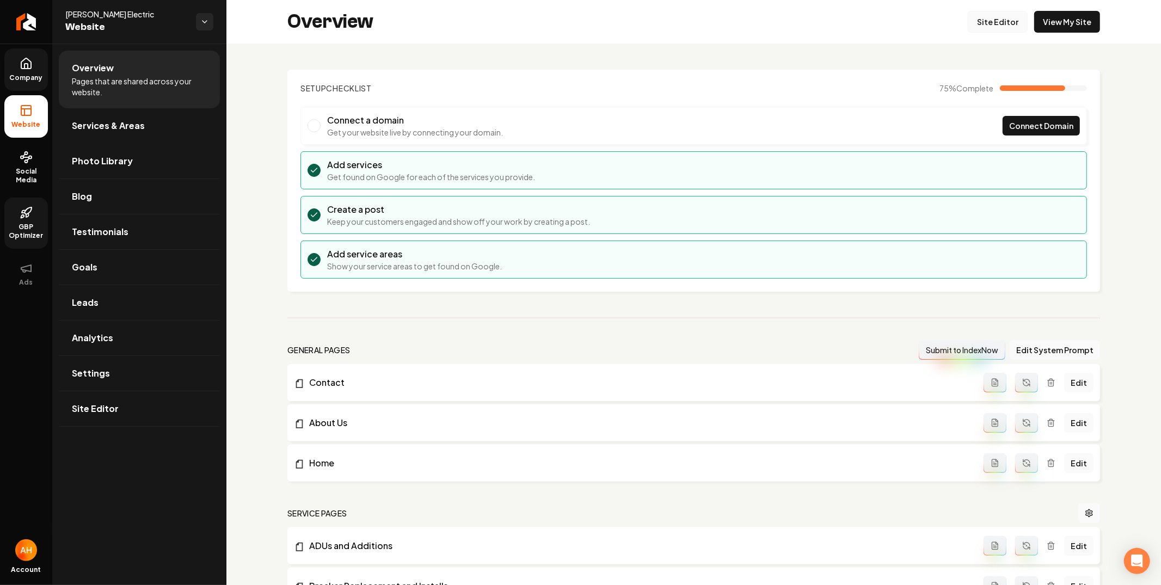
click at [992, 21] on link "Site Editor" at bounding box center [998, 22] width 60 height 22
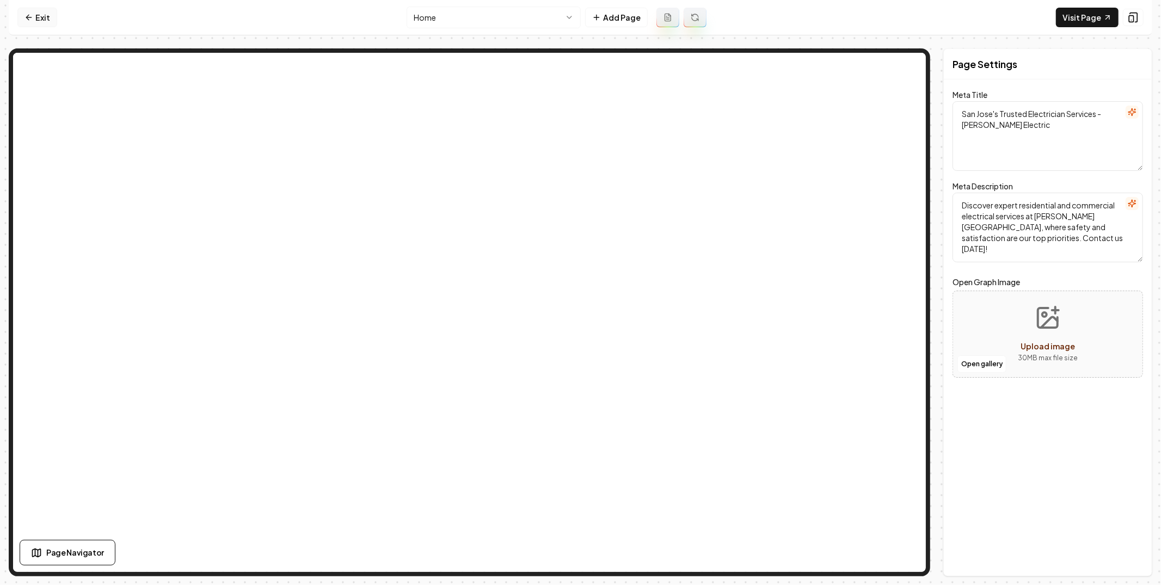
click at [41, 14] on link "Exit" at bounding box center [37, 18] width 40 height 20
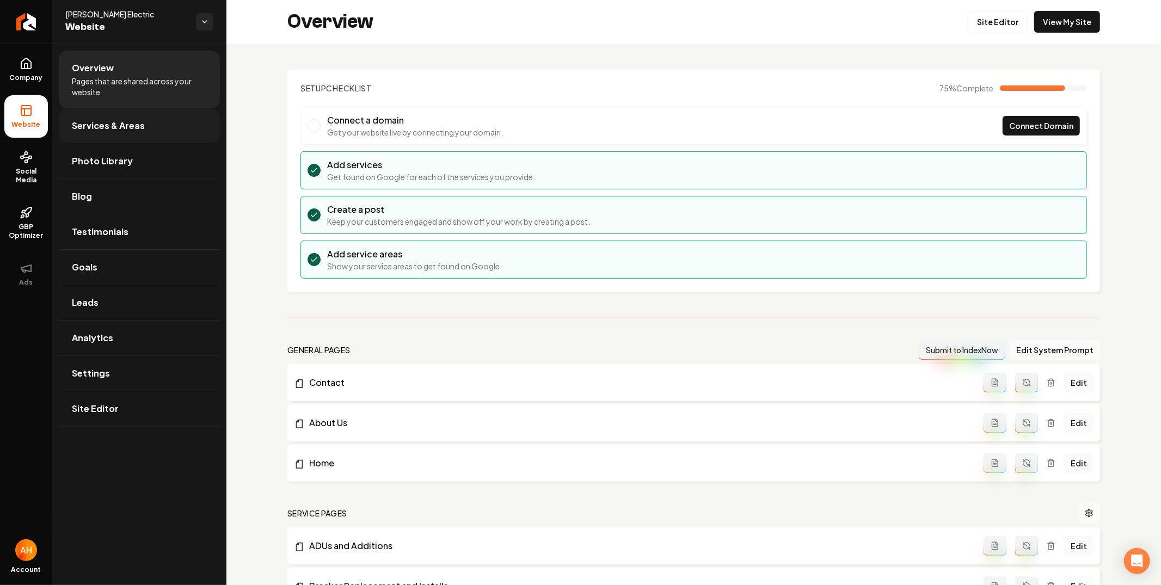
click at [121, 122] on span "Services & Areas" at bounding box center [108, 125] width 73 height 13
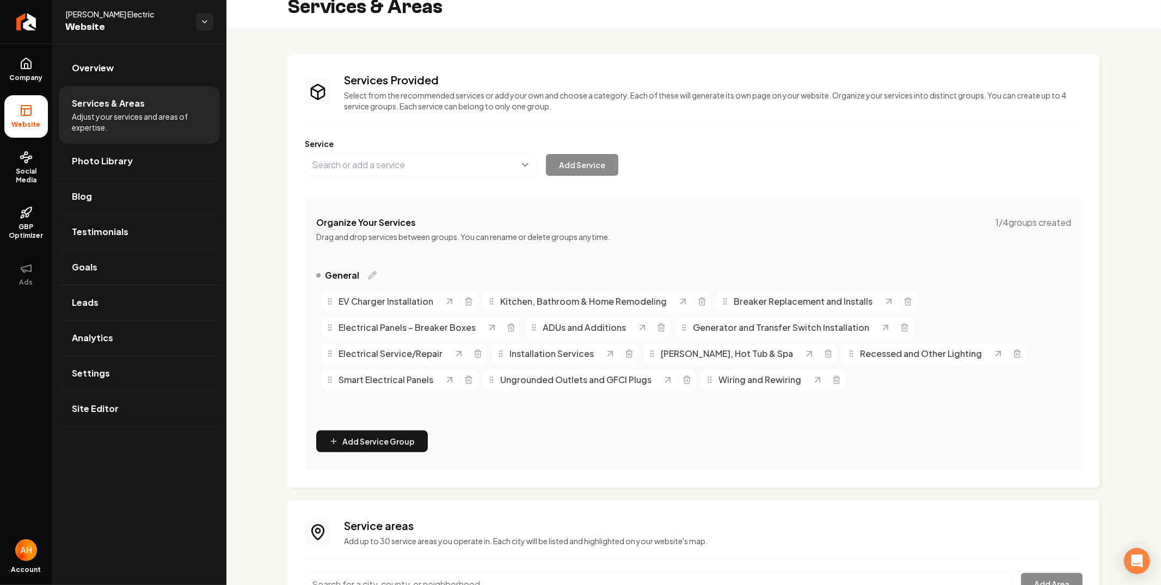
scroll to position [143, 0]
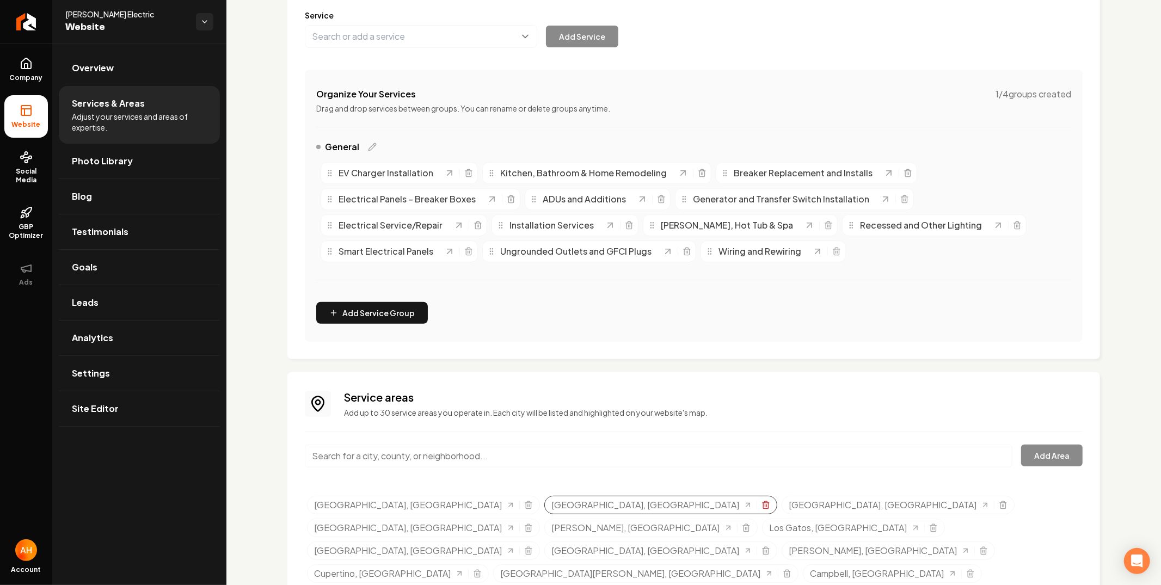
click at [762, 503] on icon "Selected tags" at bounding box center [766, 505] width 9 height 9
click at [103, 358] on link "Settings" at bounding box center [139, 373] width 161 height 35
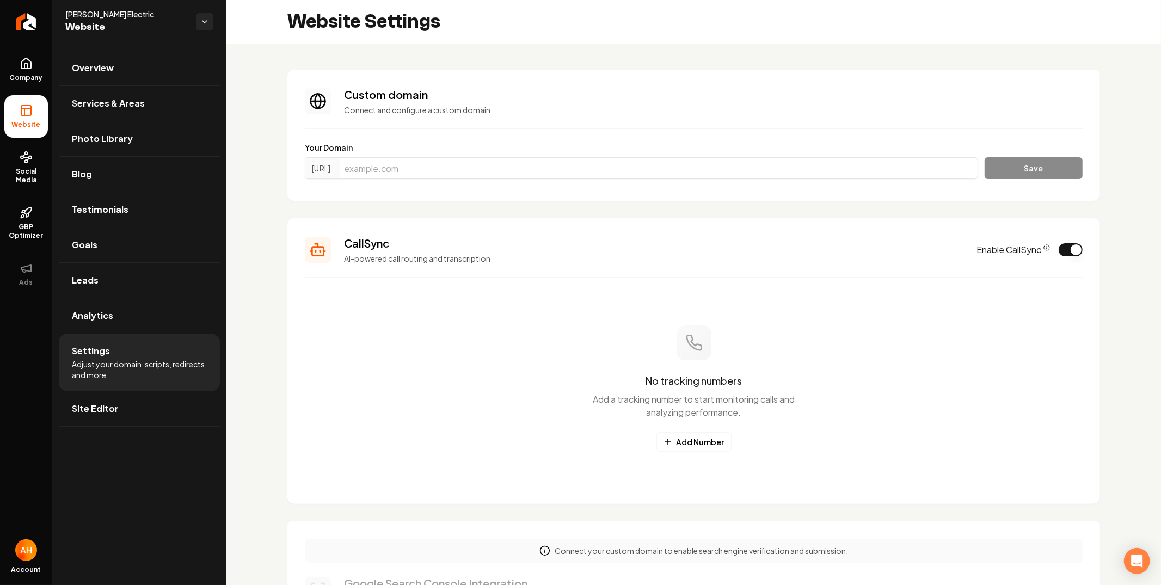
scroll to position [78, 0]
click at [530, 171] on input "Main content area" at bounding box center [659, 168] width 638 height 22
paste input "drummondelectric.com"
type input "drummondelectric.com"
click at [1030, 164] on button "Save" at bounding box center [1034, 168] width 98 height 22
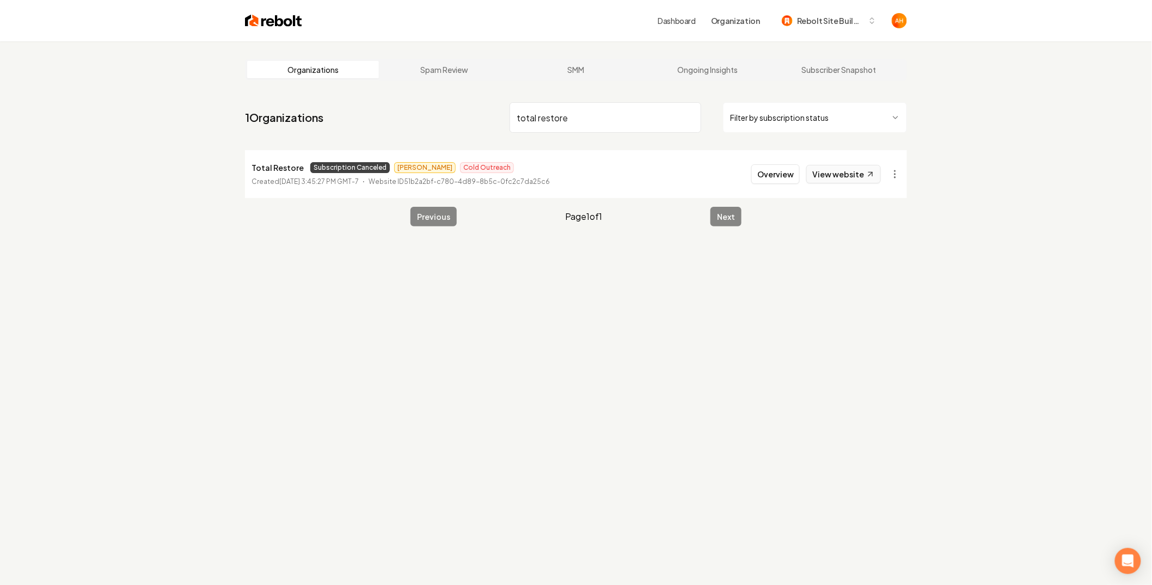
click at [815, 176] on link "View website" at bounding box center [843, 174] width 75 height 19
drag, startPoint x: 1000, startPoint y: 116, endPoint x: 999, endPoint y: 103, distance: 13.7
click at [999, 108] on div "Organizations Spam Review SMM Ongoing Insights Subscriber Snapshot 1 Organizati…" at bounding box center [576, 333] width 1152 height 585
